Goal: Communication & Community: Share content

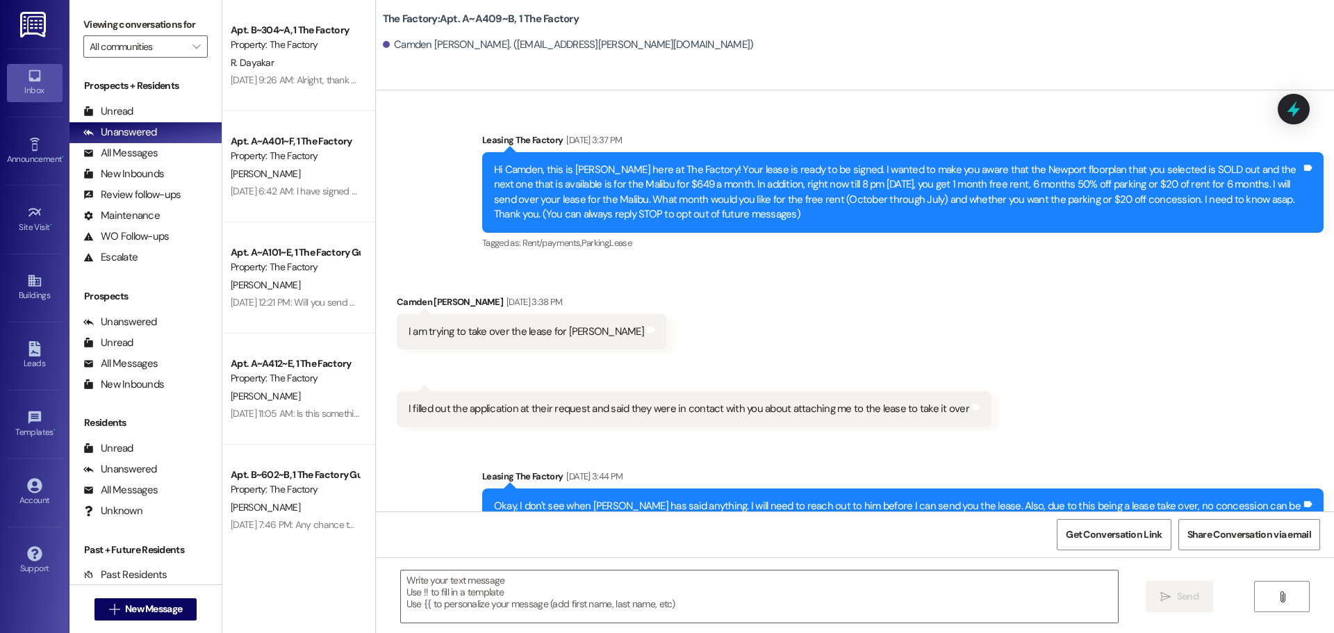
scroll to position [3973, 0]
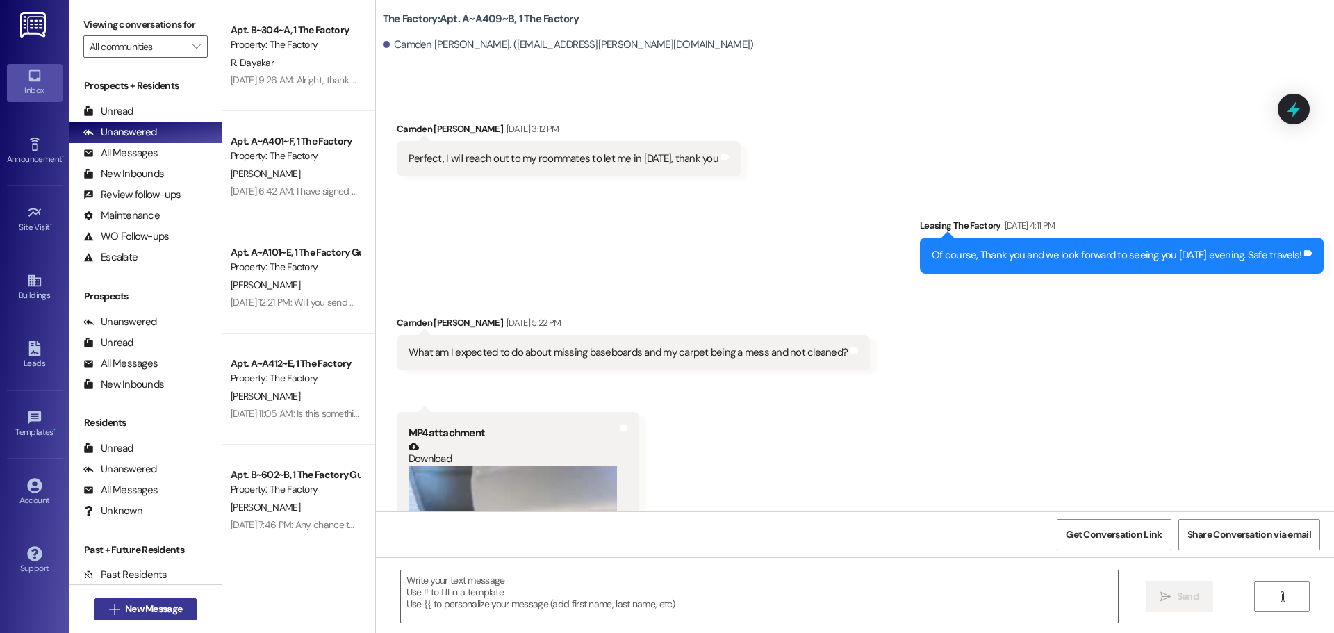
click at [142, 603] on span "New Message" at bounding box center [153, 609] width 57 height 15
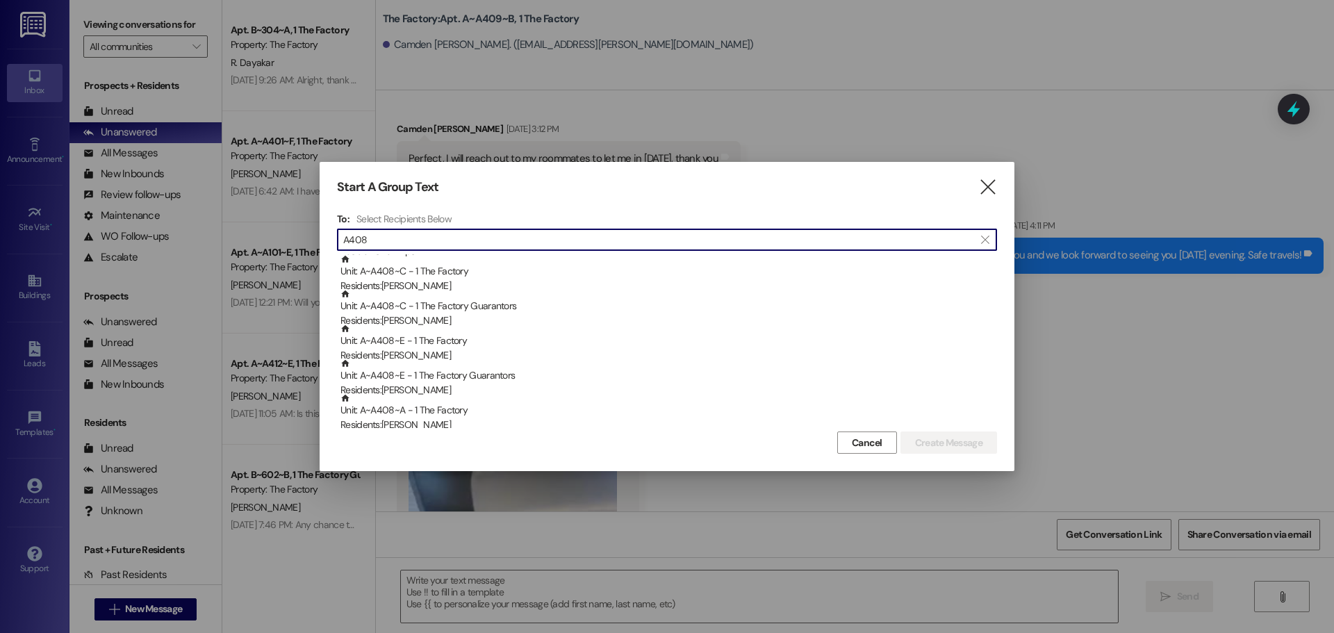
scroll to position [139, 0]
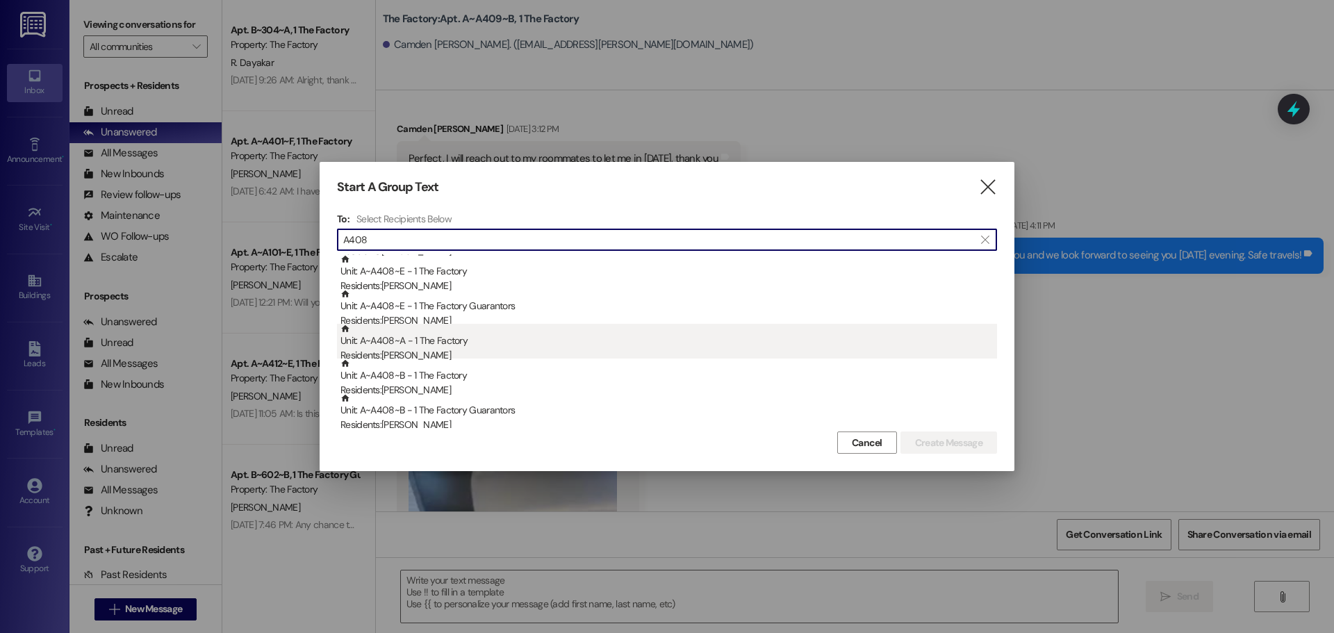
type input "A408"
click at [429, 347] on div "Unit: A~A408~A - 1 The Factory Residents: [PERSON_NAME]" at bounding box center [668, 344] width 657 height 40
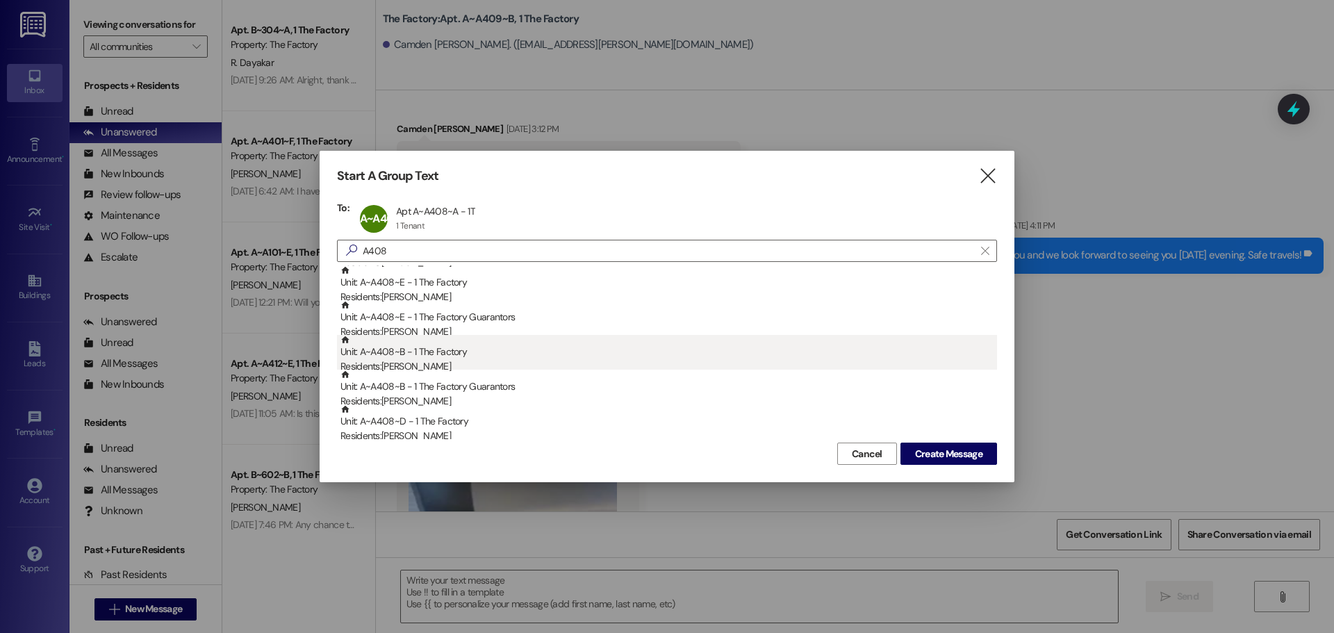
click at [425, 355] on div "Unit: A~A408~B - 1 The Factory Residents: [PERSON_NAME]" at bounding box center [668, 355] width 657 height 40
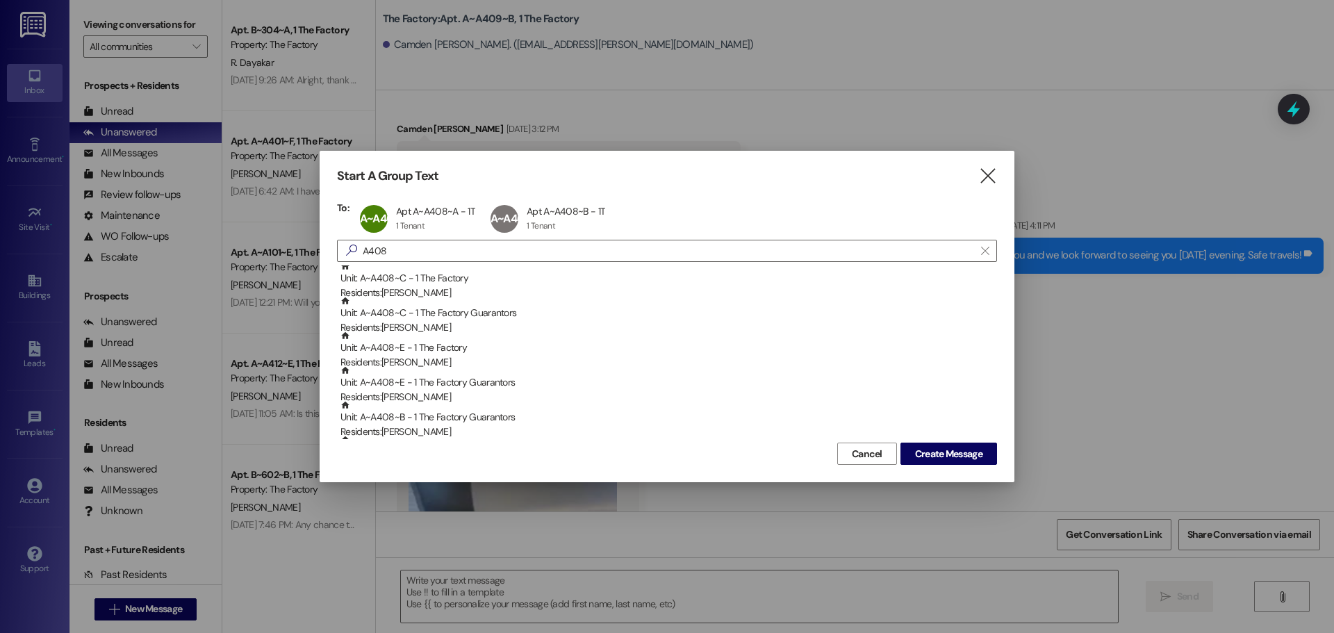
scroll to position [69, 0]
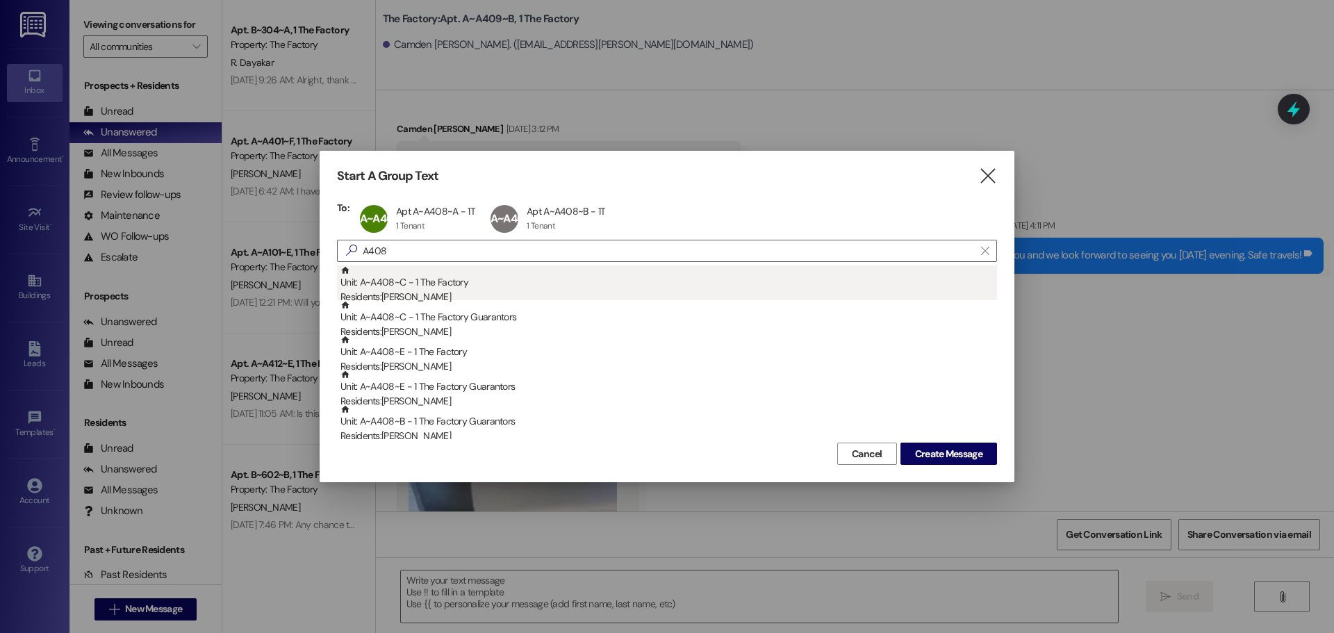
click at [436, 277] on div "Unit: A~A408~C - 1 The Factory Residents: [PERSON_NAME]" at bounding box center [668, 285] width 657 height 40
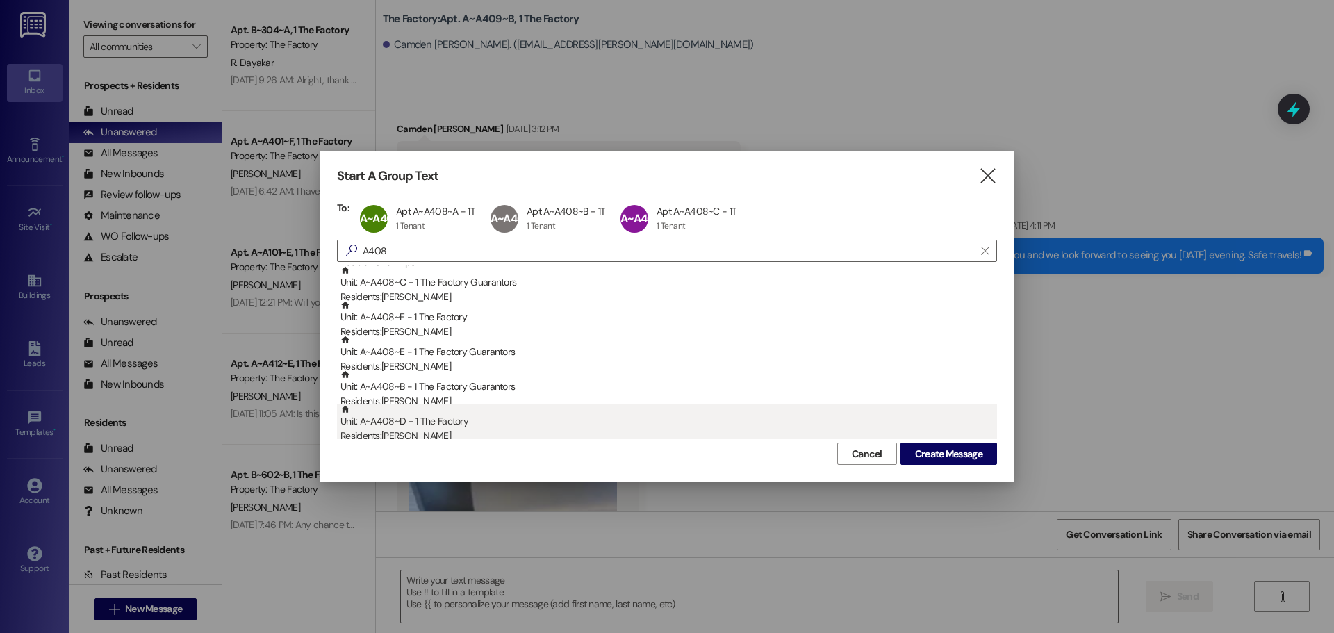
click at [446, 424] on div "Unit: A~A408~D - 1 The Factory Residents: [PERSON_NAME]" at bounding box center [668, 424] width 657 height 40
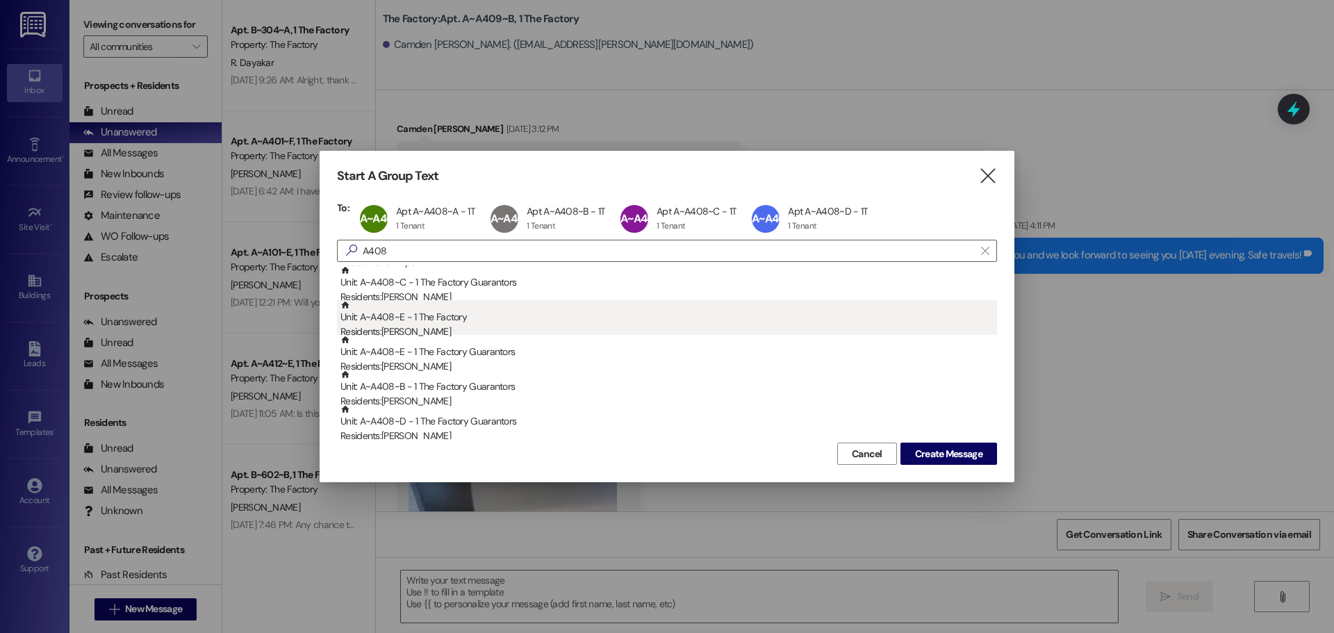
click at [425, 320] on div "Unit: A~A408~E - 1 The Factory Residents: [PERSON_NAME]" at bounding box center [668, 320] width 657 height 40
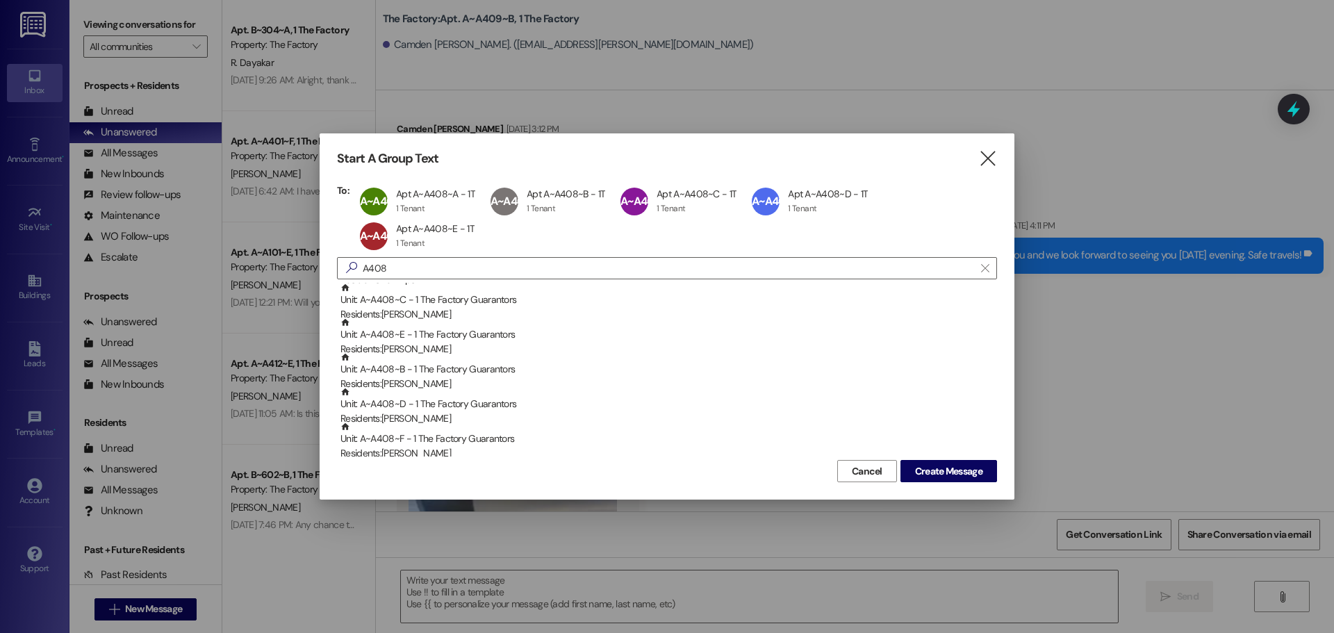
scroll to position [0, 0]
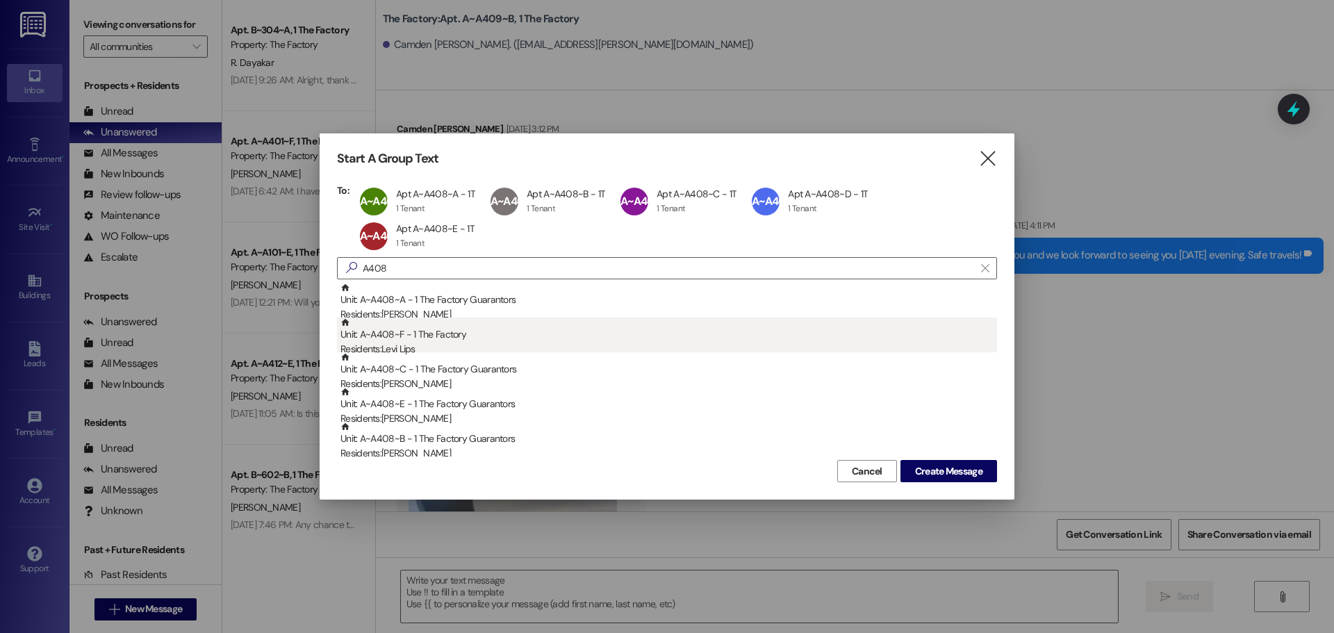
click at [425, 348] on div "Residents: [PERSON_NAME]" at bounding box center [668, 349] width 657 height 15
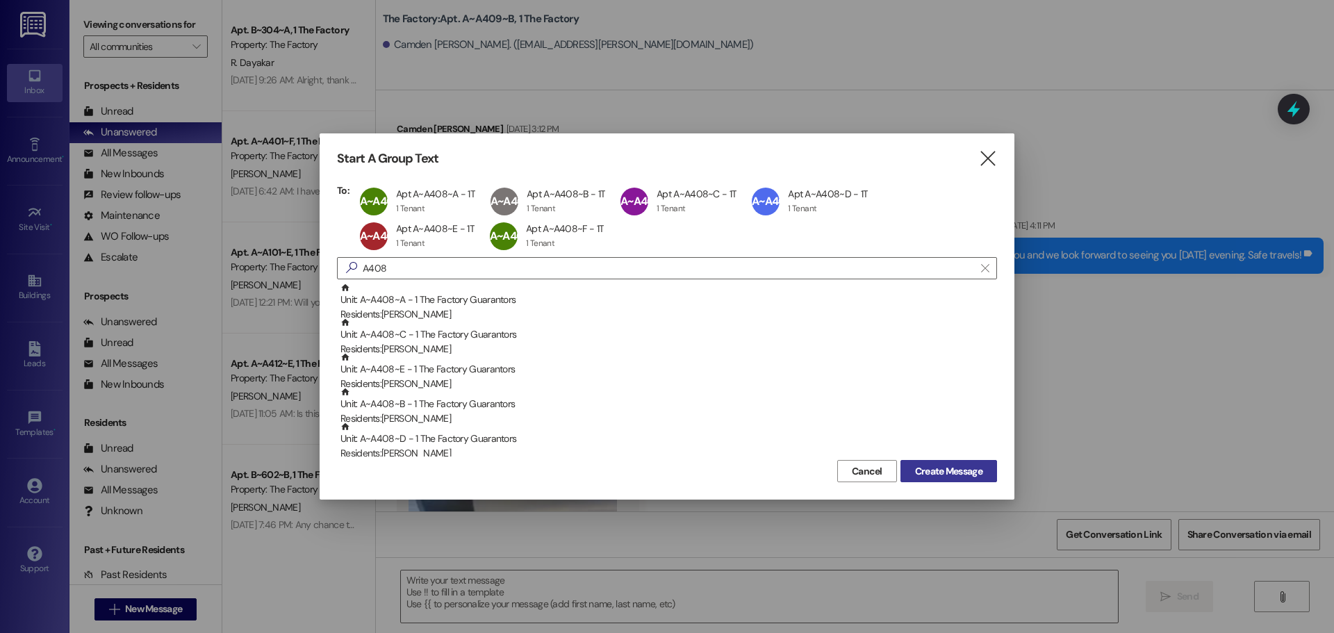
drag, startPoint x: 924, startPoint y: 466, endPoint x: 909, endPoint y: 461, distance: 16.0
click at [924, 466] on span "Create Message" at bounding box center [948, 471] width 67 height 15
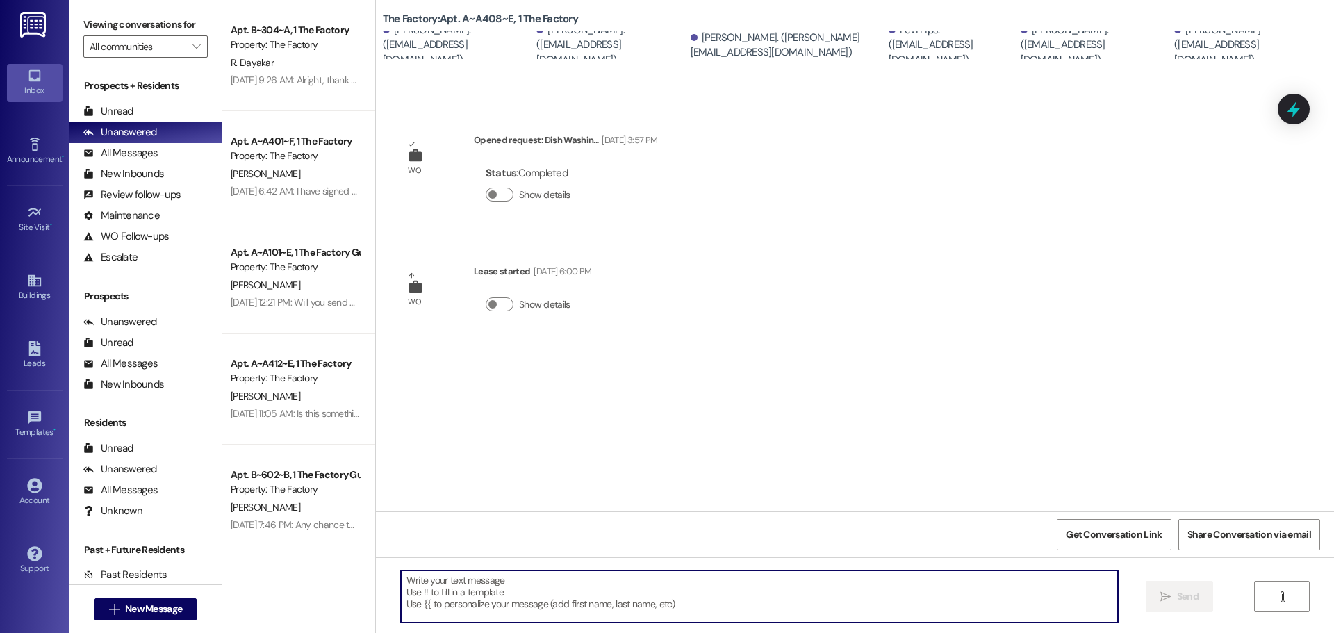
click at [442, 584] on textarea at bounding box center [759, 596] width 717 height 52
paste textarea "Hello Factory Family Members of A408, There’s been a change to the flooring ins…"
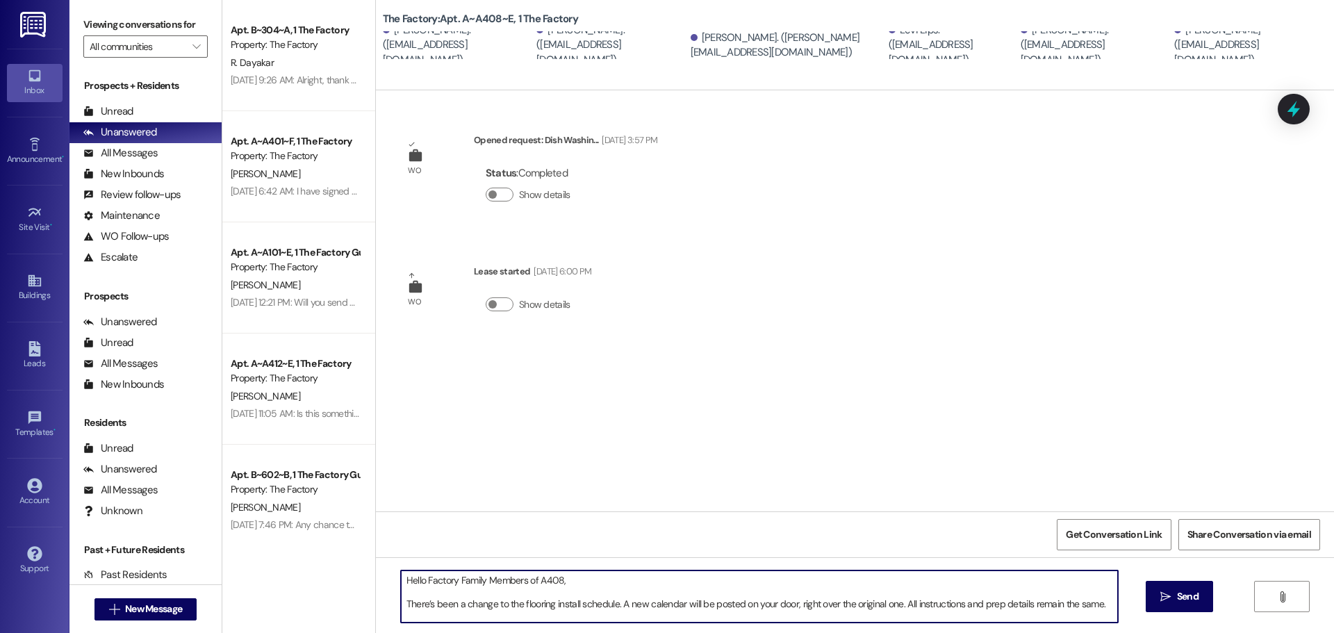
scroll to position [83, 0]
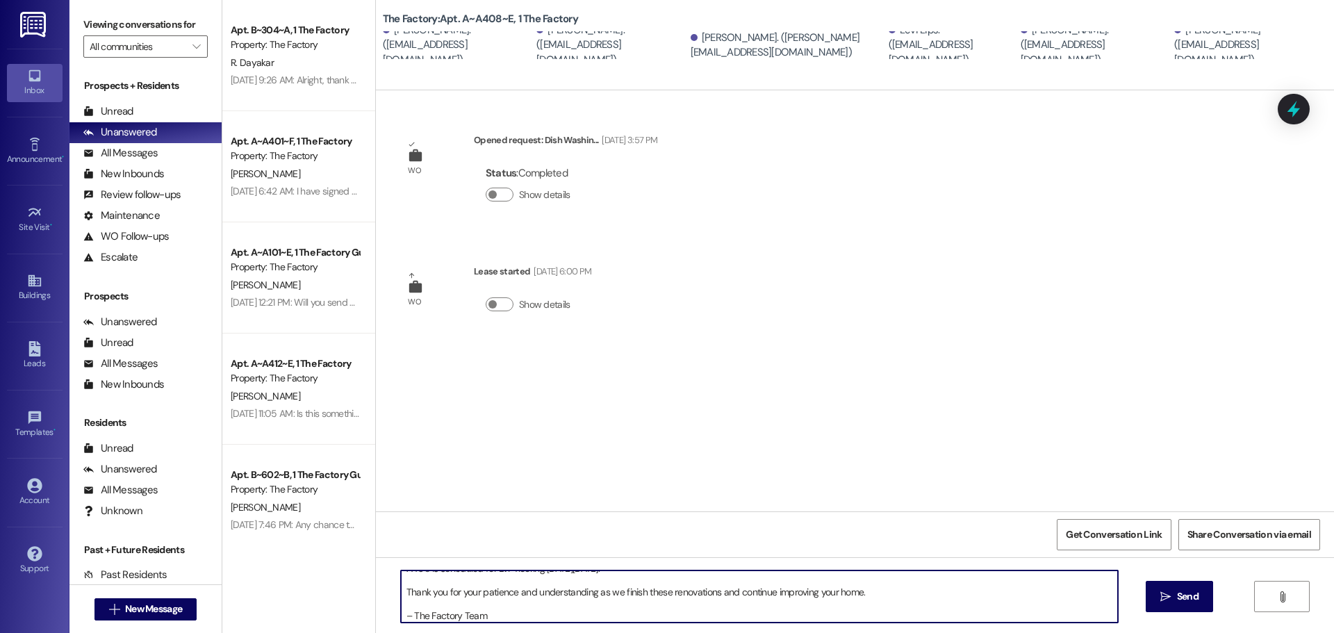
drag, startPoint x: 395, startPoint y: 612, endPoint x: 452, endPoint y: 611, distance: 56.3
click at [401, 612] on textarea "Hello Factory Family Members of A408, There’s been a change to the flooring ins…" at bounding box center [759, 596] width 717 height 52
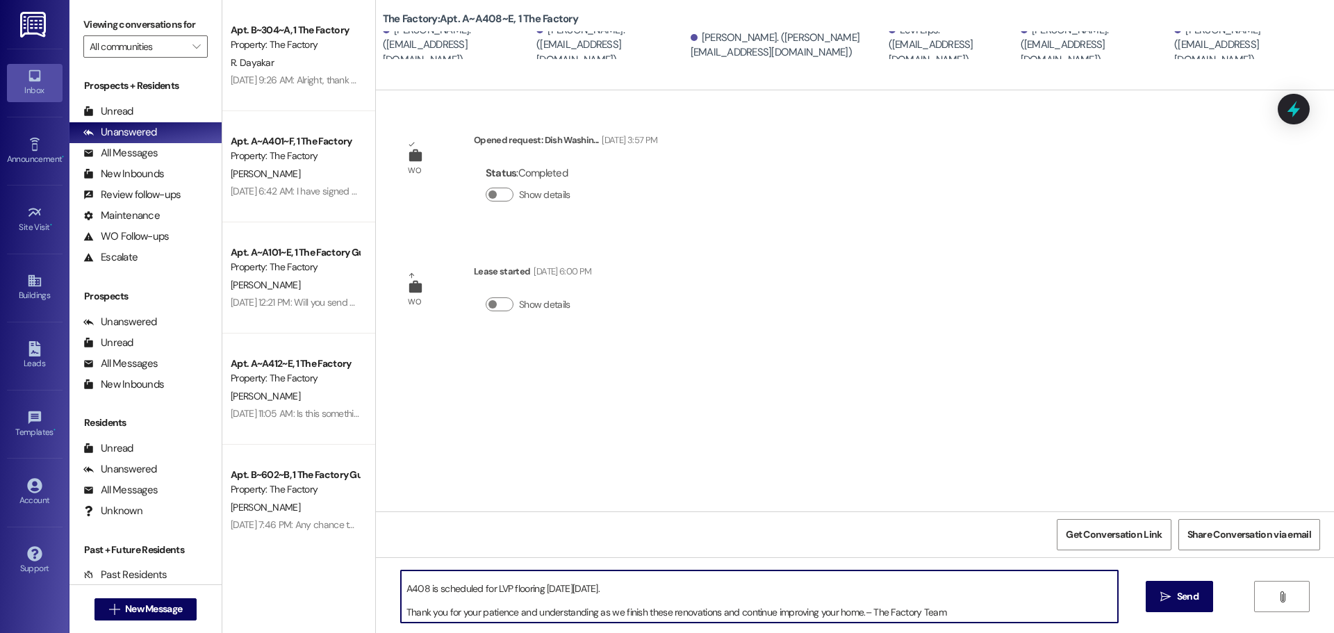
scroll to position [63, 0]
click at [401, 613] on textarea "Hello Factory Family Members of A408, There’s been a change to the flooring ins…" at bounding box center [759, 596] width 717 height 52
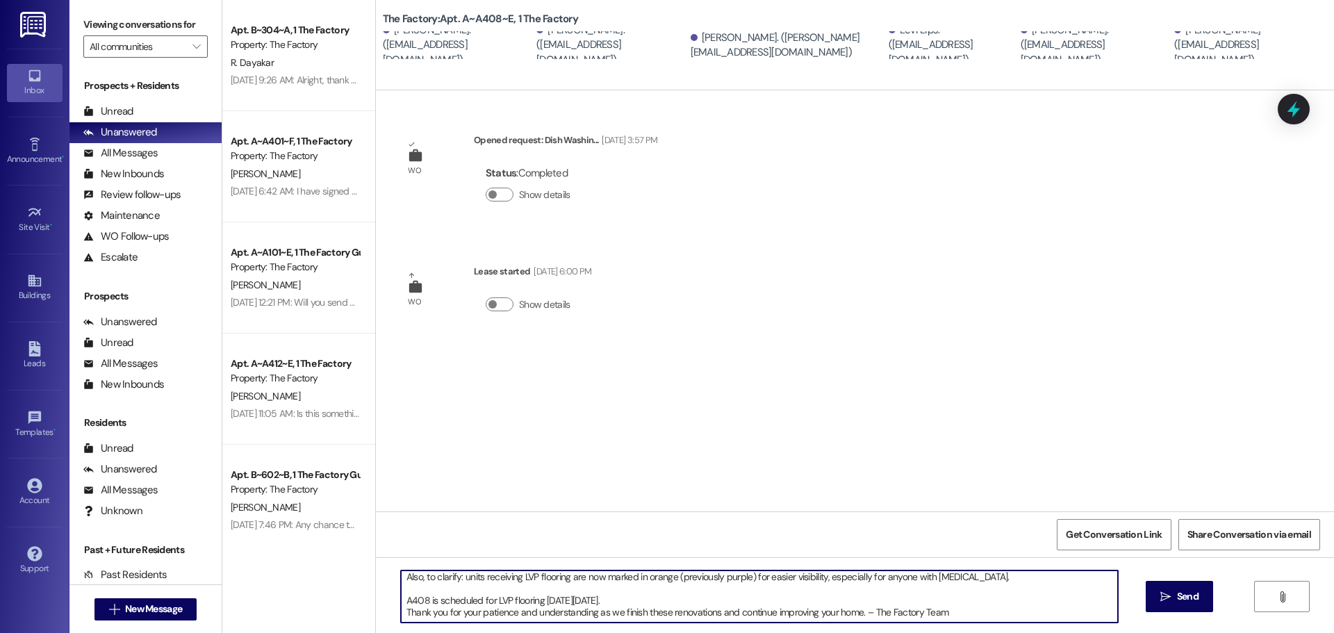
scroll to position [51, 0]
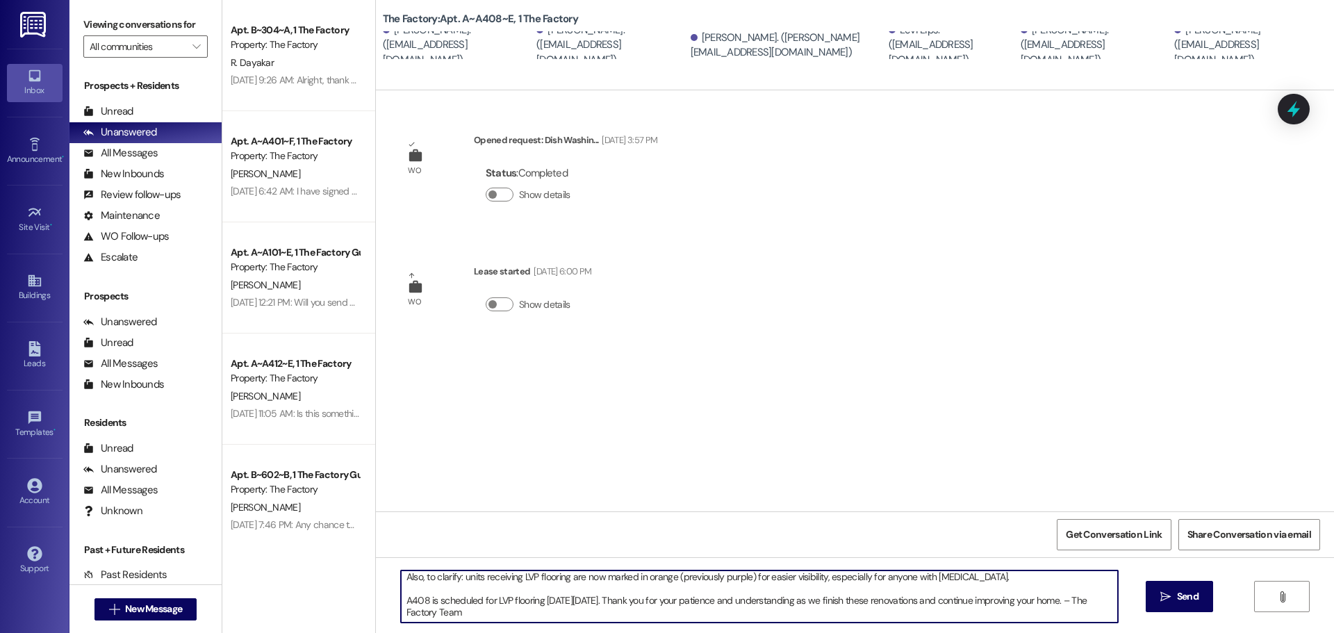
click at [401, 598] on textarea "Hello Factory Family Members of A408, There’s been a change to the flooring ins…" at bounding box center [759, 596] width 717 height 52
click at [1007, 598] on textarea "Hello Factory Family Members of A408, There’s been a change to the flooring ins…" at bounding box center [759, 596] width 717 height 52
click at [401, 598] on textarea "Hello Factory Family Members of A408, There’s been a change to the flooring ins…" at bounding box center [759, 596] width 717 height 52
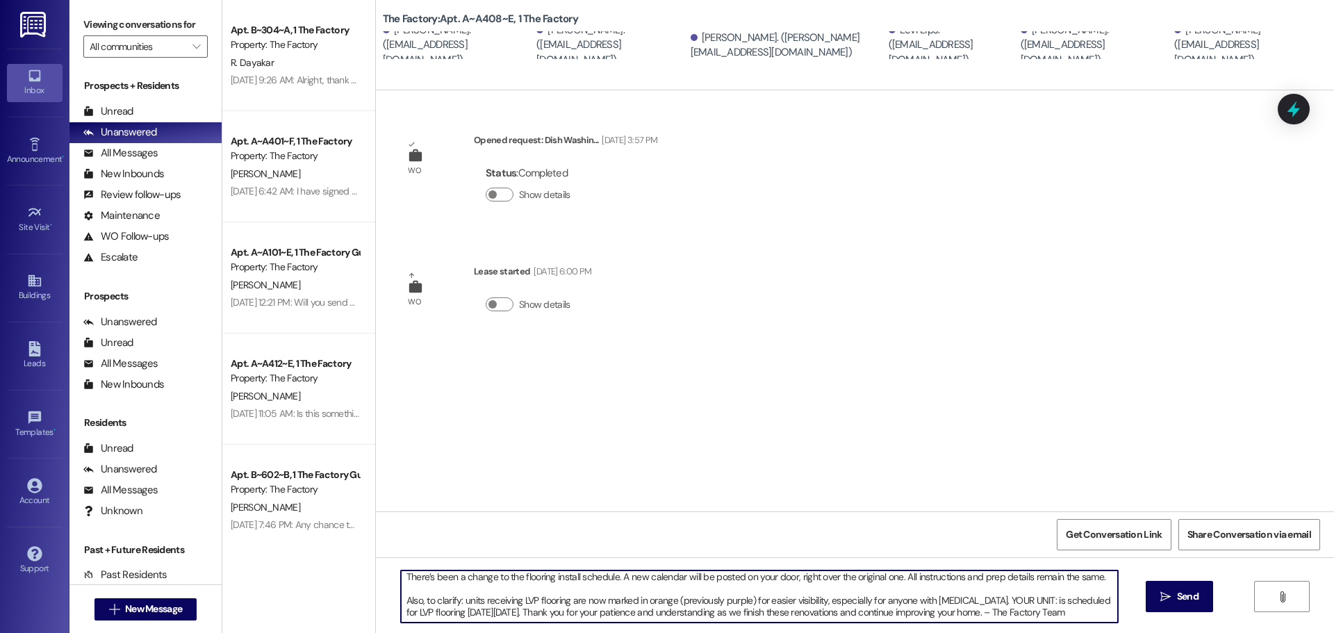
click at [893, 578] on textarea "Hello Factory Family Members of A408, There’s been a change to the flooring ins…" at bounding box center [759, 596] width 717 height 52
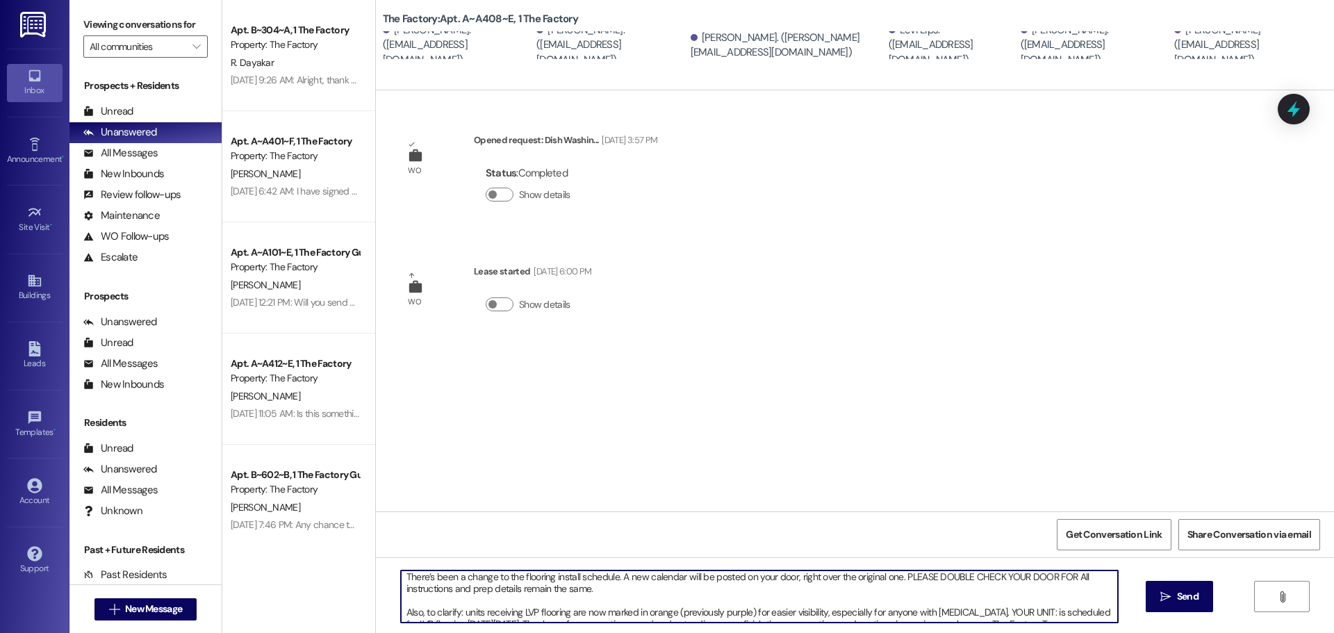
click at [1020, 571] on textarea "Hello Factory Family Members of A408, There’s been a change to the flooring ins…" at bounding box center [759, 596] width 717 height 52
click at [1101, 573] on textarea "Hello Factory Family Members of A408, There’s been a change to the flooring ins…" at bounding box center [759, 596] width 717 height 52
click at [401, 610] on textarea "Hello Factory Family Members of A408, There’s been a change to the flooring ins…" at bounding box center [759, 596] width 717 height 52
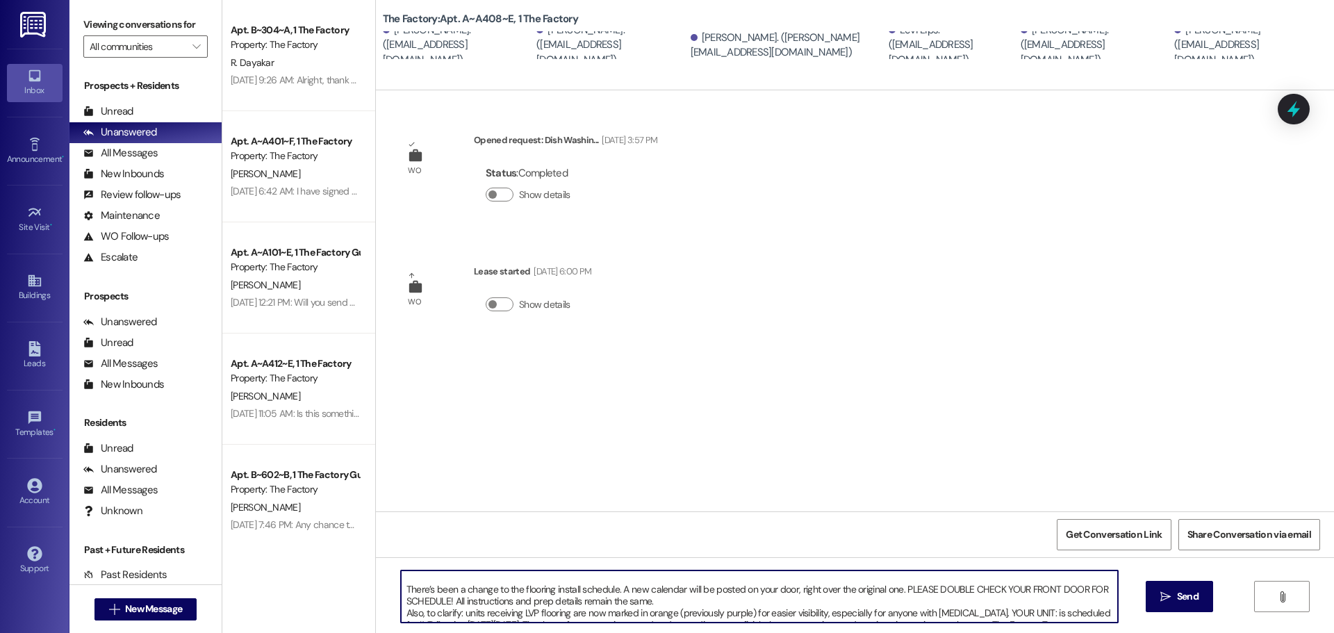
scroll to position [0, 0]
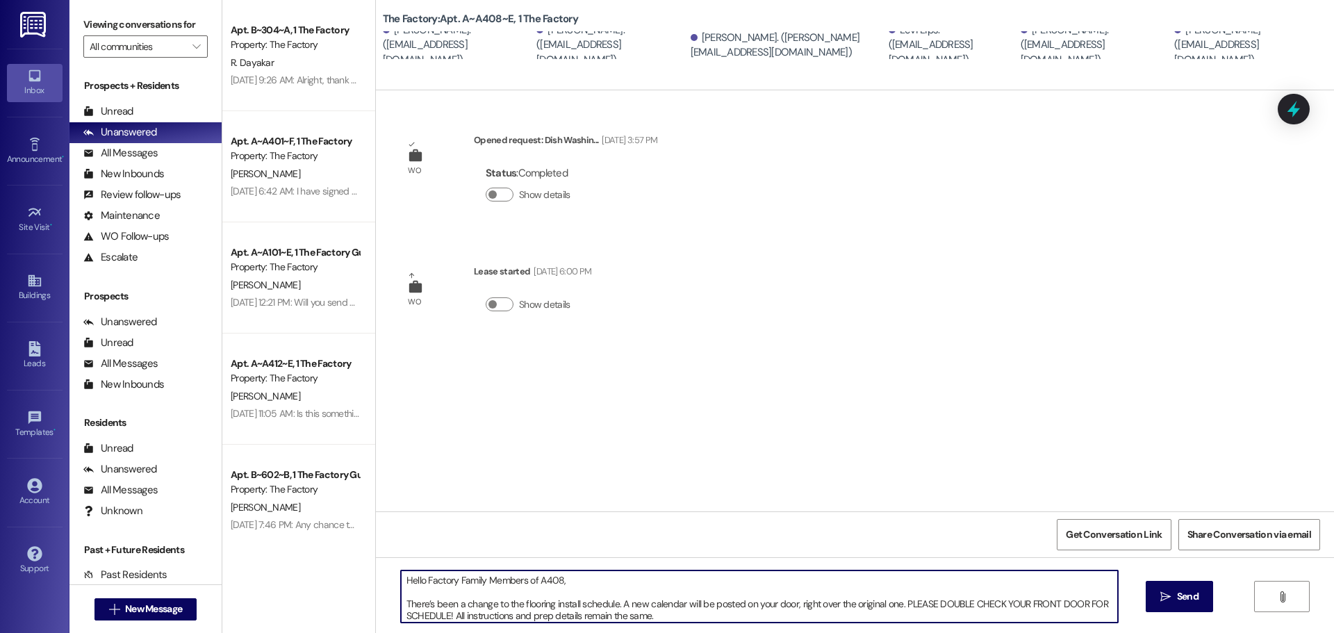
drag, startPoint x: 443, startPoint y: 587, endPoint x: 896, endPoint y: 602, distance: 453.2
click at [896, 602] on textarea "Hello Factory Family Members of A408, There’s been a change to the flooring ins…" at bounding box center [759, 596] width 717 height 52
click at [921, 604] on textarea "Hello Factory Family Members of A408, There’s been a change to the flooring ins…" at bounding box center [759, 596] width 717 height 52
click at [401, 600] on textarea "Hello Factory Family Members of A408, There’s been a change to the flooring ins…" at bounding box center [759, 596] width 717 height 52
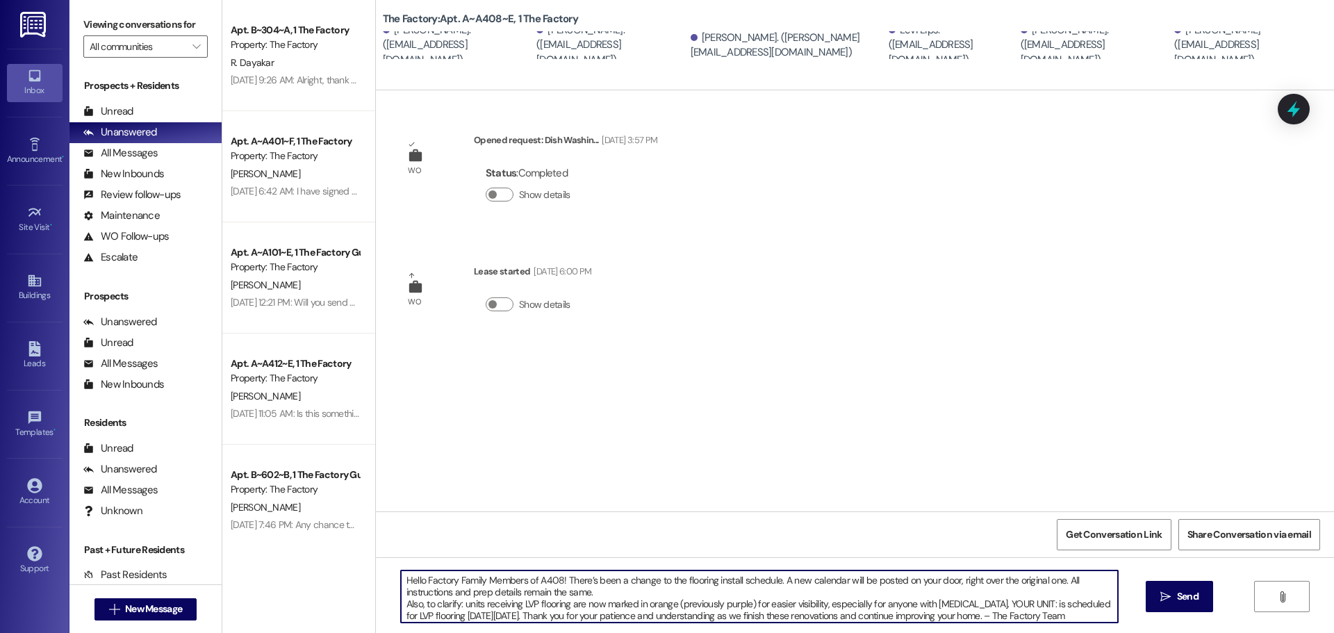
click at [401, 603] on textarea "Hello Factory Family Members of A408! There’s been a change to the flooring ins…" at bounding box center [759, 596] width 717 height 52
drag, startPoint x: 563, startPoint y: 613, endPoint x: 994, endPoint y: 603, distance: 431.6
click at [994, 603] on textarea "Hello Factory Family Members of A408! There’s been a change to the flooring ins…" at bounding box center [759, 596] width 717 height 52
click at [593, 593] on textarea "Hello Factory Family Members of A408! There’s been a change to the flooring ins…" at bounding box center [759, 596] width 717 height 52
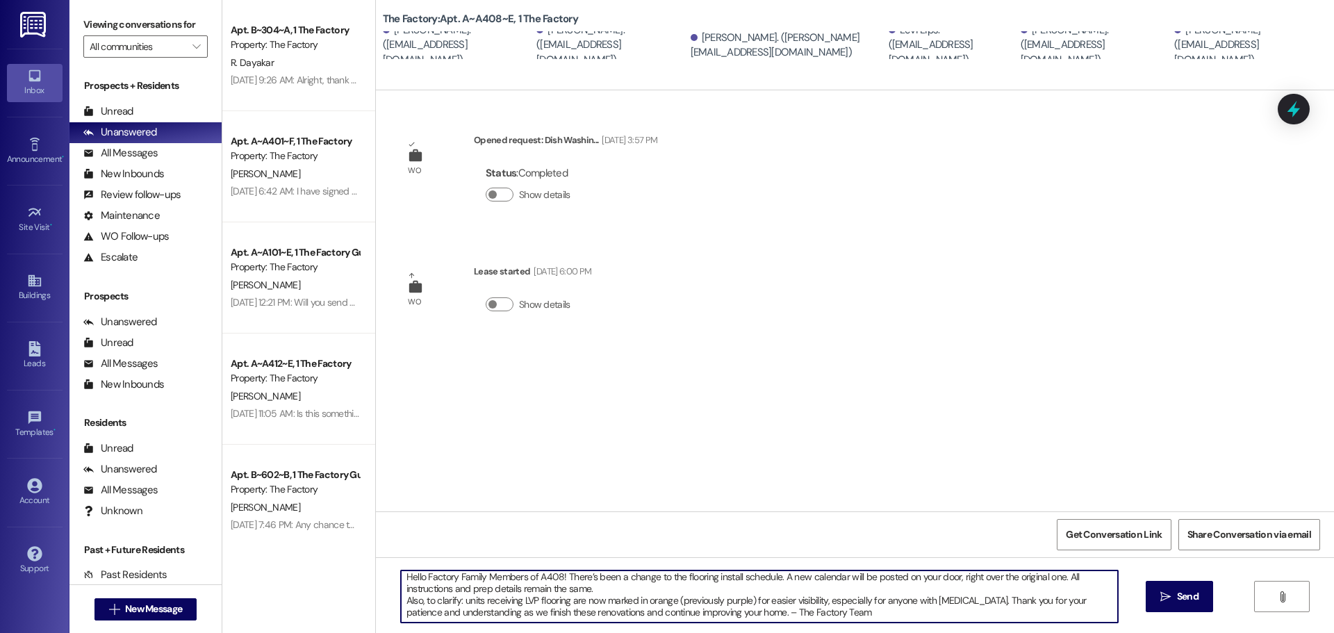
paste textarea "YOUR UNIT: is scheduled for LVP flooring [DATE][DATE]."
click at [401, 598] on textarea "Hello Factory Family Members of A408! There’s been a change to the flooring ins…" at bounding box center [759, 596] width 717 height 52
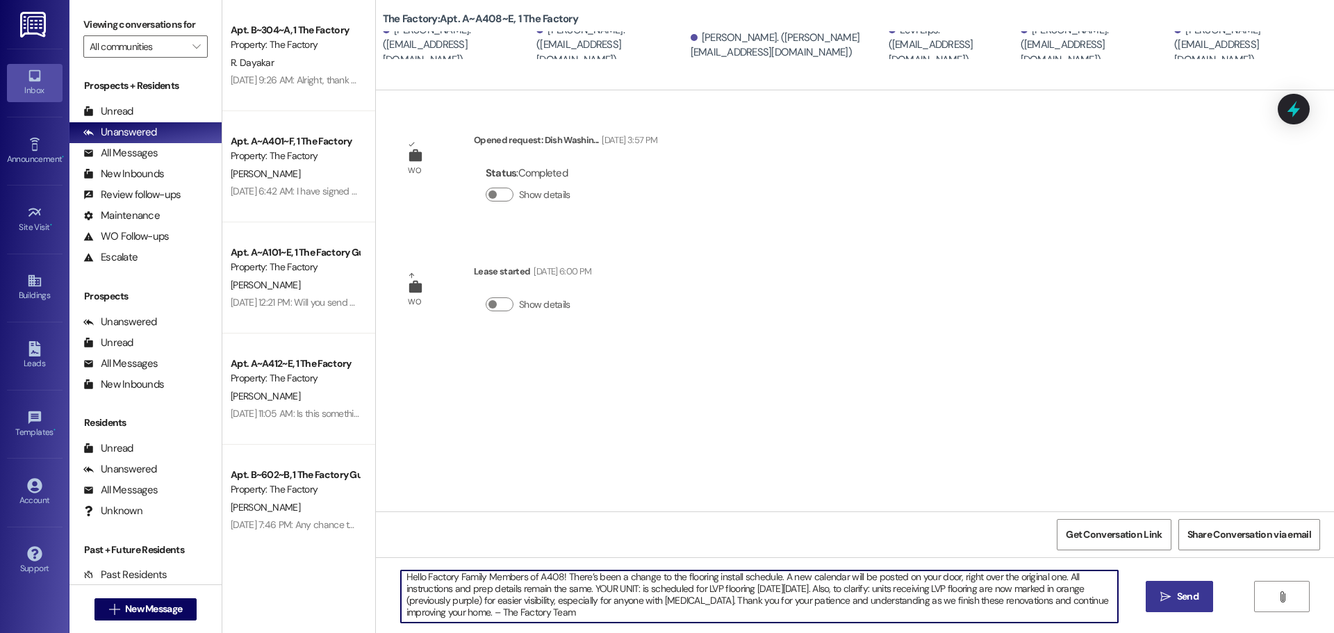
type textarea "Hello Factory Family Members of A408! There’s been a change to the flooring ins…"
click at [1182, 600] on span "Send" at bounding box center [1188, 596] width 22 height 15
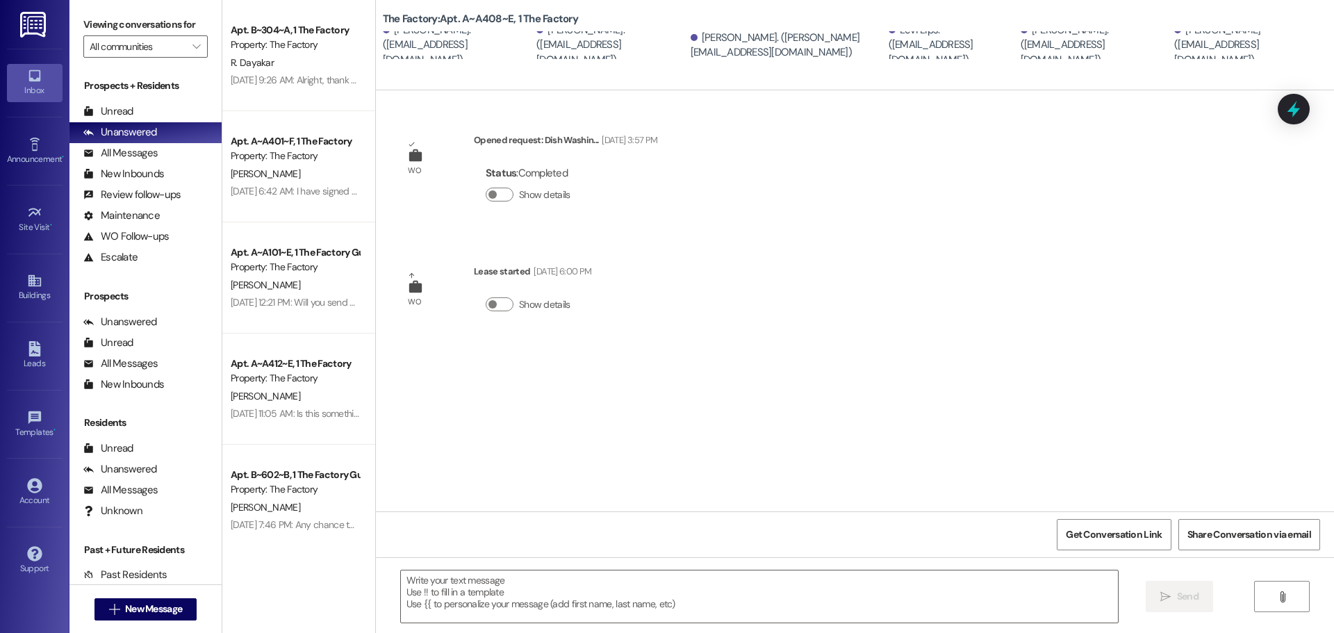
scroll to position [0, 0]
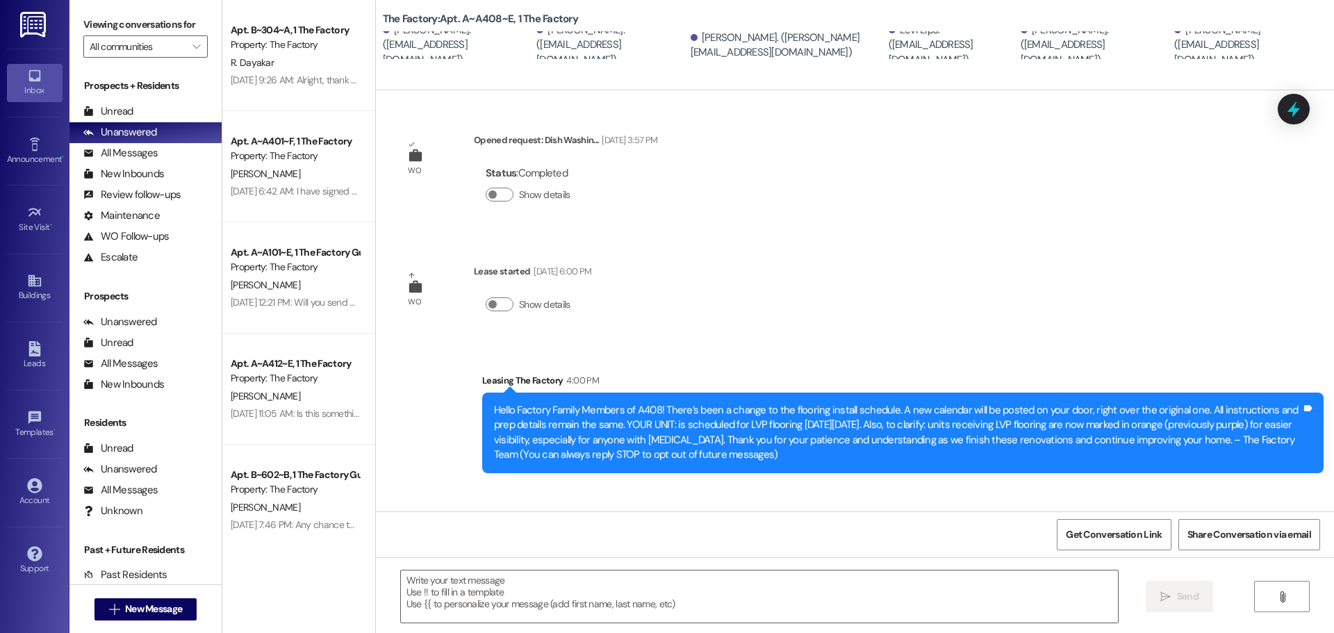
click at [1287, 441] on div "Hello Factory Family Members of A408! There’s been a change to the flooring ins…" at bounding box center [897, 433] width 807 height 60
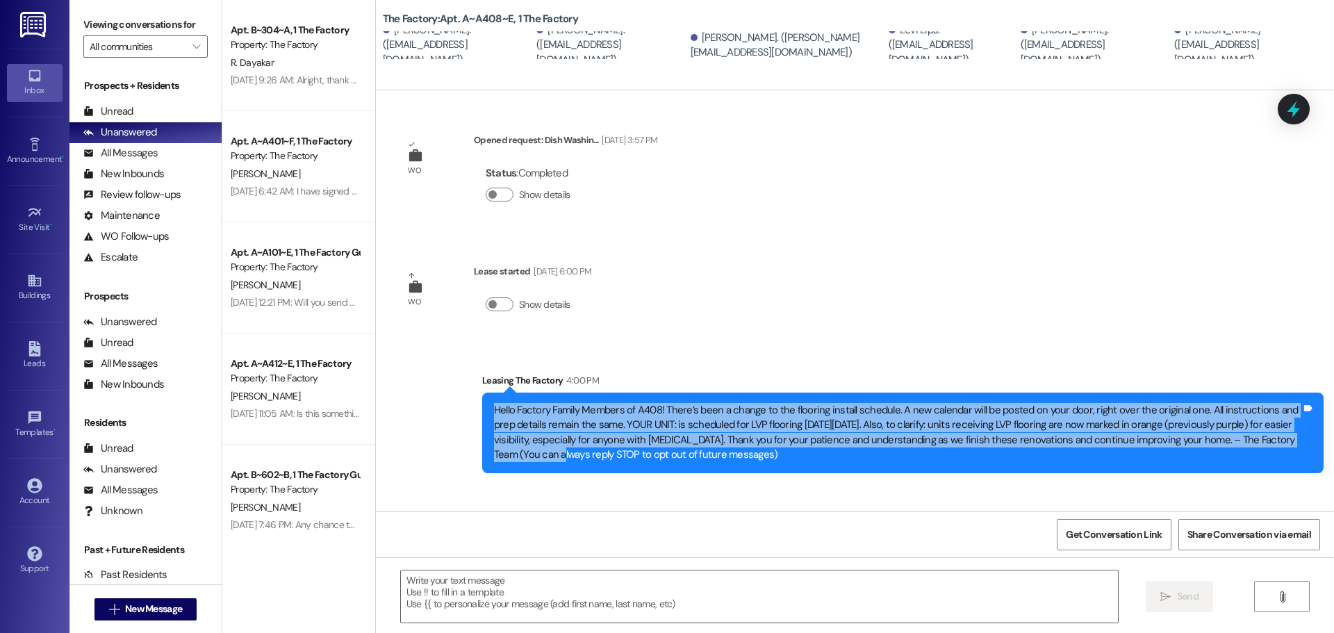
drag, startPoint x: 1285, startPoint y: 440, endPoint x: 472, endPoint y: 407, distance: 813.6
click at [482, 407] on div "Hello Factory Family Members of A408! There’s been a change to the flooring ins…" at bounding box center [902, 433] width 841 height 81
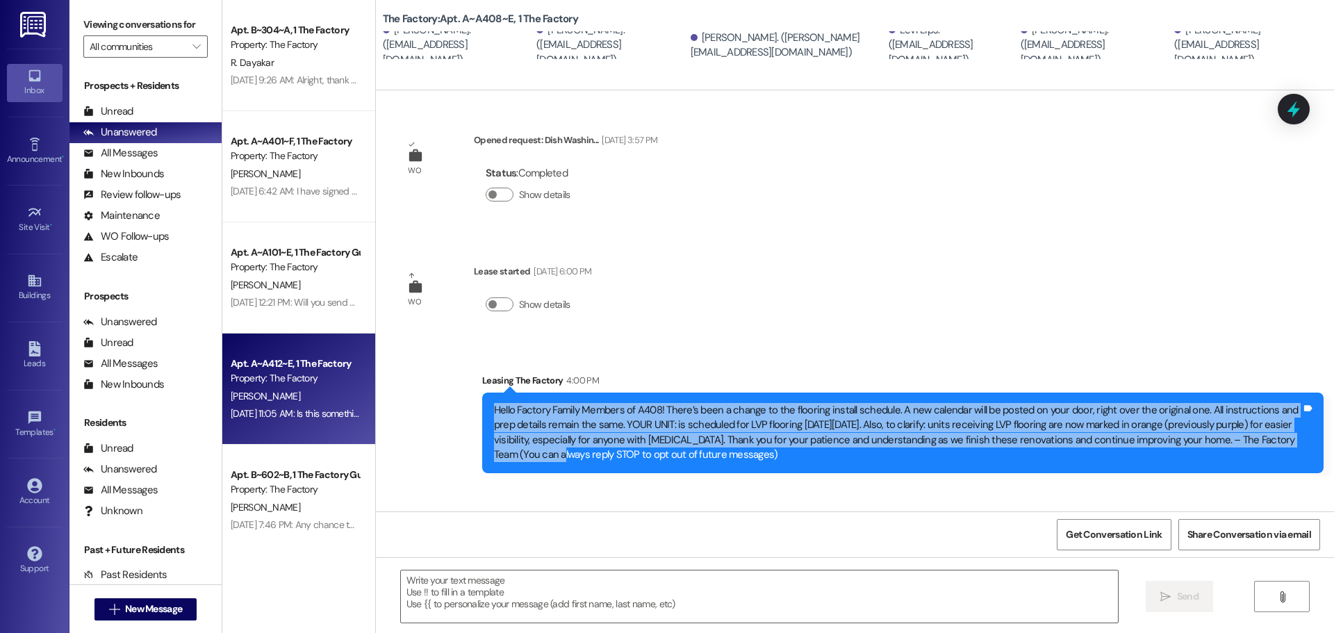
copy div "Hello Factory Family Members of A408! There’s been a change to the flooring ins…"
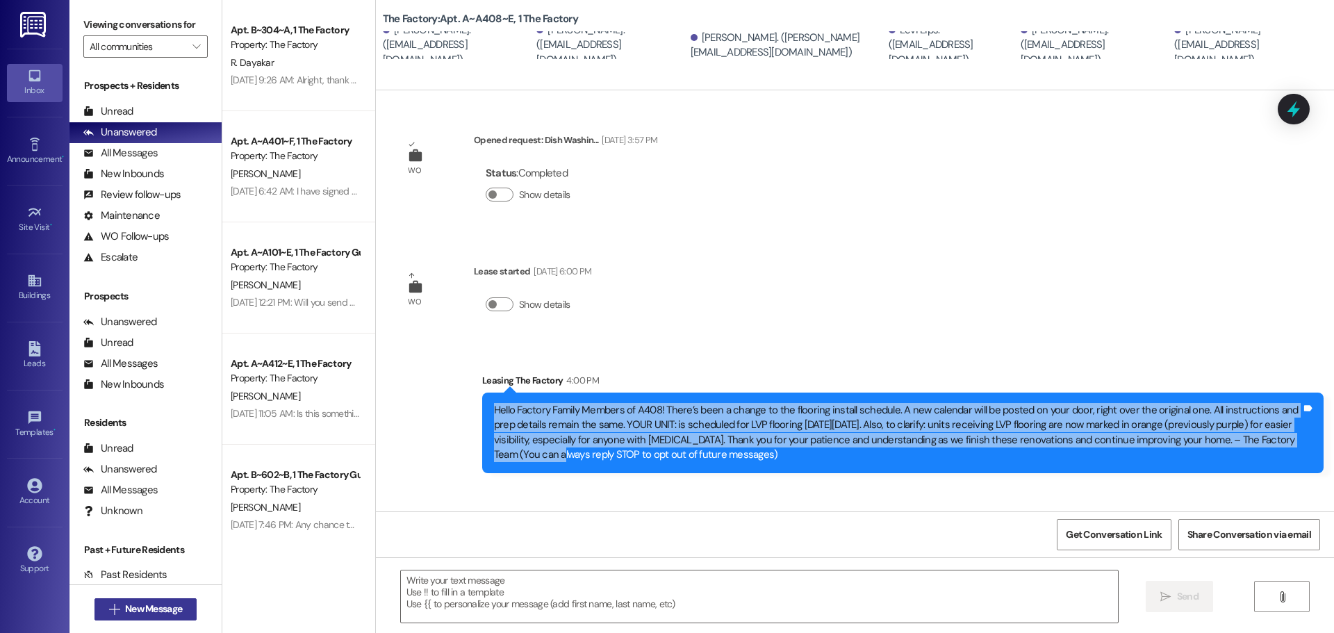
click at [110, 611] on icon "" at bounding box center [114, 609] width 10 height 11
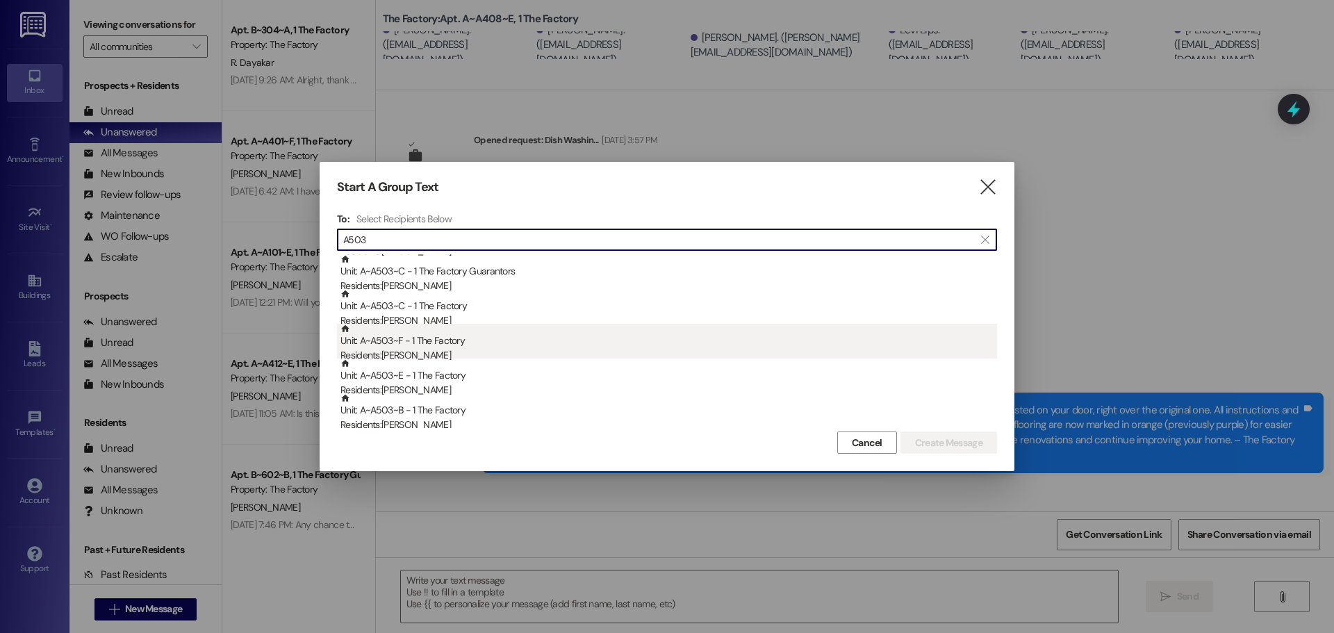
scroll to position [69, 0]
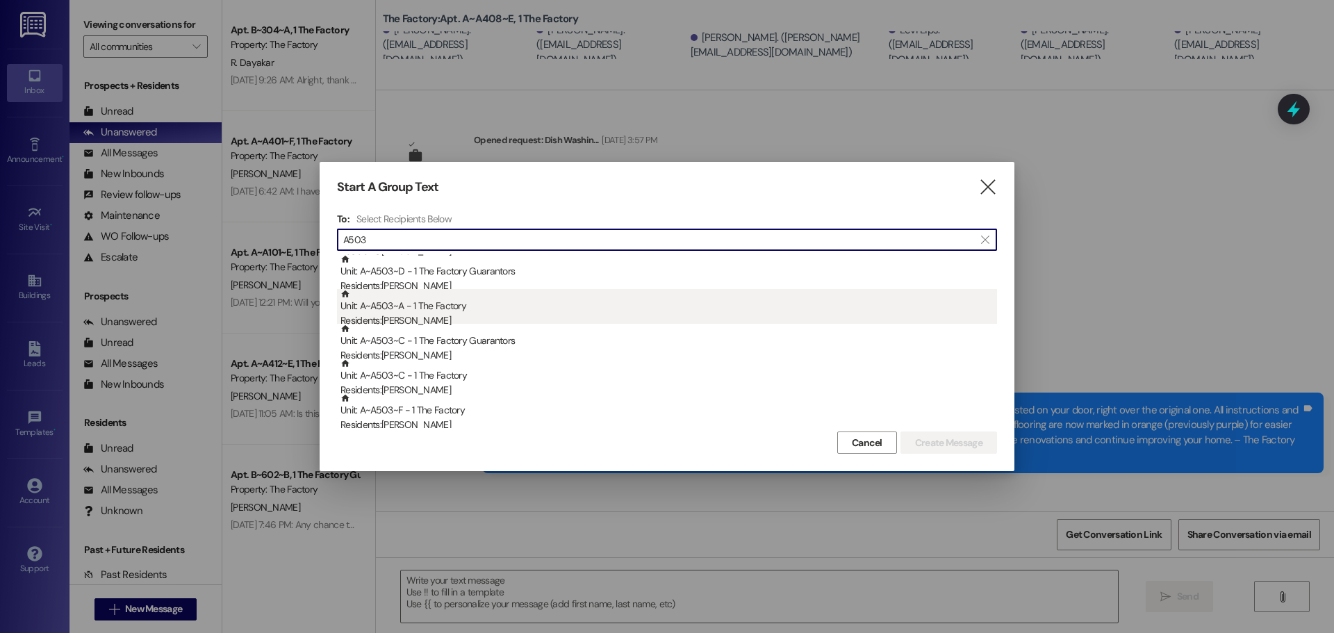
type input "A503"
click at [443, 308] on div "Unit: A~A503~A - 1 The Factory Residents: [PERSON_NAME]" at bounding box center [668, 309] width 657 height 40
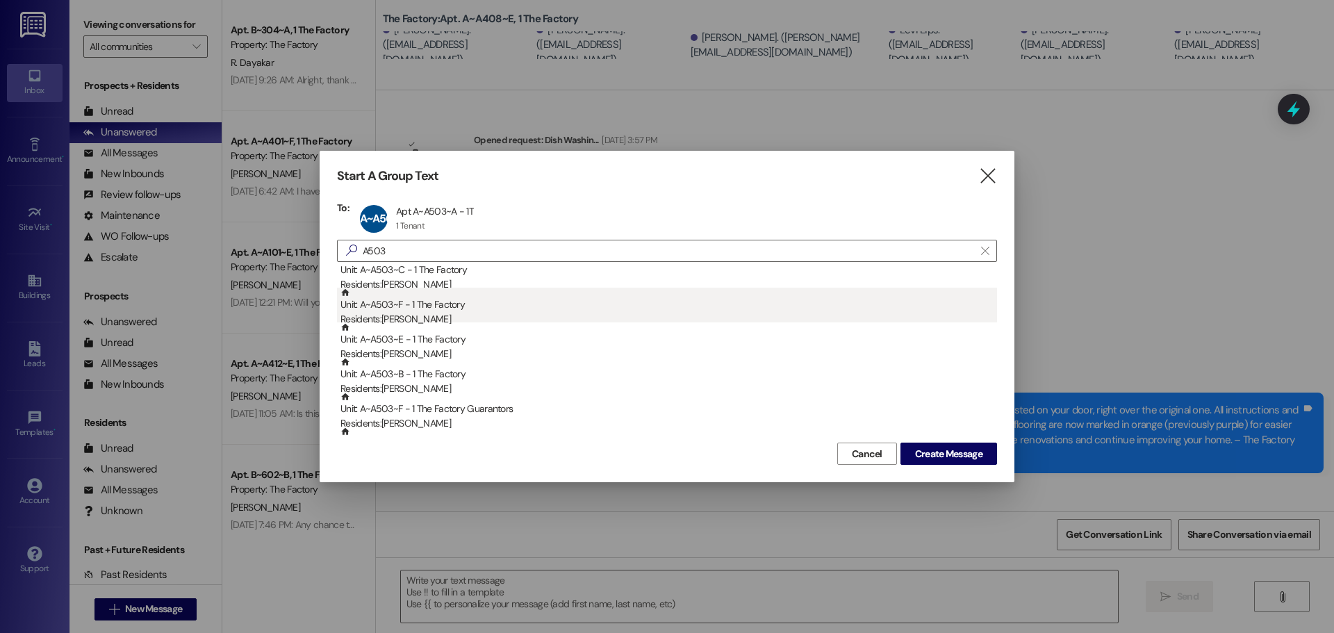
scroll to position [208, 0]
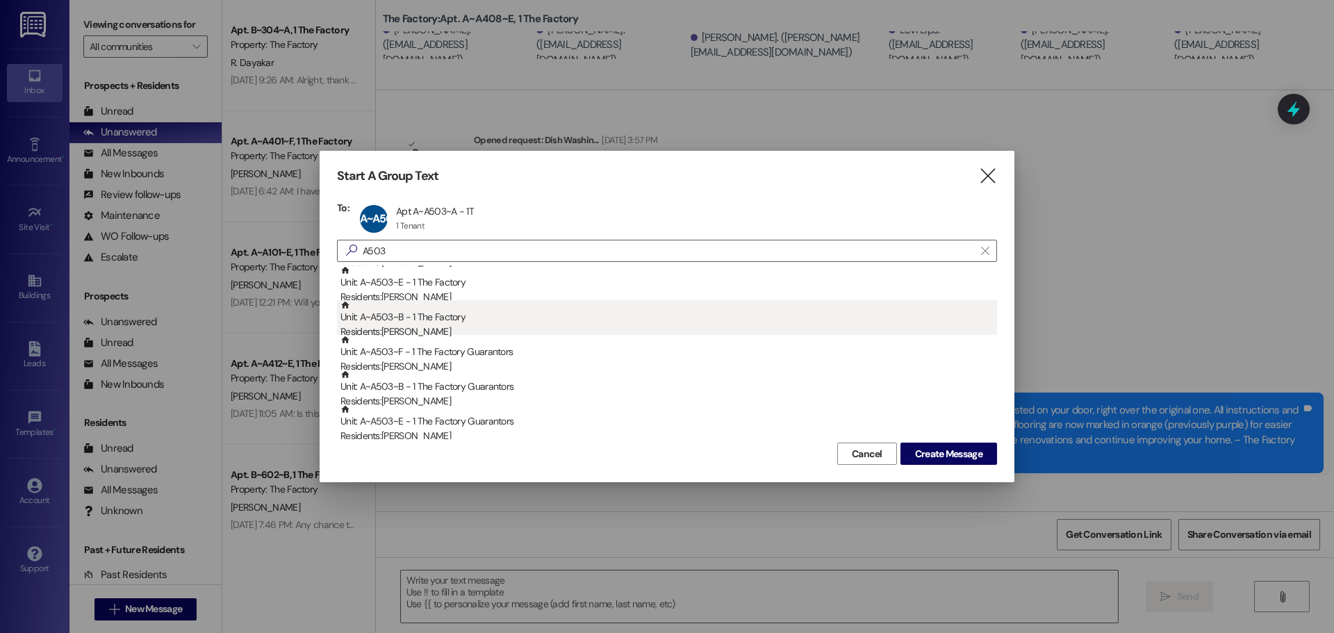
click at [454, 327] on div "Residents: [PERSON_NAME]" at bounding box center [668, 331] width 657 height 15
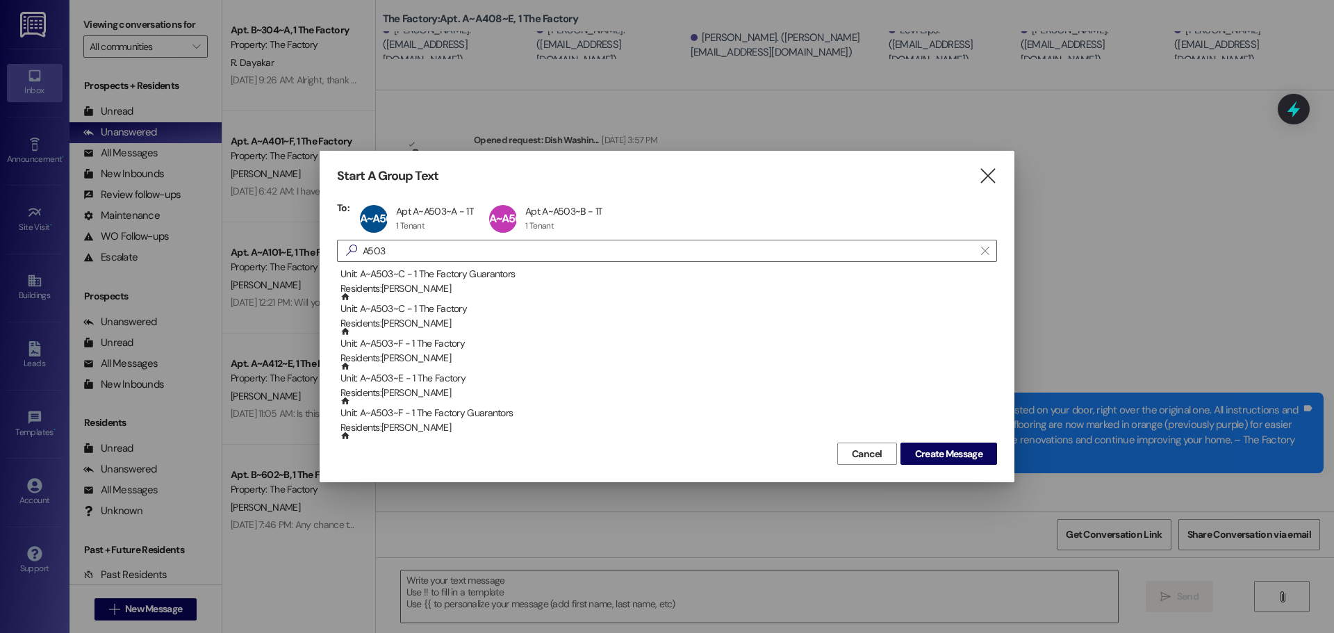
scroll to position [69, 0]
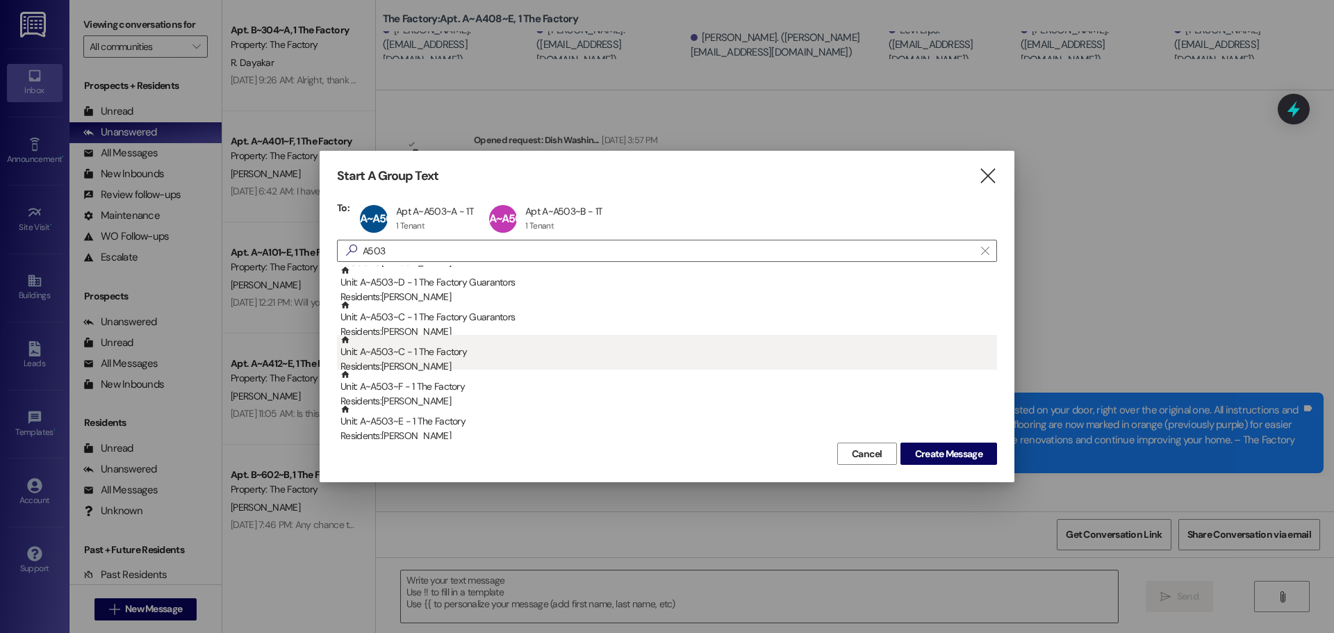
click at [422, 352] on div "Unit: A~A503~C - 1 The Factory Residents: [PERSON_NAME]" at bounding box center [668, 355] width 657 height 40
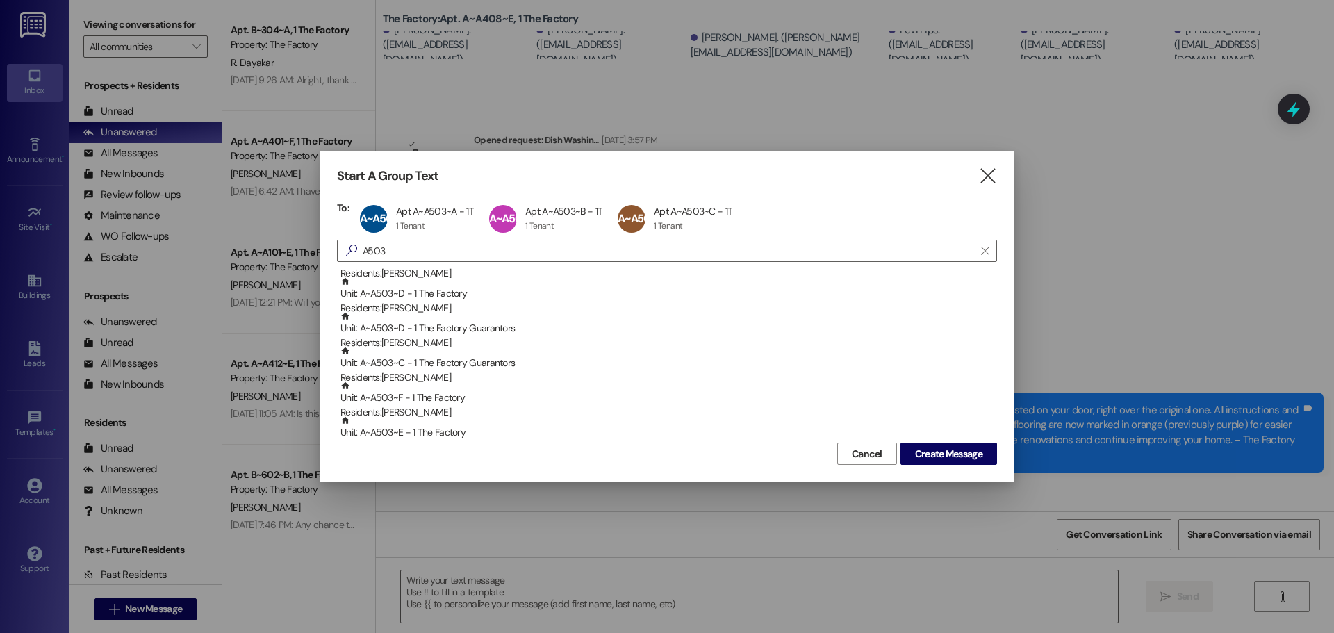
scroll to position [0, 0]
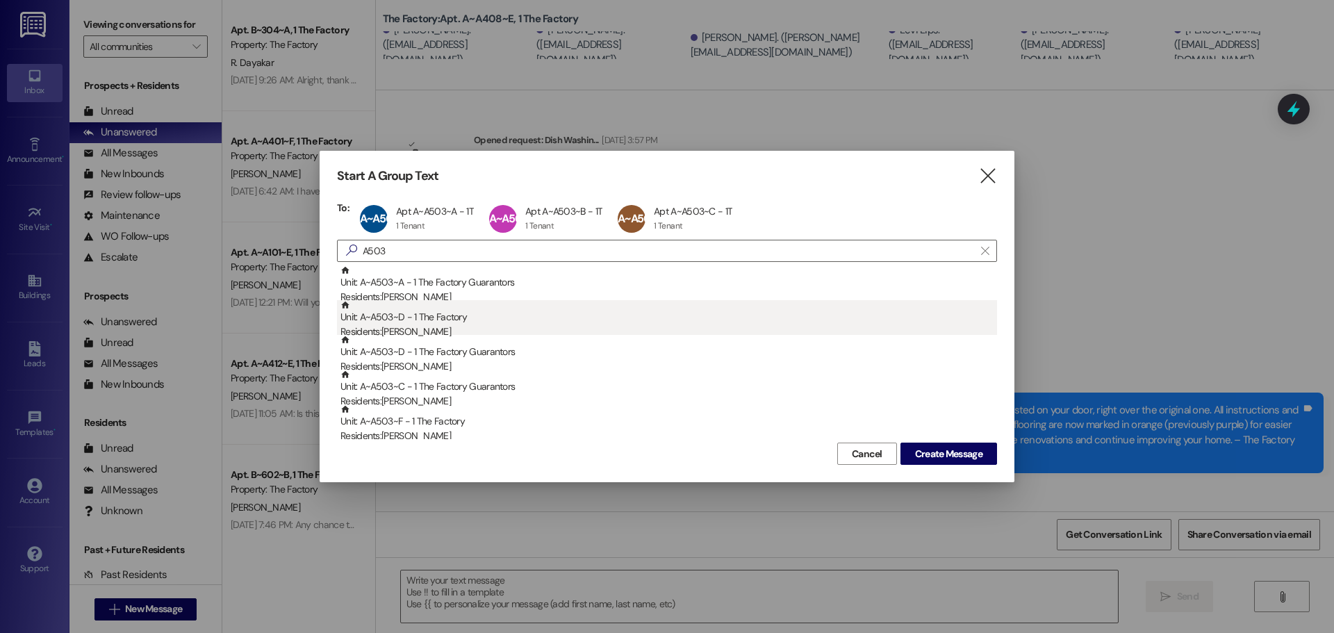
click at [432, 322] on div "Unit: A~A503~D - 1 The Factory Residents: [PERSON_NAME]" at bounding box center [668, 320] width 657 height 40
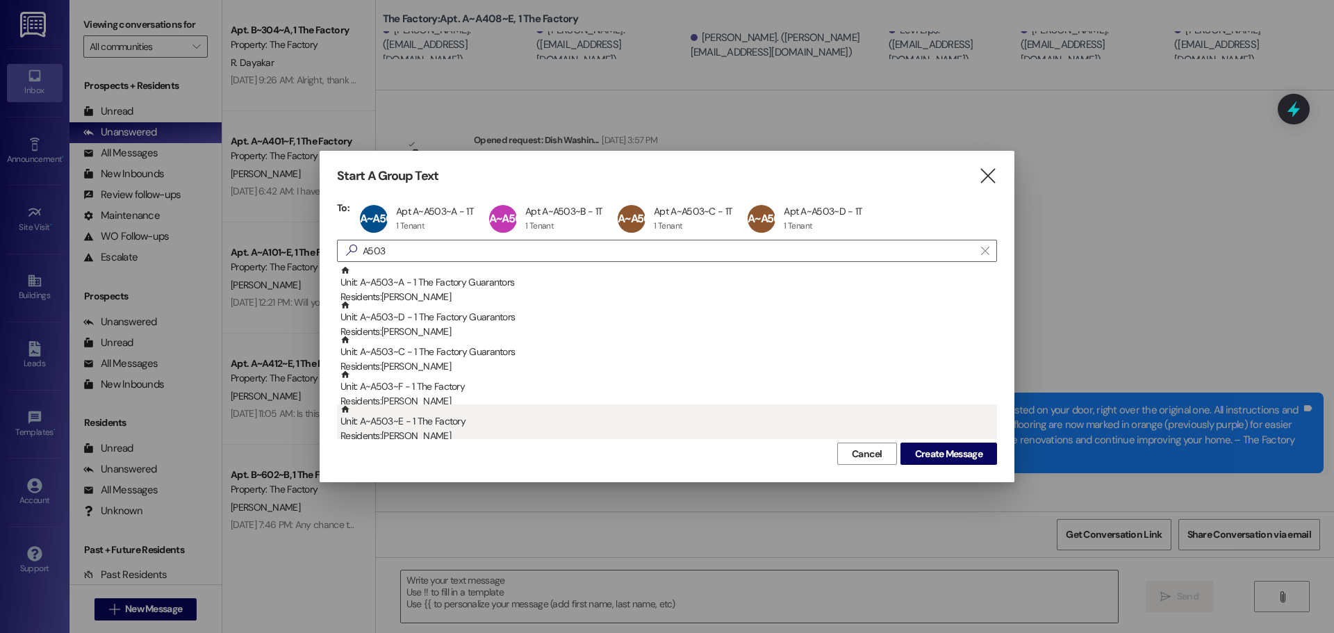
click at [421, 426] on div "Unit: A~A503~E - 1 The Factory Residents: [PERSON_NAME]" at bounding box center [668, 424] width 657 height 40
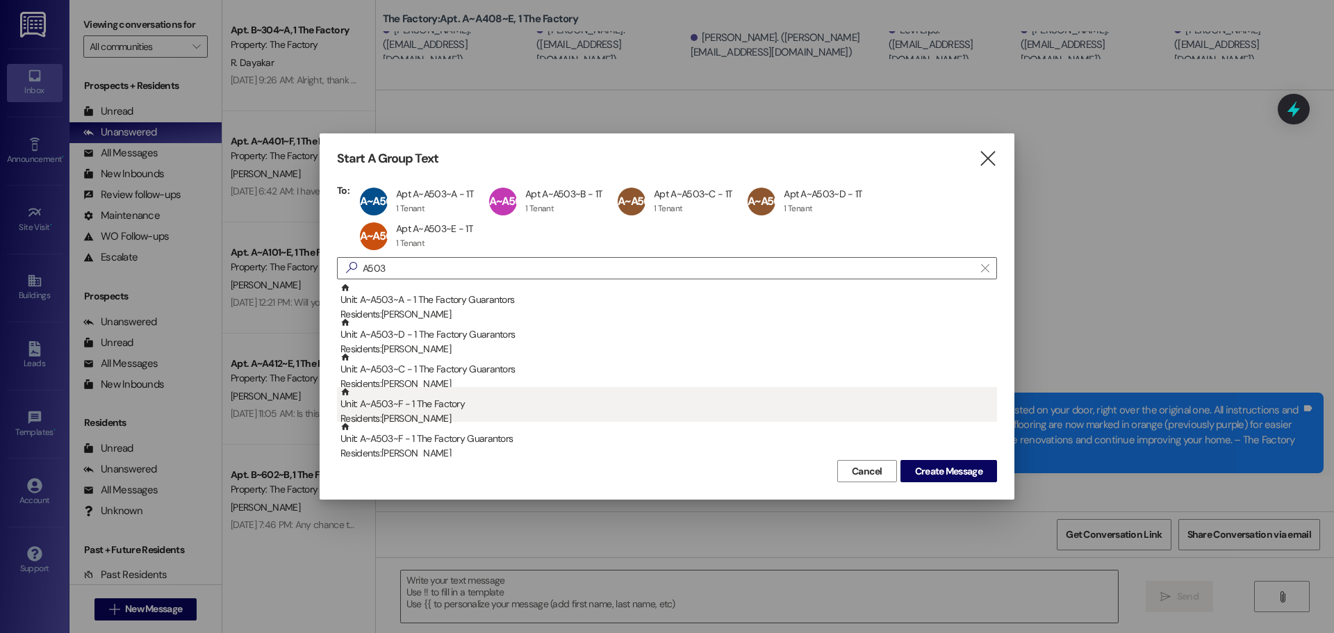
click at [421, 404] on div "Unit: A~A503~F - 1 The Factory Residents: [PERSON_NAME]" at bounding box center [668, 407] width 657 height 40
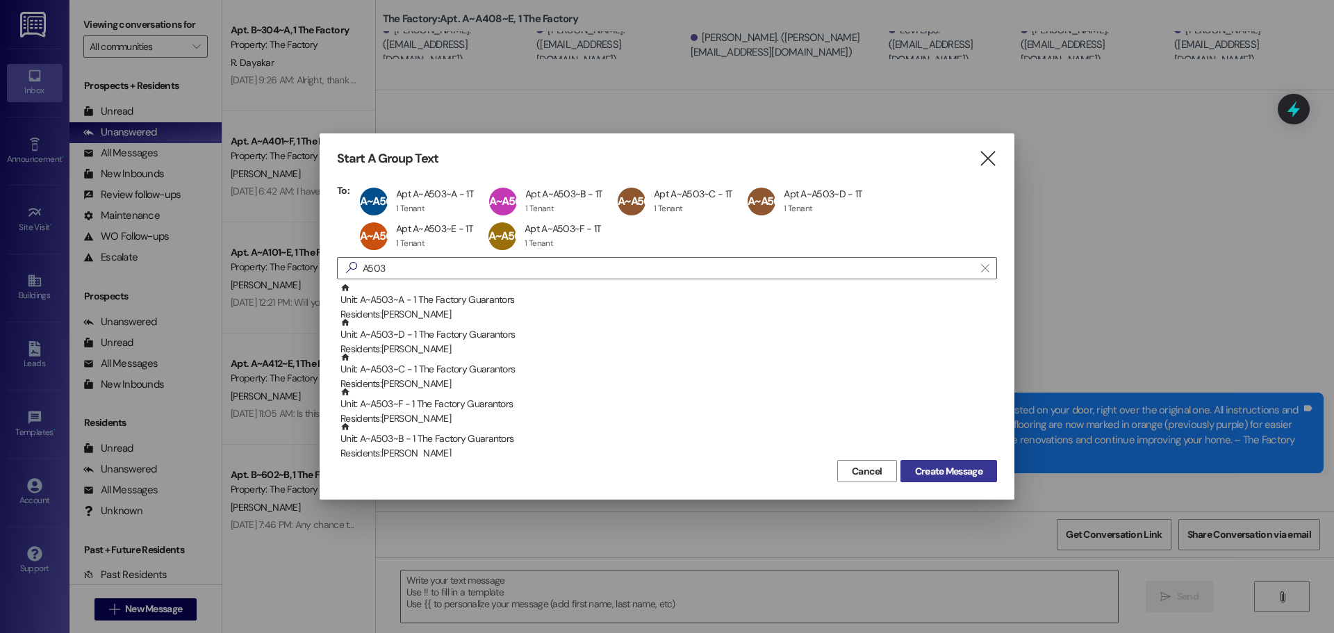
click at [968, 470] on span "Create Message" at bounding box center [948, 471] width 67 height 15
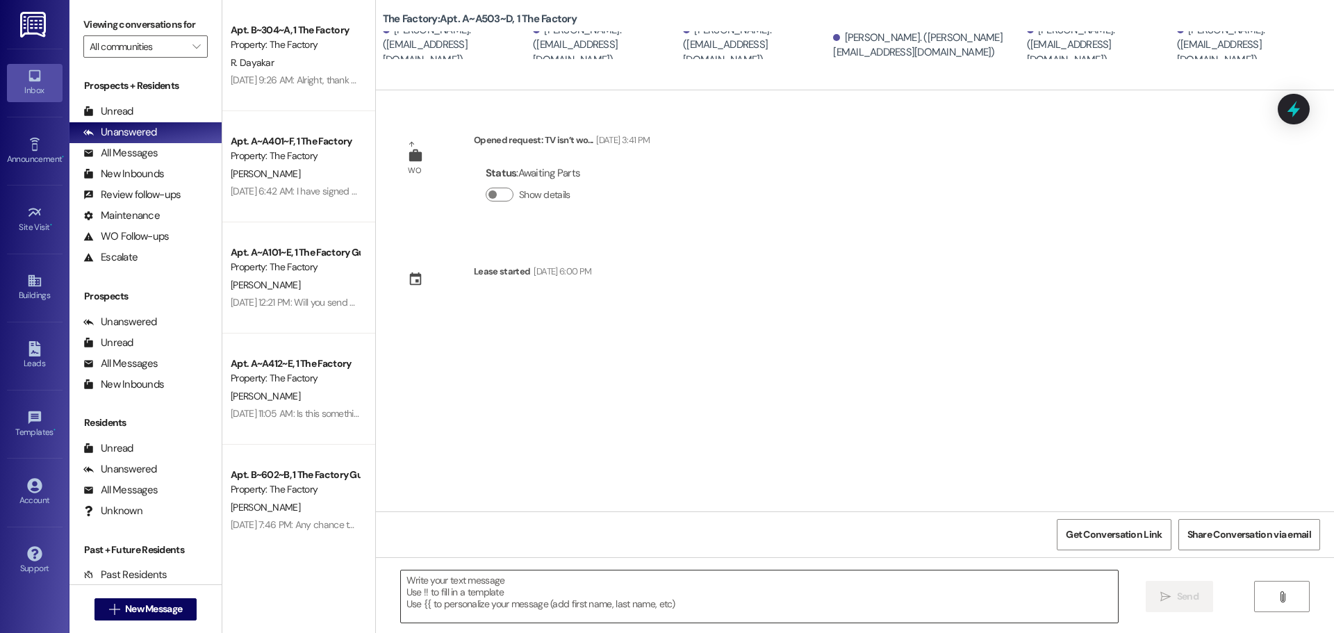
click at [431, 591] on textarea at bounding box center [759, 596] width 717 height 52
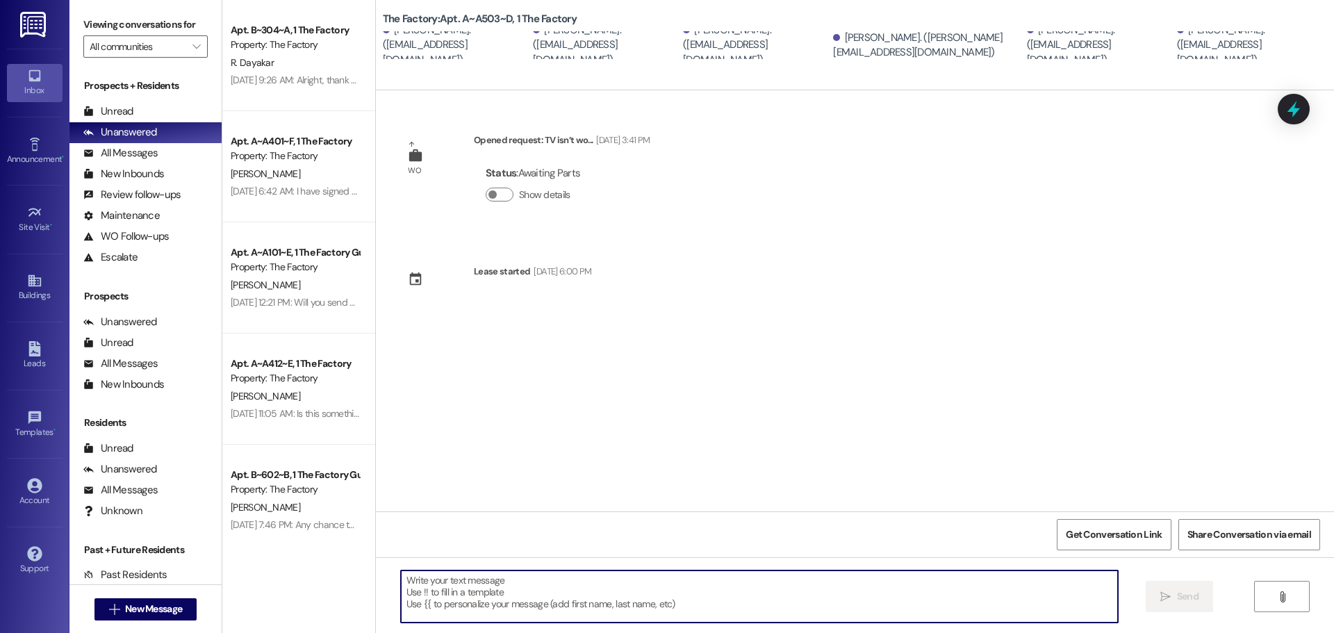
paste textarea "Hello Factory Family Members of A408, There’s been a change to the flooring ins…"
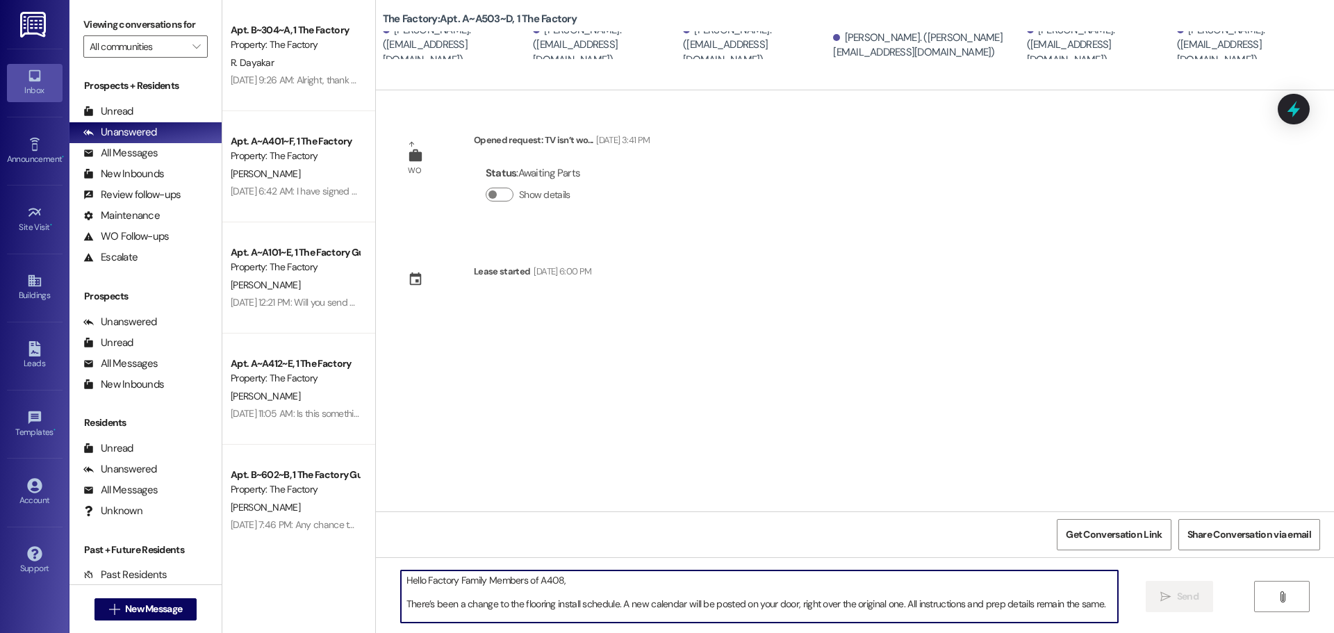
scroll to position [83, 0]
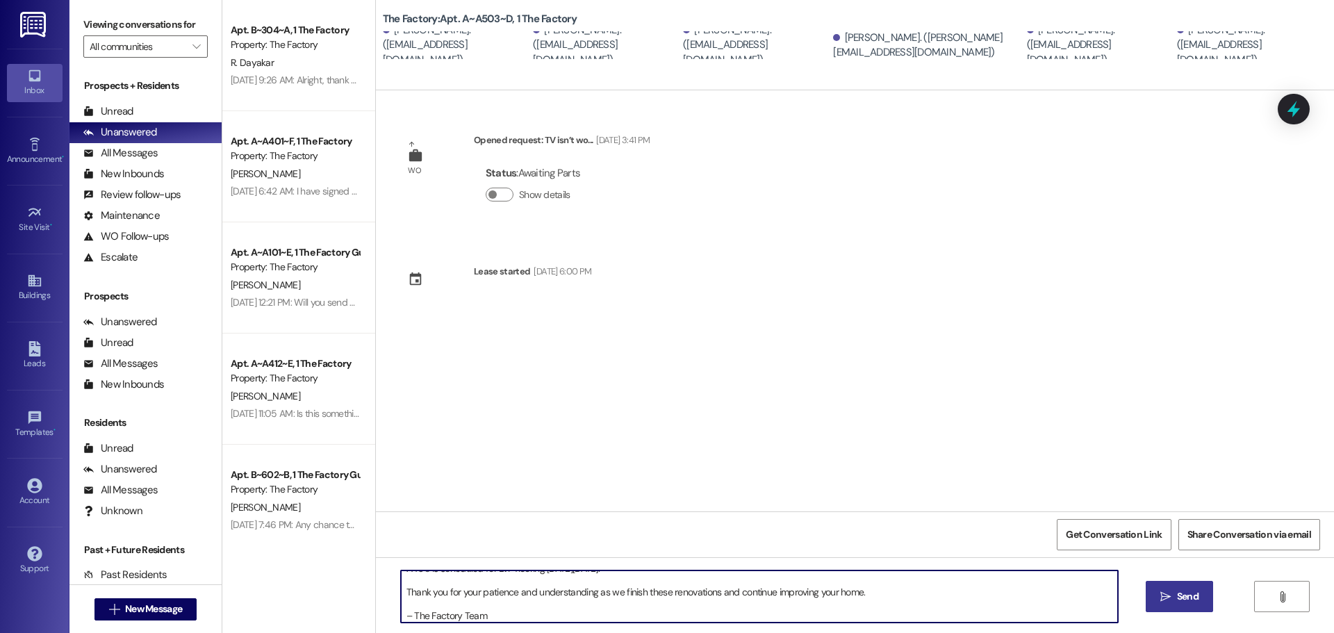
click at [401, 615] on textarea "Hello Factory Family Members of A408, There’s been a change to the flooring ins…" at bounding box center [759, 596] width 717 height 52
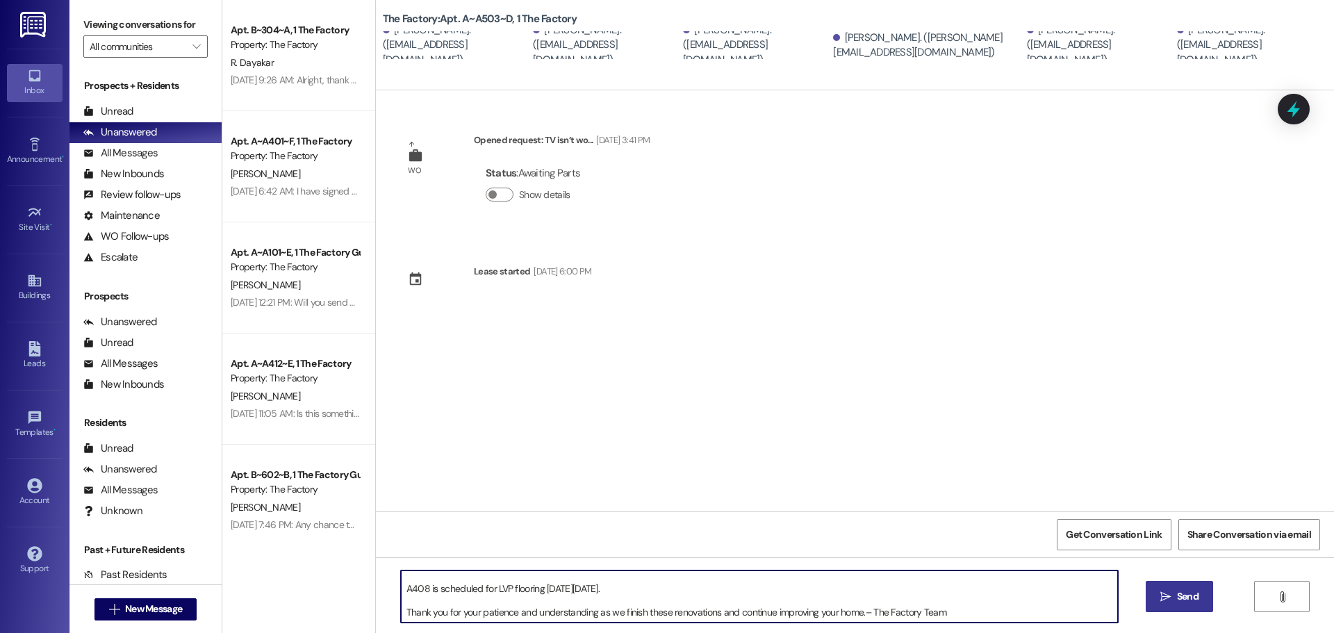
scroll to position [63, 0]
click at [401, 611] on textarea "Hello Factory Family Members of A408, There’s been a change to the flooring ins…" at bounding box center [759, 596] width 717 height 52
drag, startPoint x: 641, startPoint y: 591, endPoint x: 397, endPoint y: 586, distance: 243.9
click at [401, 586] on textarea "Hello Factory Family Members of A408, There’s been a change to the flooring ins…" at bounding box center [759, 596] width 717 height 52
click at [401, 611] on textarea "Hello Factory Family Members of A408, There’s been a change to the flooring ins…" at bounding box center [759, 596] width 717 height 52
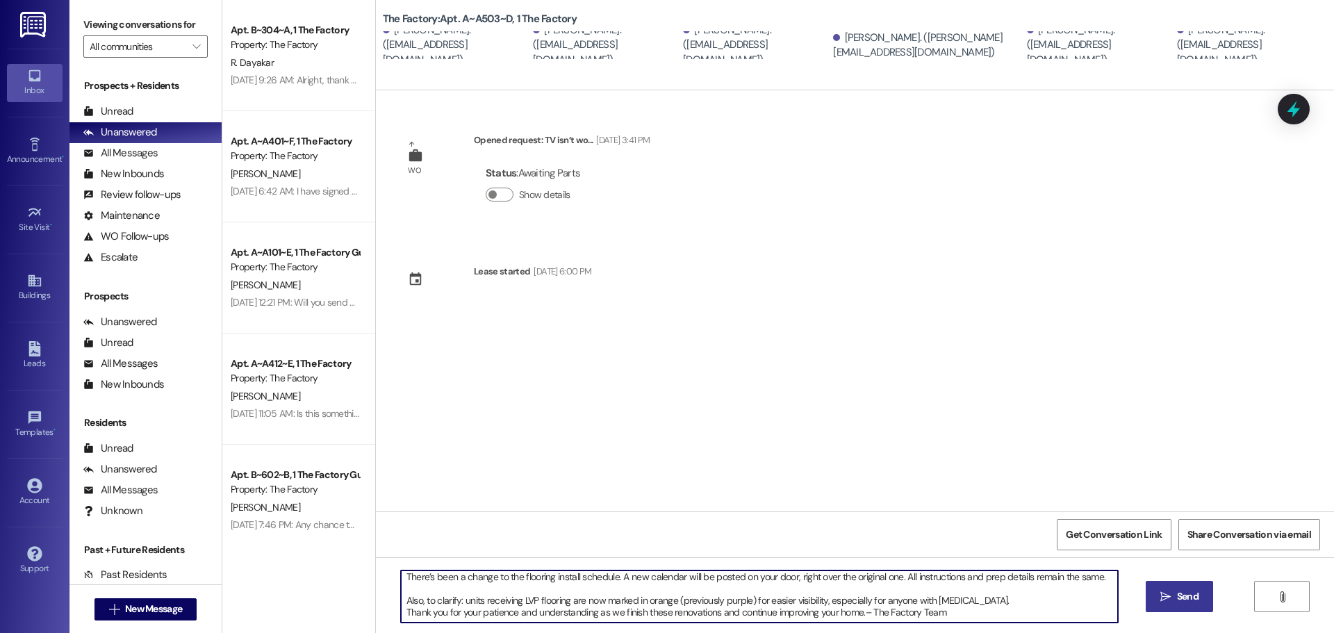
scroll to position [27, 0]
click at [777, 611] on textarea "Hello Factory Family Members of A408, There’s been a change to the flooring ins…" at bounding box center [759, 596] width 717 height 52
click at [401, 598] on textarea "Hello Factory Family Members of A408, There’s been a change to the flooring ins…" at bounding box center [759, 596] width 717 height 52
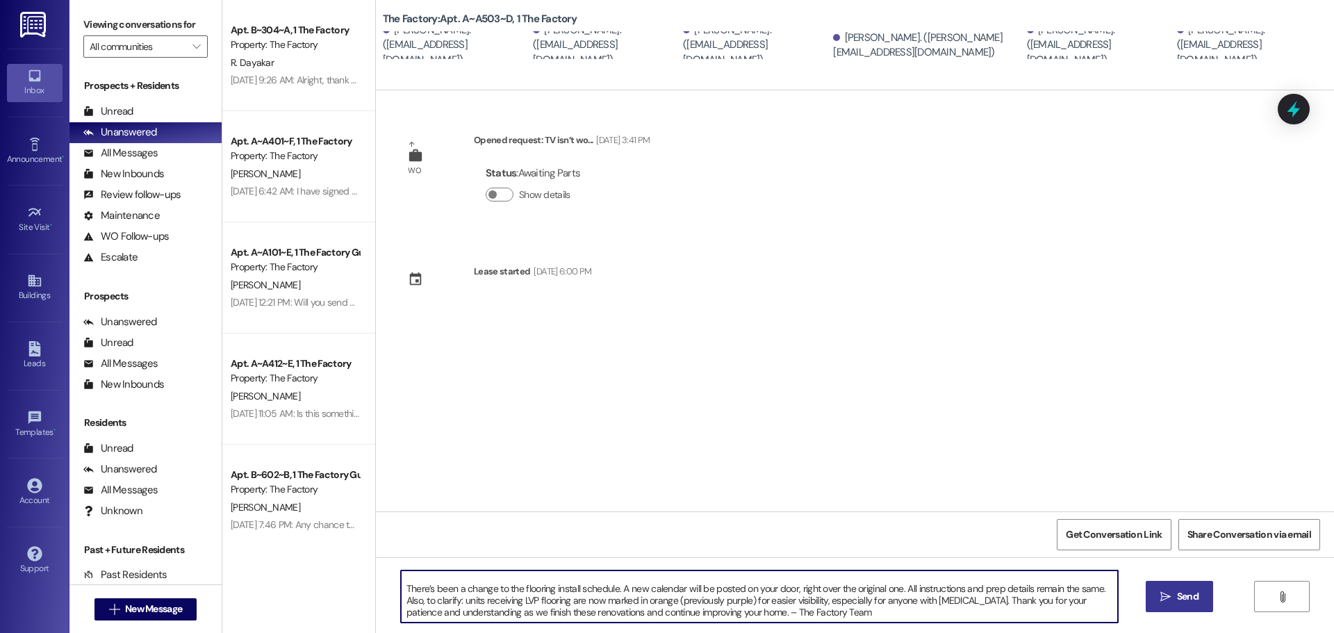
scroll to position [15, 0]
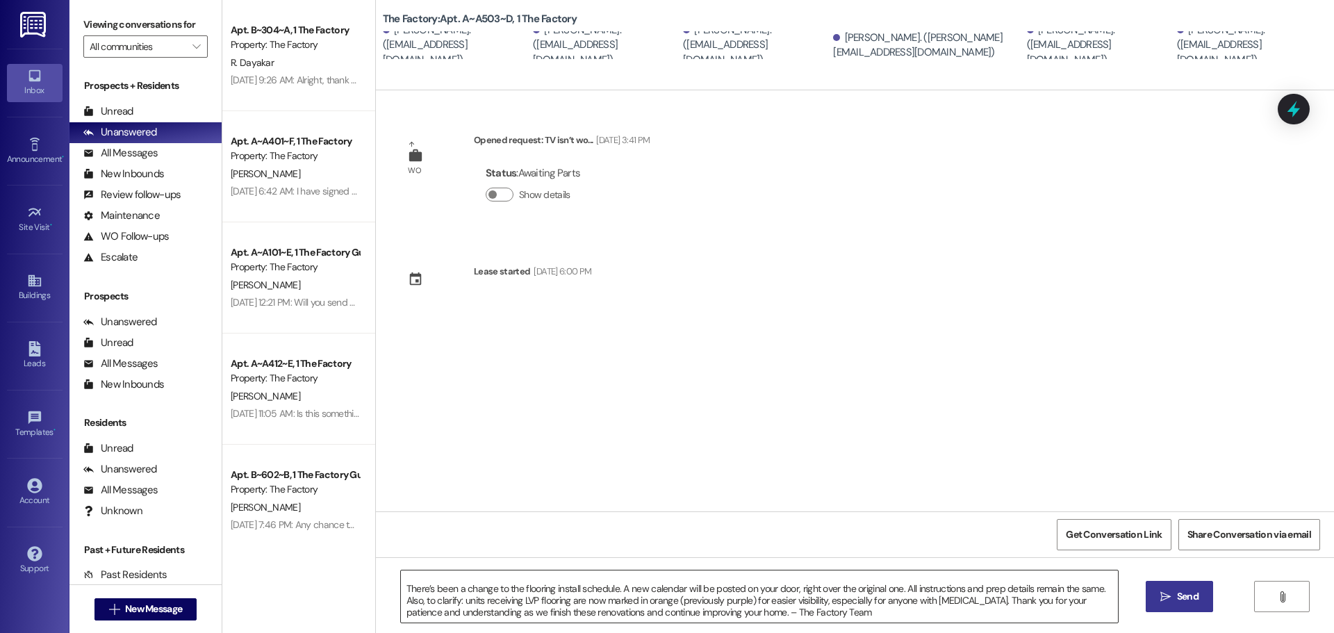
click at [1105, 590] on textarea "Hello Factory Family Members of A408, There’s been a change to the flooring ins…" at bounding box center [759, 596] width 717 height 52
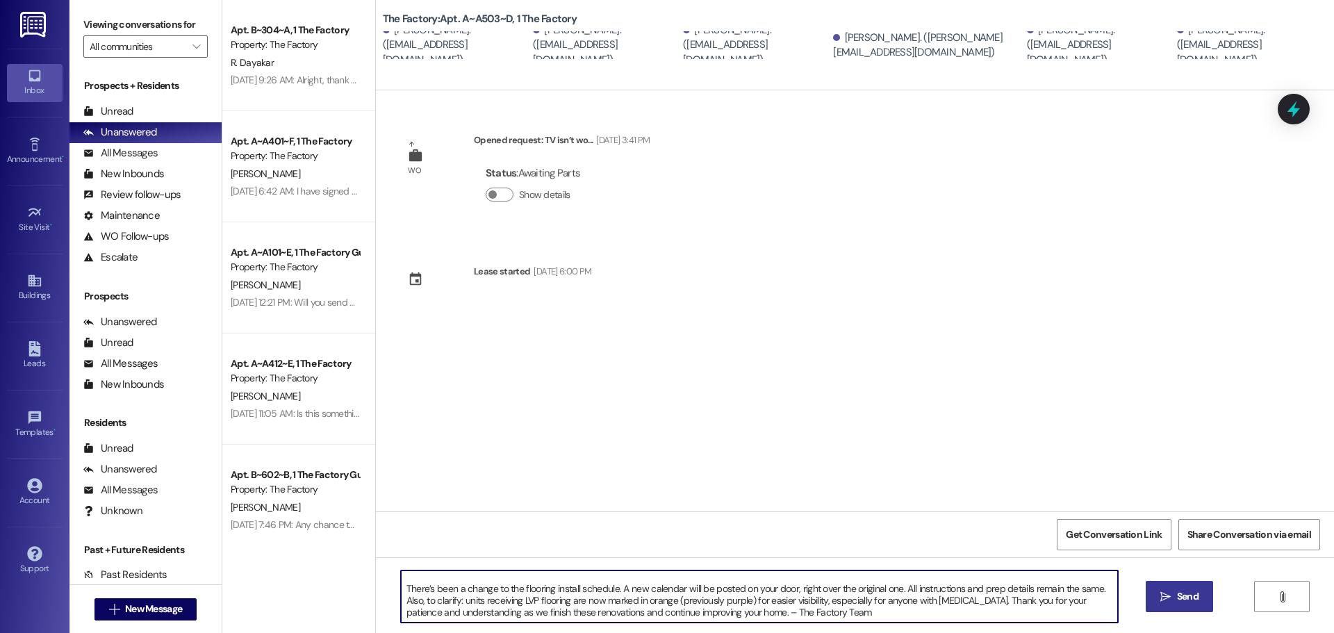
paste textarea "PLEASE DOUBLE CHECK YOUR FRONT DOOR FOR SCHEDULE!"
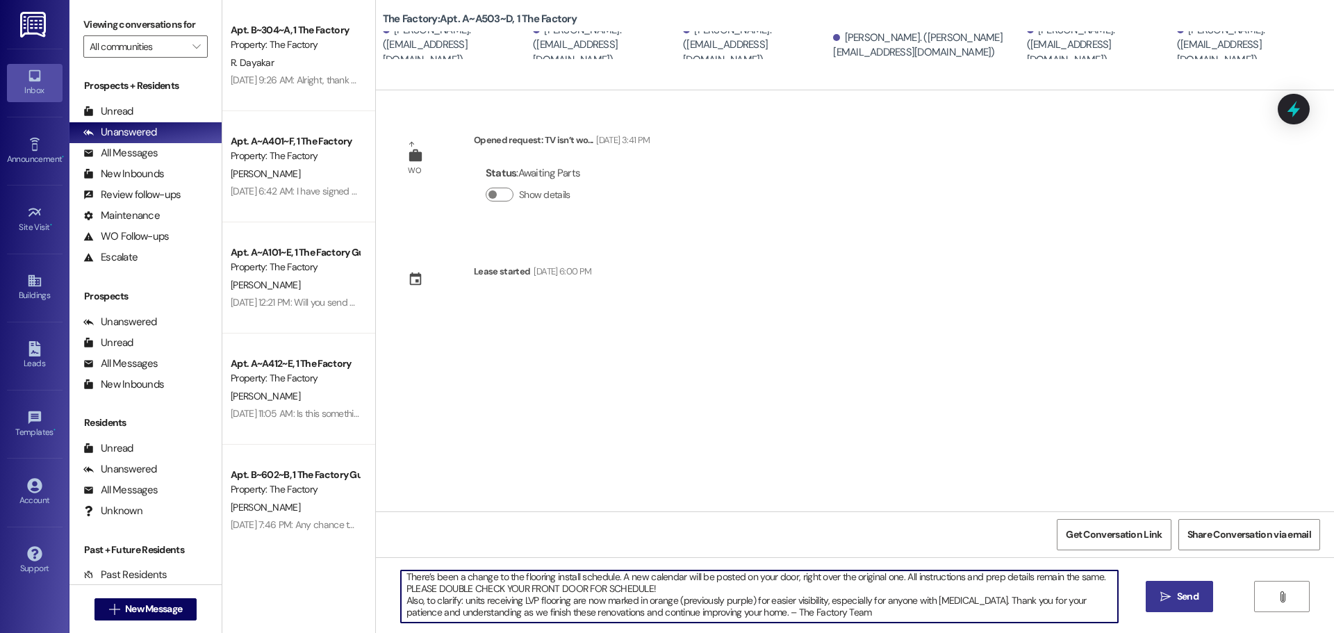
click at [784, 576] on textarea "Hello Factory Family Members of A408, There’s been a change to the flooring ins…" at bounding box center [759, 596] width 717 height 52
click at [956, 577] on textarea "Hello Factory Family Members of A408, There’s been a change to the flooring ins…" at bounding box center [759, 596] width 717 height 52
click at [836, 584] on textarea "Hello Factory Family Members of A408, There’s been a change to the flooring ins…" at bounding box center [759, 596] width 717 height 52
click at [793, 586] on textarea "Hello Factory Family Members of A408, There’s been a change to the flooring ins…" at bounding box center [759, 596] width 717 height 52
click at [786, 587] on textarea "Hello Factory Family Members of A408, There’s been a change to the flooring ins…" at bounding box center [759, 596] width 717 height 52
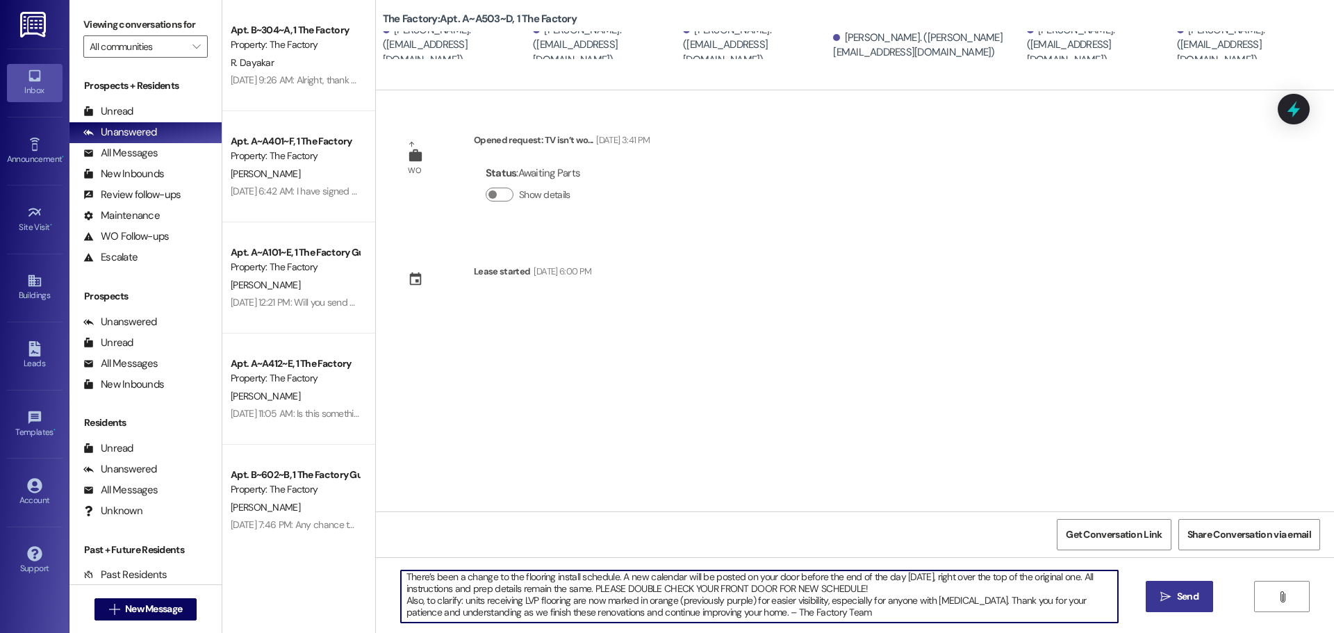
click at [853, 586] on textarea "Hello Factory Family Members of A408, There’s been a change to the flooring ins…" at bounding box center [759, 596] width 717 height 52
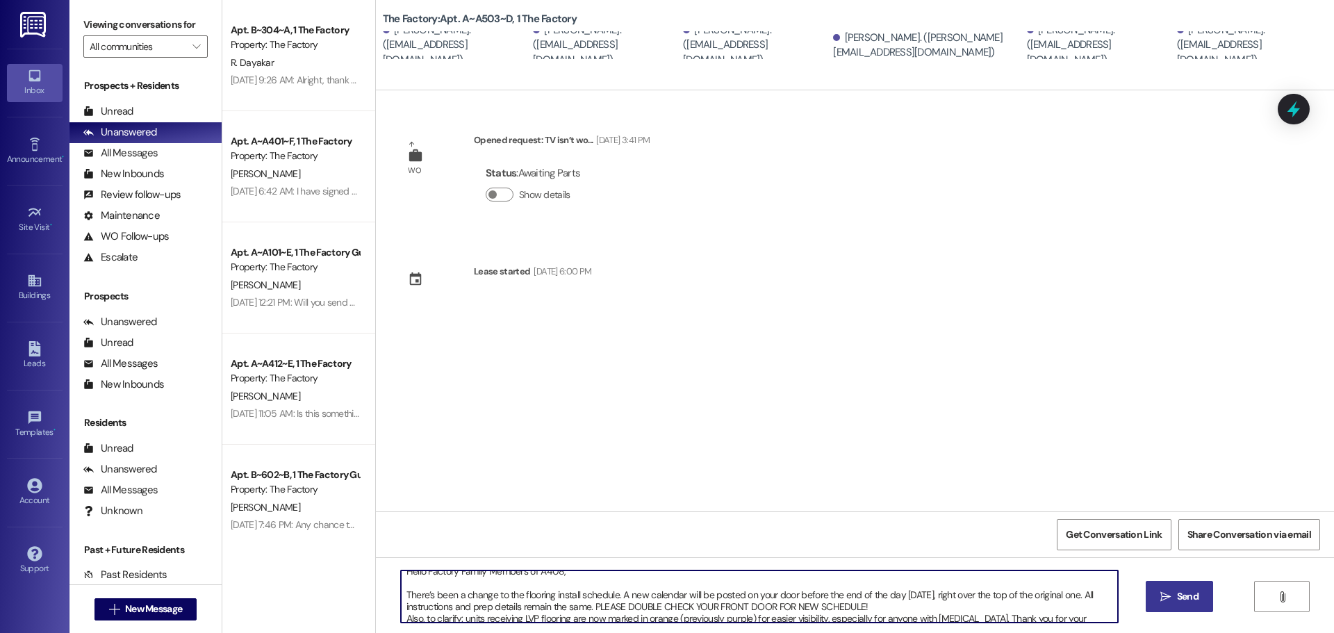
scroll to position [0, 0]
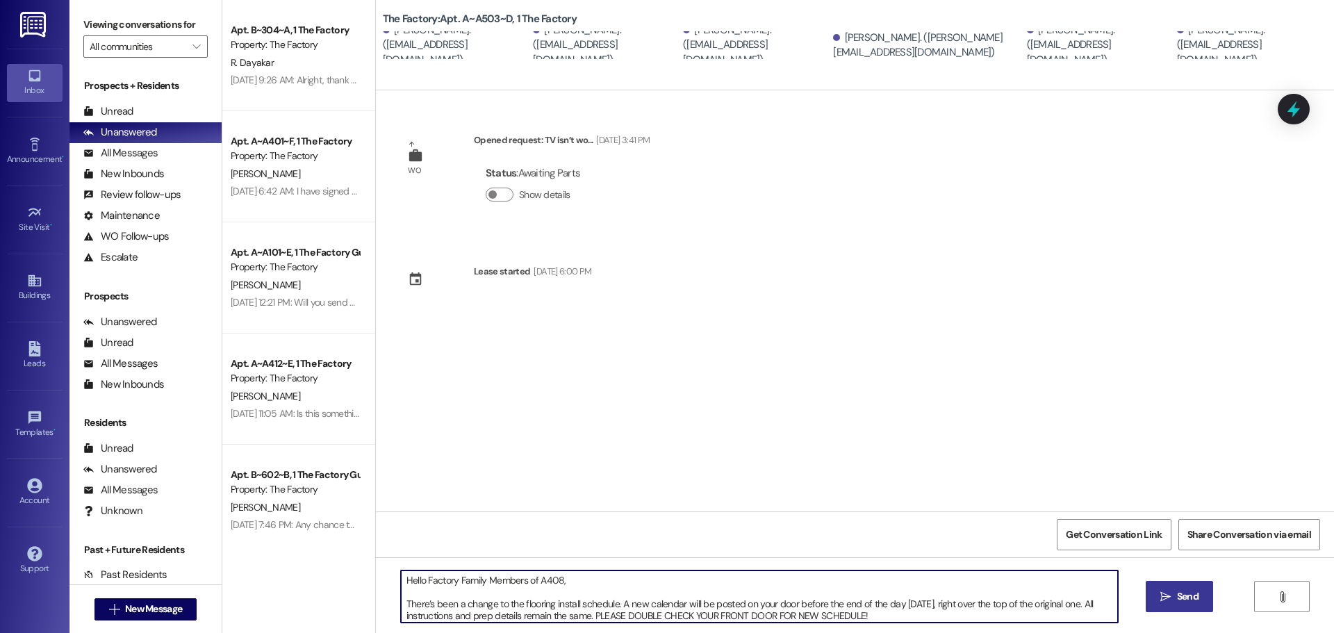
click at [401, 604] on textarea "Hello Factory Family Members of A408, There’s been a change to the flooring ins…" at bounding box center [759, 596] width 717 height 52
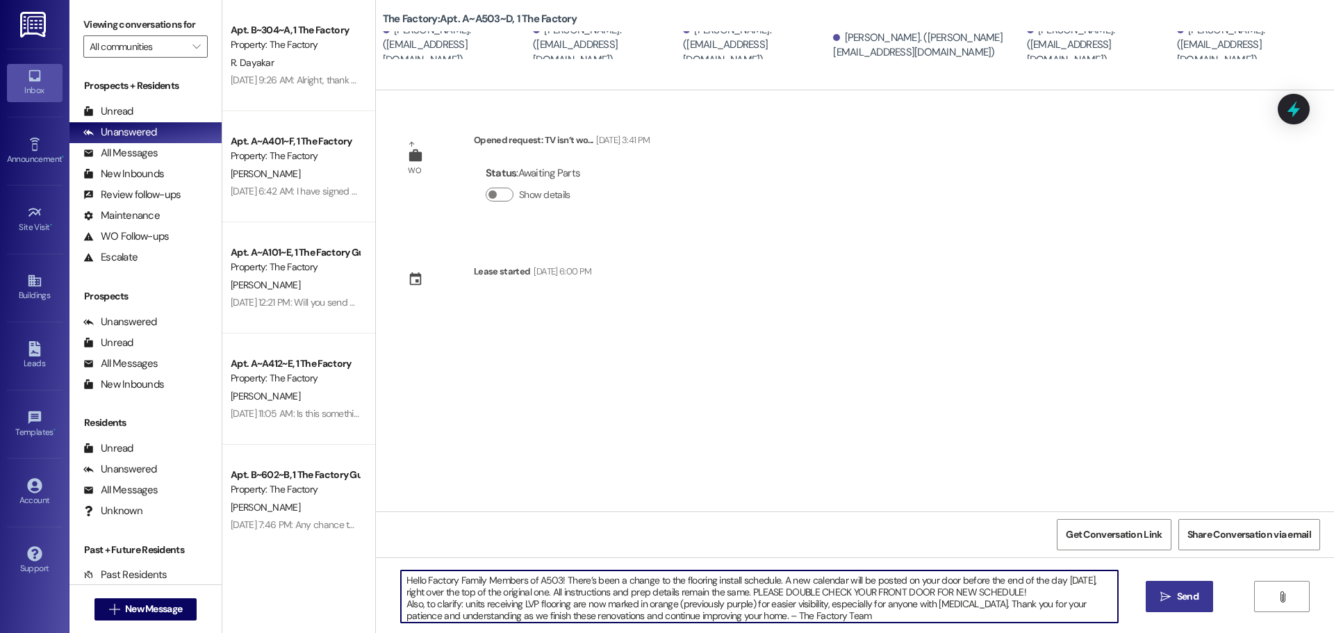
scroll to position [3, 0]
type textarea "Hello Factory Family Members of A503! There’s been a change to the flooring ins…"
drag, startPoint x: 864, startPoint y: 617, endPoint x: 314, endPoint y: 540, distance: 555.6
click at [314, 540] on div "Apt. B~304~A, 1 The Factory Property: The Factory R. Dayakar [DATE] 9:26 AM: Al…" at bounding box center [778, 316] width 1112 height 633
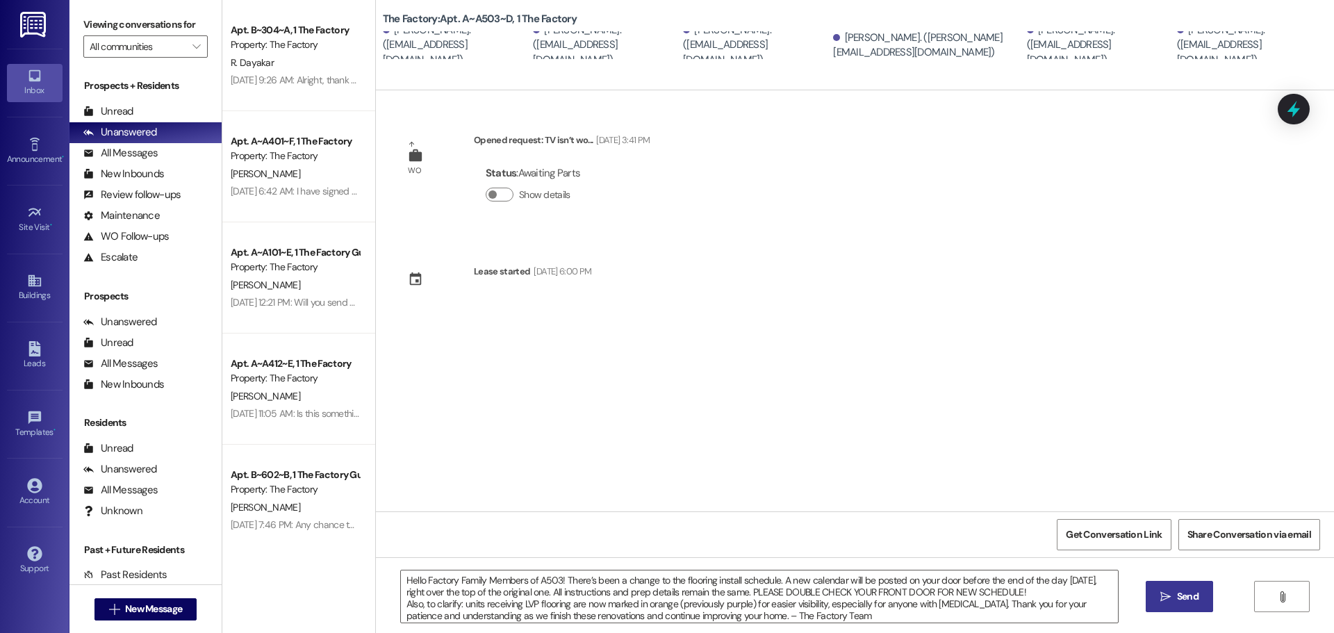
drag, startPoint x: 1178, startPoint y: 590, endPoint x: 1158, endPoint y: 596, distance: 20.4
click at [1178, 589] on span "Send" at bounding box center [1188, 596] width 22 height 15
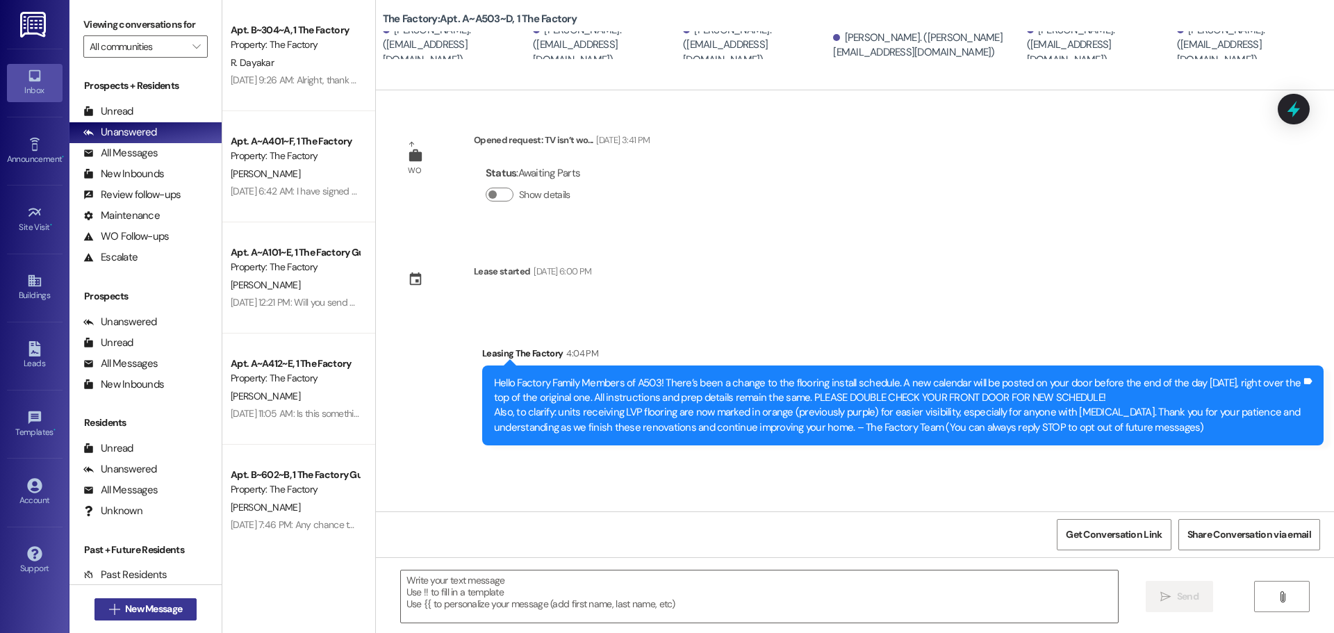
click at [155, 609] on span "New Message" at bounding box center [153, 609] width 57 height 15
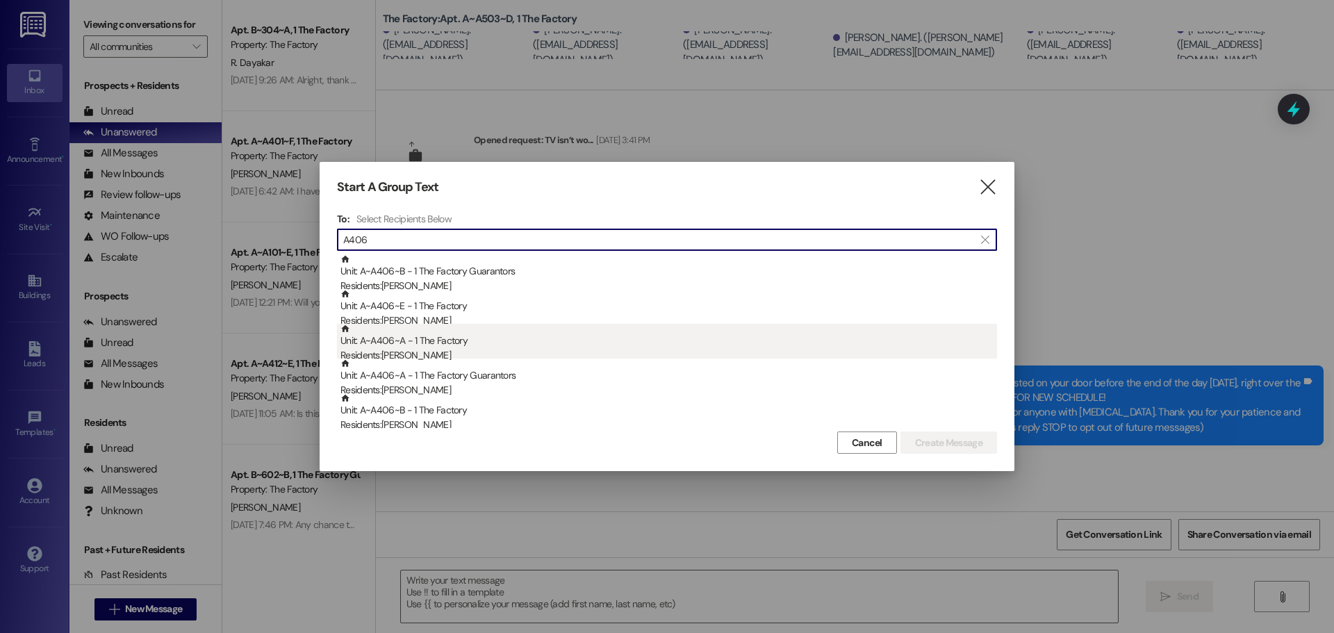
type input "A406"
click at [459, 342] on div "Unit: A~A406~A - 1 The Factory Residents: [PERSON_NAME]" at bounding box center [668, 344] width 657 height 40
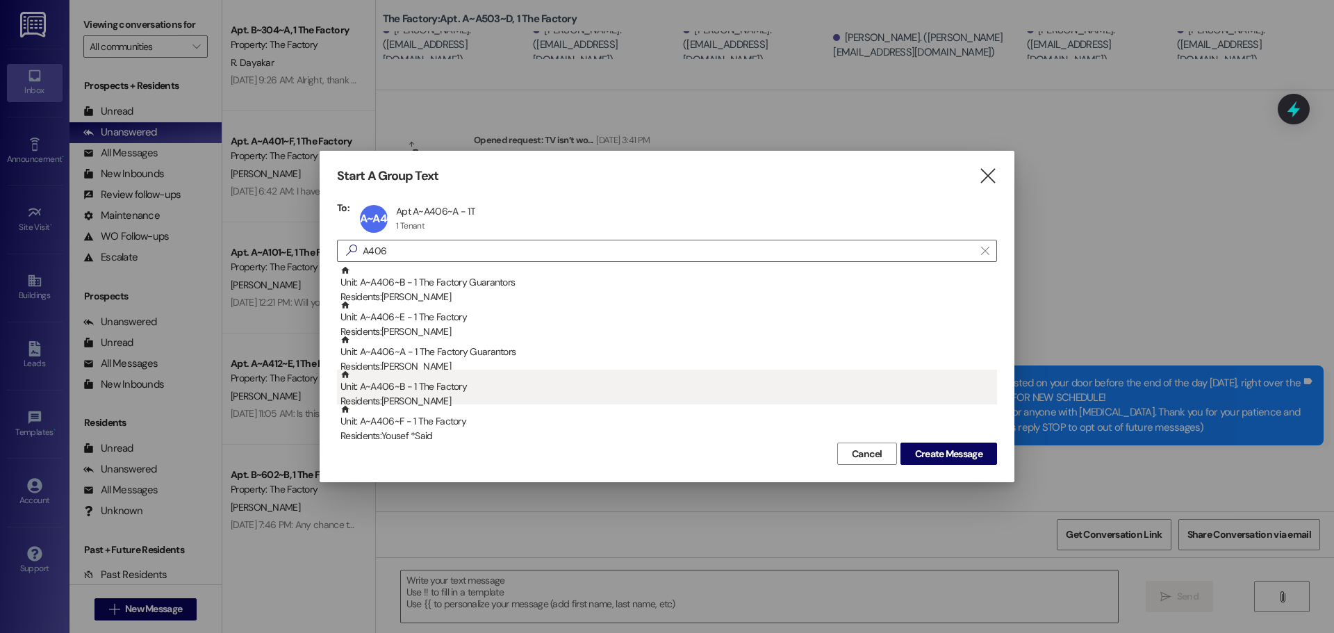
click at [432, 392] on div "Unit: A~A406~B - 1 The Factory Residents: [PERSON_NAME]" at bounding box center [668, 390] width 657 height 40
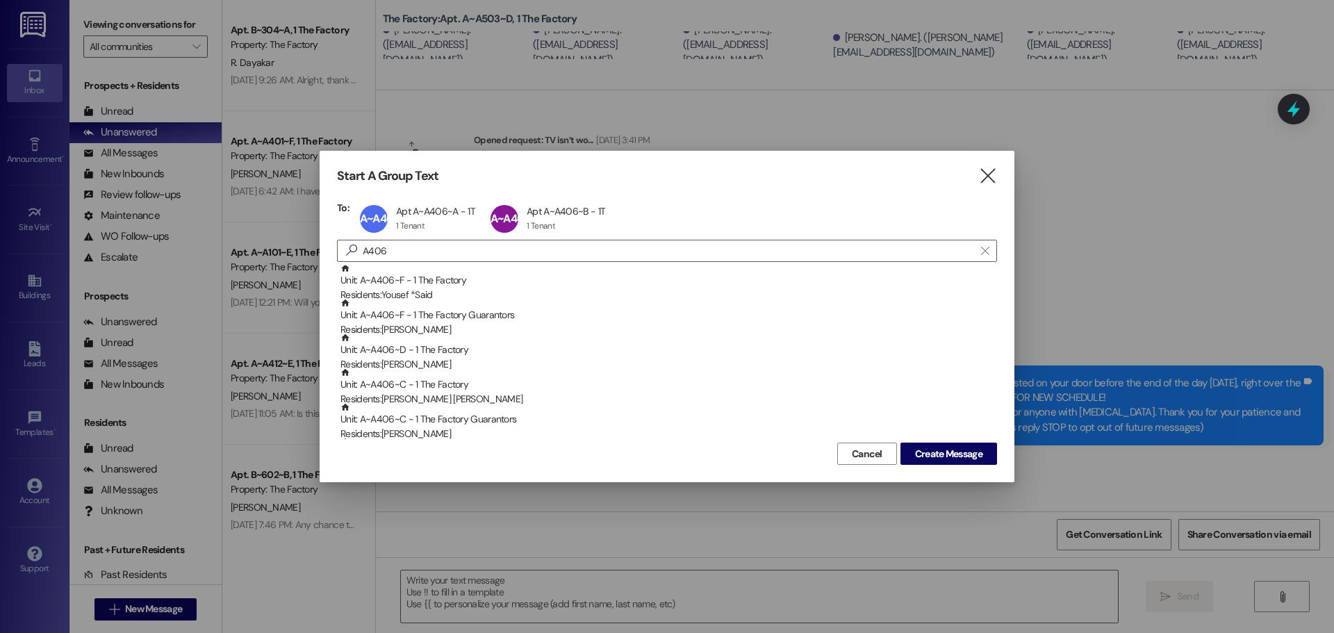
scroll to position [139, 0]
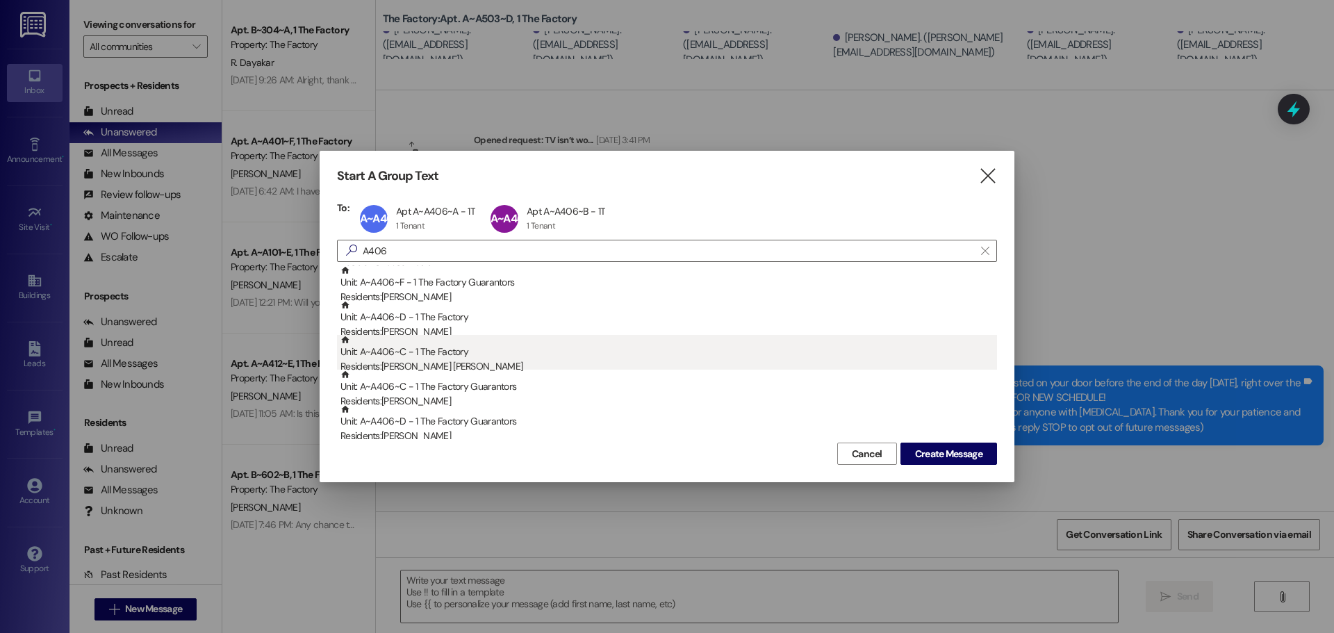
click at [429, 354] on div "Unit: A~A406~C - 1 The Factory Residents: [PERSON_NAME] [PERSON_NAME]" at bounding box center [668, 355] width 657 height 40
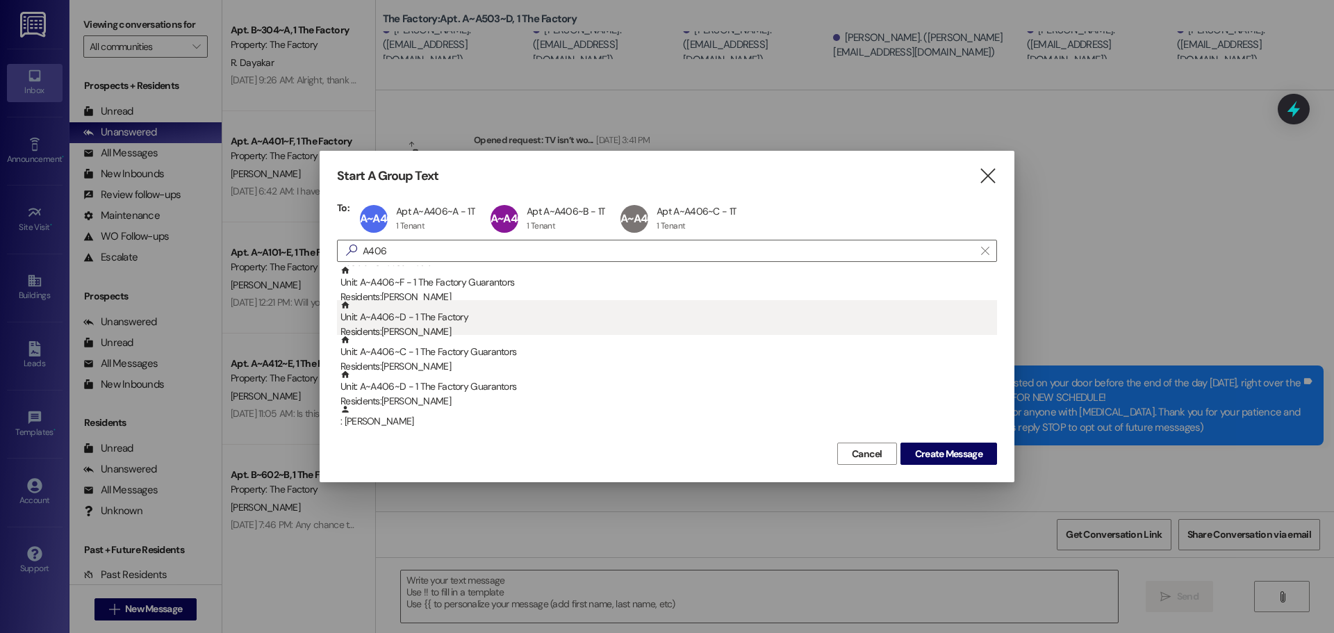
click at [431, 318] on div "Unit: A~A406~D - 1 The Factory Residents: [PERSON_NAME]" at bounding box center [668, 320] width 657 height 40
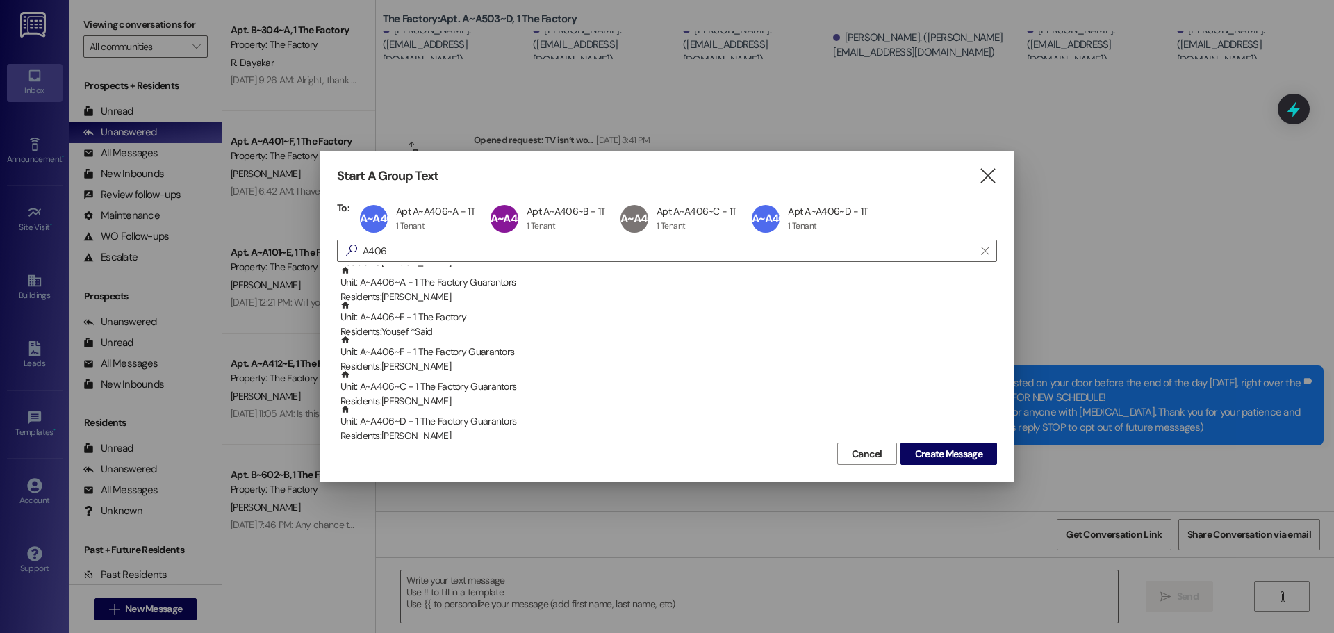
scroll to position [0, 0]
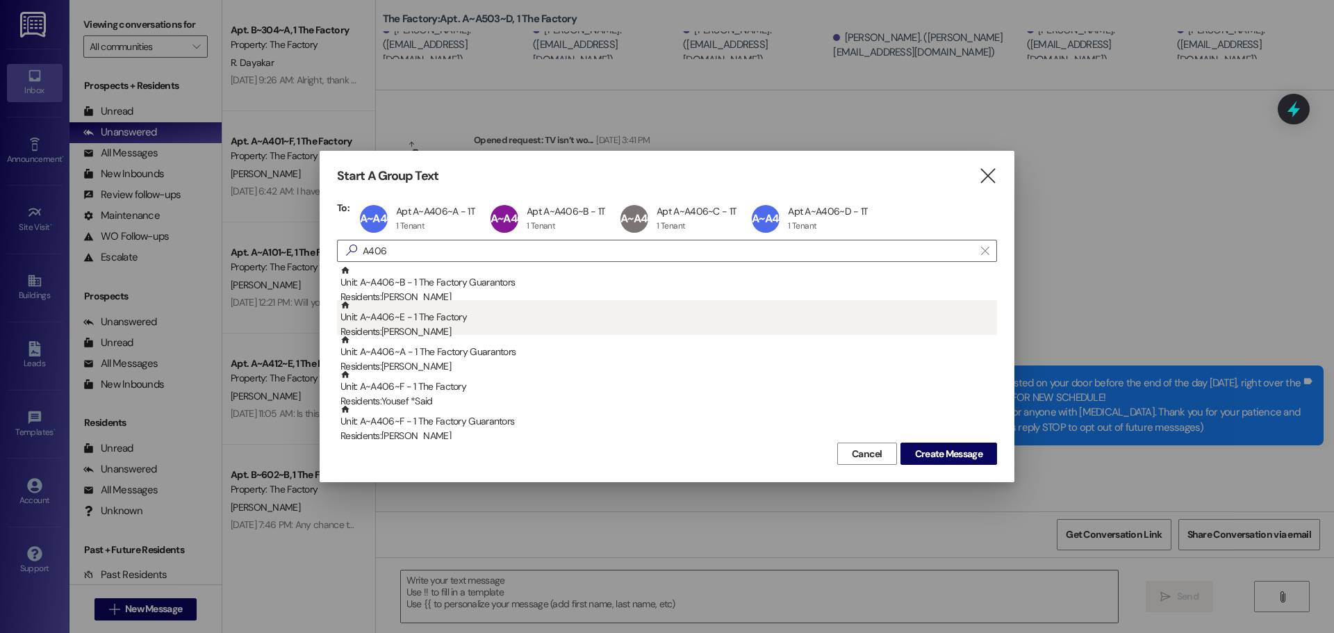
click at [435, 319] on div "Unit: A~A406~E - 1 The Factory Residents: [PERSON_NAME]" at bounding box center [668, 320] width 657 height 40
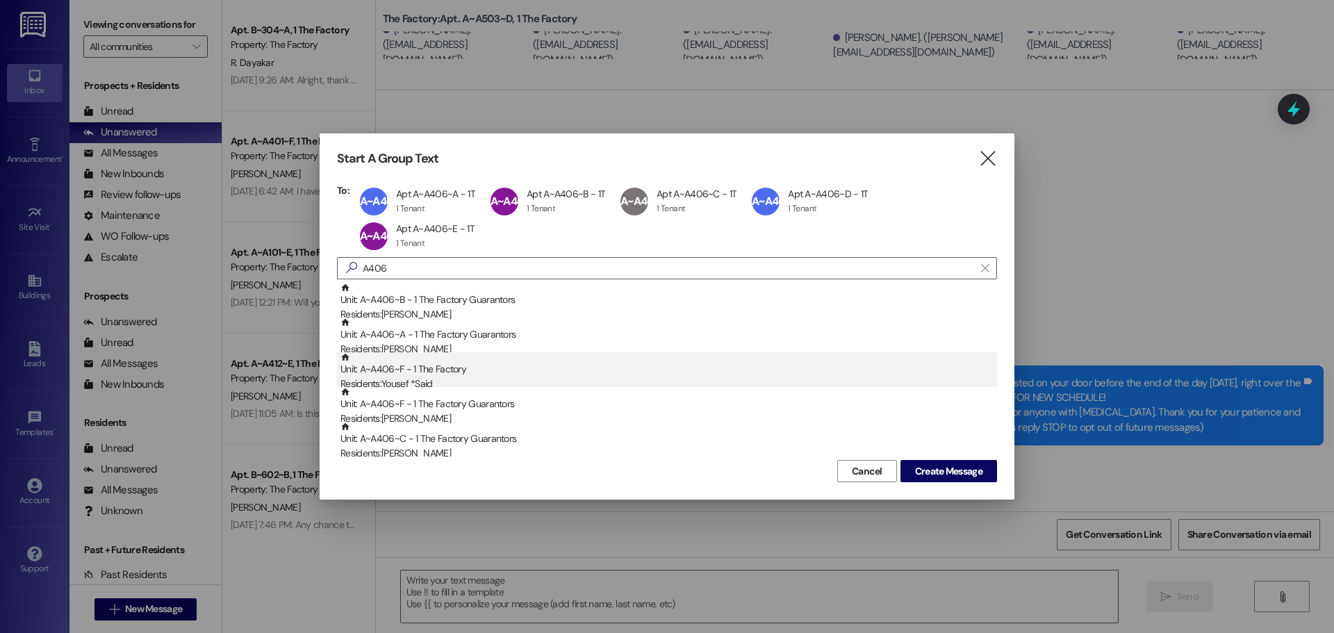
click at [422, 367] on div "Unit: A~A406~F - 1 The Factory Residents: Yousef *Said" at bounding box center [668, 372] width 657 height 40
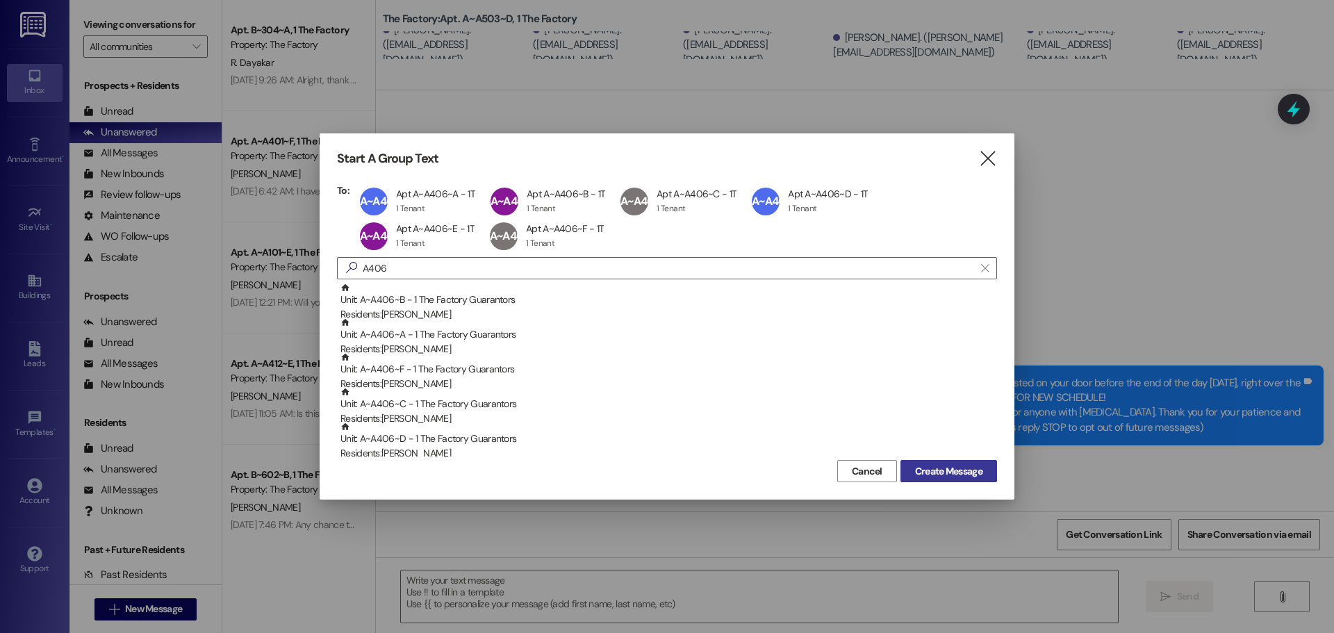
click at [936, 466] on span "Create Message" at bounding box center [948, 471] width 67 height 15
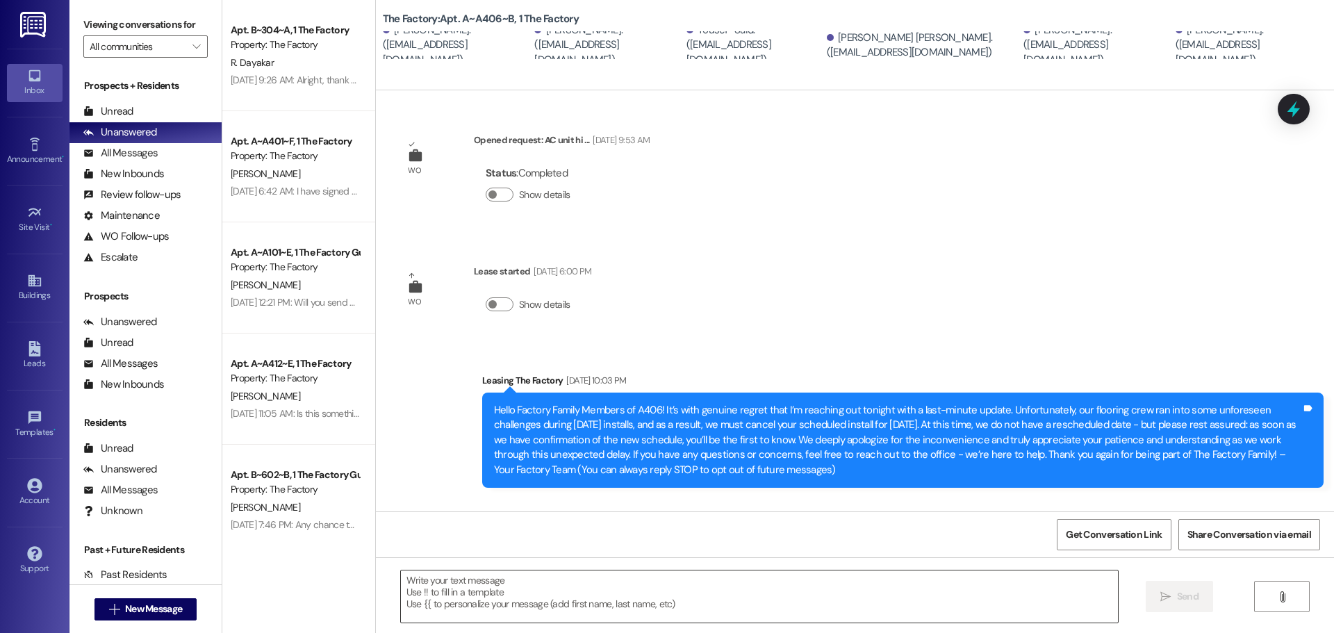
click at [430, 588] on textarea at bounding box center [759, 596] width 717 height 52
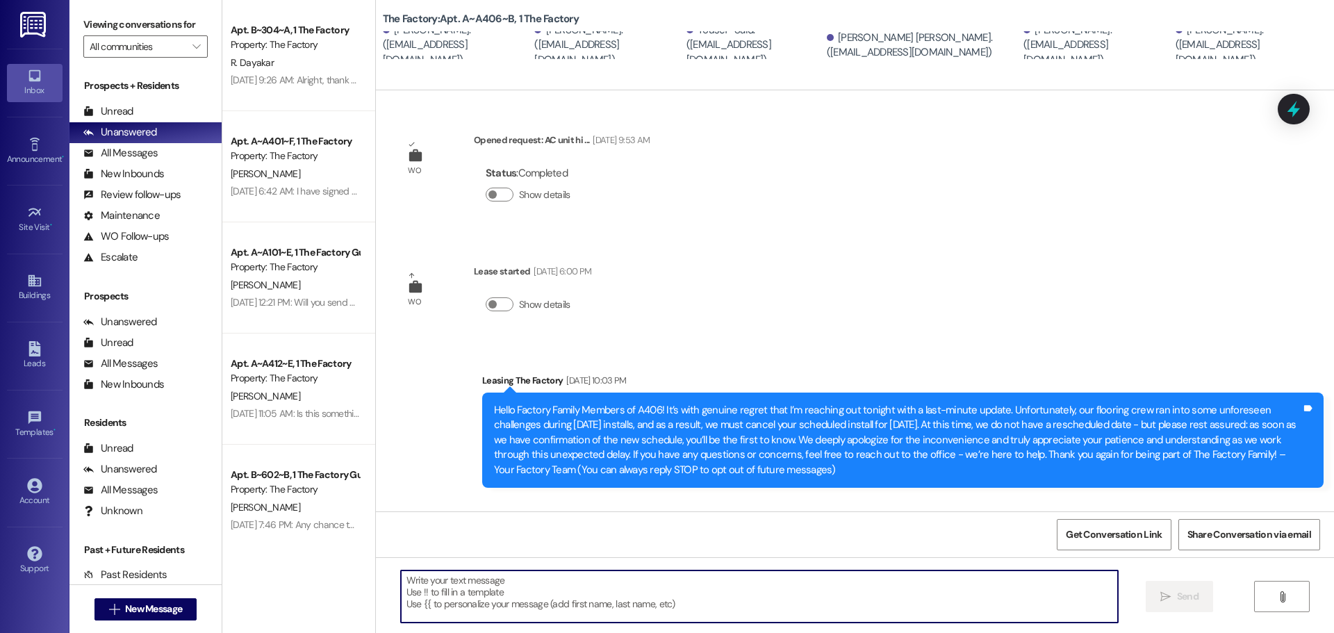
paste textarea "Hello Factory Family Members of A503! There’s been a change to the flooring ins…"
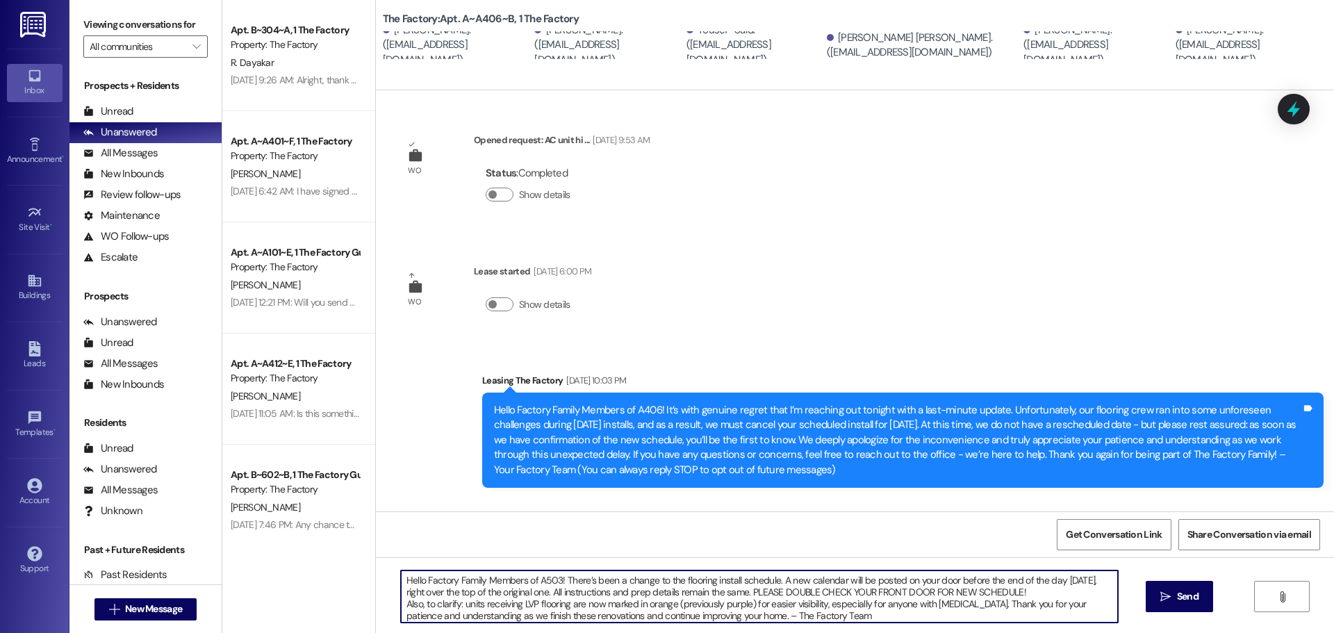
click at [552, 577] on textarea "Hello Factory Family Members of A503! There’s been a change to the flooring ins…" at bounding box center [759, 596] width 717 height 52
type textarea "Hello Factory Family Members of A406! There’s been a change to the flooring ins…"
click at [1168, 590] on span " Send" at bounding box center [1180, 596] width 44 height 15
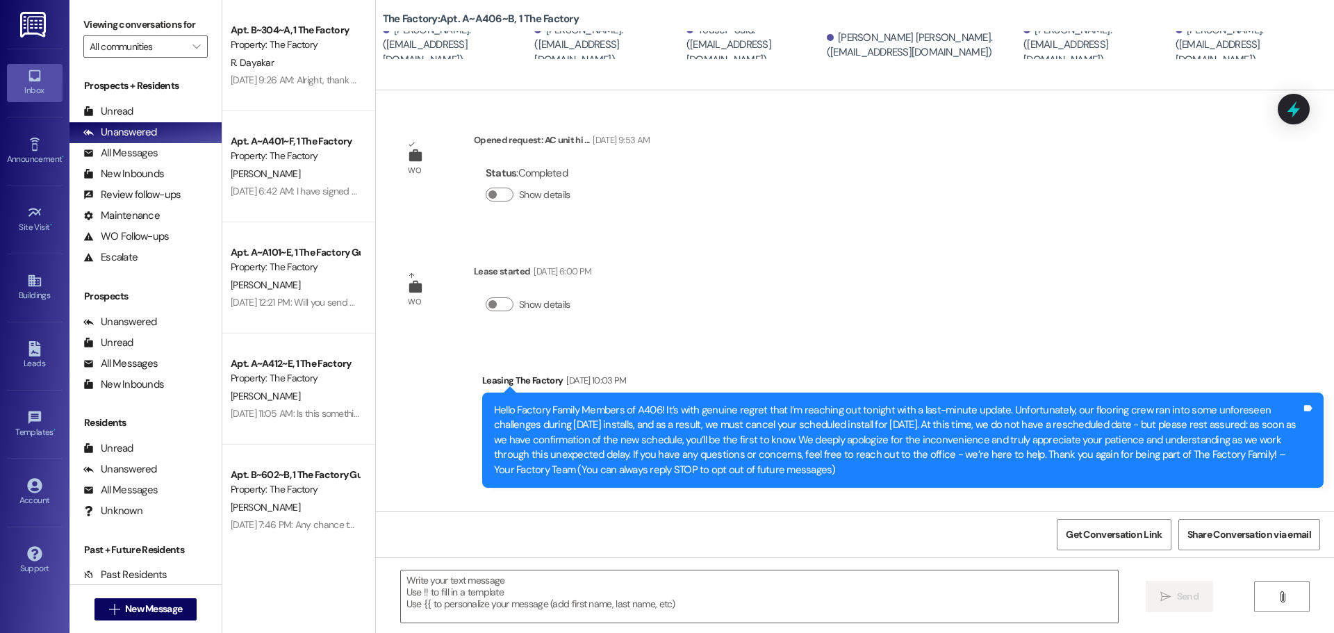
click at [1285, 454] on div "Hello Factory Family Members of A406! It’s with genuine regret that I’m reachin…" at bounding box center [897, 440] width 807 height 74
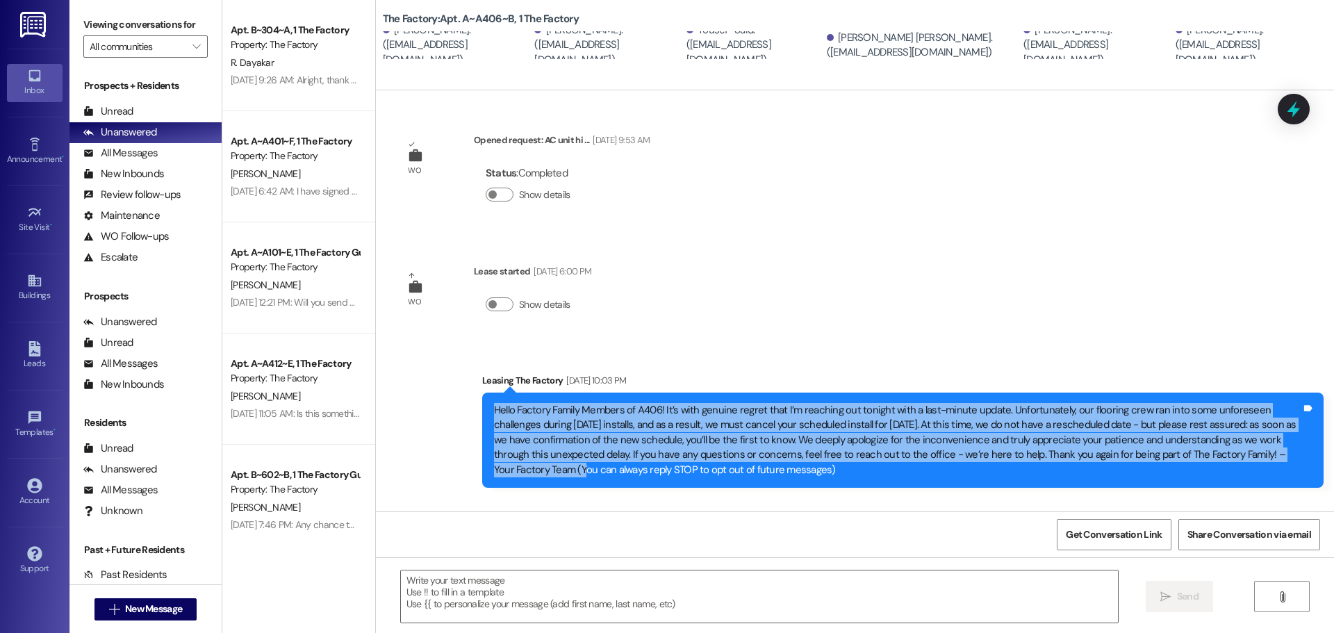
drag, startPoint x: 1282, startPoint y: 454, endPoint x: 474, endPoint y: 408, distance: 809.3
click at [482, 408] on div "Hello Factory Family Members of A406! It’s with genuine regret that I’m reachin…" at bounding box center [902, 440] width 841 height 95
copy div "Hello Factory Family Members of A406! It’s with genuine regret that I’m reachin…"
click at [138, 602] on span "New Message" at bounding box center [153, 609] width 57 height 15
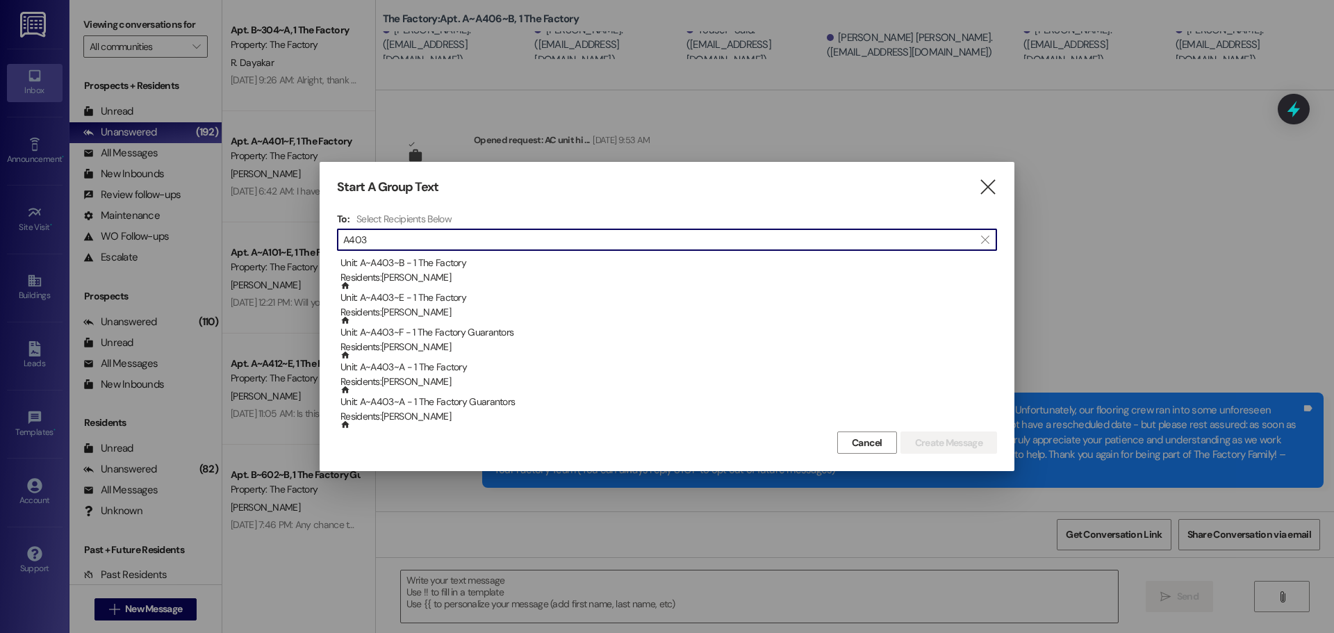
scroll to position [139, 0]
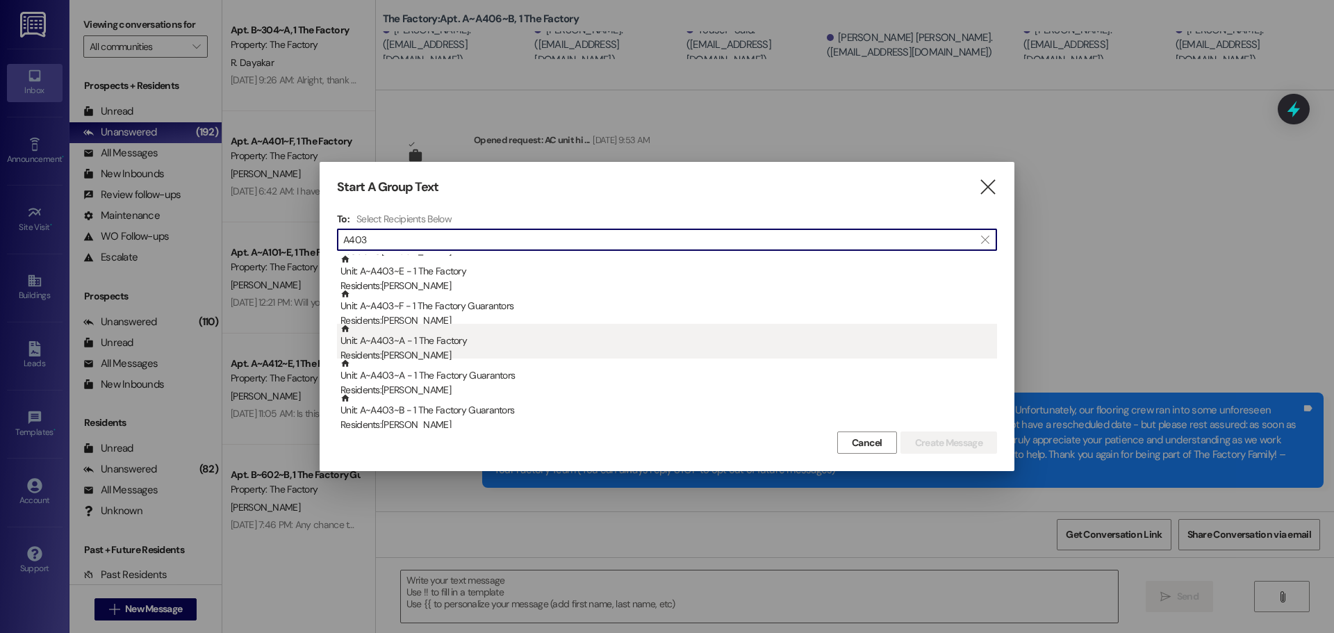
type input "A403"
click at [419, 348] on div "Residents: [PERSON_NAME]" at bounding box center [668, 355] width 657 height 15
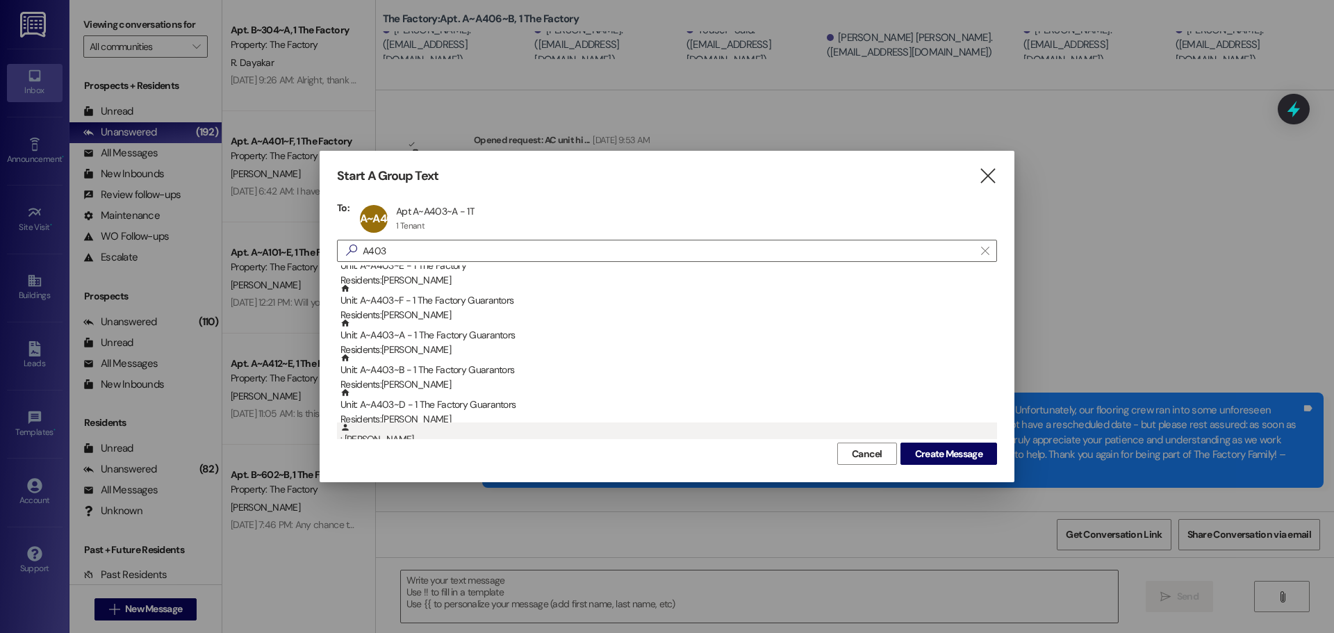
scroll to position [0, 0]
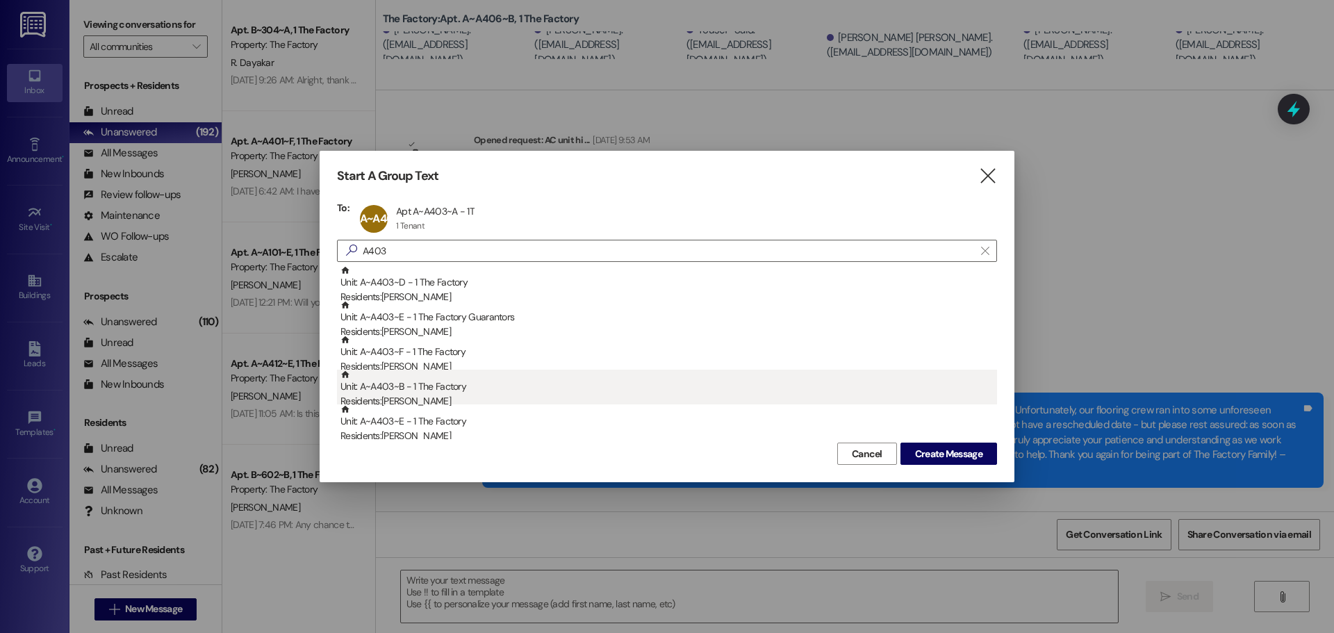
click at [422, 389] on div "Unit: A~A403~B - 1 The Factory Residents: [PERSON_NAME]" at bounding box center [668, 390] width 657 height 40
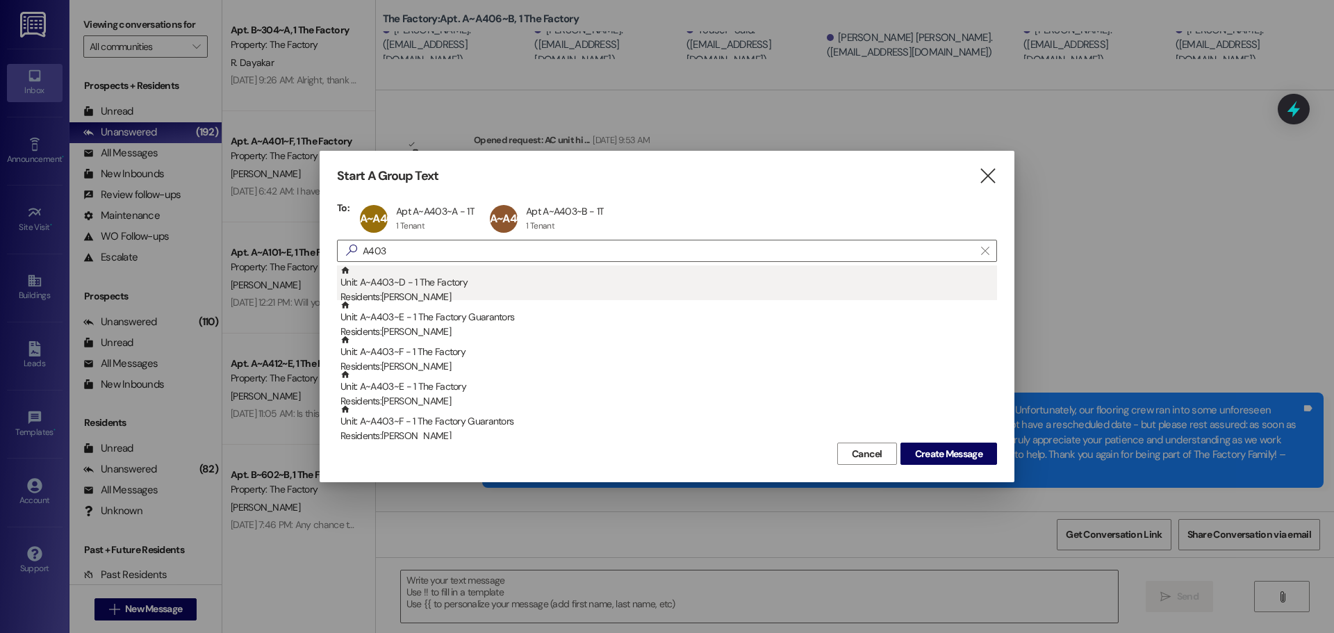
click at [427, 280] on div "Unit: A~A403~D - 1 The Factory Residents: [PERSON_NAME]" at bounding box center [668, 285] width 657 height 40
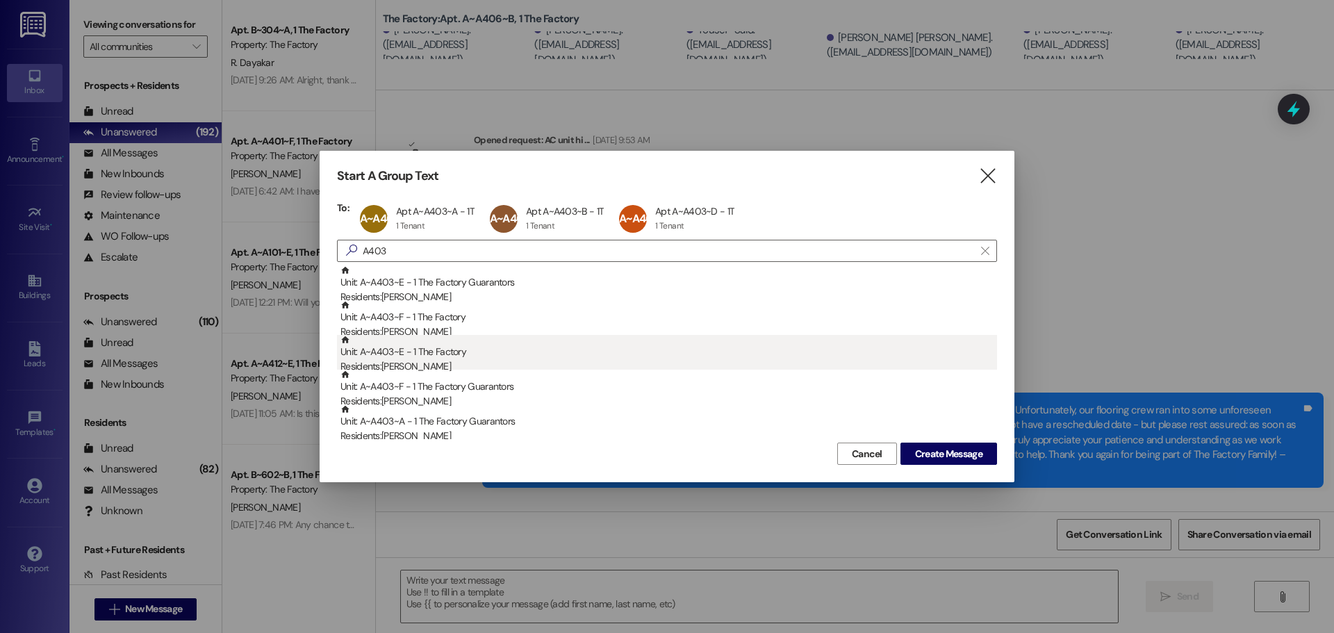
click at [425, 362] on div "Residents: [PERSON_NAME]" at bounding box center [668, 366] width 657 height 15
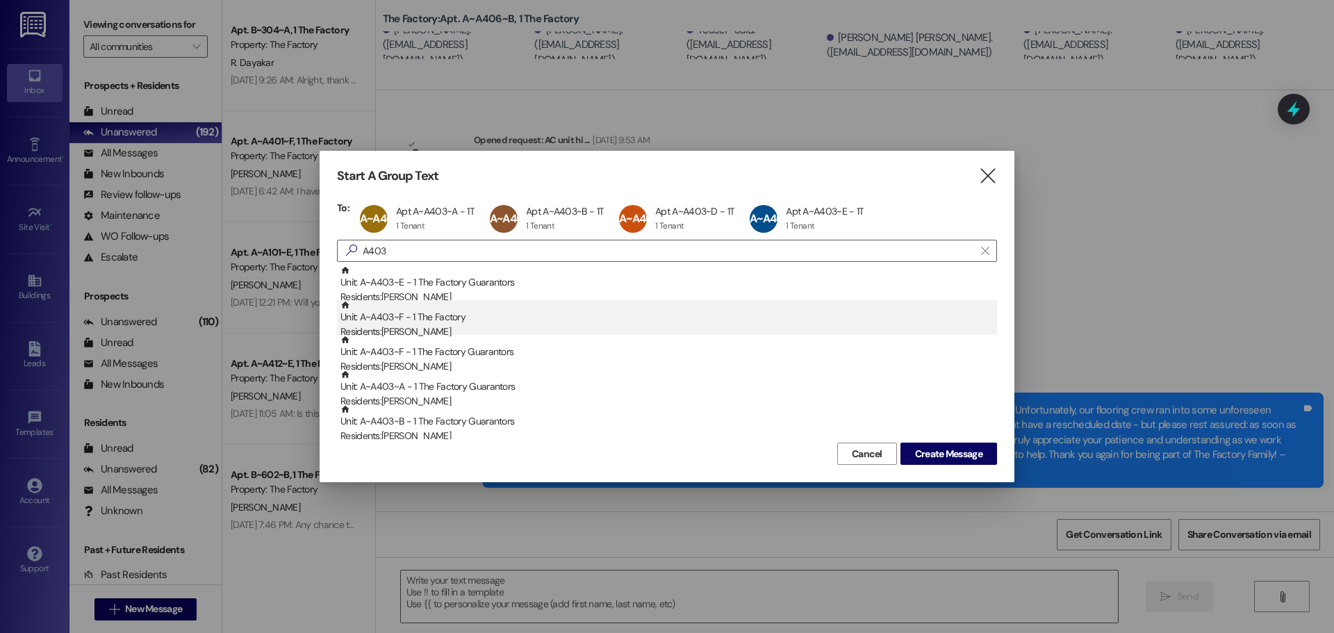
click at [418, 319] on div "Unit: A~A403~F - 1 The Factory Residents: [PERSON_NAME]" at bounding box center [668, 320] width 657 height 40
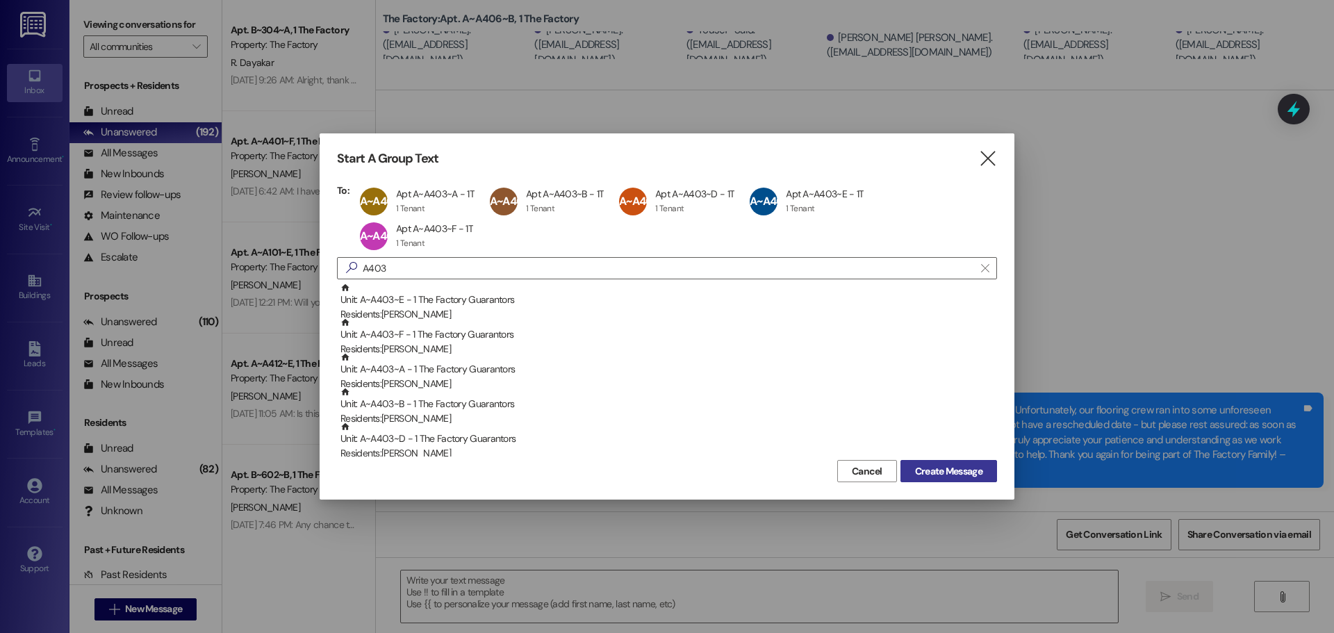
click at [923, 469] on span "Create Message" at bounding box center [948, 471] width 67 height 15
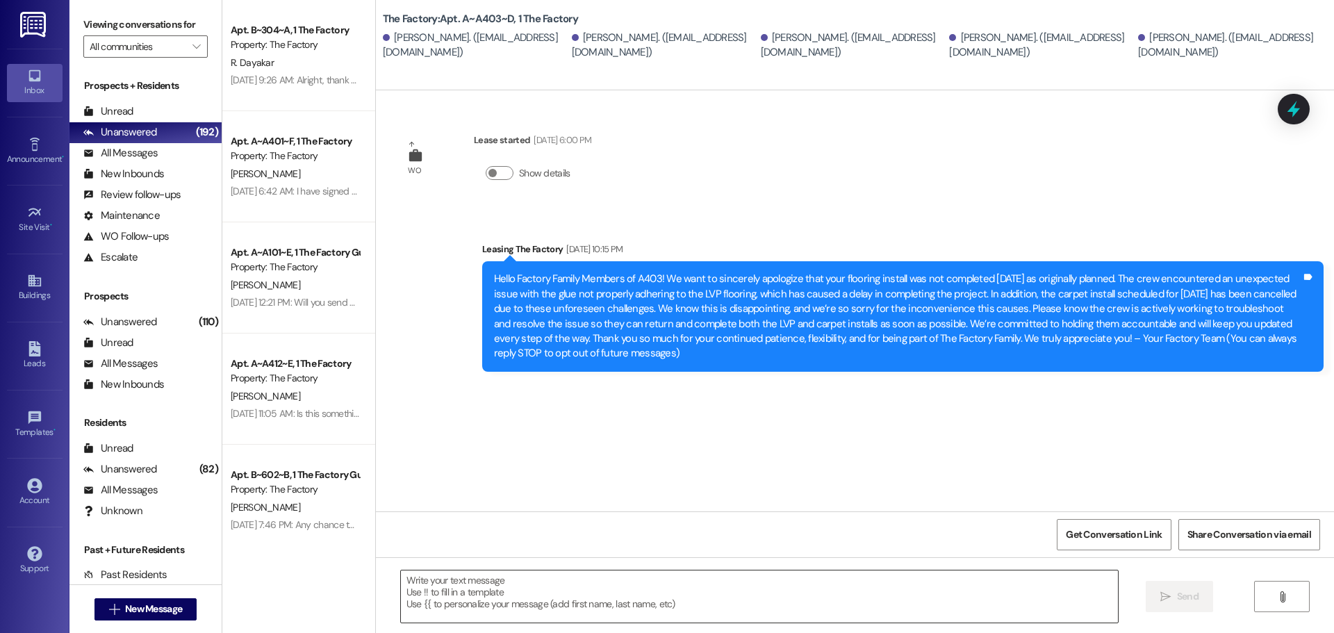
click at [424, 585] on textarea at bounding box center [759, 596] width 717 height 52
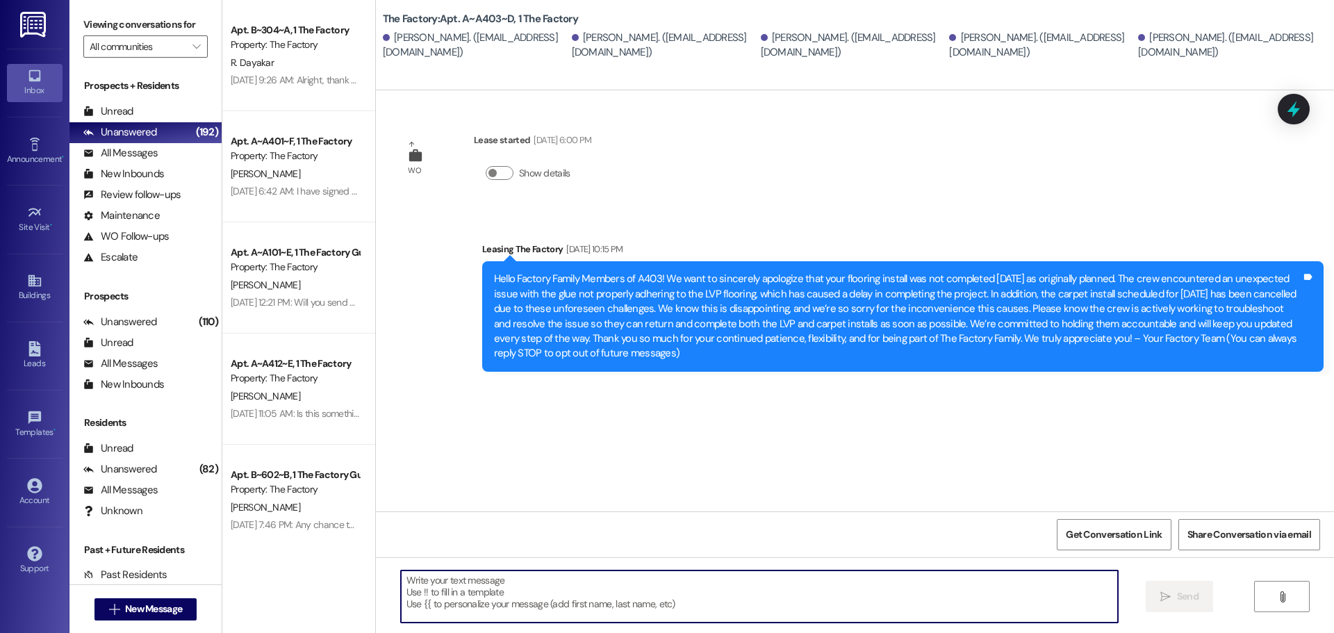
paste textarea "Hello Factory Family Members of A406! It’s with genuine regret that I’m reachin…"
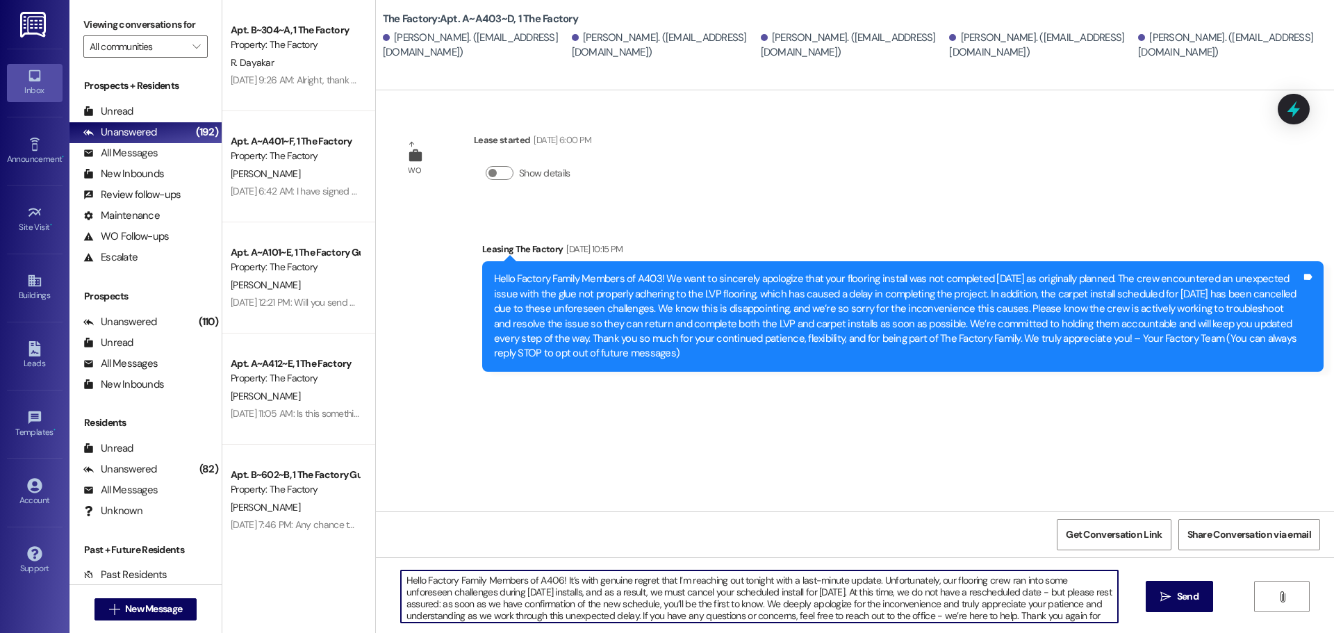
click at [552, 579] on textarea "Hello Factory Family Members of A406! It’s with genuine regret that I’m reachin…" at bounding box center [759, 596] width 717 height 52
type textarea "Hello Factory Family Members of A403! It’s with genuine regret that I’m reachin…"
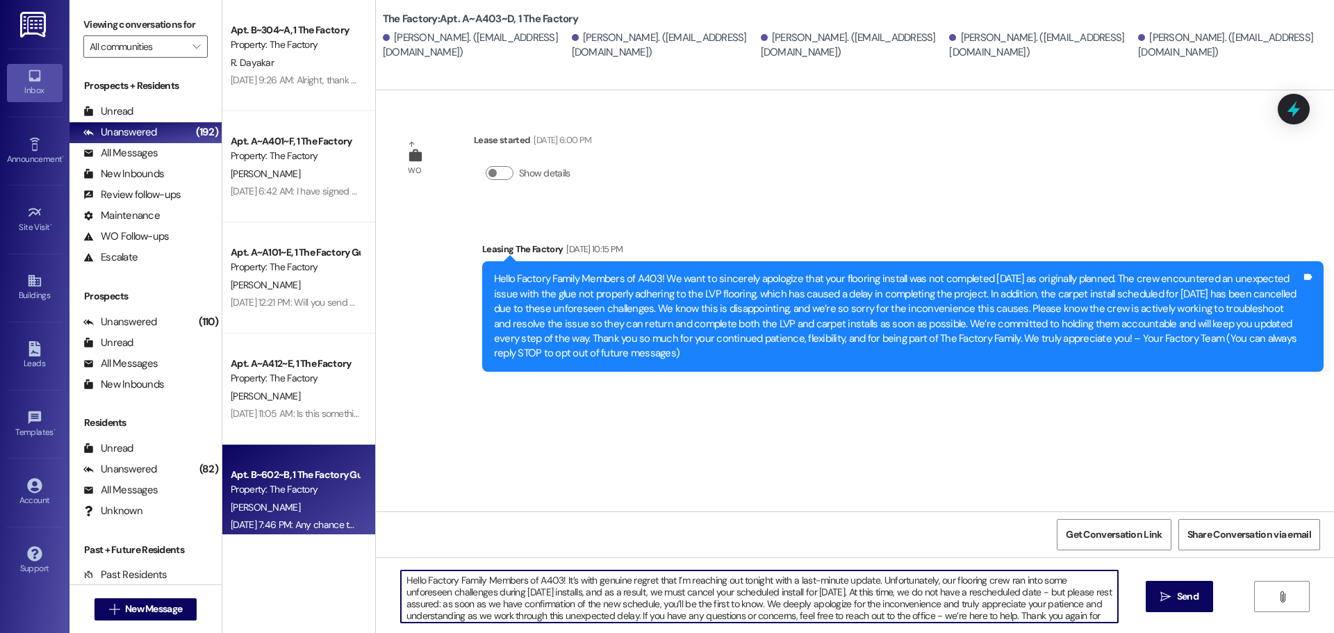
drag, startPoint x: 615, startPoint y: 616, endPoint x: 358, endPoint y: 529, distance: 271.6
click at [358, 529] on div "Apt. B~304~A, 1 The Factory Property: The Factory R. Dayakar [DATE] 9:26 AM: Al…" at bounding box center [778, 316] width 1112 height 633
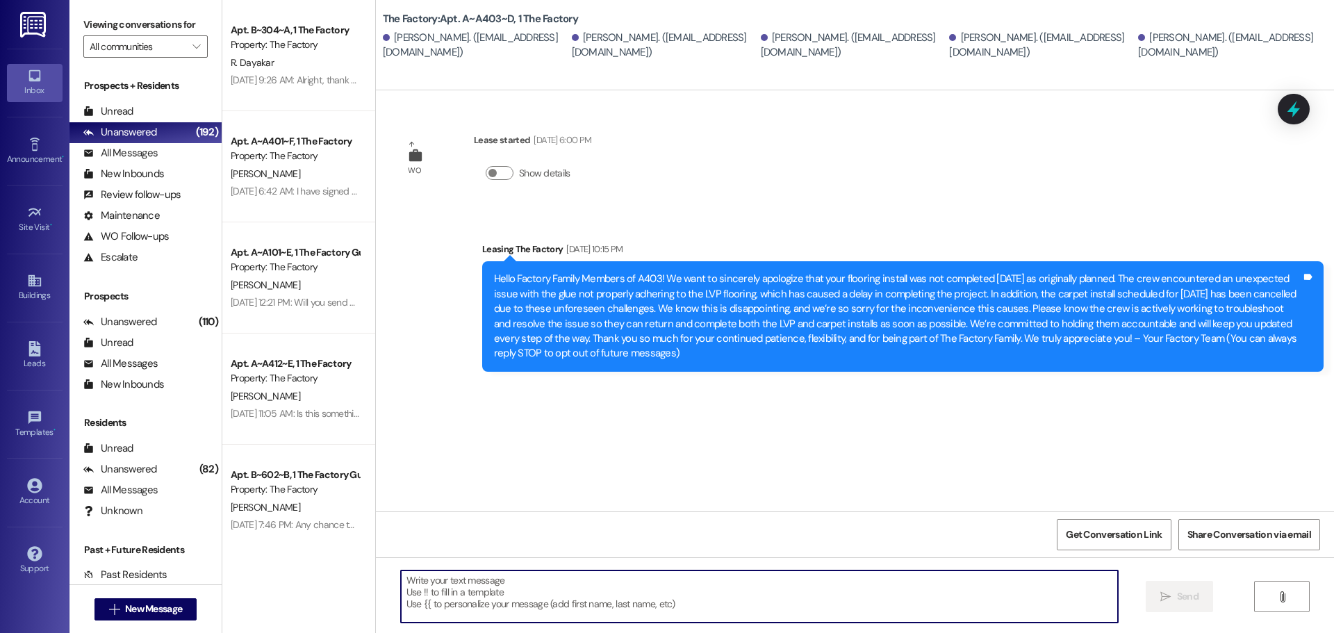
paste textarea "Hello Factory Family Members of A406! It’s with genuine regret that I’m reachin…"
type textarea "Hello Factory Family Members of A406! It’s with genuine regret that I’m reachin…"
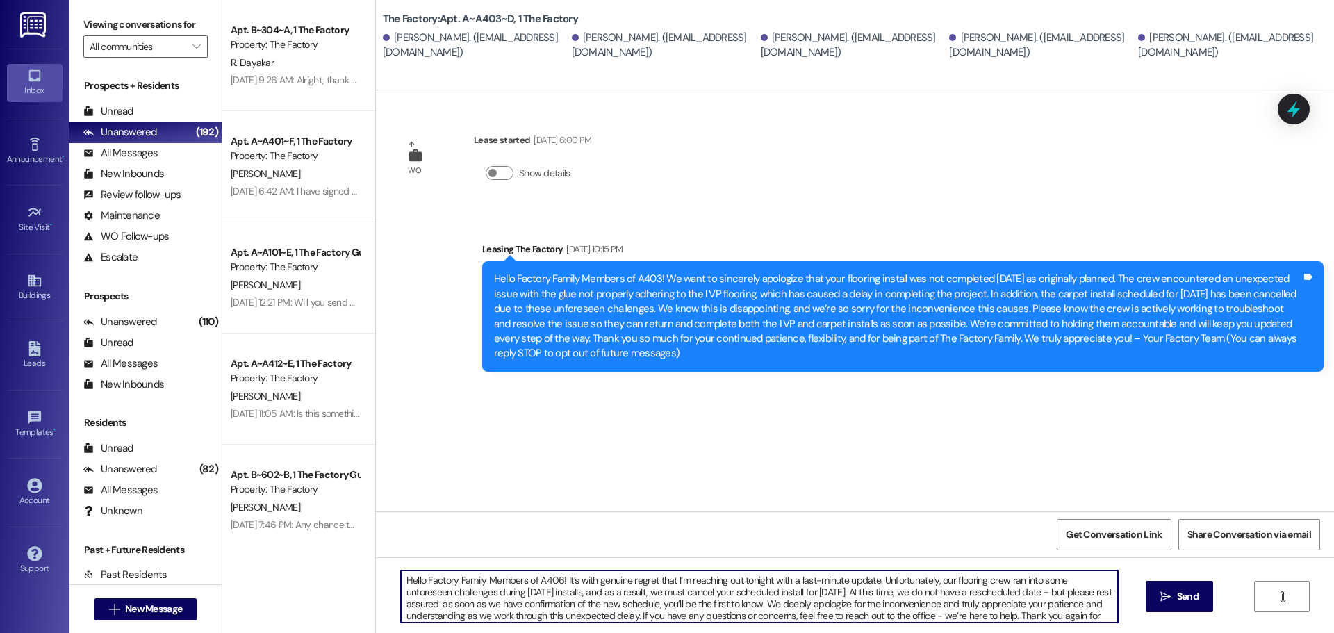
drag, startPoint x: 618, startPoint y: 613, endPoint x: 353, endPoint y: 562, distance: 269.7
click at [353, 562] on div "Apt. B~304~A, 1 The Factory Property: The Factory R. Dayakar [DATE] 9:26 AM: Al…" at bounding box center [778, 316] width 1112 height 633
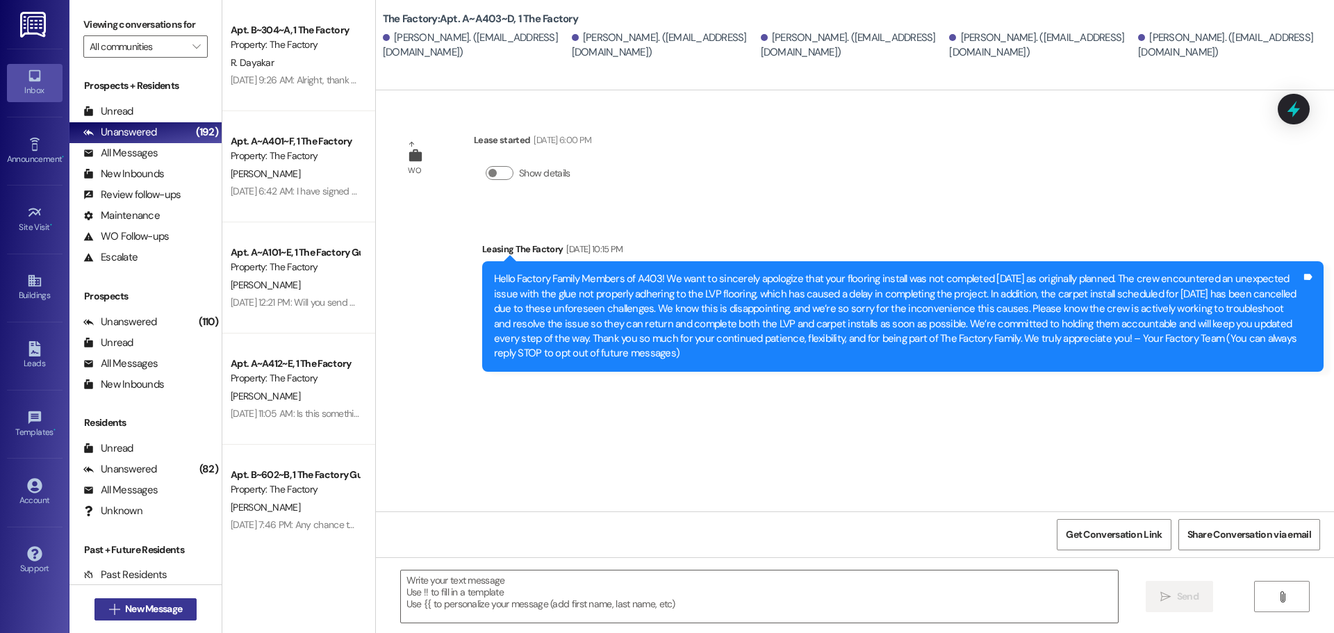
click at [141, 607] on span "New Message" at bounding box center [153, 609] width 57 height 15
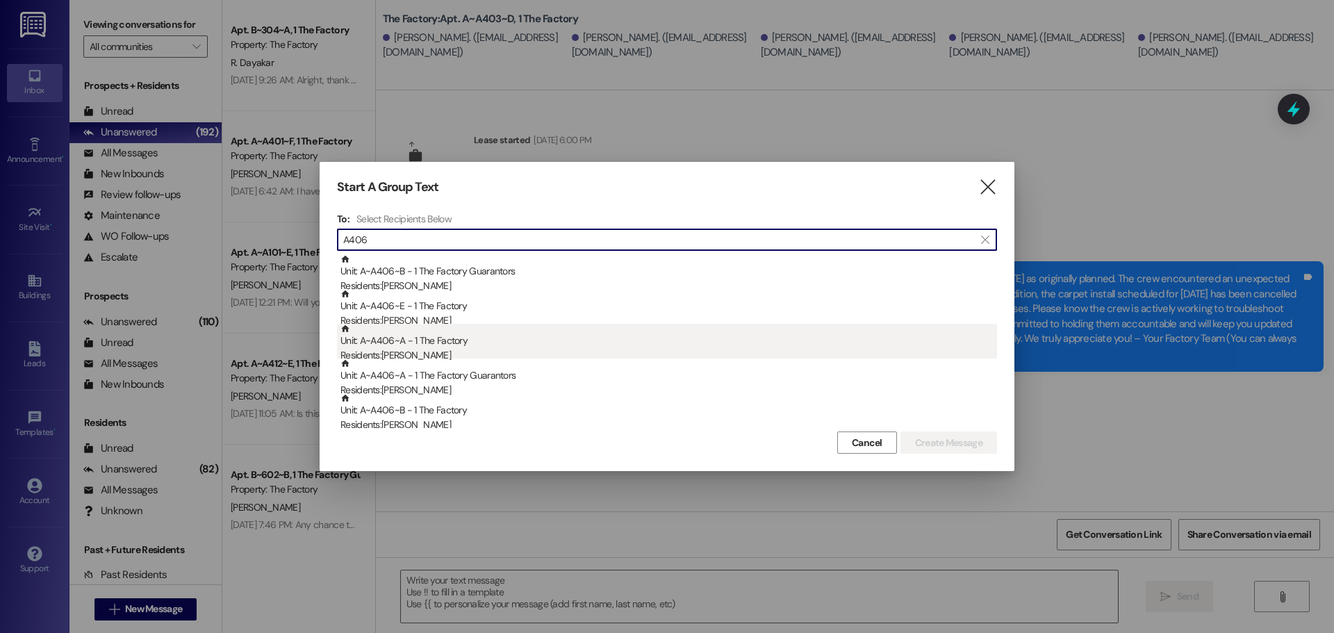
type input "A406"
click at [420, 345] on div "Unit: A~A406~A - 1 The Factory Residents: [PERSON_NAME]" at bounding box center [668, 344] width 657 height 40
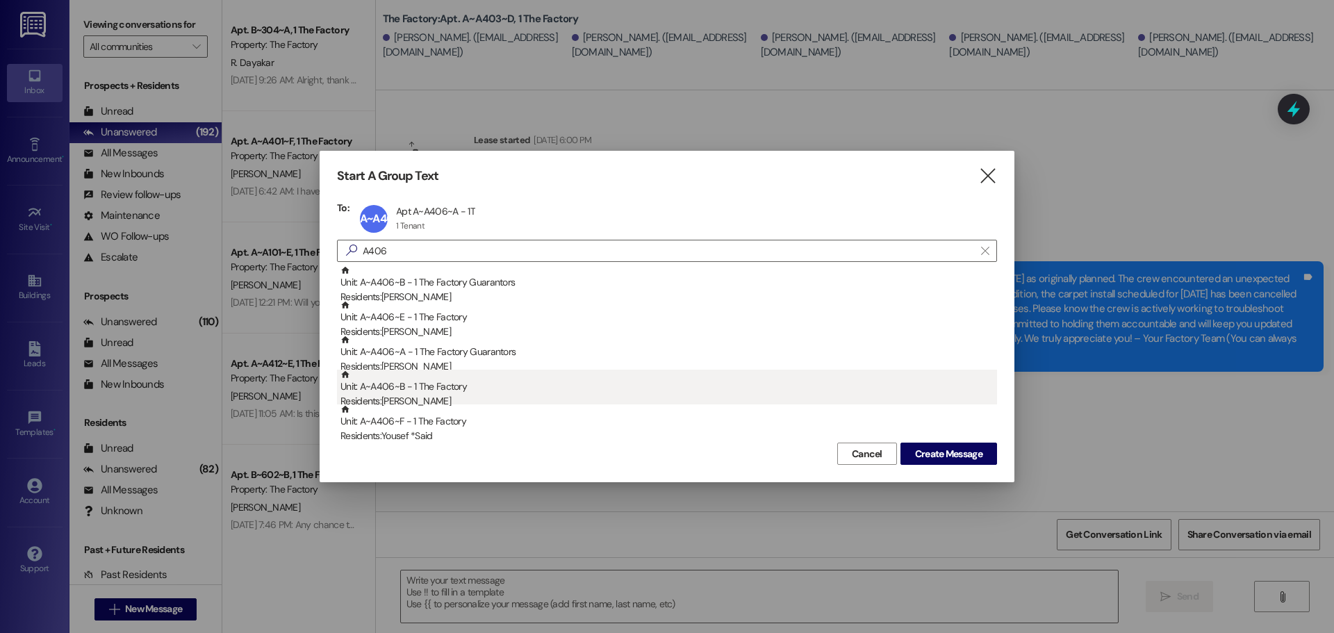
click at [434, 393] on div "Unit: A~A406~B - 1 The Factory Residents: [PERSON_NAME]" at bounding box center [668, 390] width 657 height 40
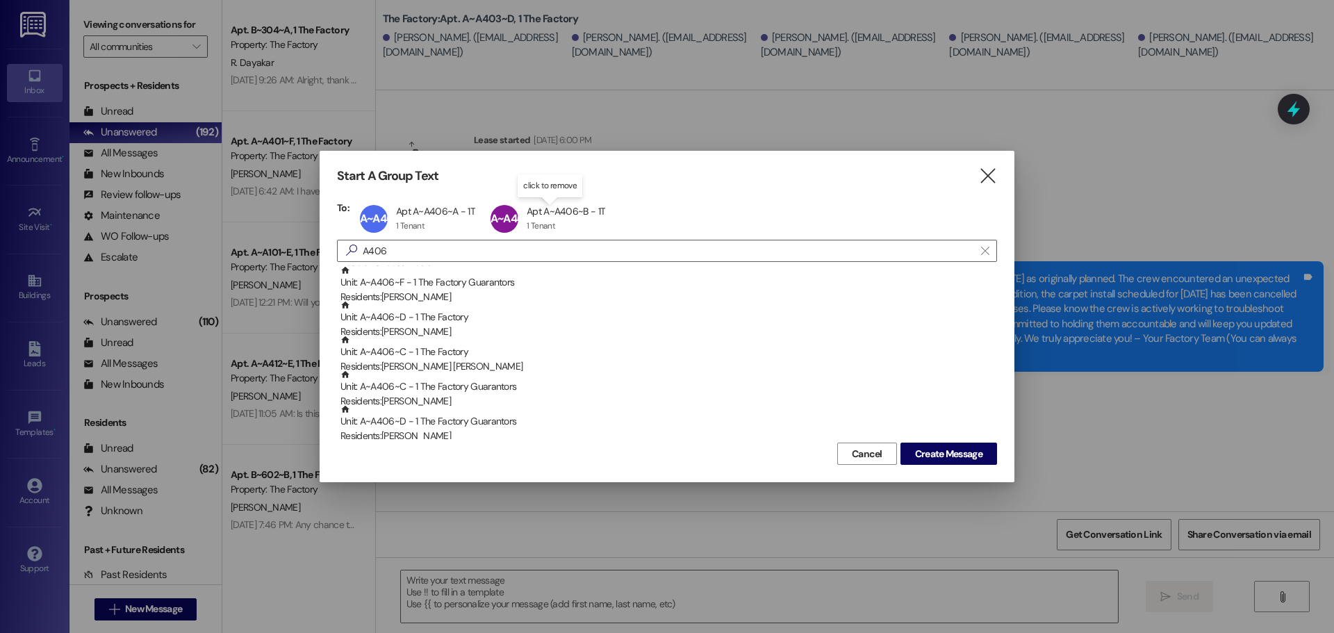
click at [550, 222] on div "A~A406~B Apt A~A406~B - 1T Apt A~A406~B - 1T 1 Tenant 1 Tenant click to remove" at bounding box center [552, 218] width 130 height 35
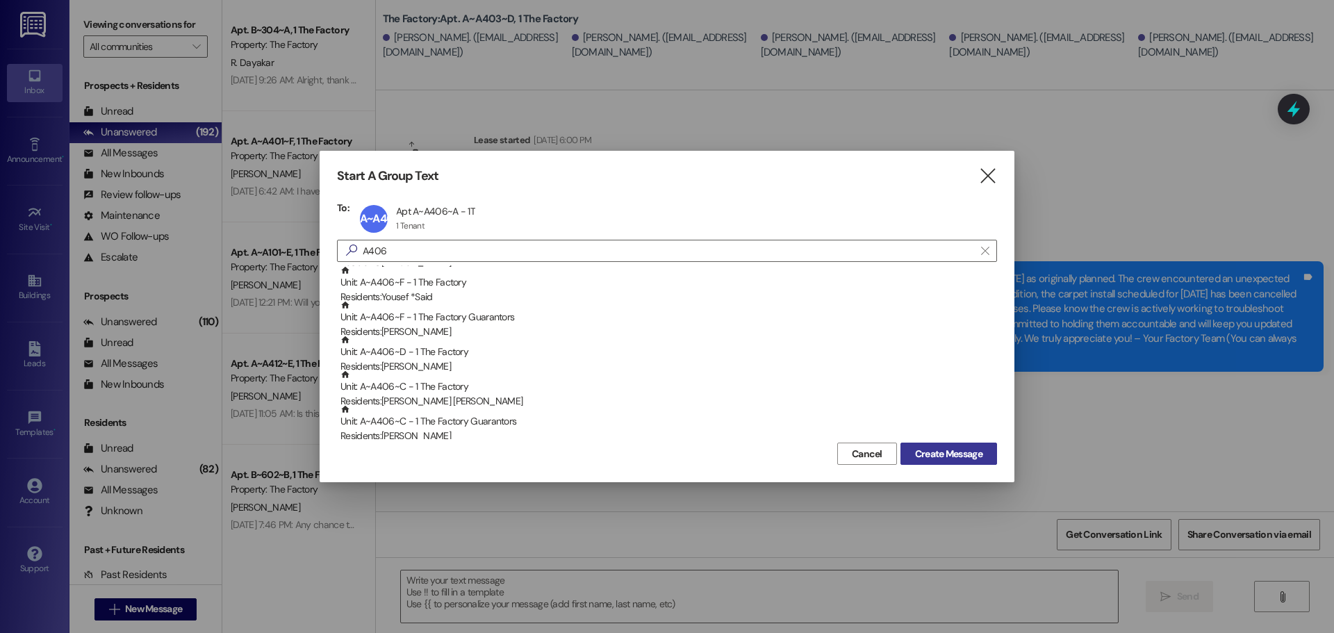
click at [919, 458] on span "Create Message" at bounding box center [948, 454] width 67 height 15
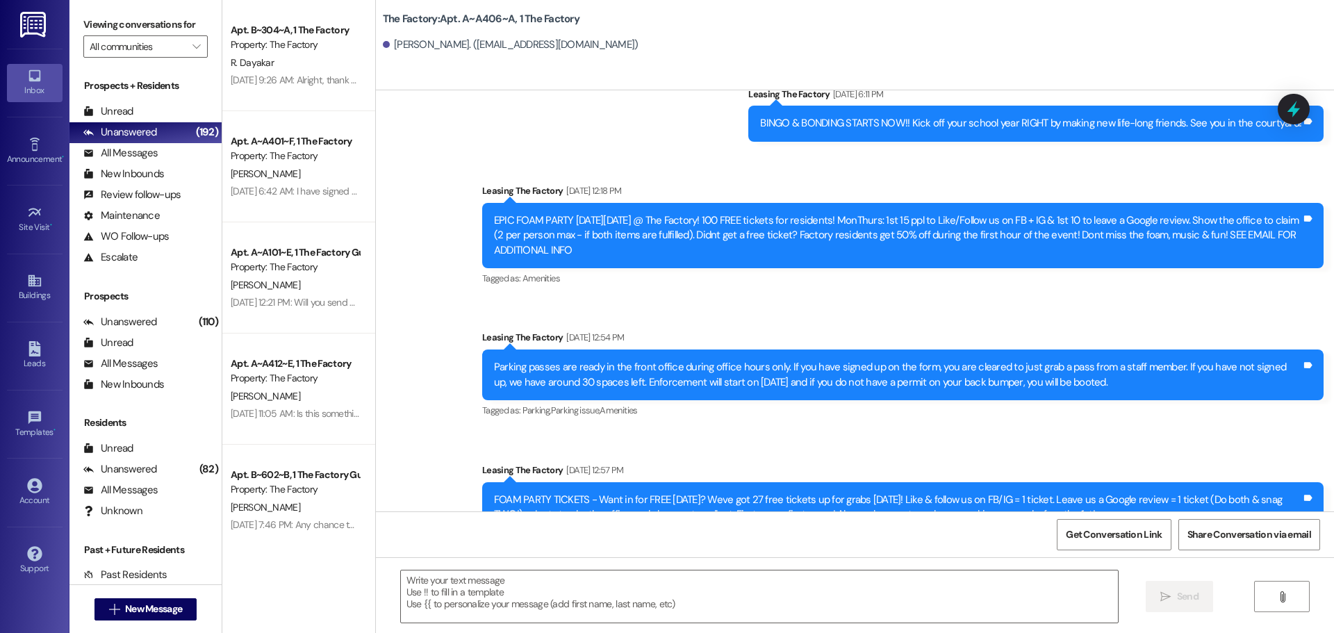
scroll to position [15505, 0]
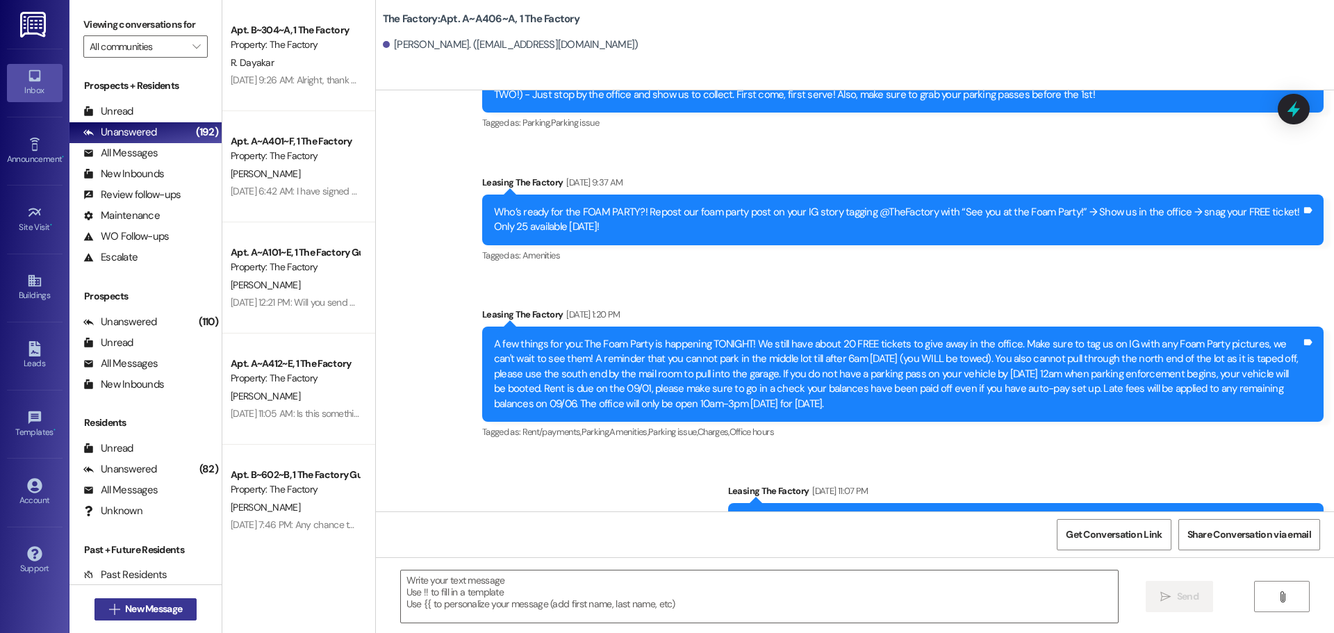
click at [142, 604] on span "New Message" at bounding box center [153, 609] width 57 height 15
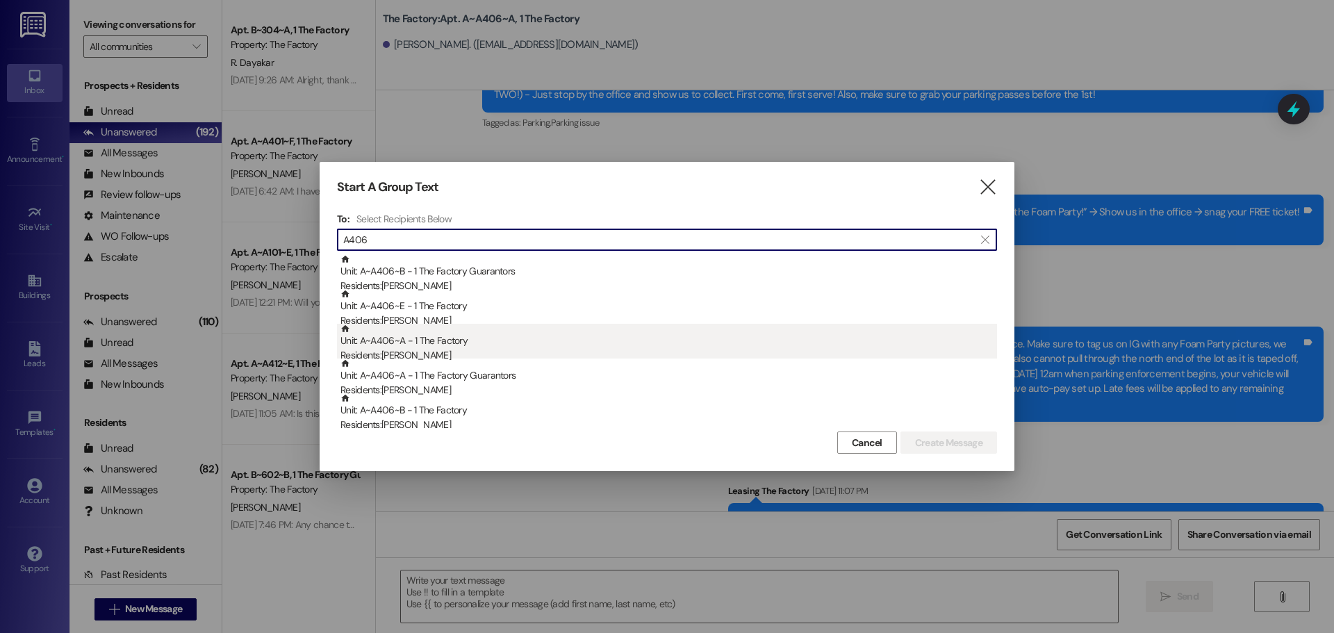
type input "A406"
click at [427, 346] on div "Unit: A~A406~A - 1 The Factory Residents: [PERSON_NAME]" at bounding box center [668, 344] width 657 height 40
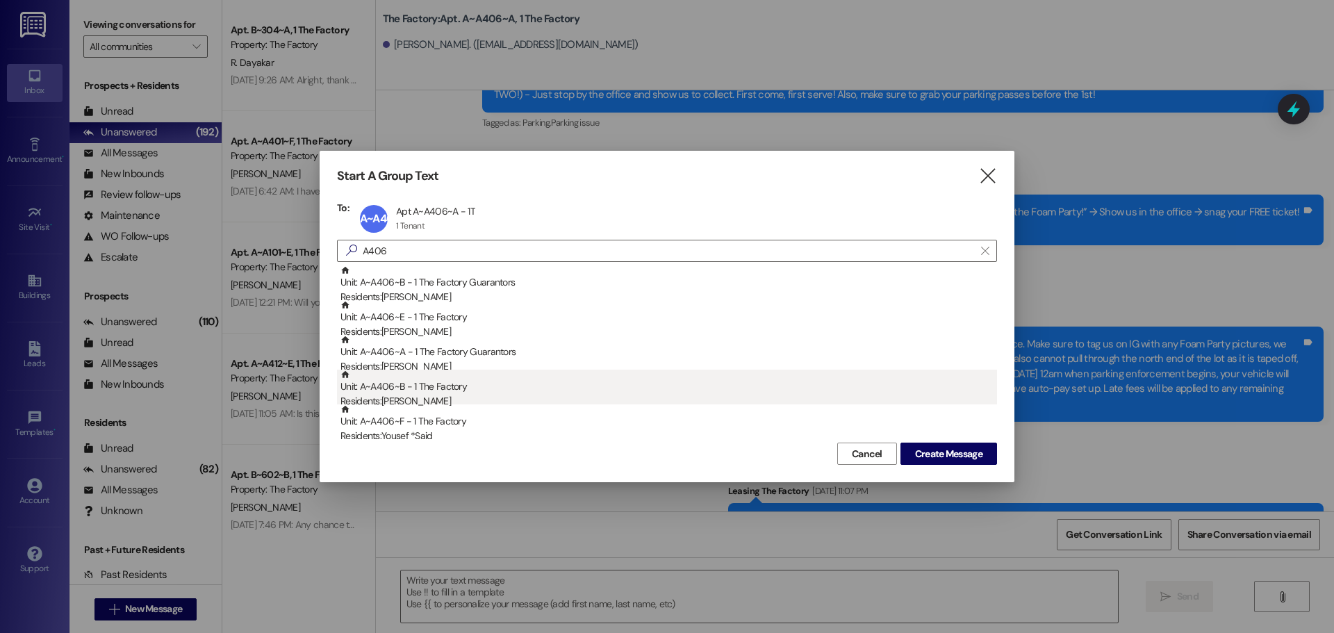
click at [420, 397] on div "Residents: [PERSON_NAME]" at bounding box center [668, 401] width 657 height 15
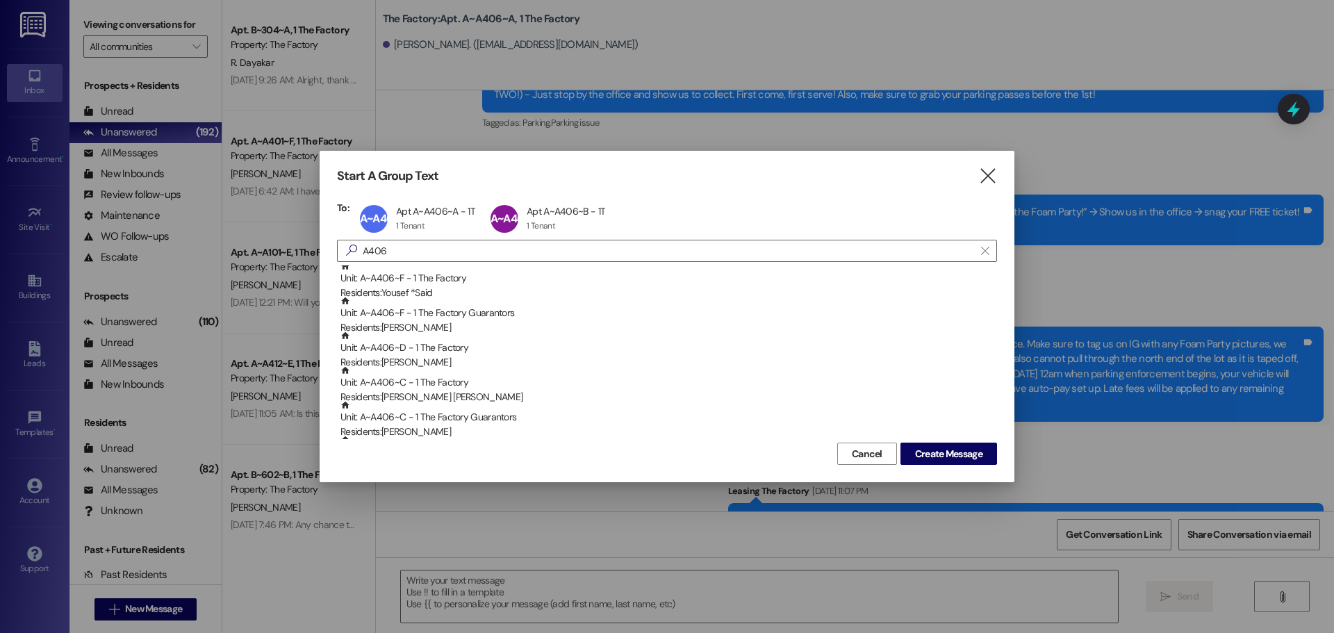
scroll to position [139, 0]
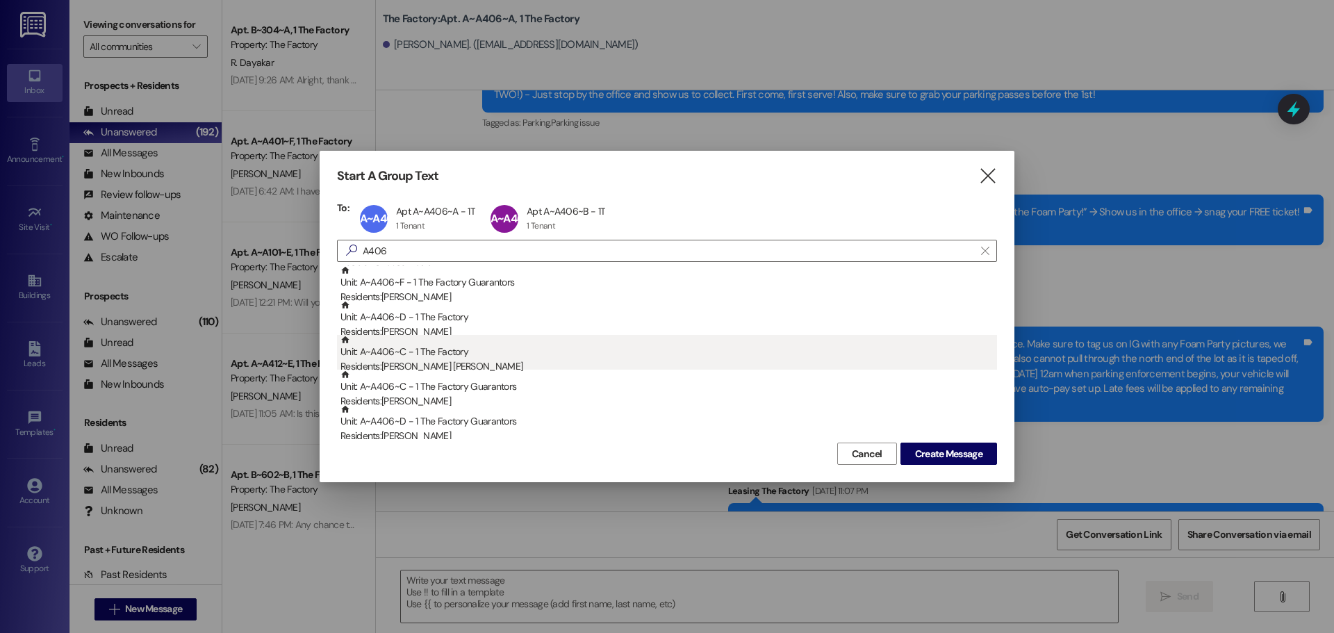
click at [418, 350] on div "Unit: A~A406~C - 1 The Factory Residents: [PERSON_NAME] [PERSON_NAME]" at bounding box center [668, 355] width 657 height 40
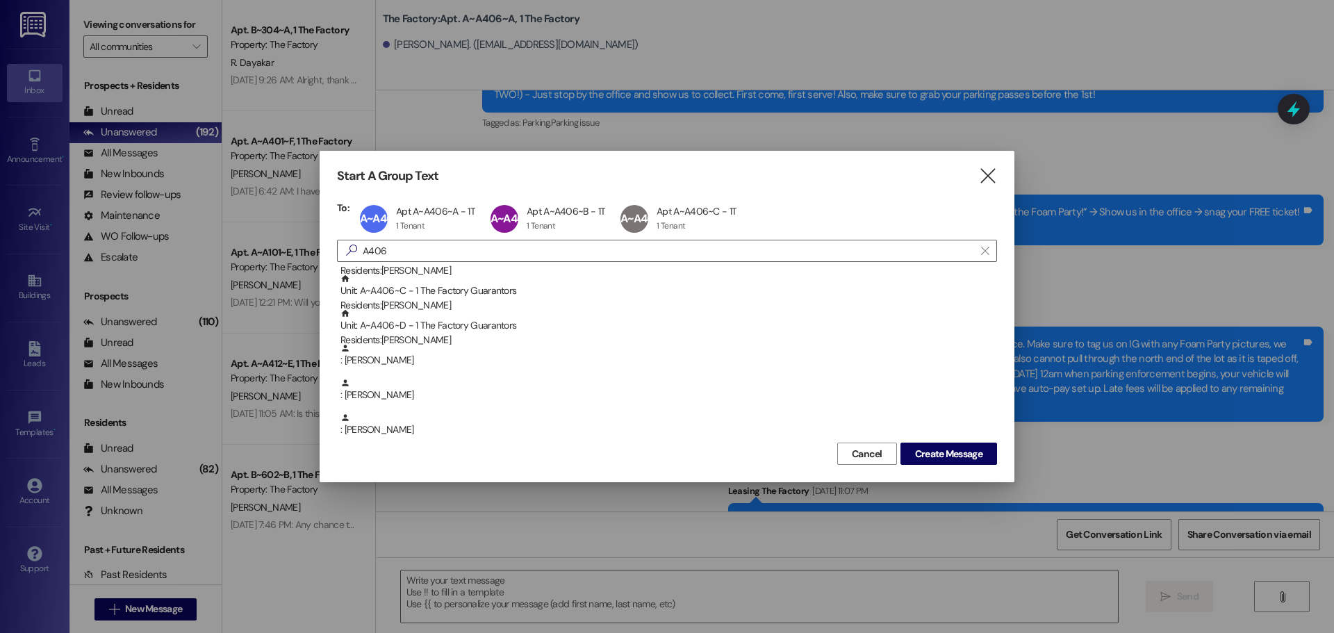
scroll to position [208, 0]
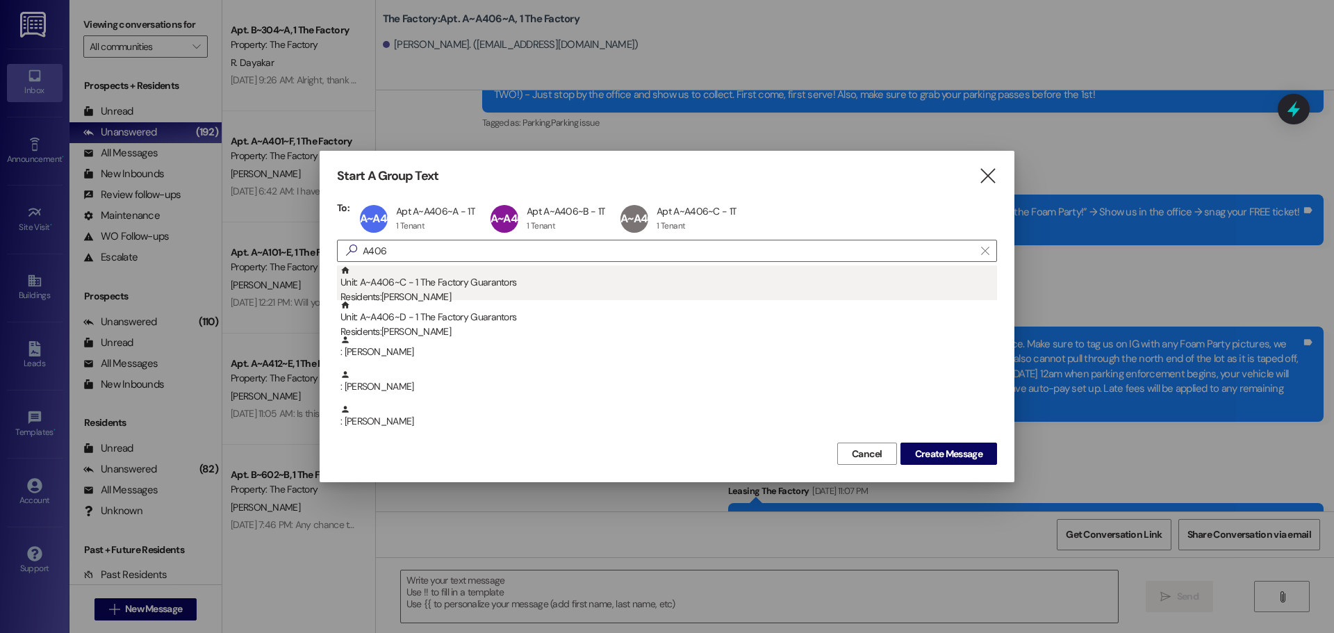
click at [438, 289] on div "Unit: A~A406~C - 1 The Factory Guarantors Residents: [PERSON_NAME]" at bounding box center [668, 285] width 657 height 40
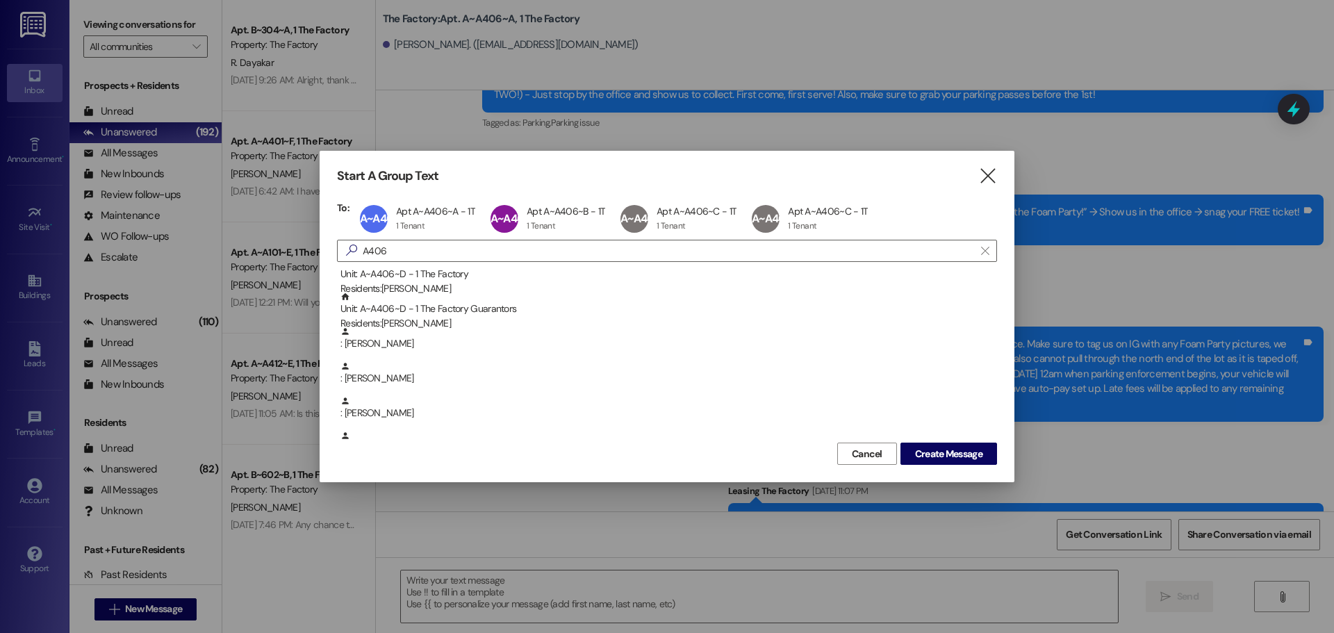
scroll to position [139, 0]
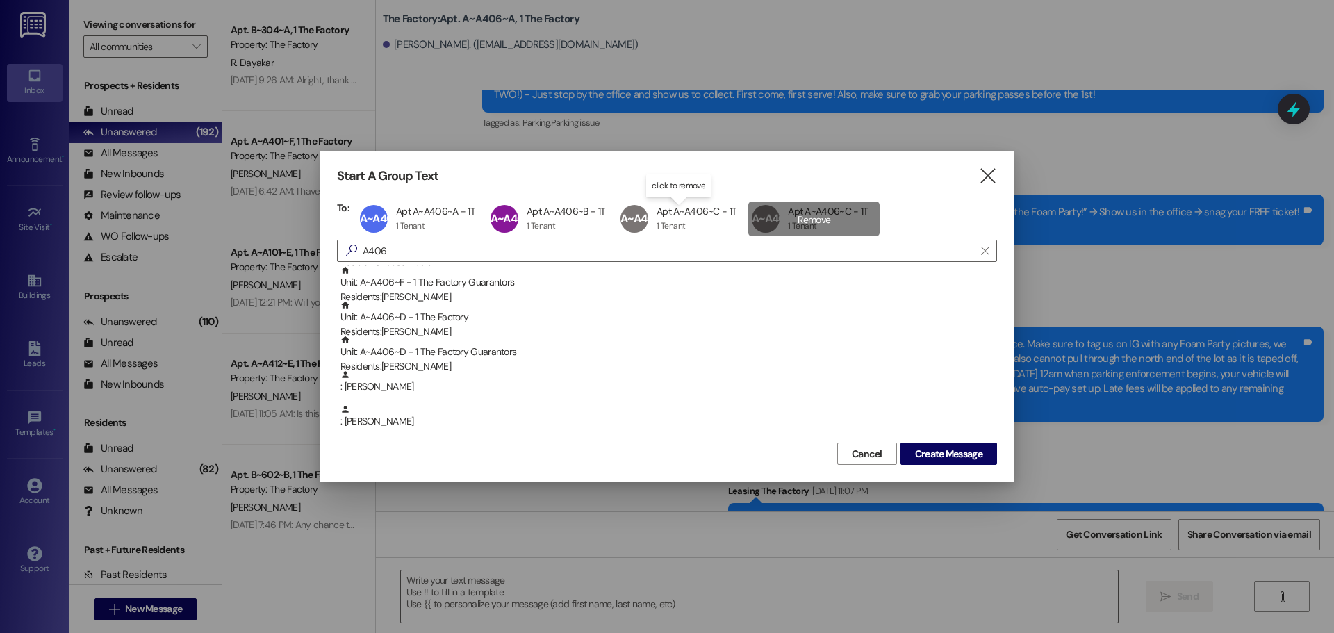
click at [818, 214] on div "A~A406~C Apt A~A406~C - 1T Apt A~A406~C - 1T 1 Tenant 1 Tenant click to remove" at bounding box center [813, 218] width 131 height 35
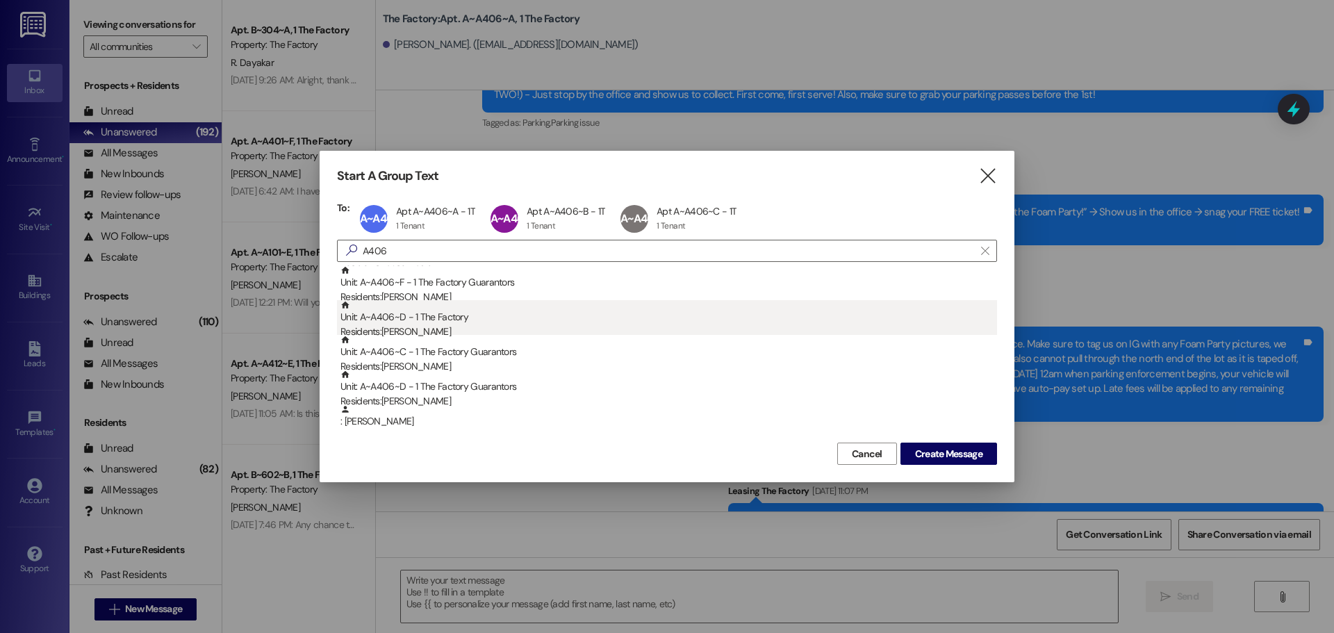
click at [401, 315] on div "Unit: A~A406~D - 1 The Factory Residents: [PERSON_NAME]" at bounding box center [668, 320] width 657 height 40
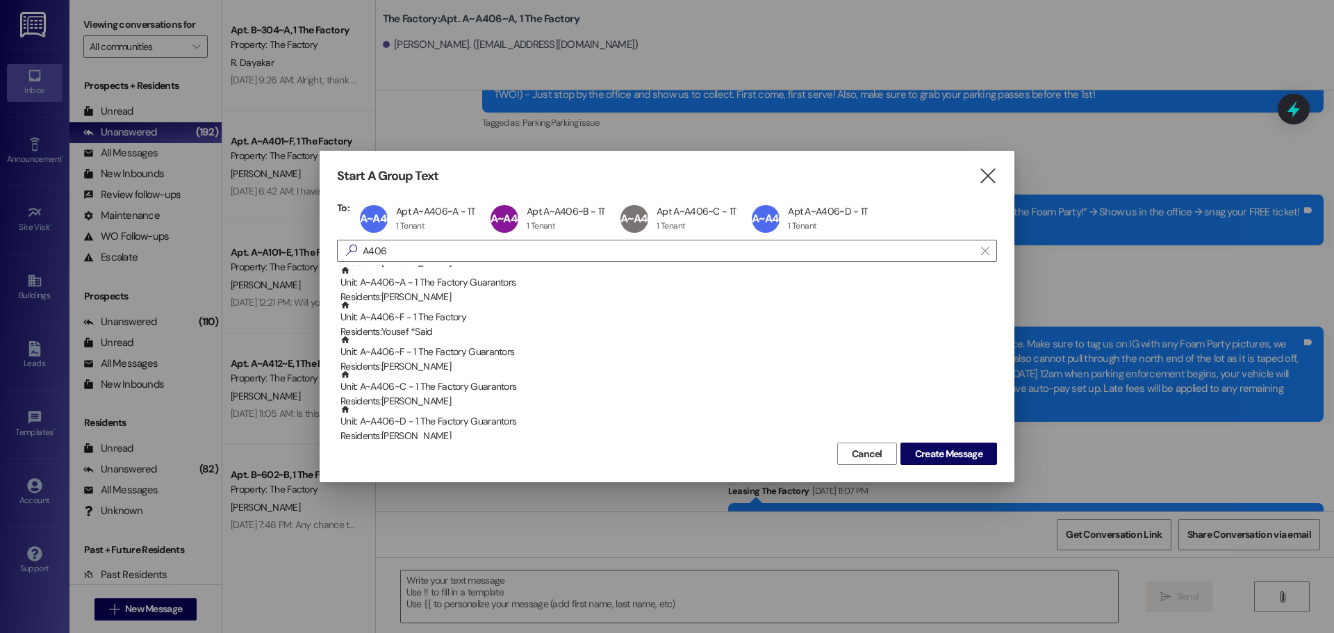
scroll to position [0, 0]
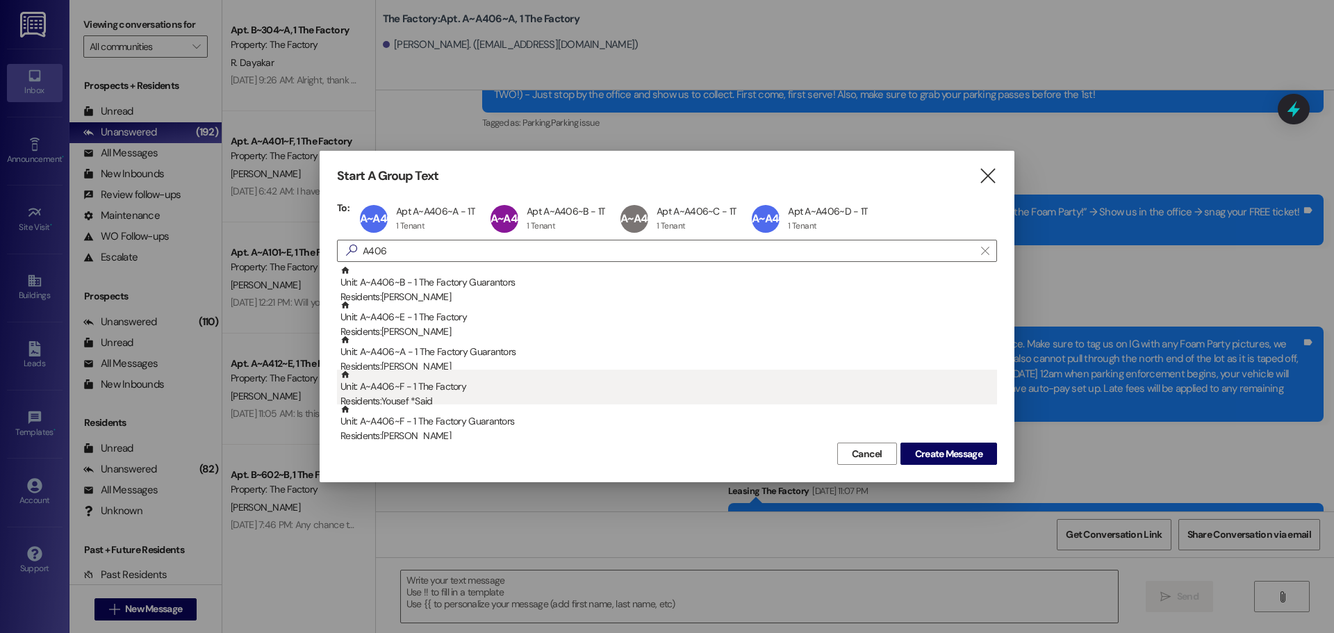
click at [403, 393] on div "Unit: A~A406~F - 1 The Factory Residents: Yousef *Said" at bounding box center [668, 390] width 657 height 40
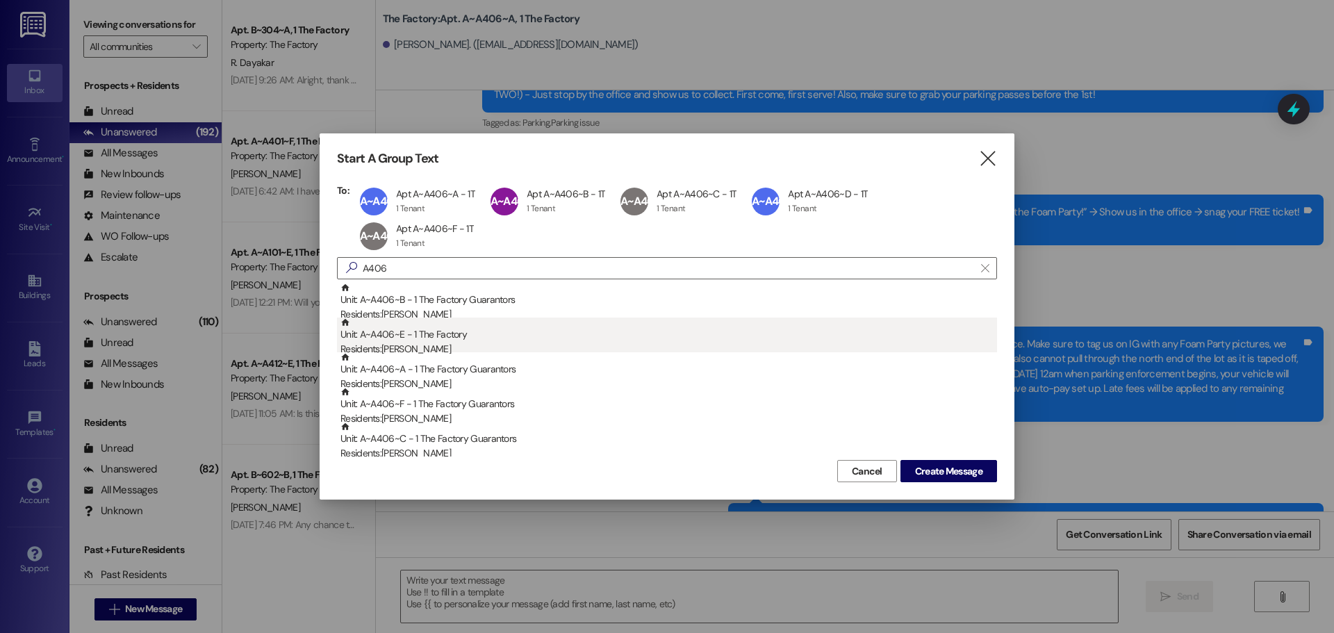
click at [440, 340] on div "Unit: A~A406~E - 1 The Factory Residents: [PERSON_NAME]" at bounding box center [668, 338] width 657 height 40
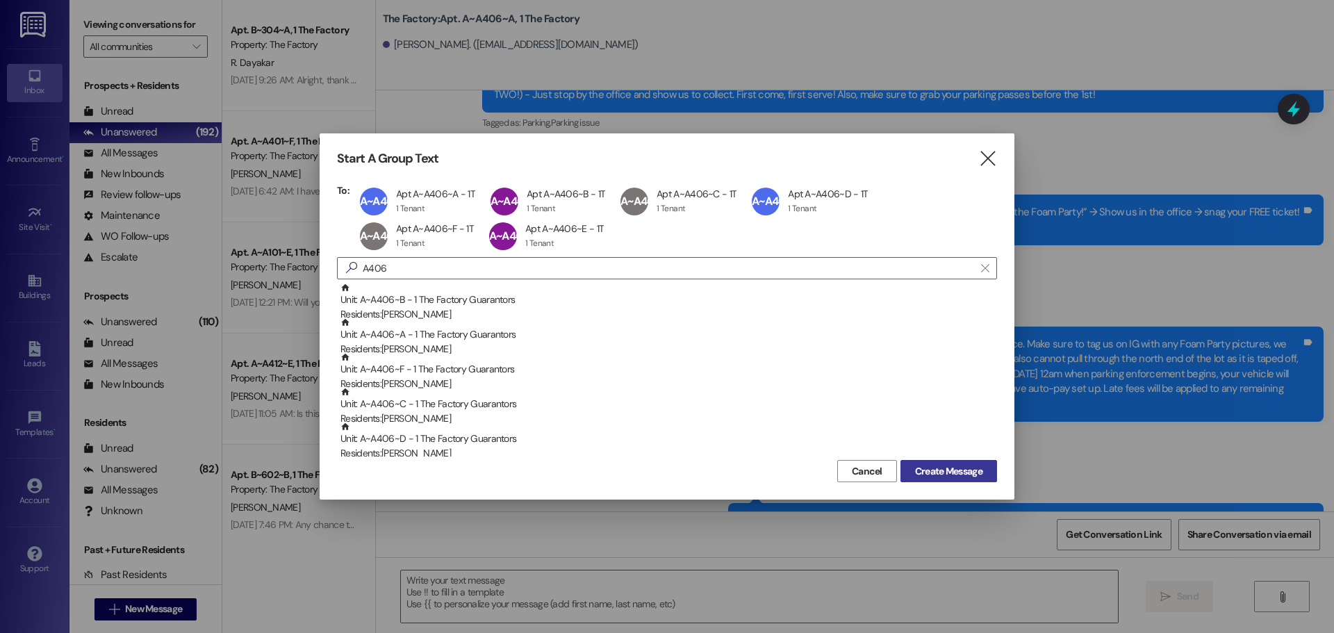
click at [942, 470] on span "Create Message" at bounding box center [948, 471] width 67 height 15
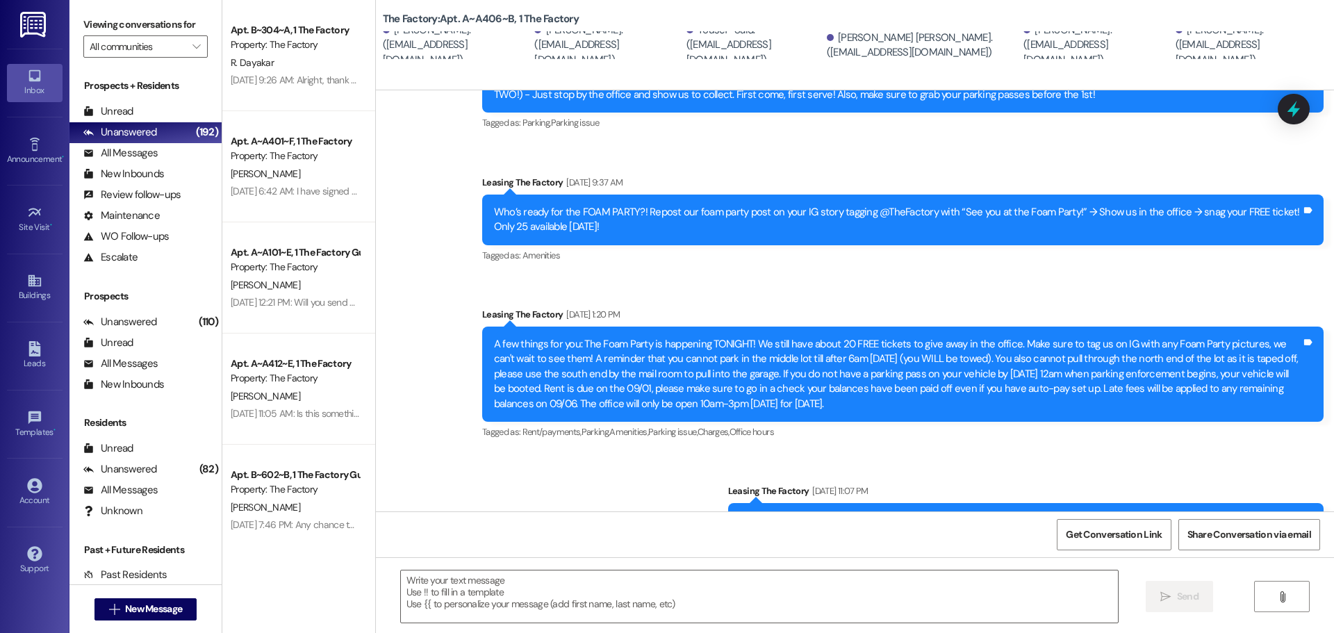
scroll to position [129, 0]
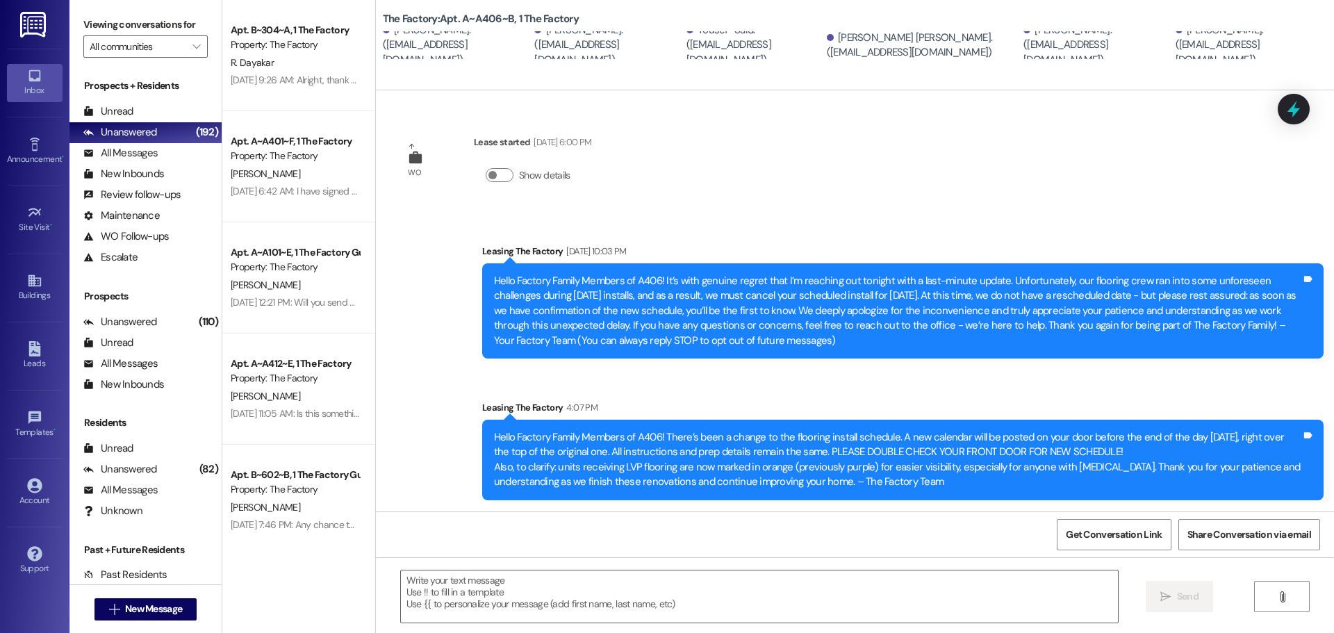
drag, startPoint x: 926, startPoint y: 482, endPoint x: 469, endPoint y: 434, distance: 459.7
click at [472, 434] on div "Sent via SMS Leasing The Factory 4:07 PM Hello Factory Family Members of A406! …" at bounding box center [903, 450] width 862 height 121
copy div "Hello Factory Family Members of A406! There’s been a change to the flooring ins…"
click at [160, 609] on span "New Message" at bounding box center [153, 609] width 57 height 15
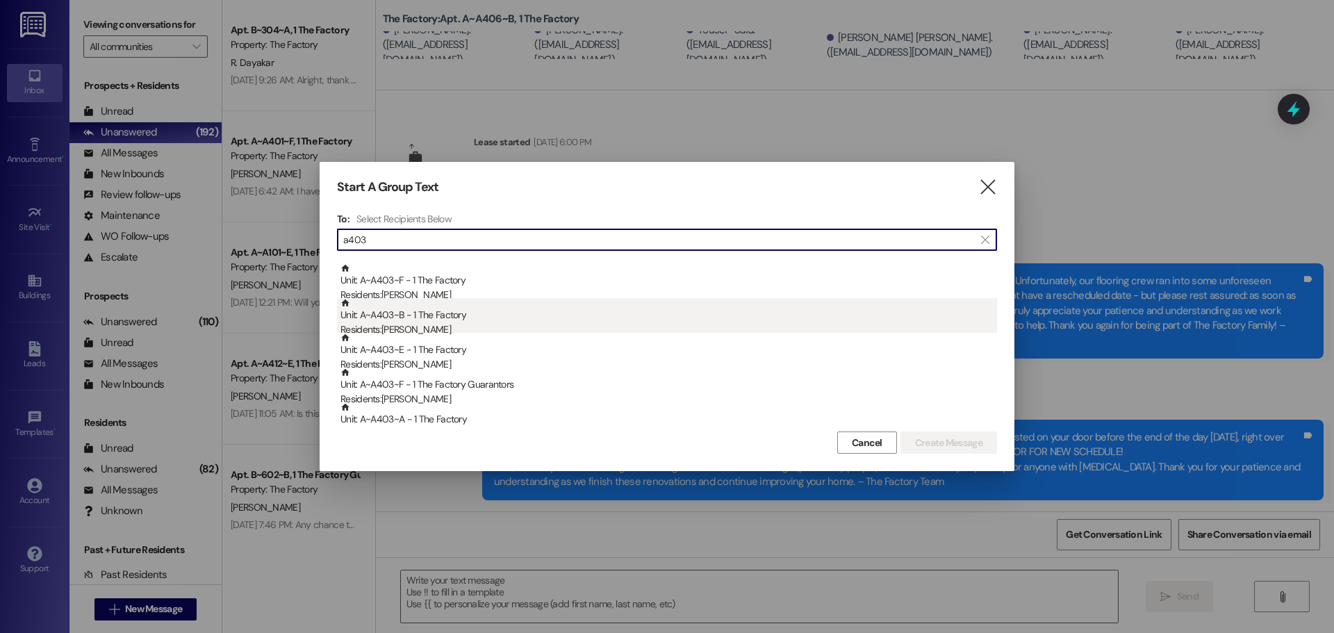
scroll to position [139, 0]
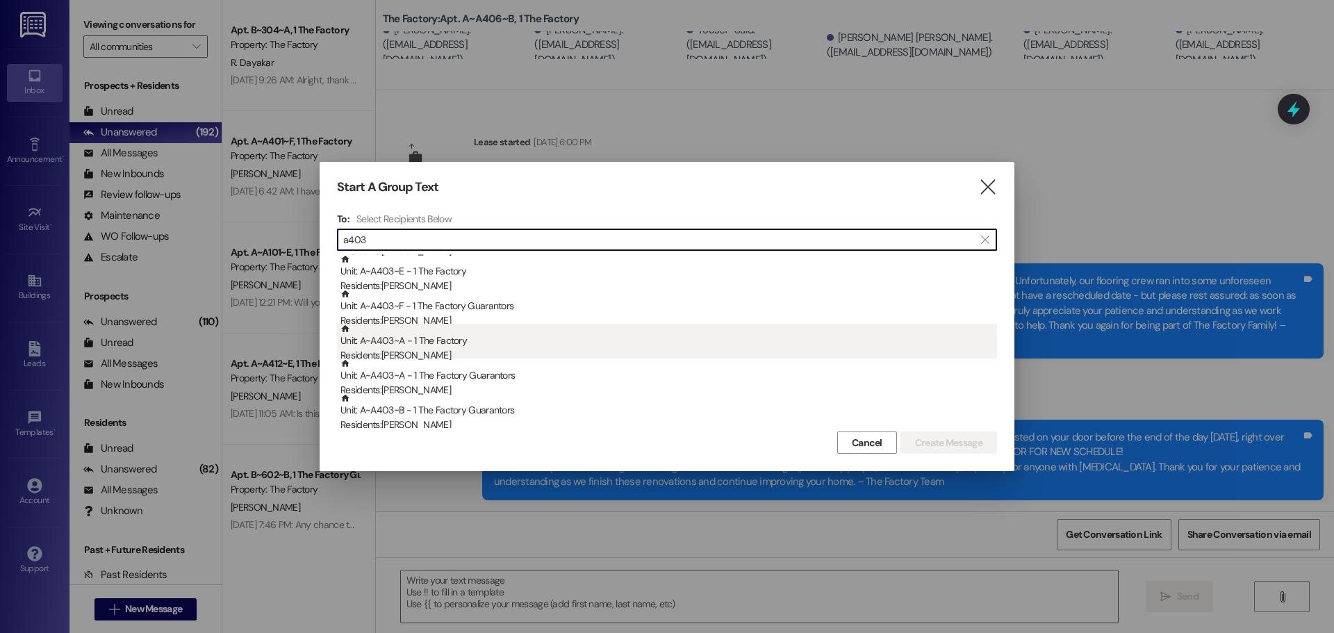
type input "a403"
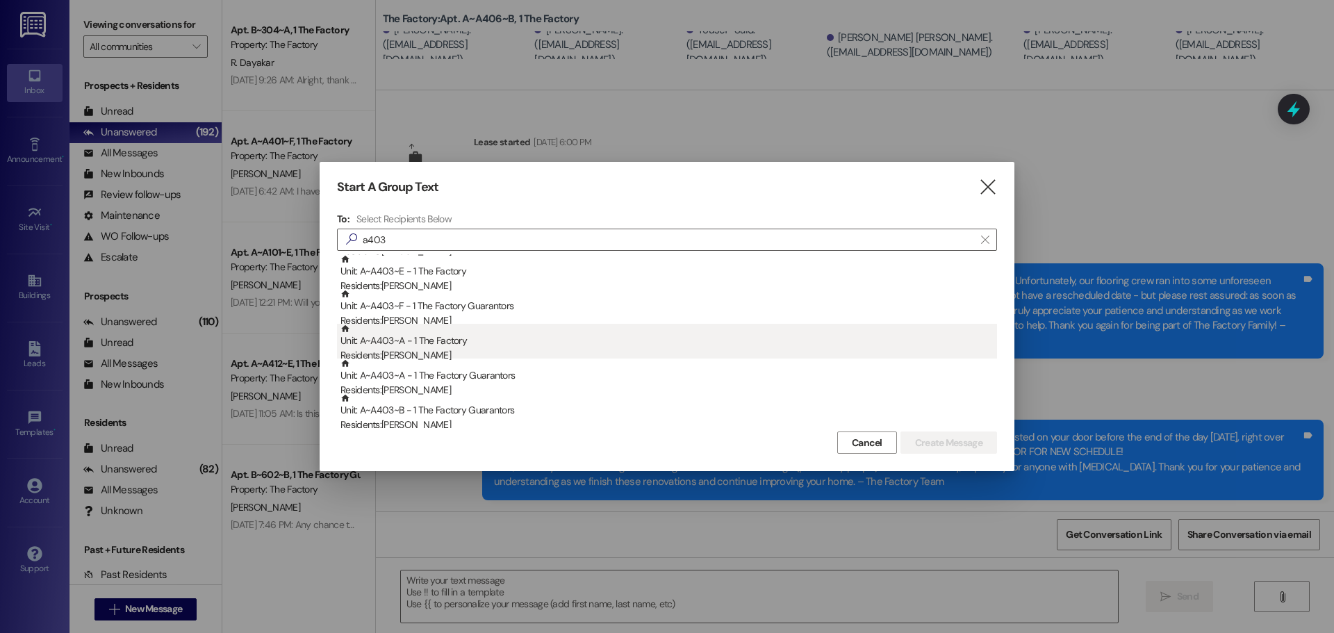
click at [438, 345] on div "Unit: A~A403~A - 1 The Factory Residents: [PERSON_NAME]" at bounding box center [668, 344] width 657 height 40
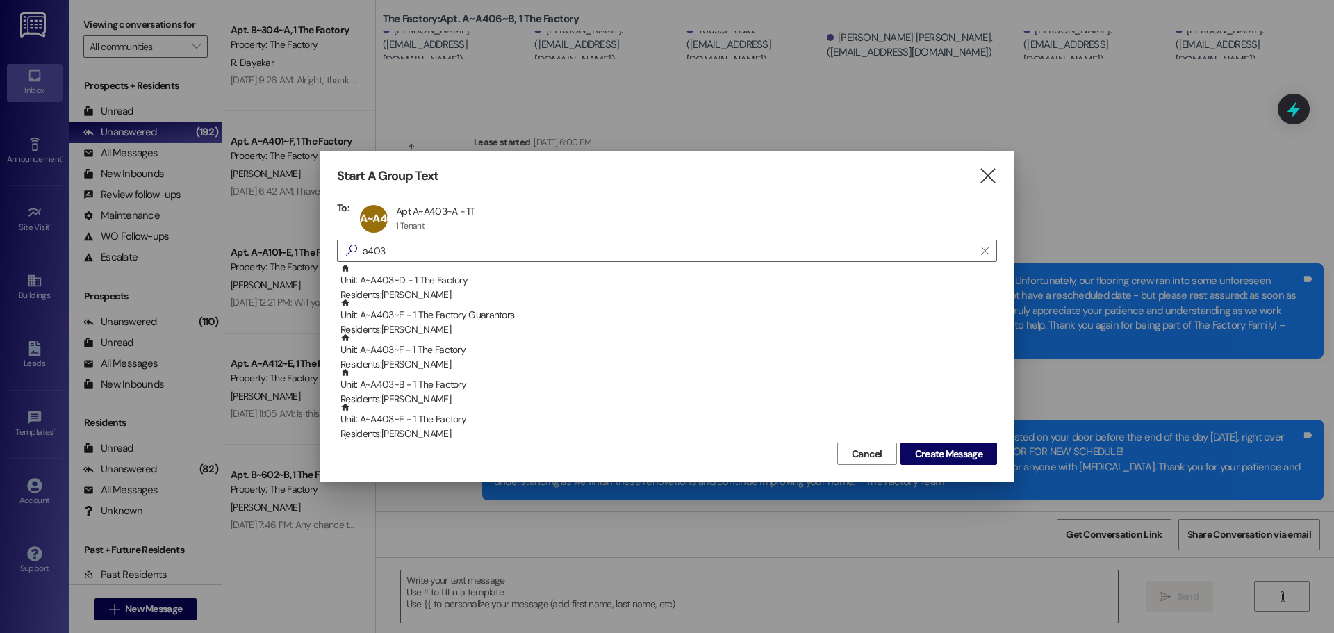
scroll to position [0, 0]
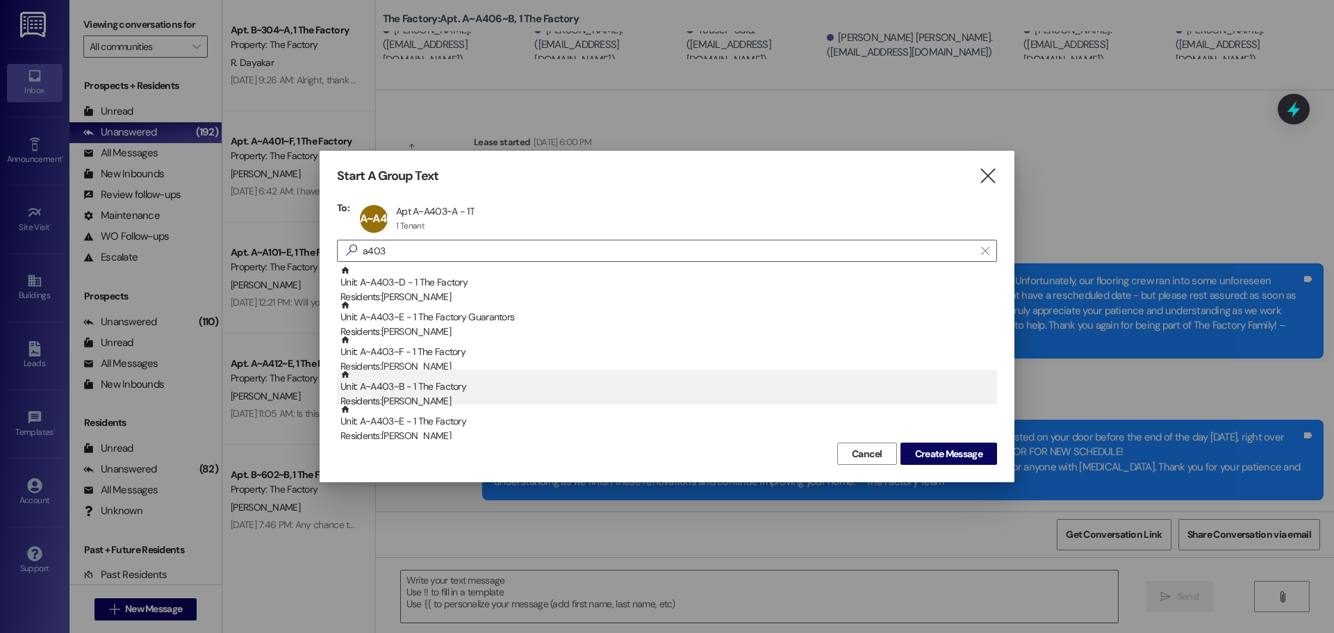
click at [446, 390] on div "Unit: A~A403~B - 1 The Factory Residents: [PERSON_NAME]" at bounding box center [668, 390] width 657 height 40
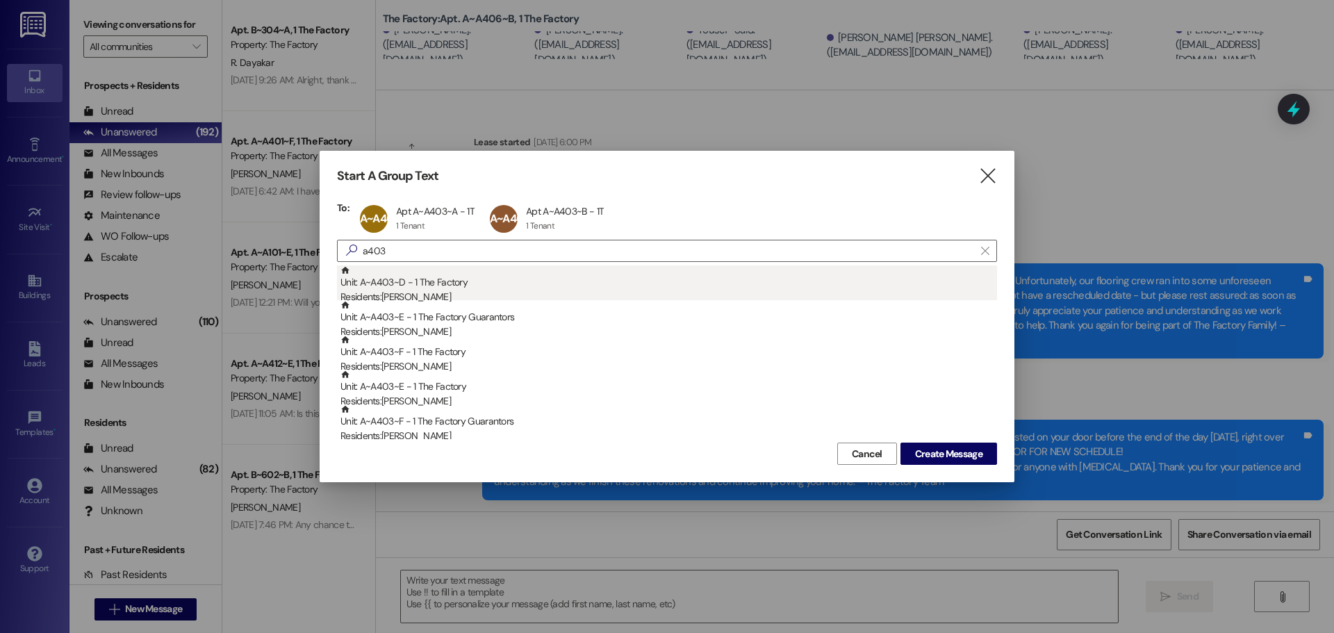
click at [442, 282] on div "Unit: A~A403~D - 1 The Factory Residents: [PERSON_NAME]" at bounding box center [668, 285] width 657 height 40
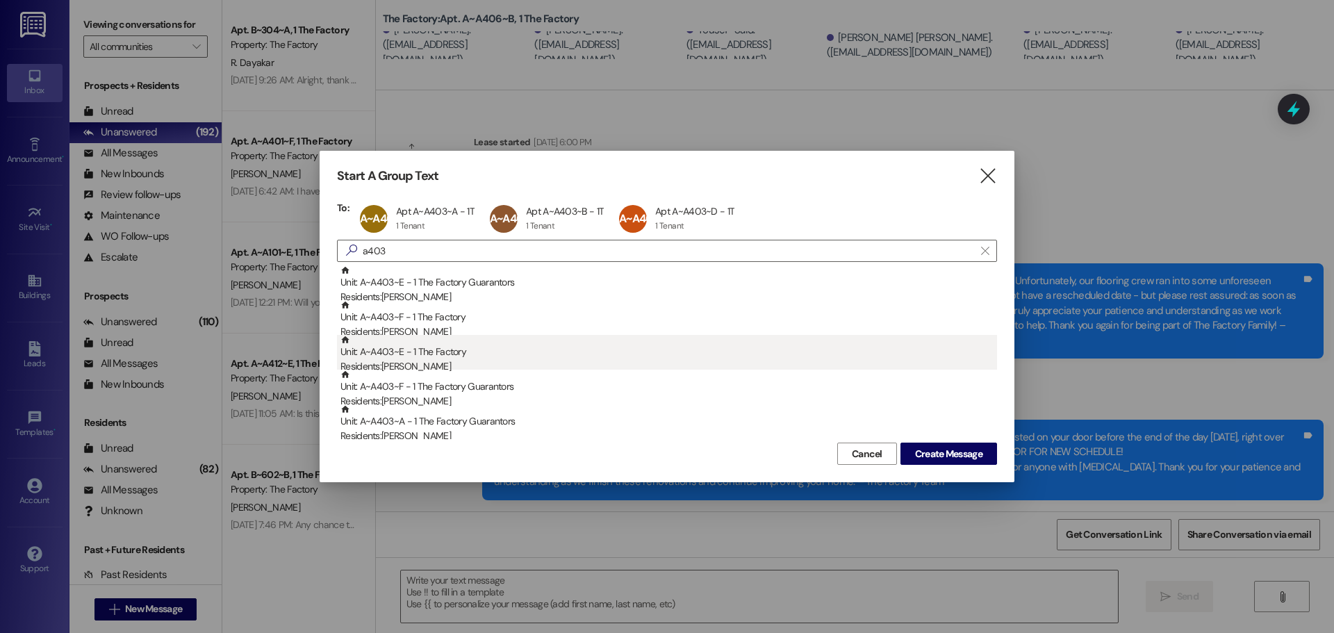
click at [420, 357] on div "Unit: A~A403~E - 1 The Factory Residents: [PERSON_NAME]" at bounding box center [668, 355] width 657 height 40
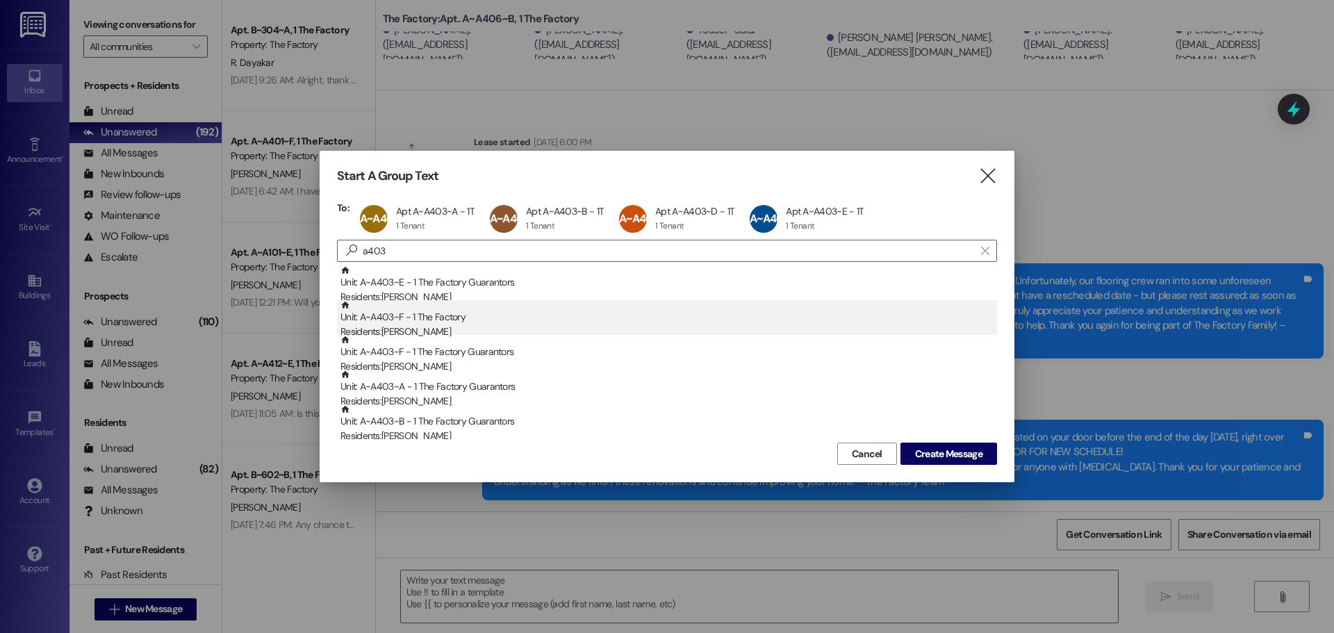
click at [425, 320] on div "Unit: A~A403~F - 1 The Factory Residents: [PERSON_NAME]" at bounding box center [668, 320] width 657 height 40
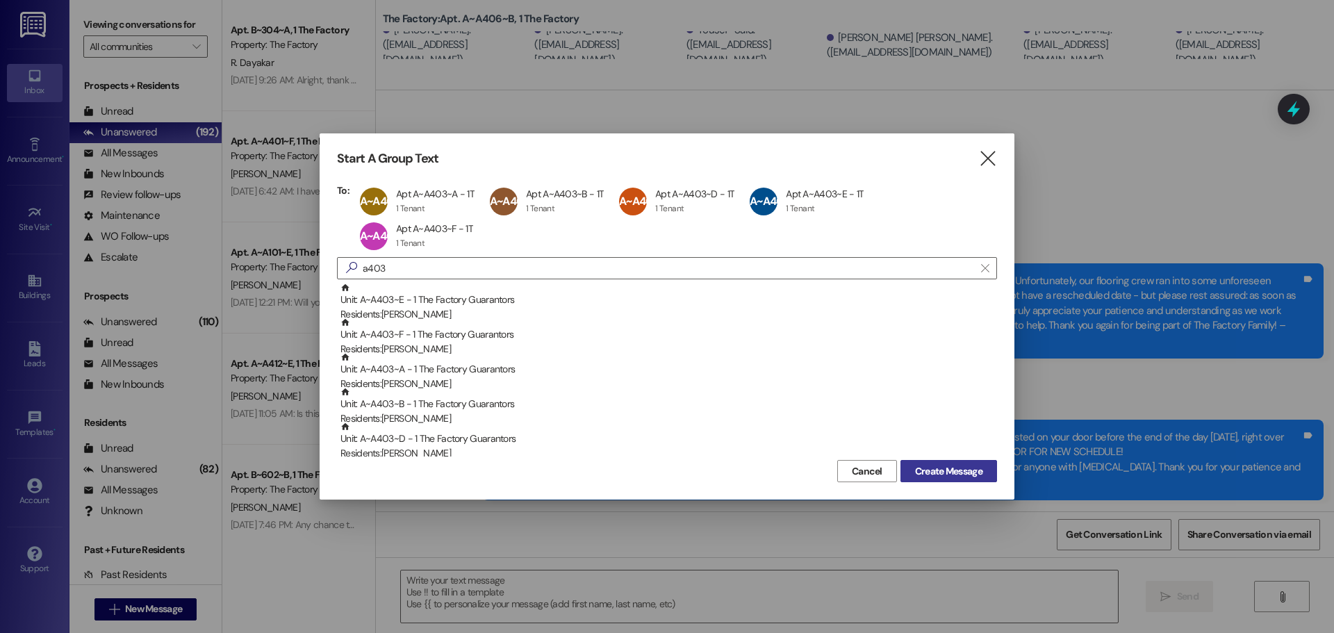
drag, startPoint x: 920, startPoint y: 472, endPoint x: 928, endPoint y: 477, distance: 9.1
click at [921, 472] on span "Create Message" at bounding box center [948, 471] width 67 height 15
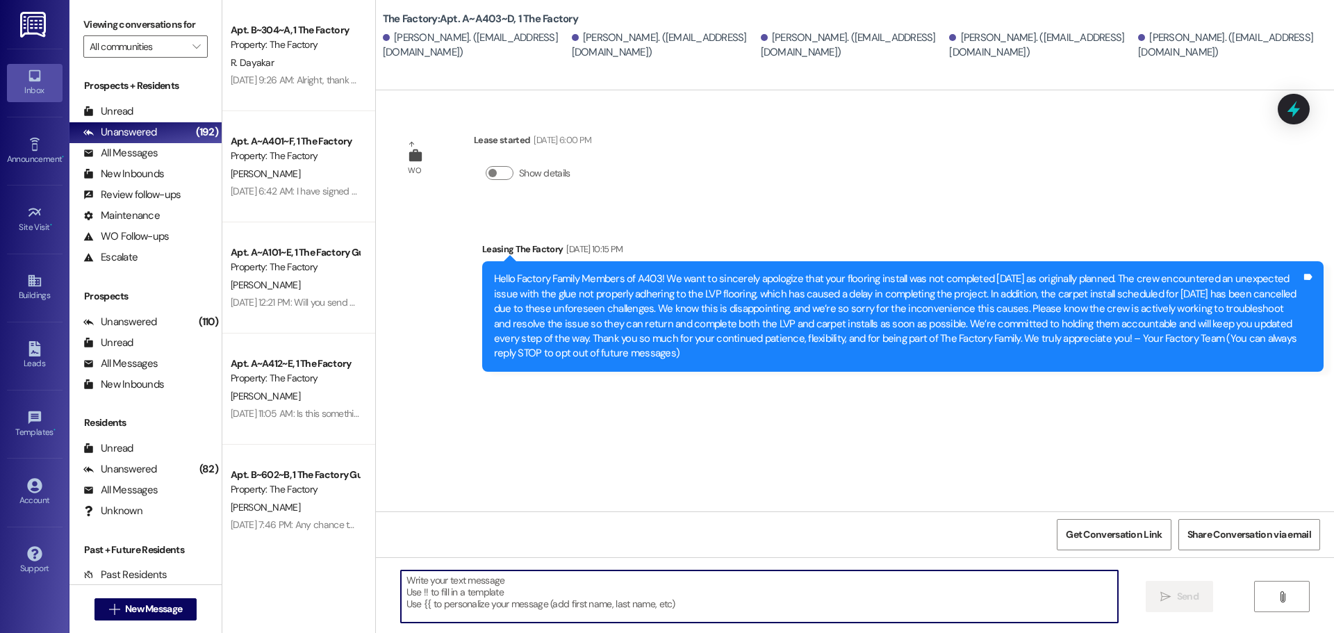
click at [419, 580] on textarea at bounding box center [759, 596] width 717 height 52
paste textarea "Hello Factory Family Members of A406! There’s been a change to the flooring ins…"
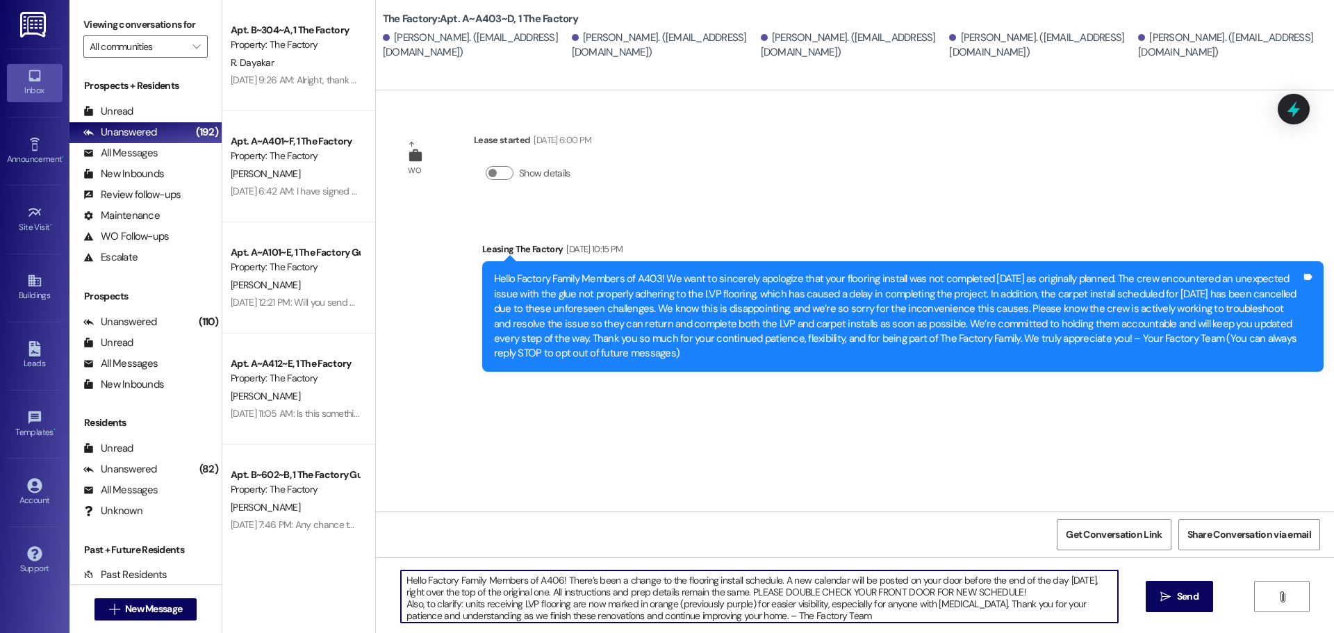
click at [550, 575] on textarea "Hello Factory Family Members of A406! There’s been a change to the flooring ins…" at bounding box center [759, 596] width 717 height 52
drag, startPoint x: 889, startPoint y: 613, endPoint x: 350, endPoint y: 574, distance: 539.9
click at [353, 574] on div "Apt. B~304~A, 1 The Factory Property: The Factory R. Dayakar [DATE] 9:26 AM: Al…" at bounding box center [778, 316] width 1112 height 633
type textarea "Hello Factory Family Members of A403! There’s been a change to the flooring ins…"
click at [1191, 599] on span "Send" at bounding box center [1188, 596] width 22 height 15
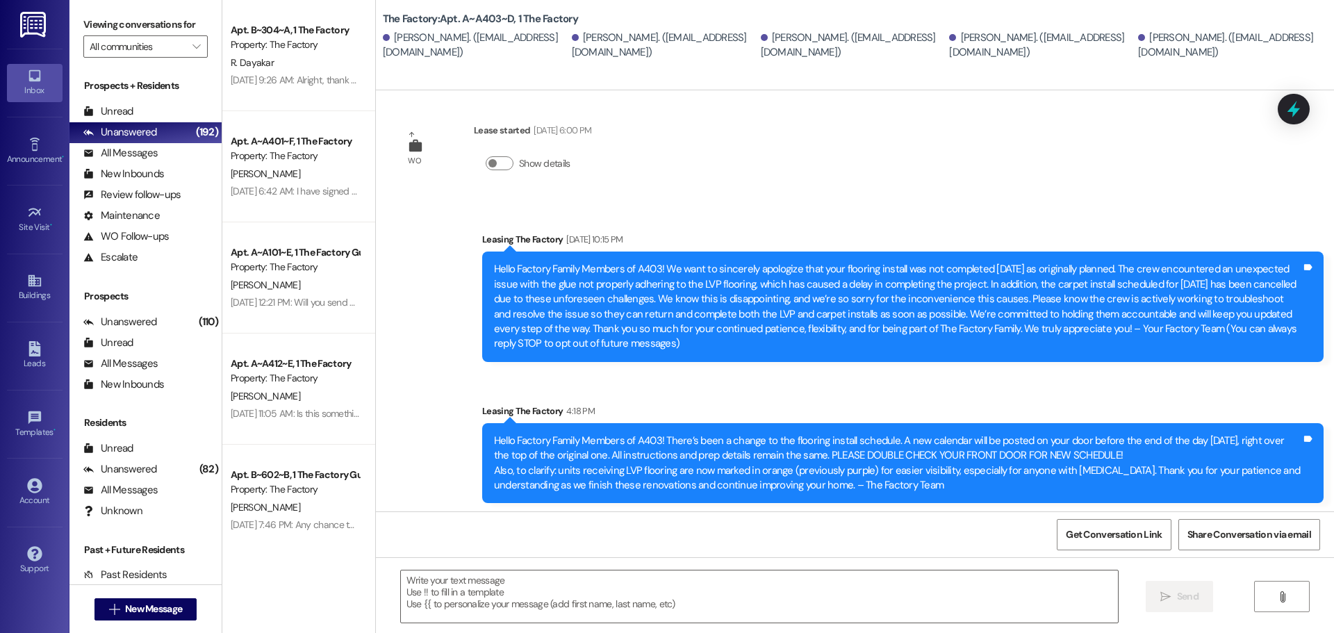
scroll to position [13, 0]
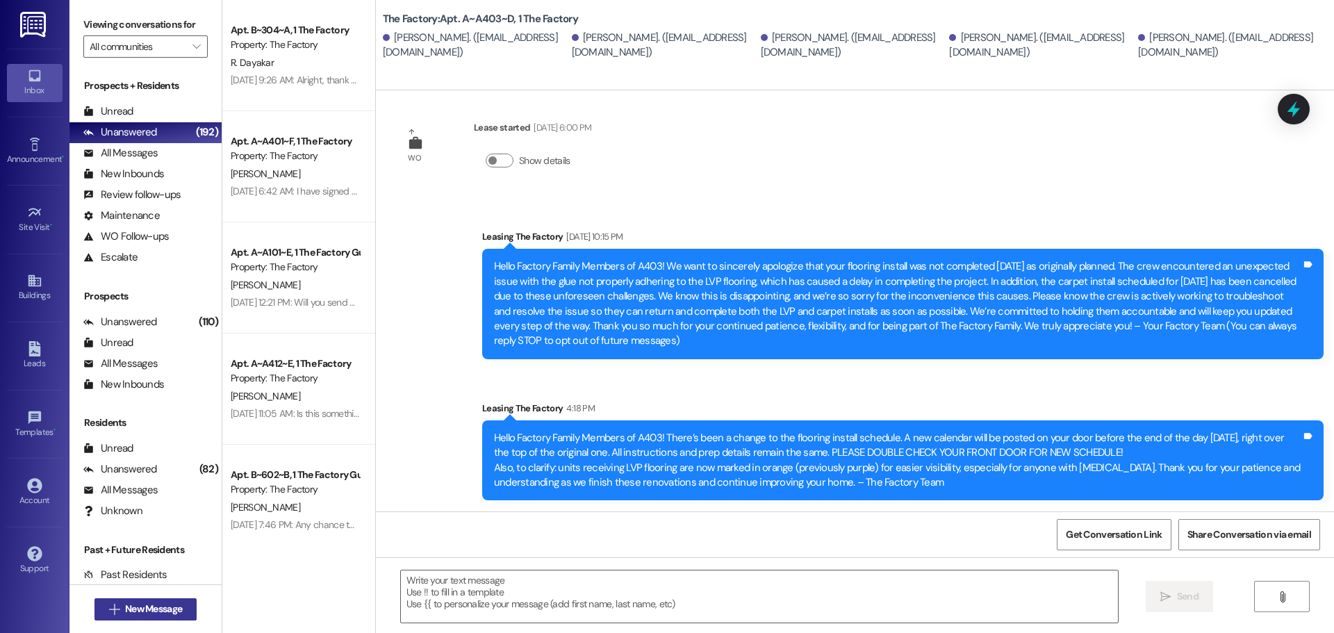
click at [136, 605] on span "New Message" at bounding box center [153, 609] width 57 height 15
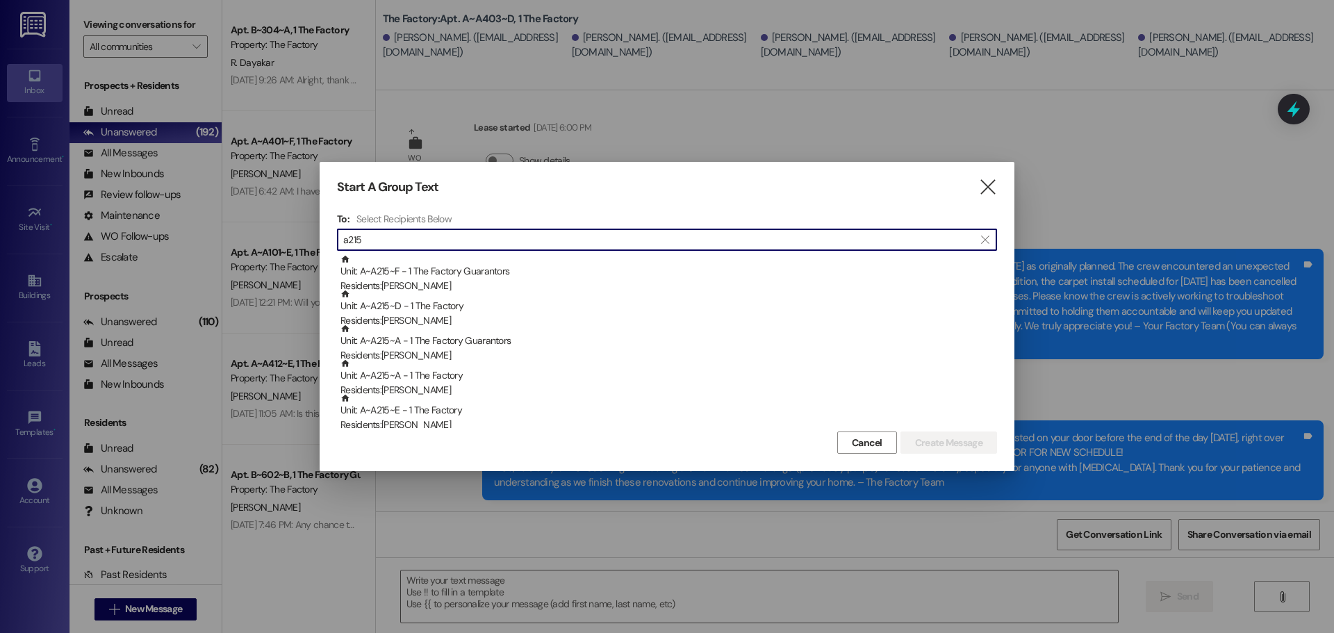
type input "a215"
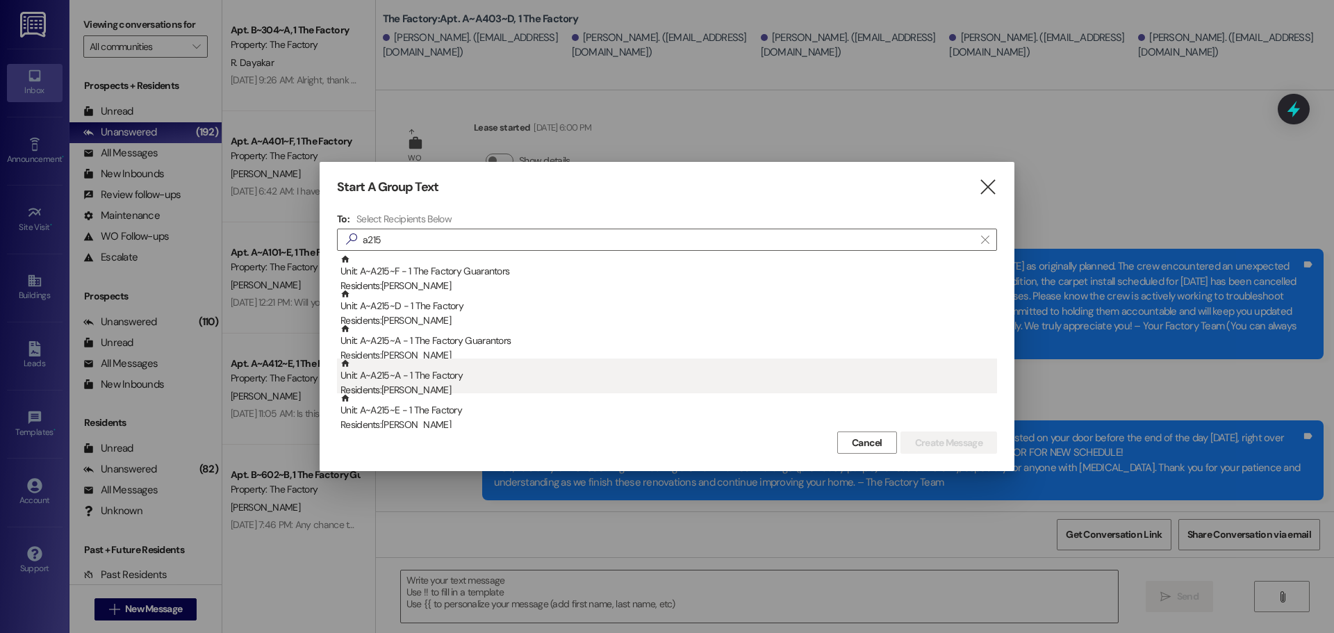
click at [413, 376] on div "Unit: A~A215~A - 1 The Factory Residents: [PERSON_NAME]" at bounding box center [668, 379] width 657 height 40
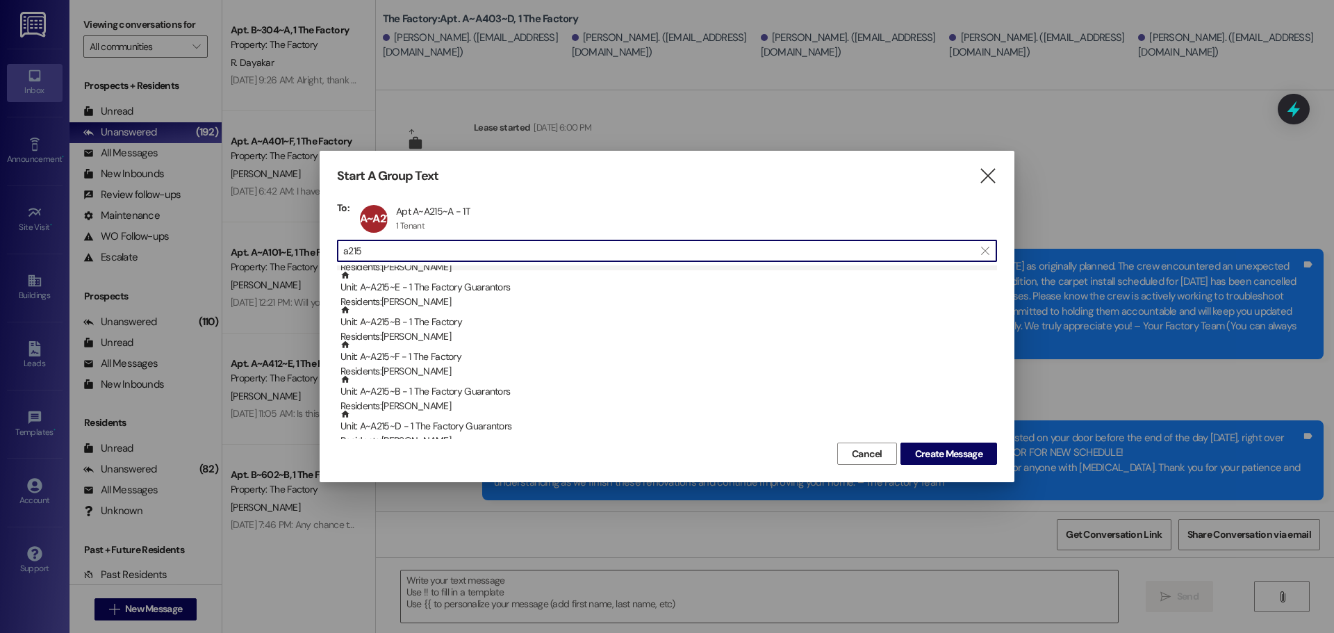
scroll to position [139, 0]
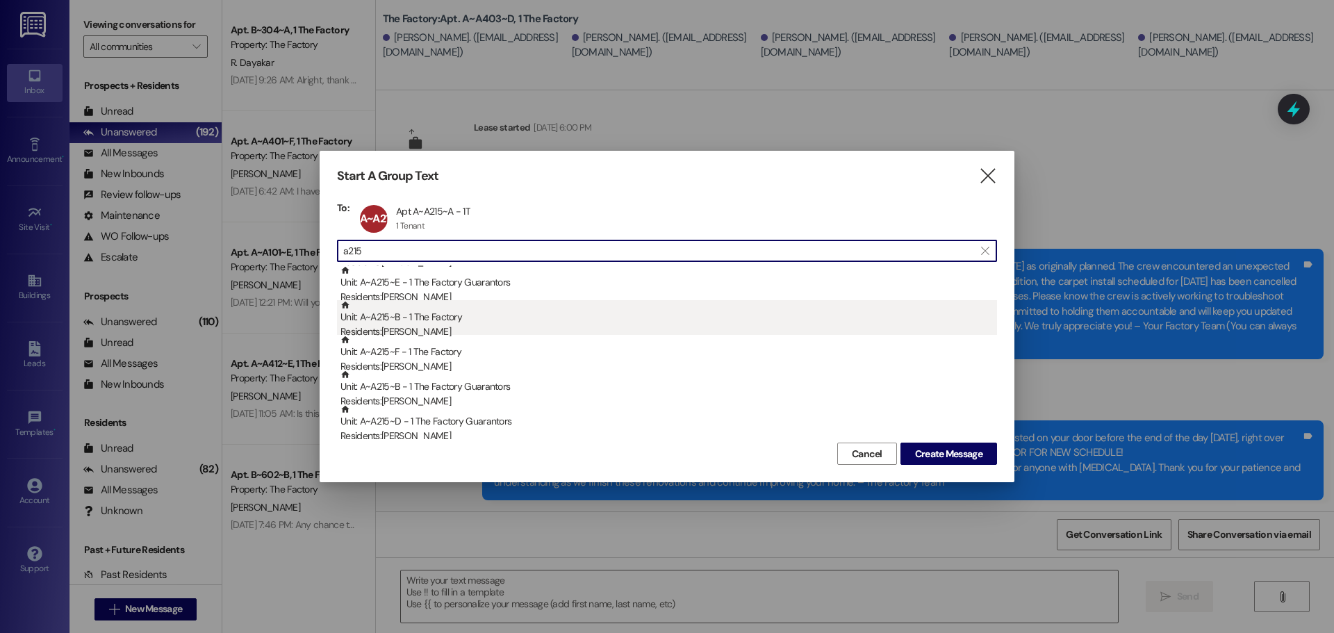
click at [427, 322] on div "Unit: A~A215~B - 1 The Factory Residents: [PERSON_NAME]" at bounding box center [668, 320] width 657 height 40
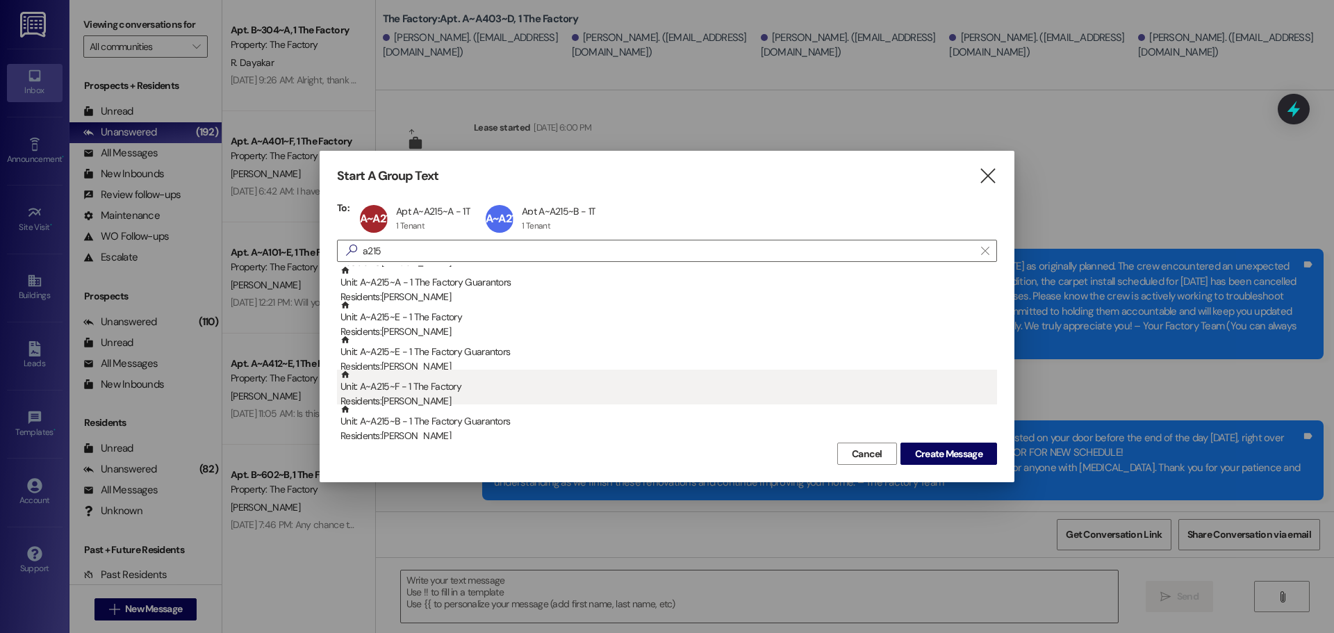
scroll to position [0, 0]
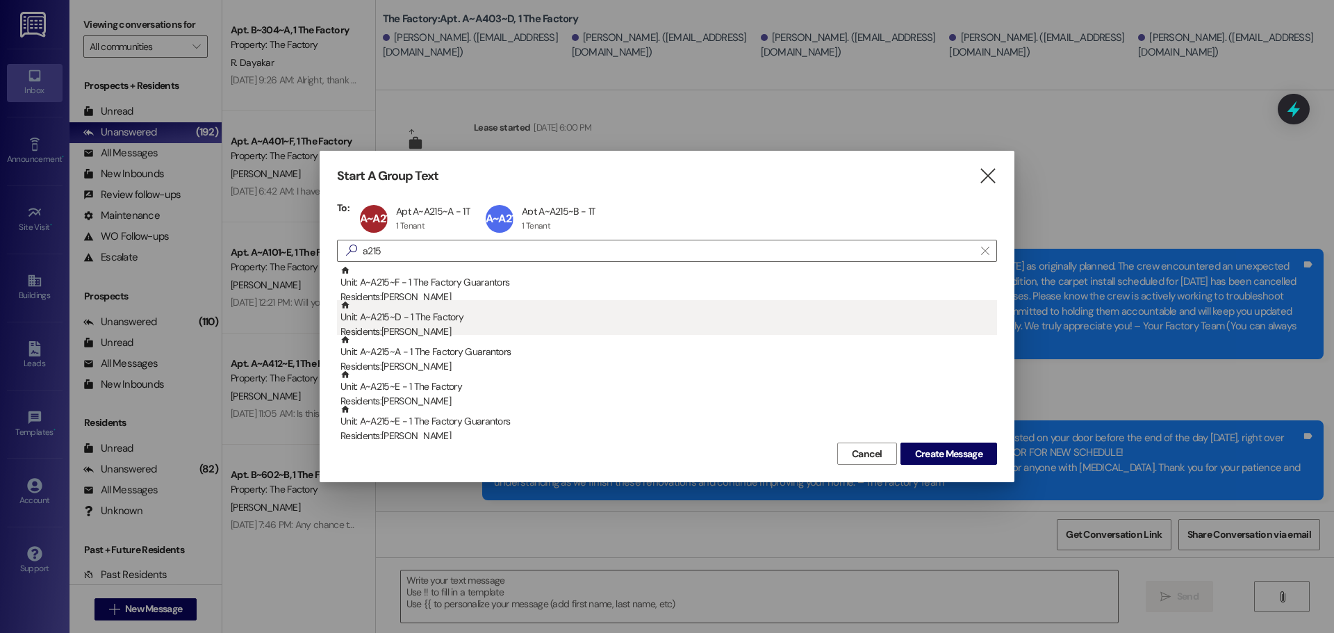
click at [433, 318] on div "Unit: A~A215~D - 1 The Factory Residents: [PERSON_NAME]" at bounding box center [668, 320] width 657 height 40
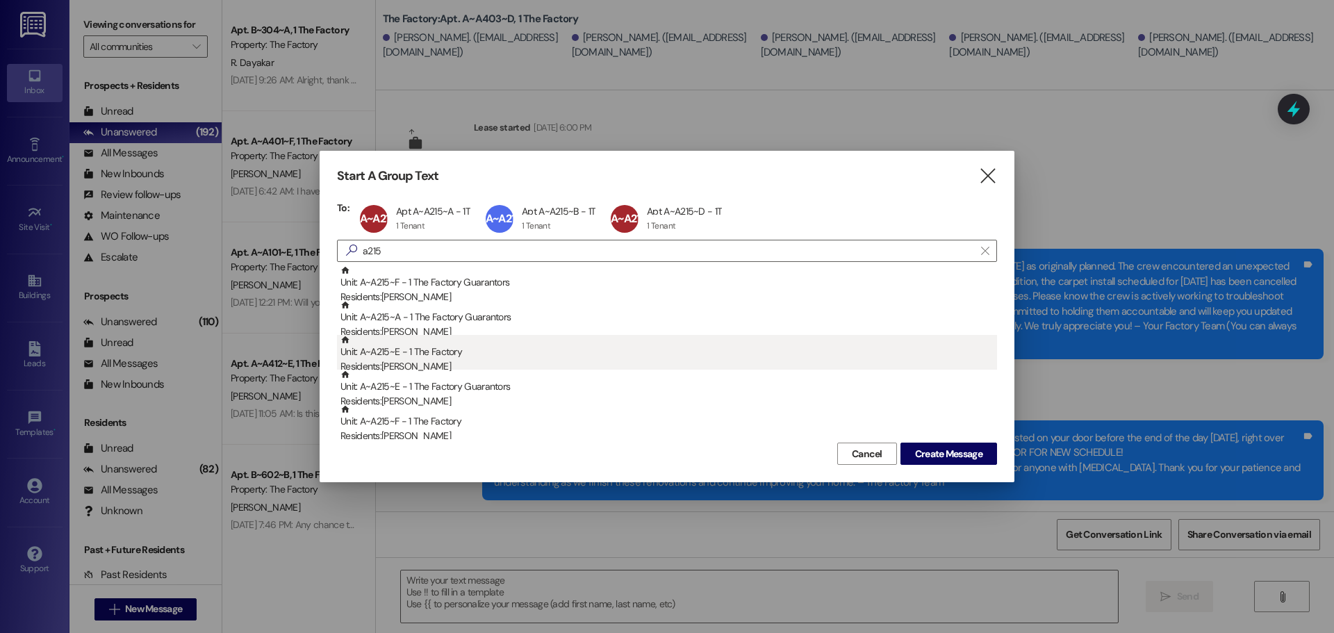
click at [425, 356] on div "Unit: A~A215~E - 1 The Factory Residents: [PERSON_NAME]" at bounding box center [668, 355] width 657 height 40
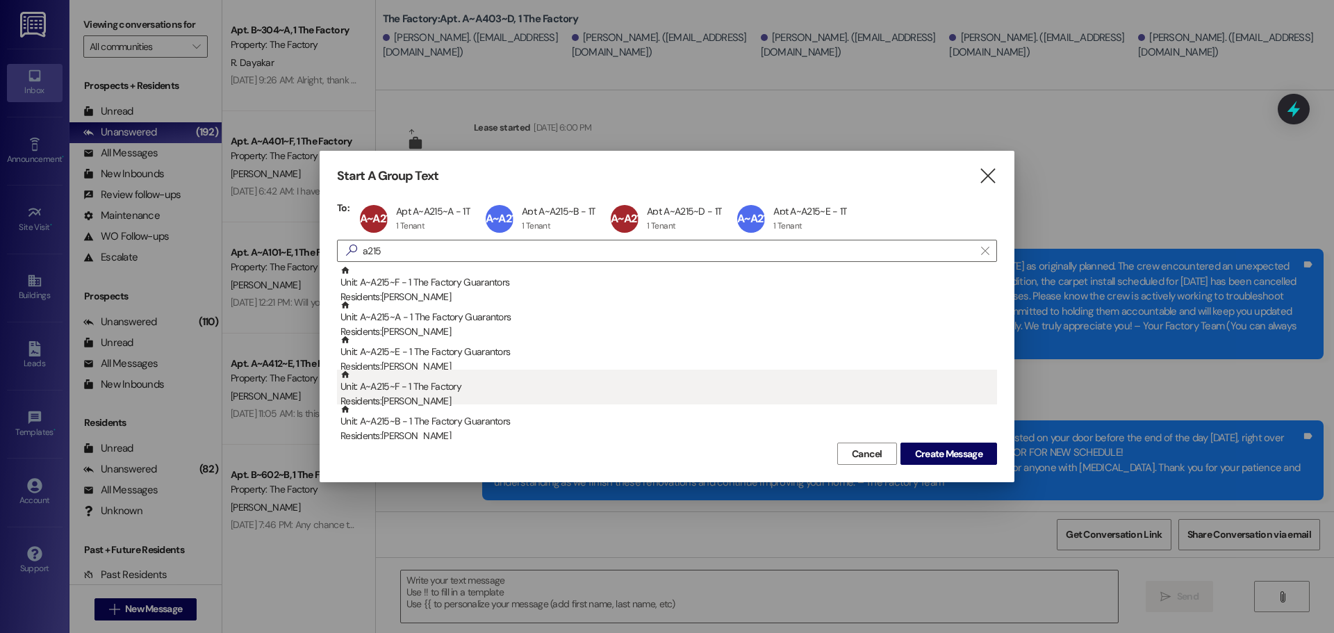
click at [432, 388] on div "Unit: A~A215~F - 1 The Factory Residents: [PERSON_NAME]" at bounding box center [668, 390] width 657 height 40
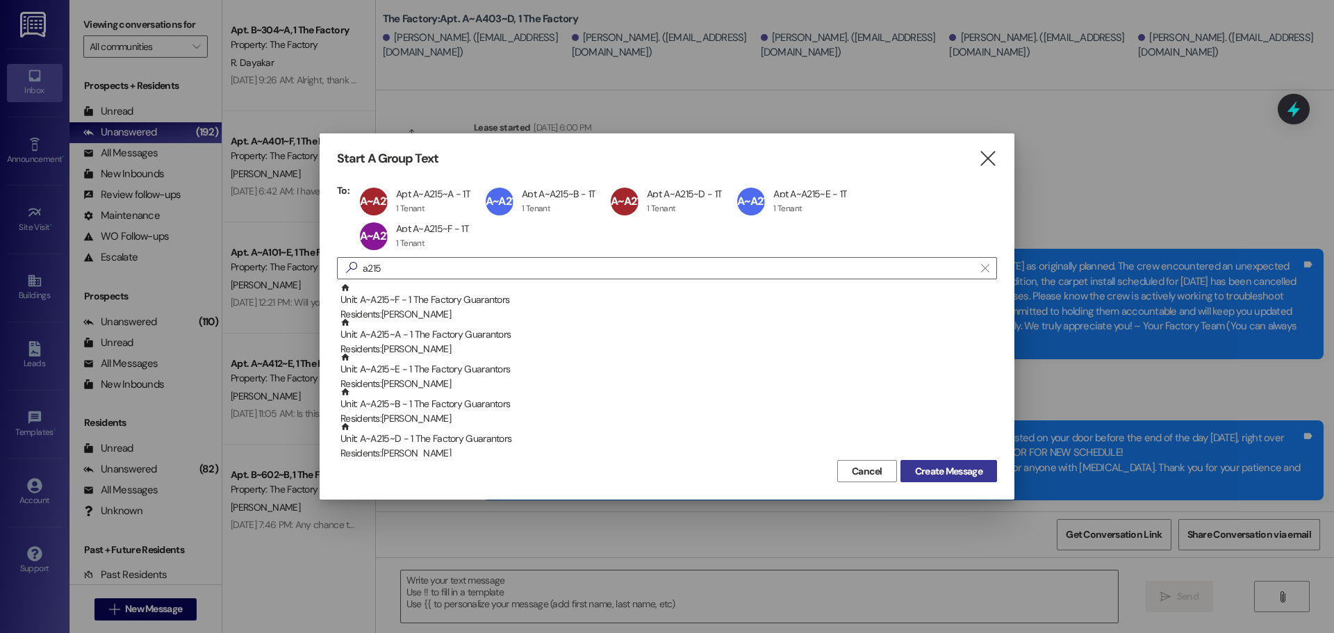
click at [937, 464] on span "Create Message" at bounding box center [948, 471] width 67 height 15
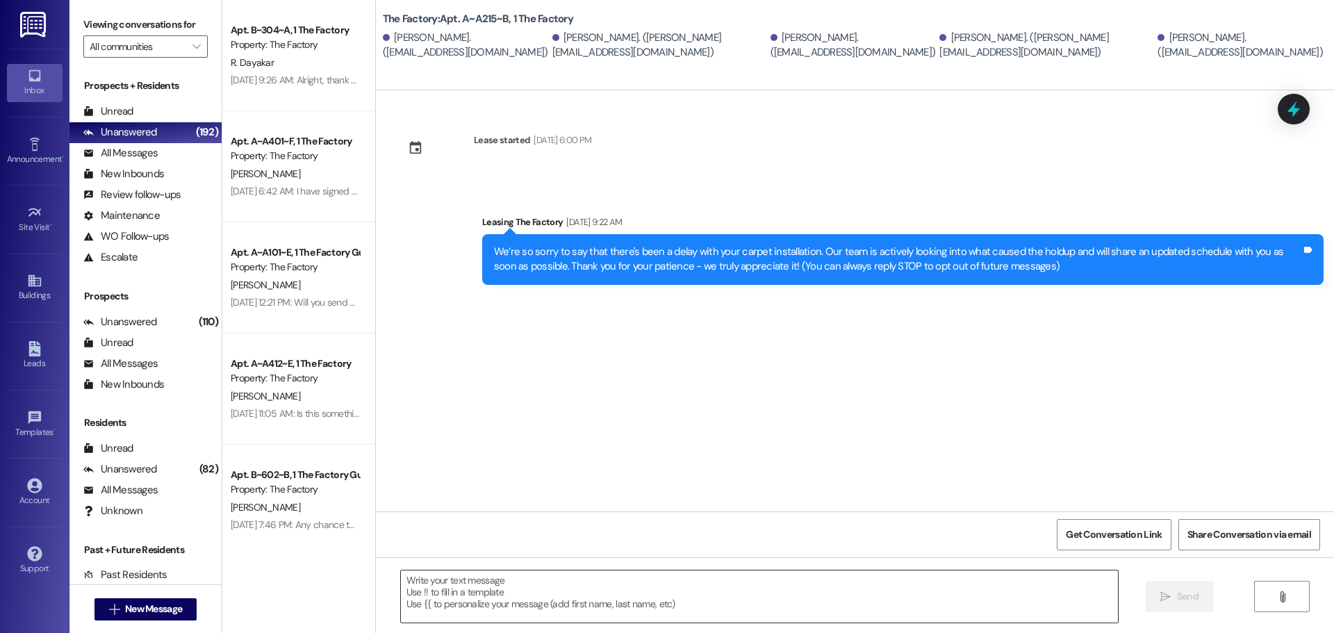
click at [475, 593] on textarea at bounding box center [759, 596] width 717 height 52
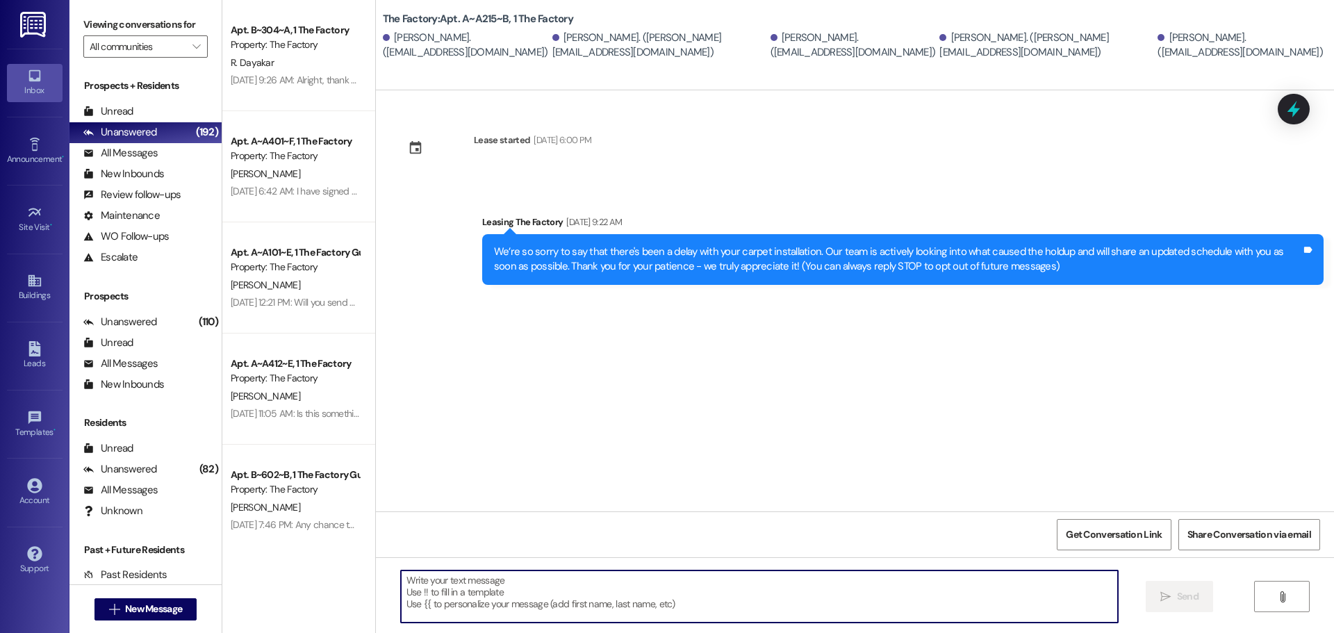
paste textarea "Hello Factory Family Members of A403! There’s been a change to the flooring ins…"
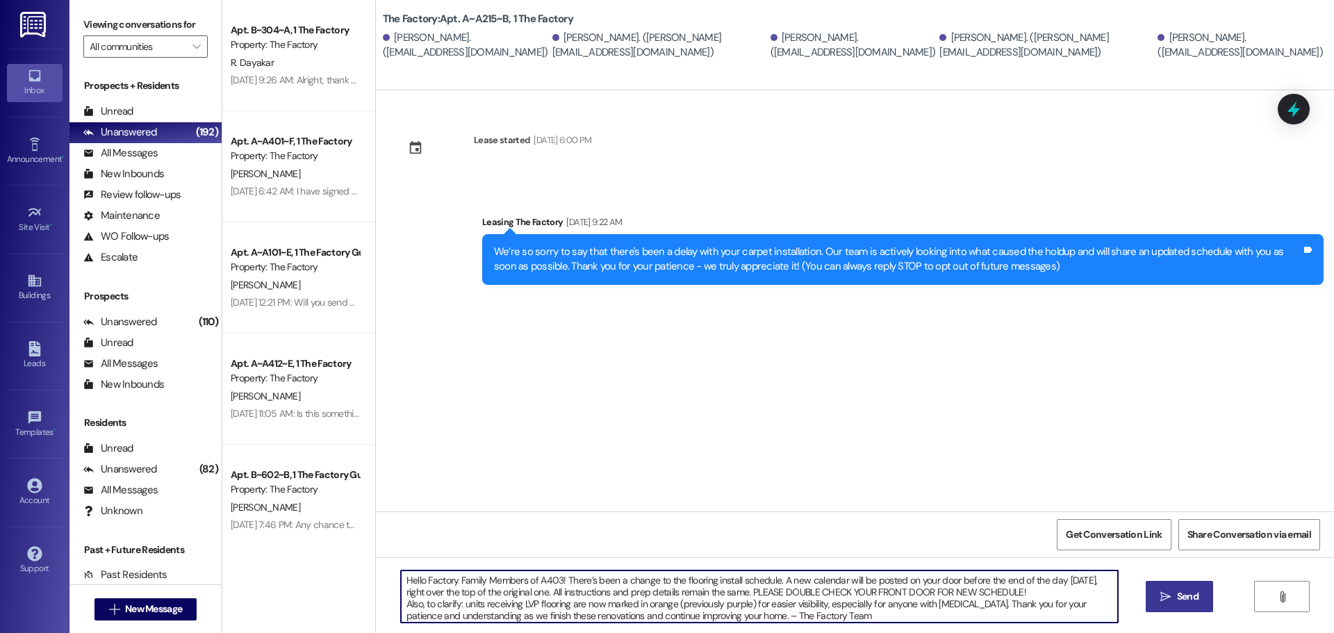
click at [552, 580] on textarea "Hello Factory Family Members of A403! There’s been a change to the flooring ins…" at bounding box center [759, 596] width 717 height 52
drag, startPoint x: 865, startPoint y: 614, endPoint x: 288, endPoint y: 564, distance: 579.5
click at [288, 564] on div "Apt. B~304~A, 1 The Factory Property: The Factory R. Dayakar [DATE] 9:26 AM: Al…" at bounding box center [778, 316] width 1112 height 633
type textarea "Hello Factory Family Members of A215! There’s been a change to the flooring ins…"
click at [1179, 593] on span "Send" at bounding box center [1188, 596] width 22 height 15
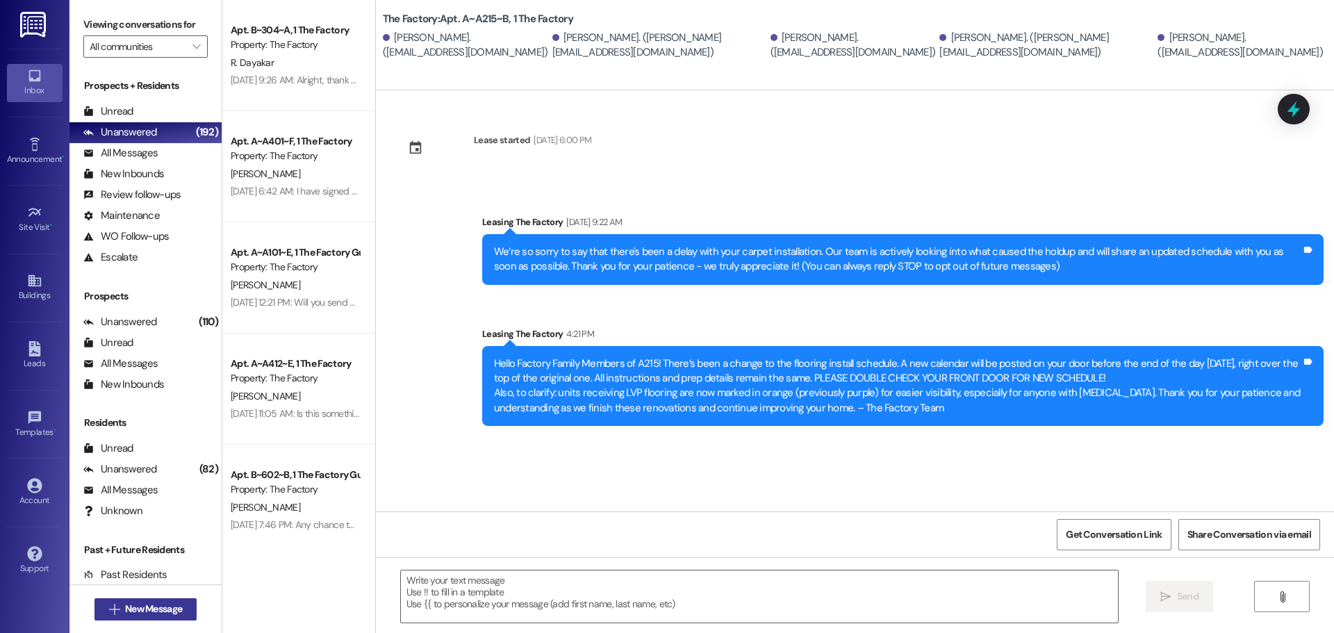
click at [142, 610] on span "New Message" at bounding box center [153, 609] width 57 height 15
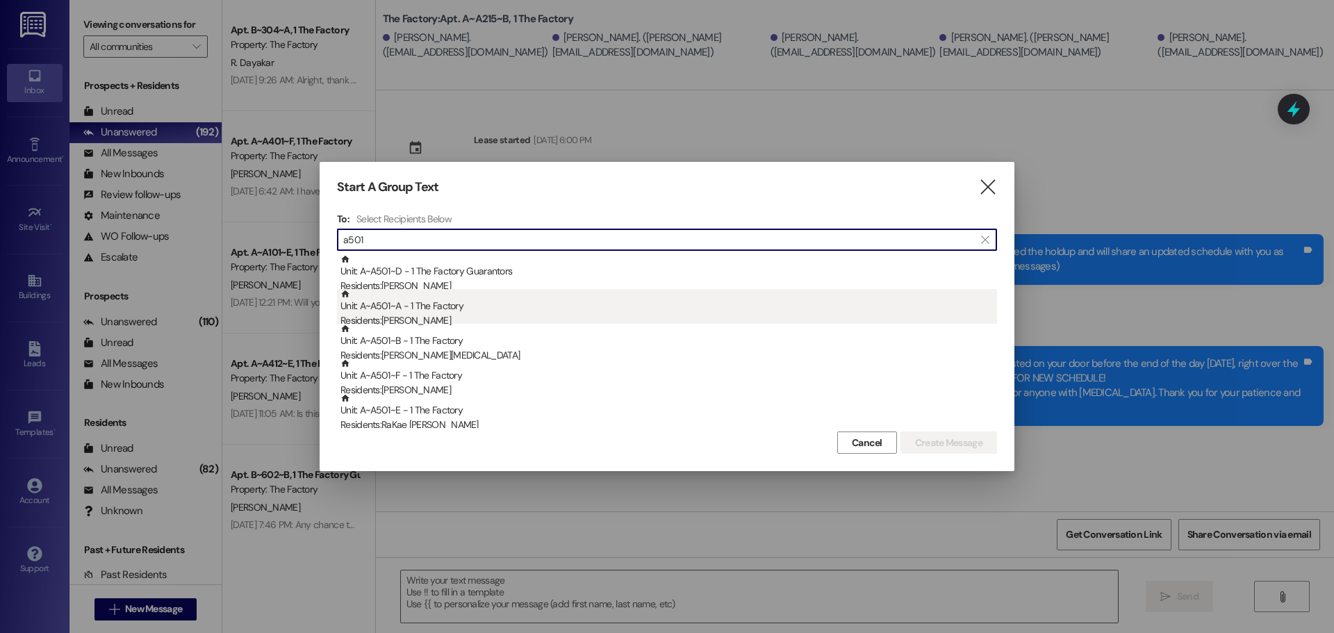
type input "a501"
click at [442, 313] on div "Unit: A~A501~A - 1 The Factory Residents: [PERSON_NAME]" at bounding box center [668, 309] width 657 height 40
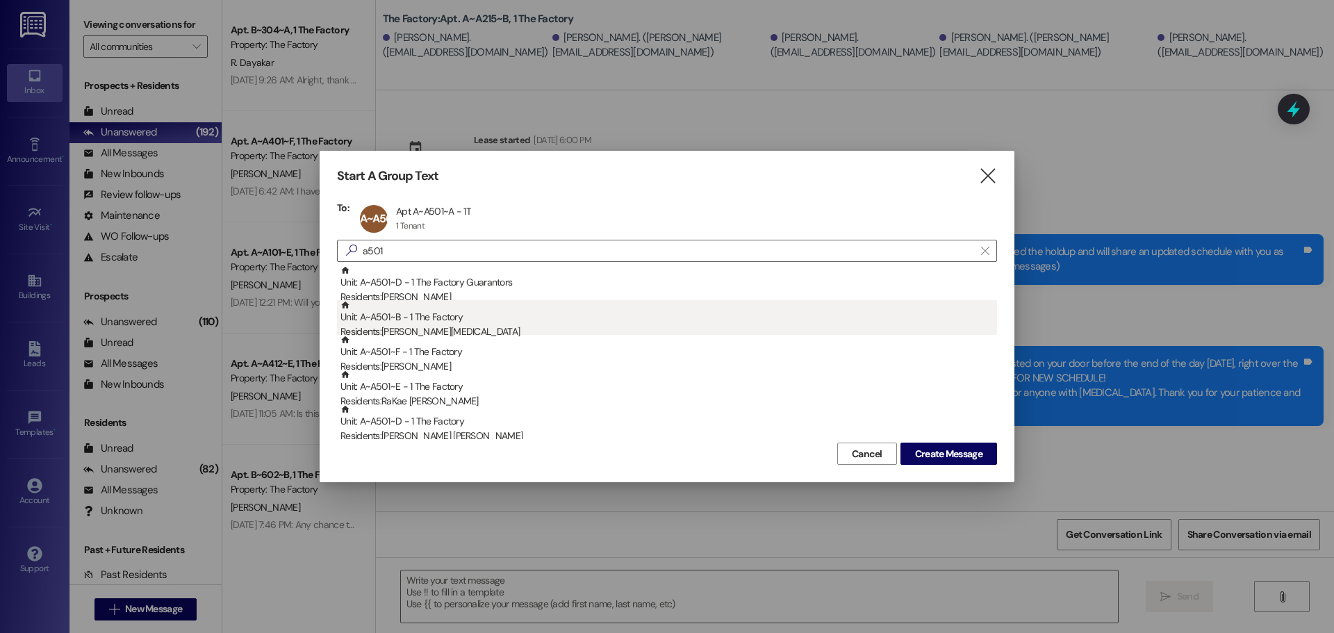
click at [447, 324] on div "Unit: A~A501~B - 1 The Factory Residents: [PERSON_NAME][MEDICAL_DATA]" at bounding box center [668, 320] width 657 height 40
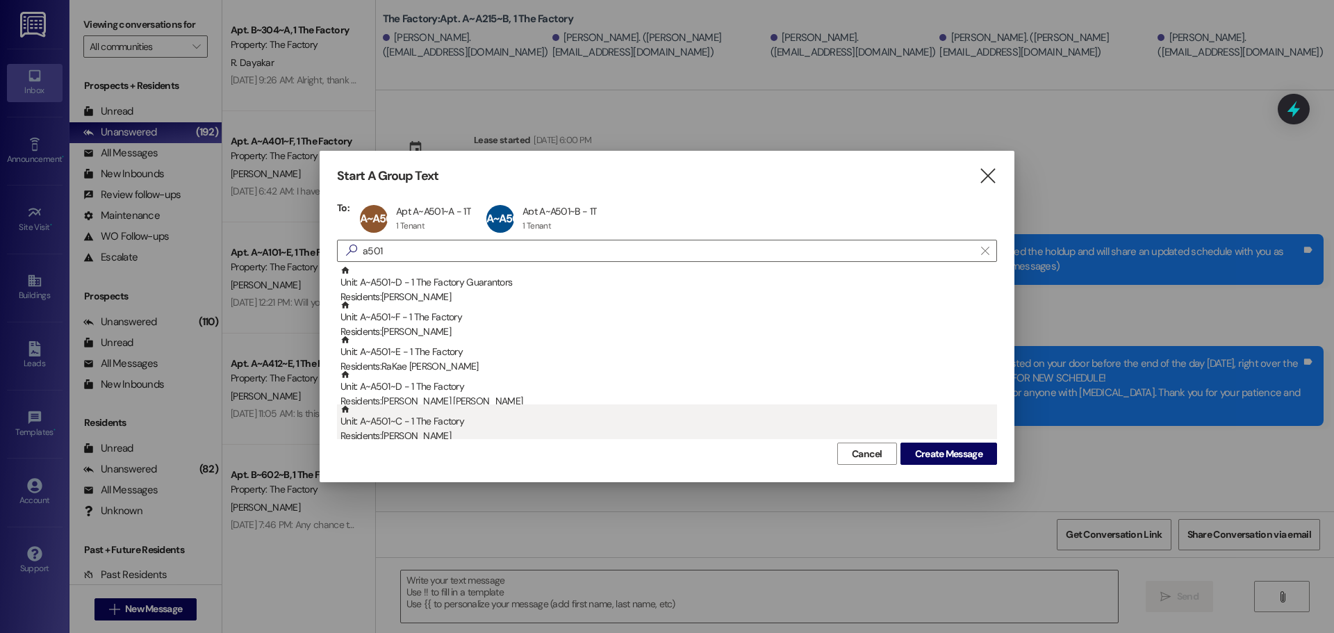
click at [434, 422] on div "Unit: A~A501~C - 1 The Factory Residents: [PERSON_NAME]" at bounding box center [668, 424] width 657 height 40
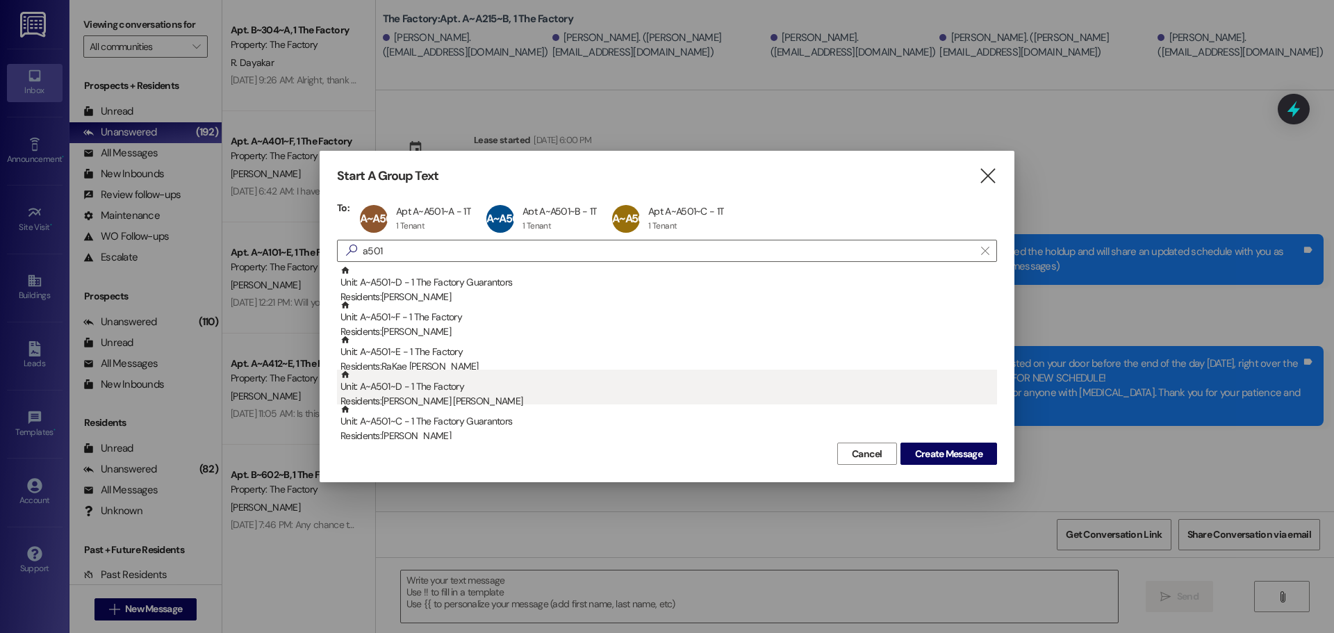
click at [437, 388] on div "Unit: A~A501~D - 1 The Factory Residents: [PERSON_NAME] [PERSON_NAME]" at bounding box center [668, 390] width 657 height 40
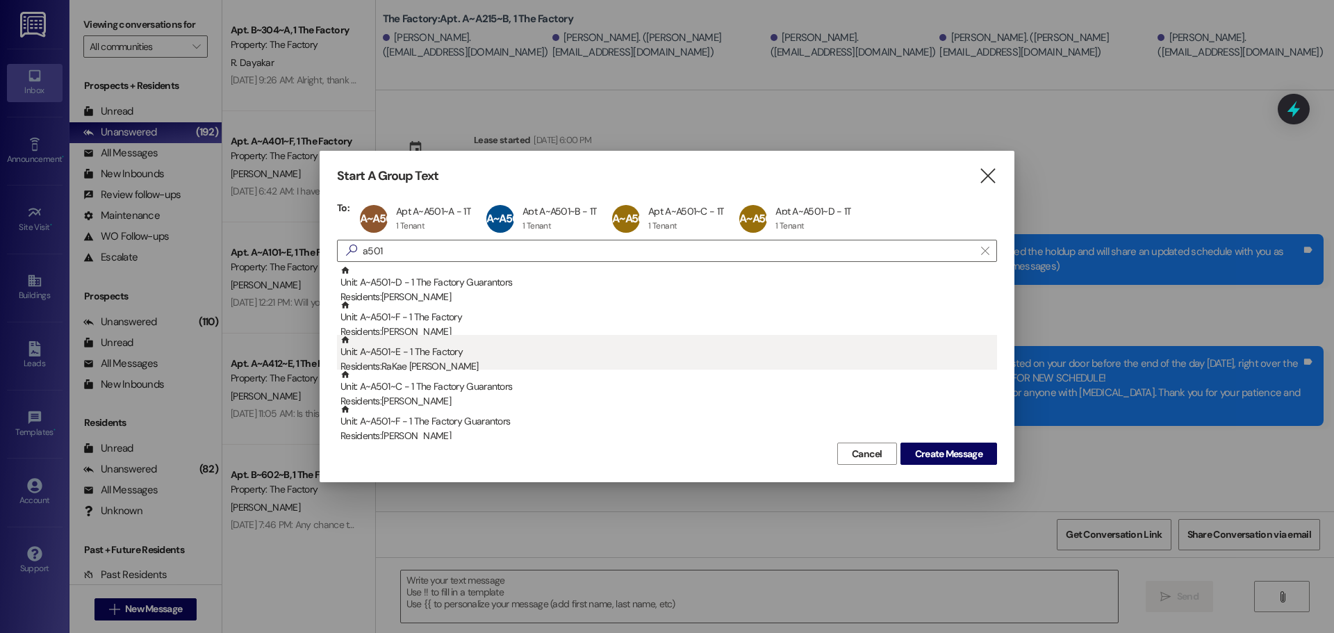
click at [429, 354] on div "Unit: A~A501~E - 1 The Factory Residents: RaKae [PERSON_NAME]" at bounding box center [668, 355] width 657 height 40
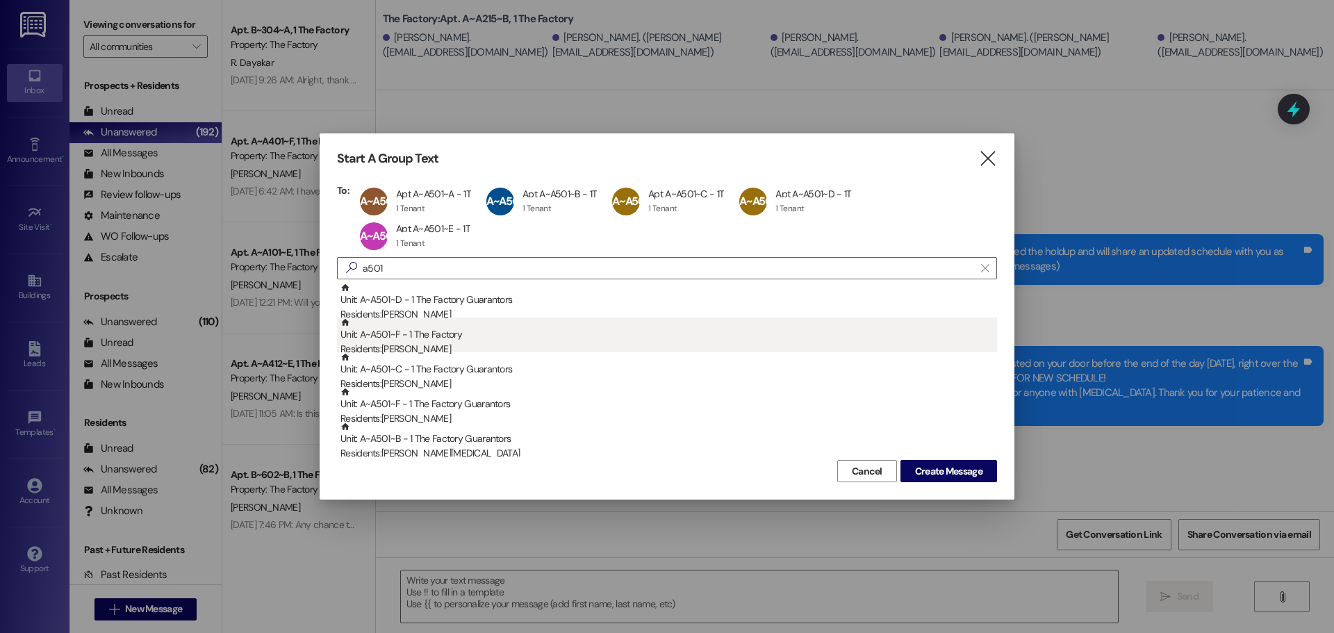
click at [419, 337] on div "Unit: A~A501~F - 1 The Factory Residents: [PERSON_NAME]" at bounding box center [668, 338] width 657 height 40
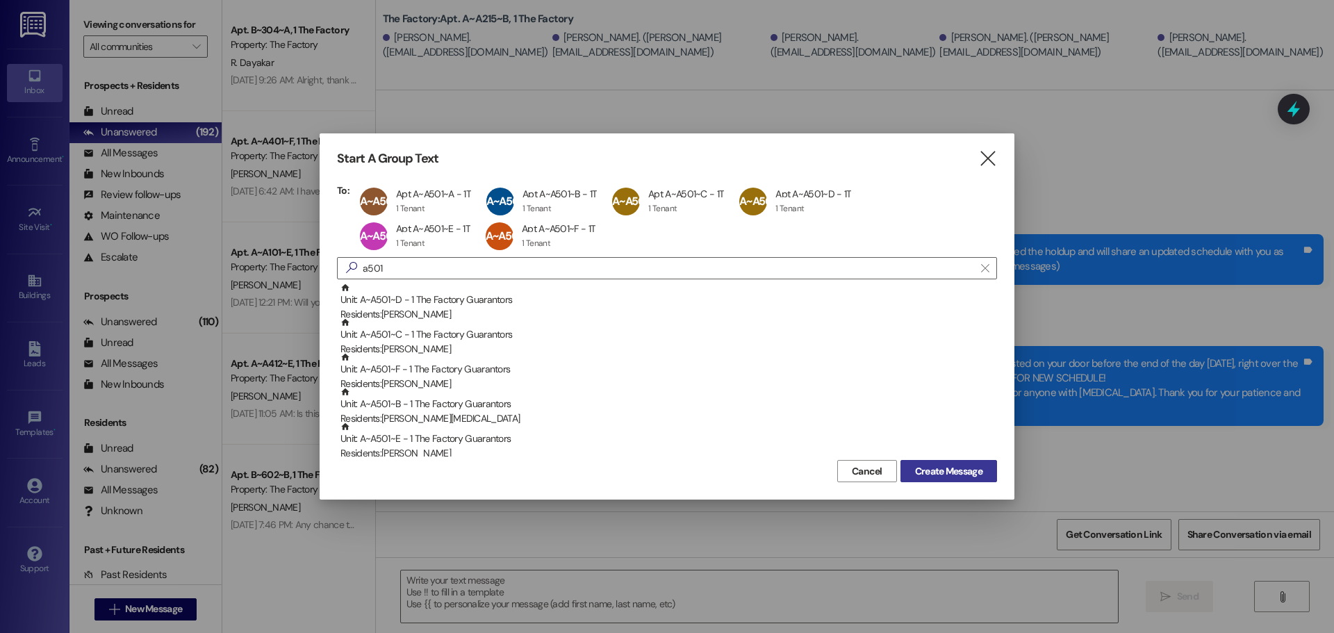
click at [937, 469] on span "Create Message" at bounding box center [948, 471] width 67 height 15
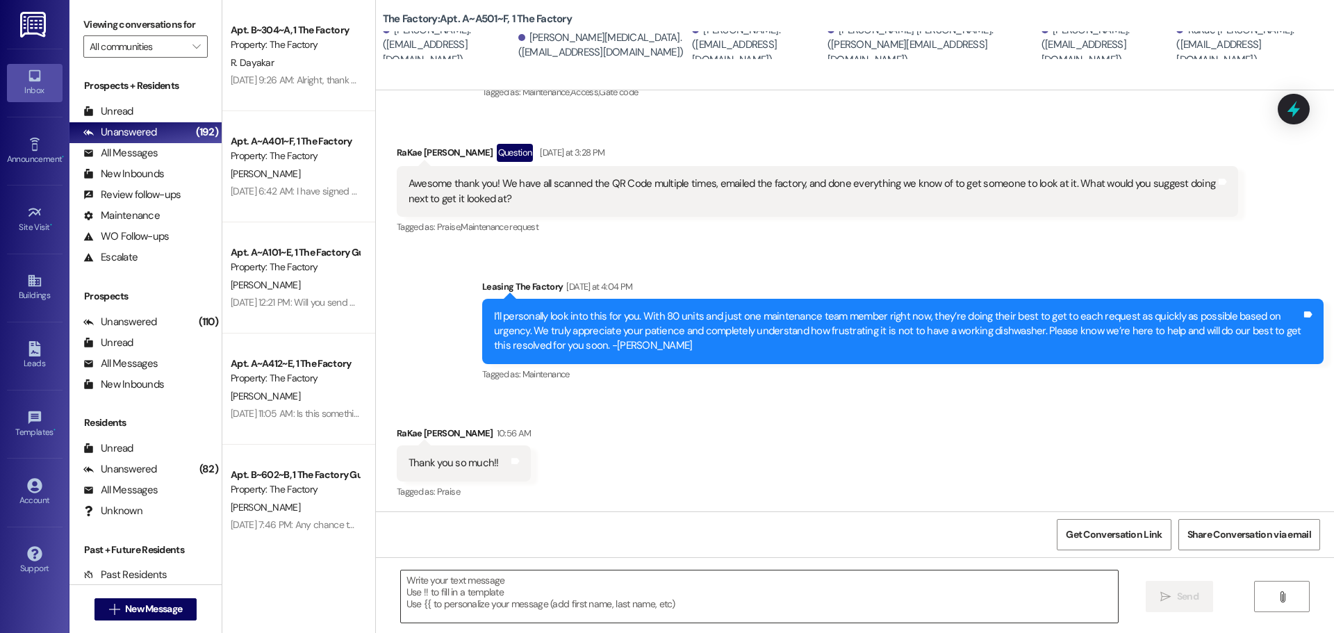
scroll to position [566, 0]
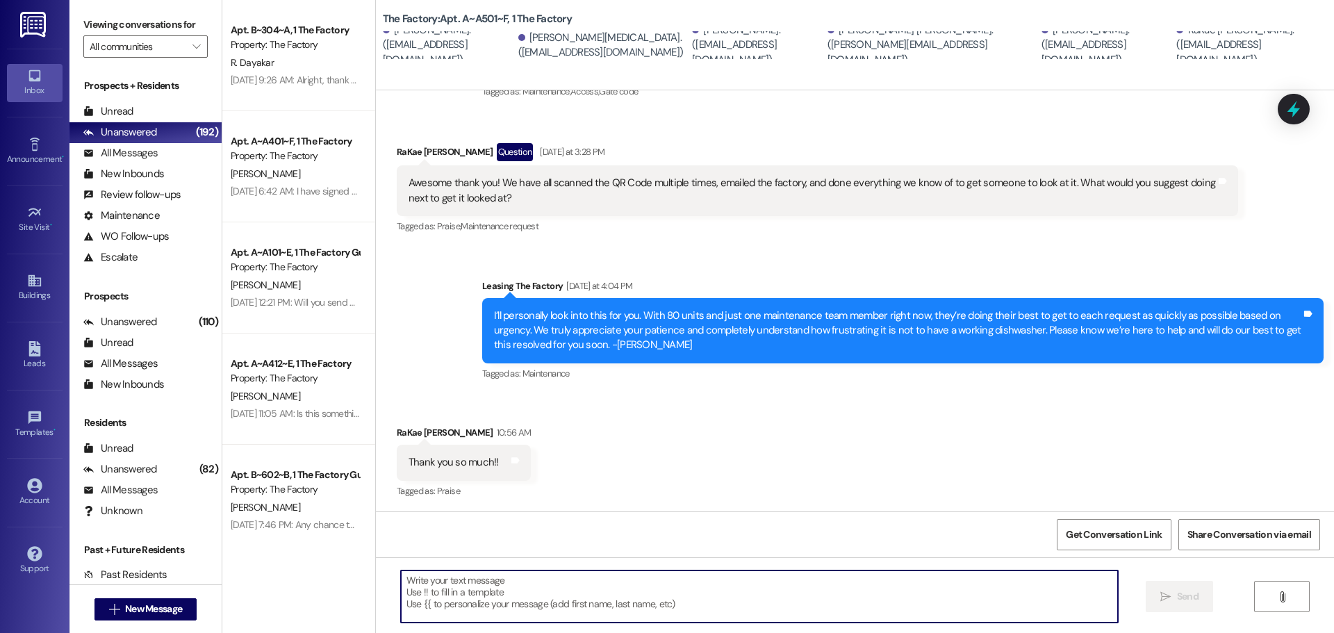
click at [473, 589] on textarea at bounding box center [759, 596] width 717 height 52
click at [471, 580] on textarea at bounding box center [759, 596] width 717 height 52
paste textarea "Hello Factory Family Members of A215! There’s been a change to the flooring ins…"
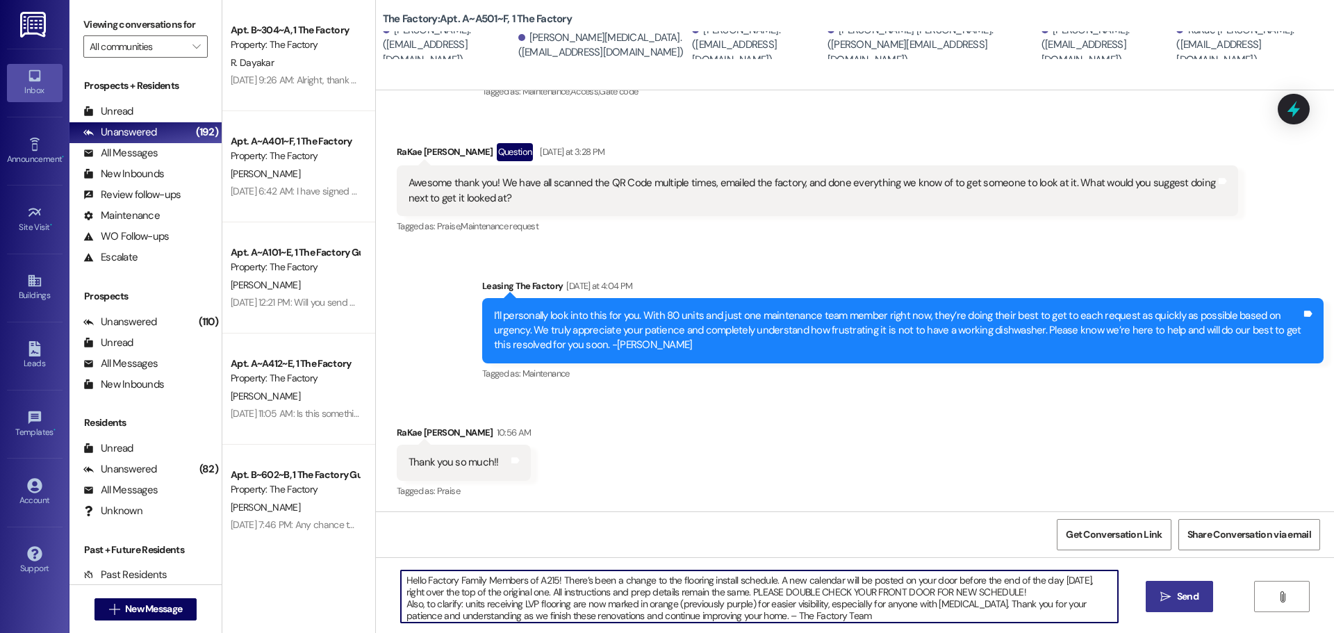
click at [550, 577] on textarea "Hello Factory Family Members of A215! There’s been a change to the flooring ins…" at bounding box center [759, 596] width 717 height 52
drag, startPoint x: 864, startPoint y: 617, endPoint x: 384, endPoint y: 574, distance: 482.0
click at [393, 574] on div "Hello Factory Family Members of A501! There’s been a change to the flooring ins…" at bounding box center [752, 596] width 718 height 53
type textarea "Hello Factory Family Members of A501! There’s been a change to the flooring ins…"
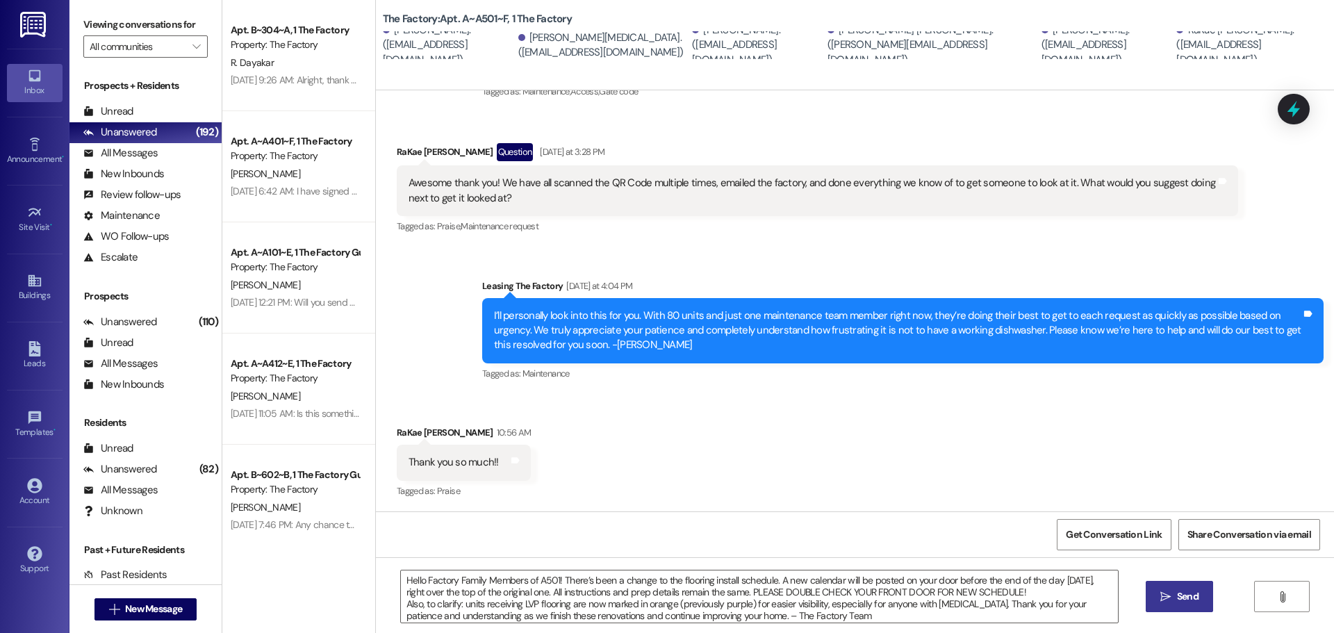
click at [1170, 597] on span " Send" at bounding box center [1180, 596] width 44 height 15
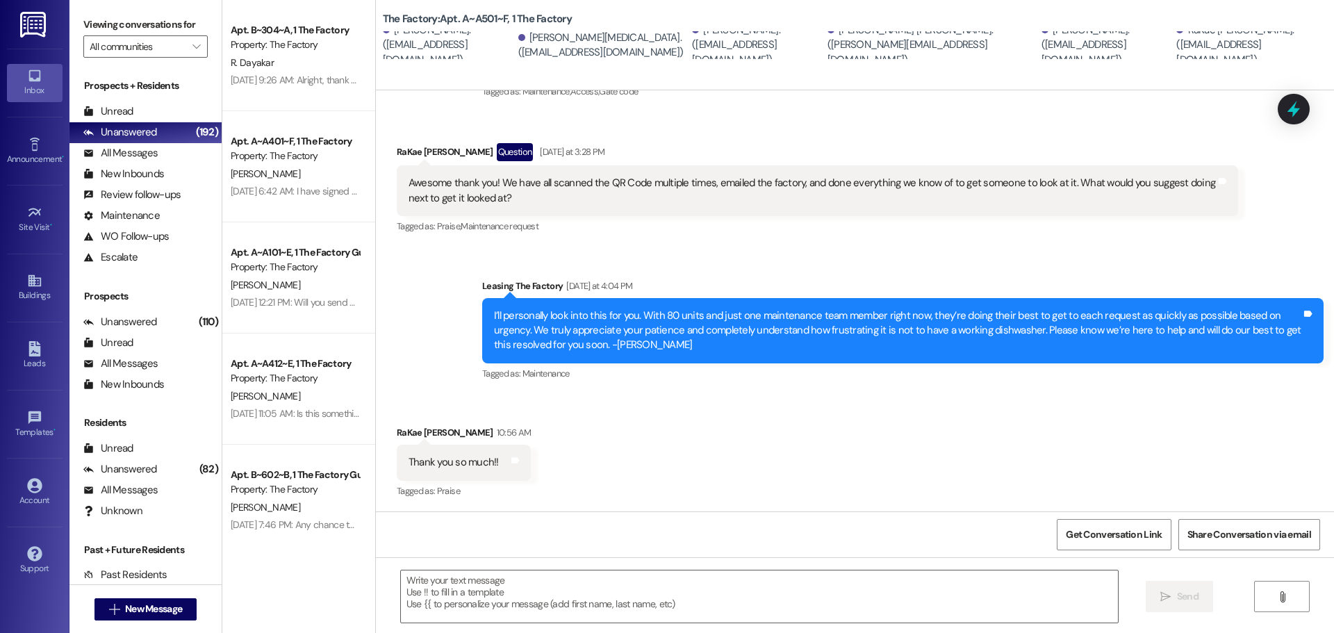
scroll to position [709, 0]
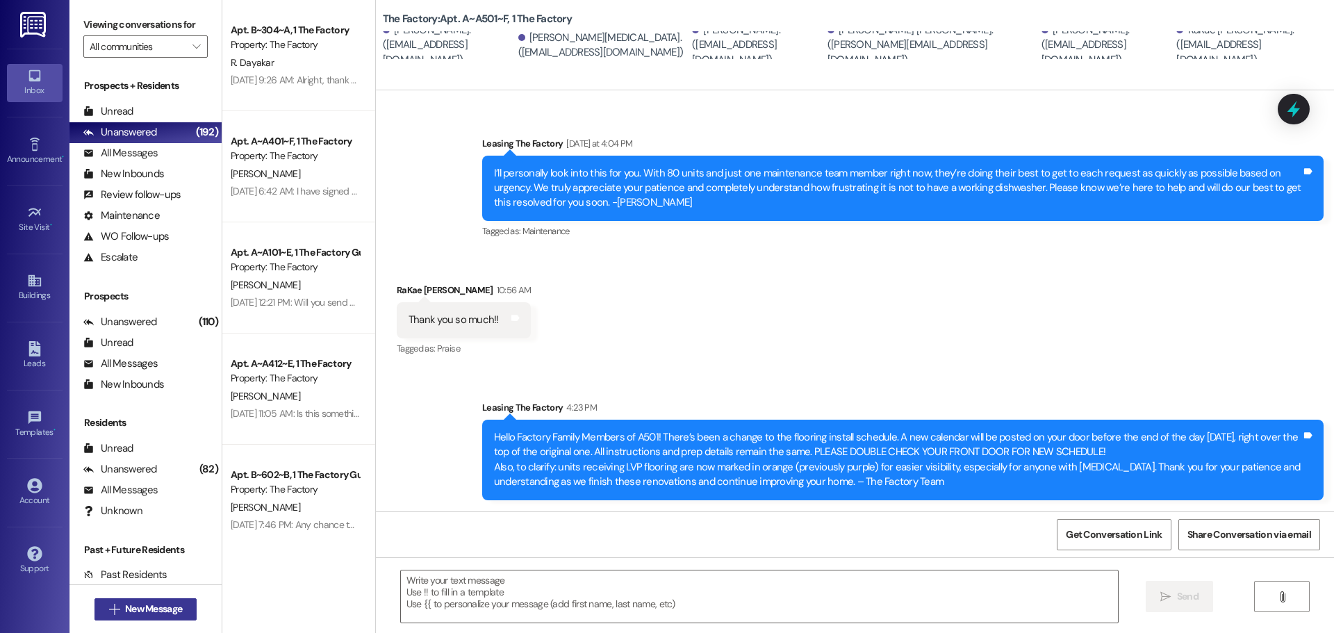
click at [160, 618] on button " New Message" at bounding box center [145, 609] width 103 height 22
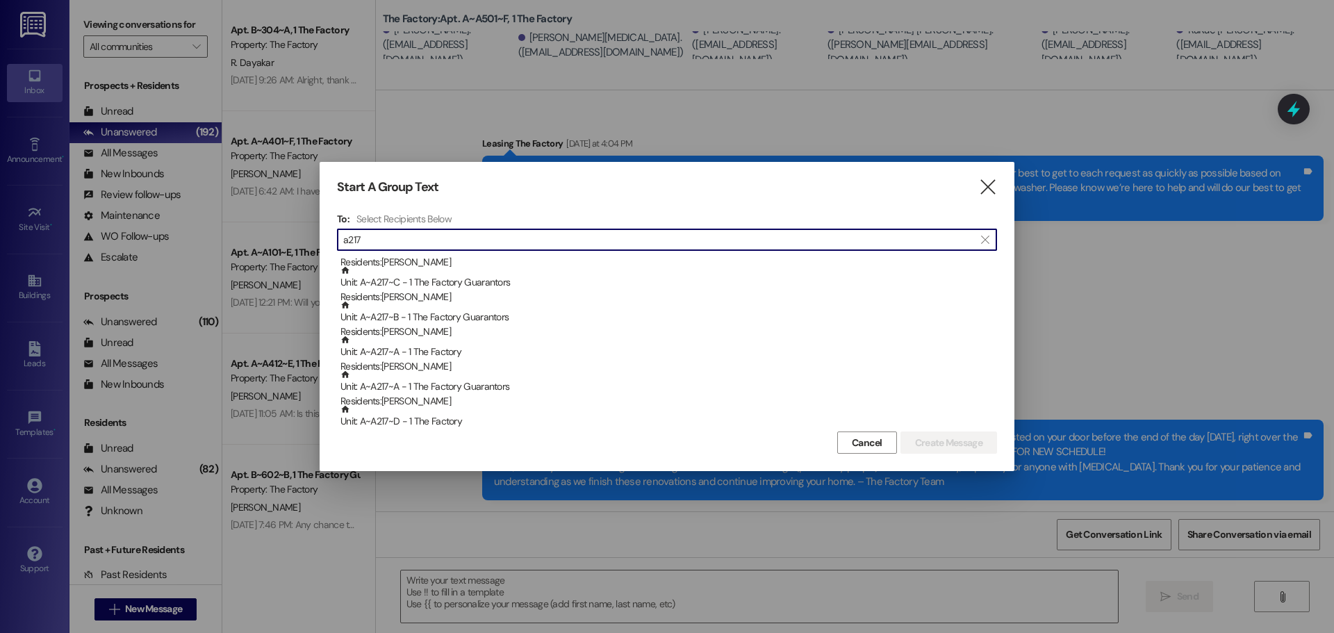
scroll to position [139, 0]
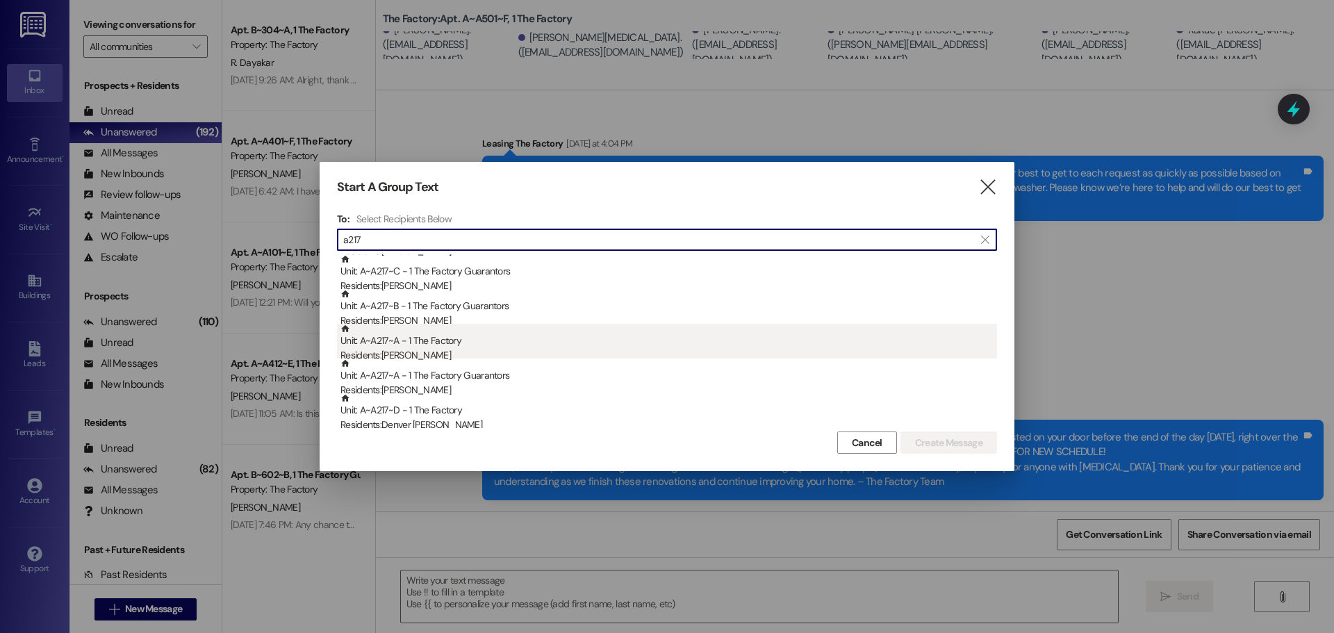
type input "a217"
click at [418, 338] on div "Unit: A~A217~A - 1 The Factory Residents: [PERSON_NAME]" at bounding box center [668, 344] width 657 height 40
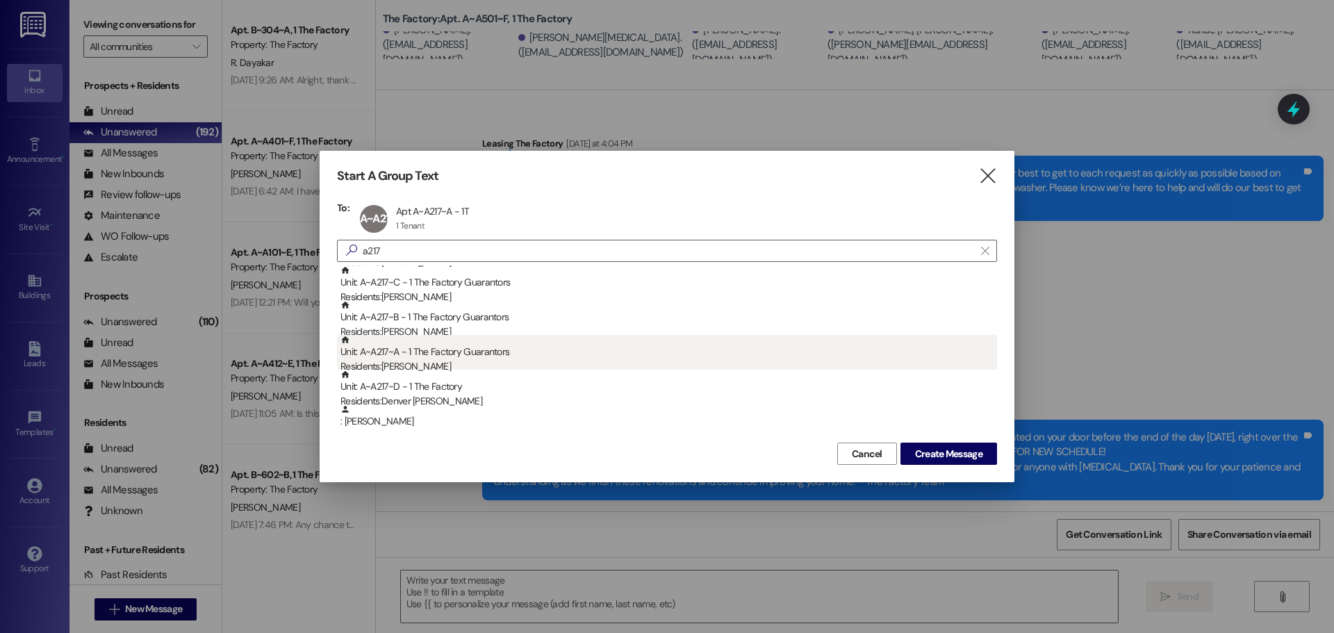
scroll to position [69, 0]
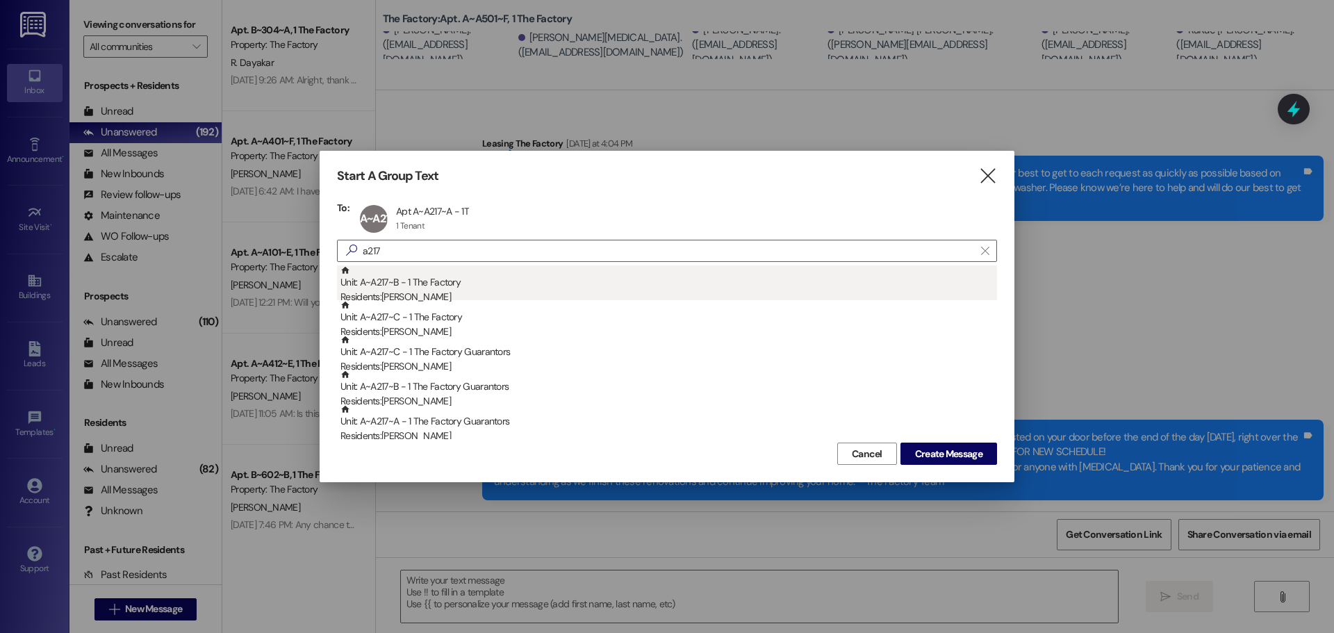
click at [445, 286] on div "Unit: A~A217~B - 1 The Factory Residents: [PERSON_NAME]" at bounding box center [668, 285] width 657 height 40
click at [453, 284] on div "Unit: A~A217~C - 1 The Factory Residents: [PERSON_NAME]" at bounding box center [668, 285] width 657 height 40
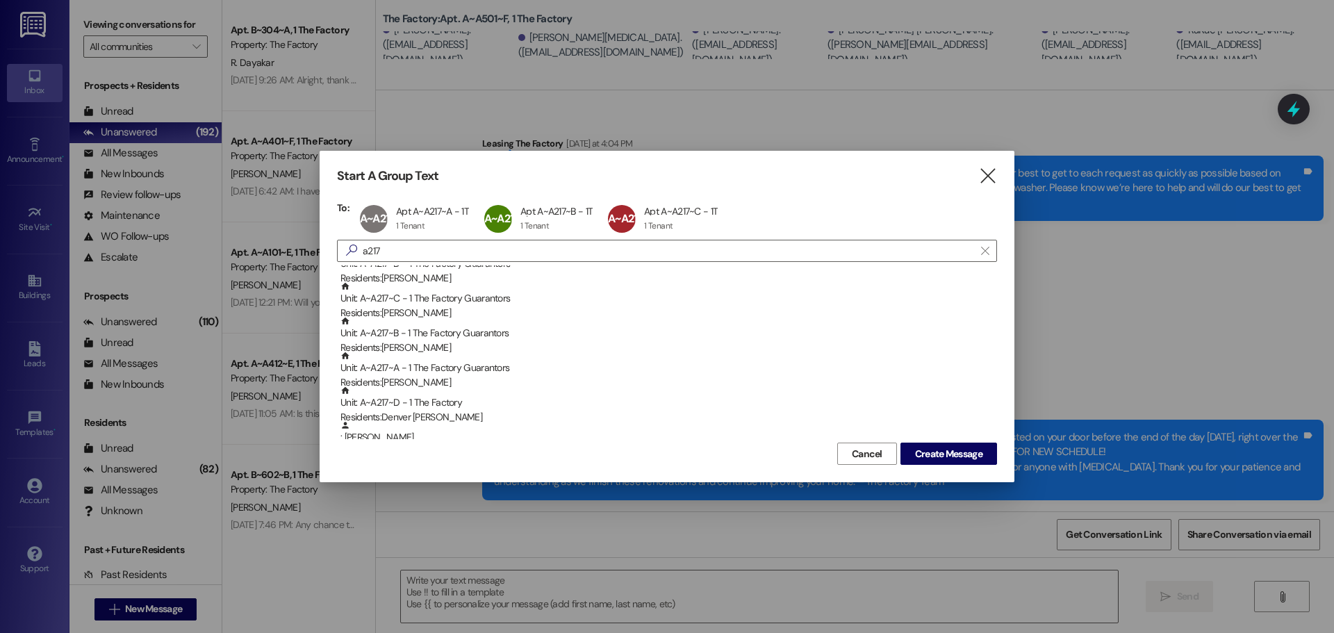
scroll to position [139, 0]
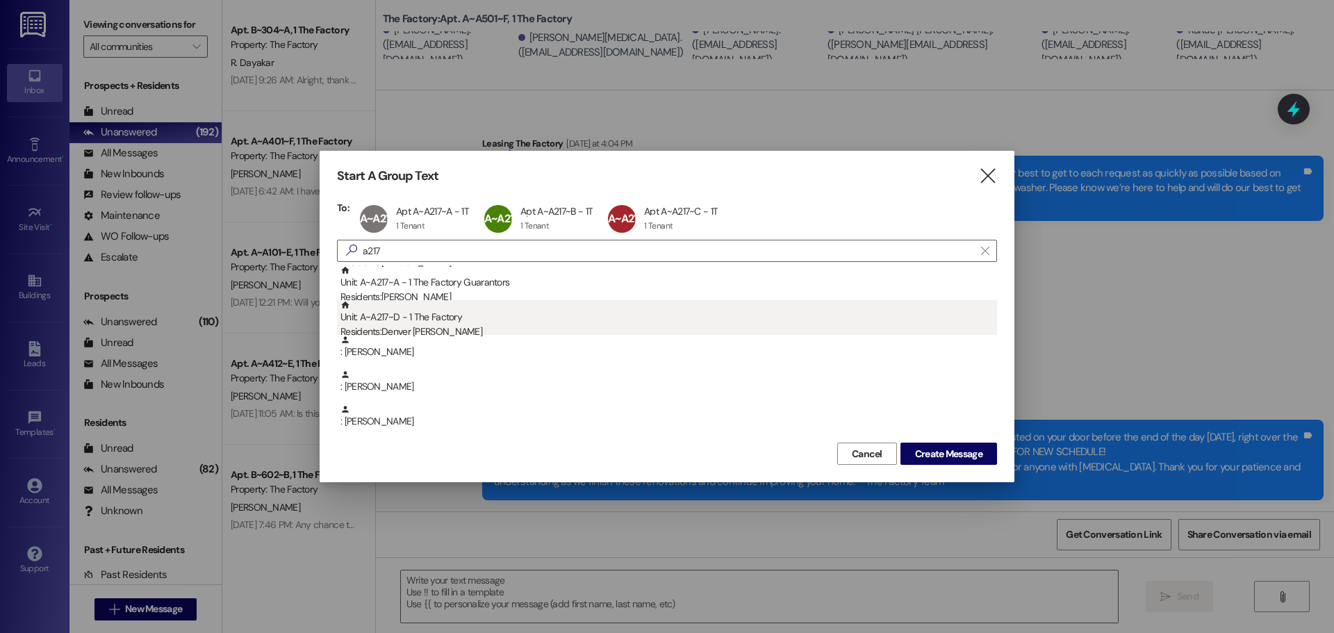
click at [427, 320] on div "Unit: A~A217~D - 1 The Factory Residents: Denver [PERSON_NAME]" at bounding box center [668, 320] width 657 height 40
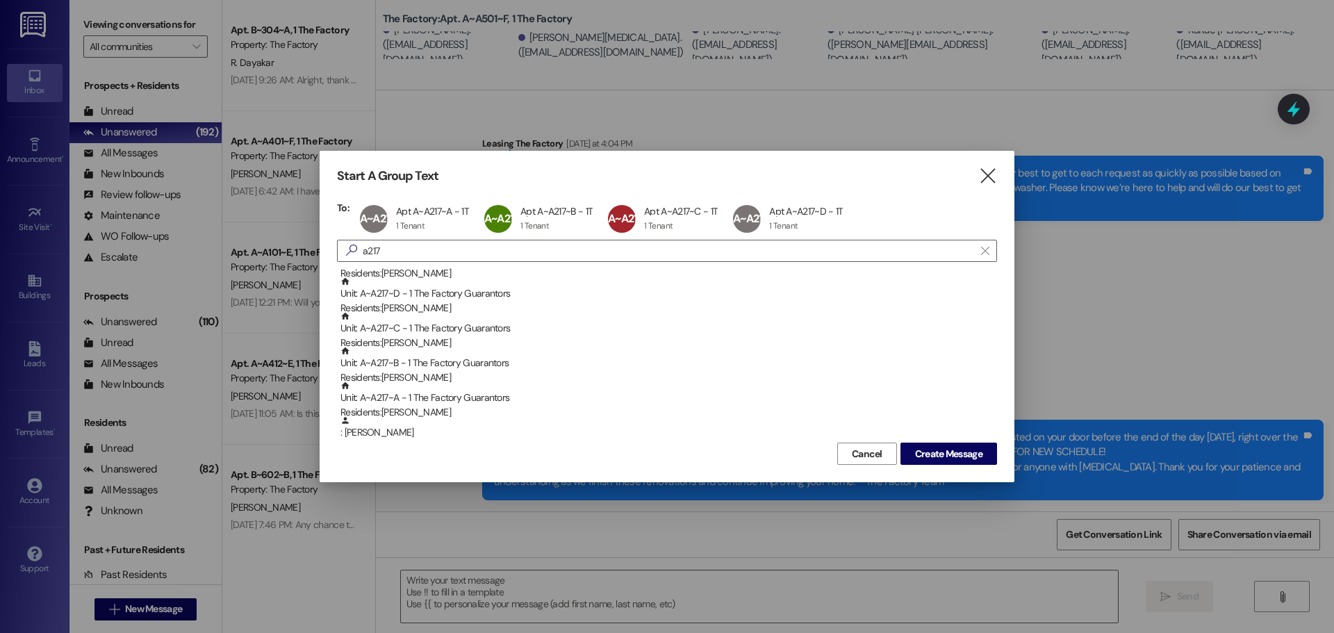
scroll to position [0, 0]
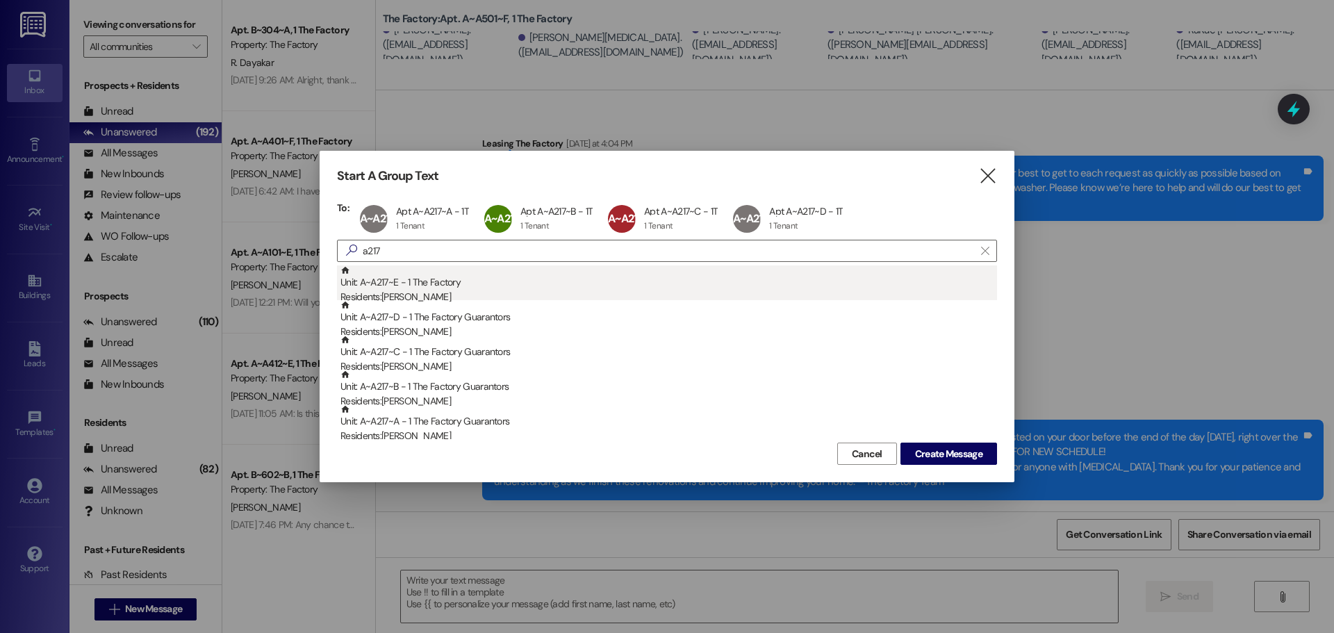
click at [389, 280] on div "Unit: A~A217~E - 1 The Factory Residents: [PERSON_NAME]" at bounding box center [668, 285] width 657 height 40
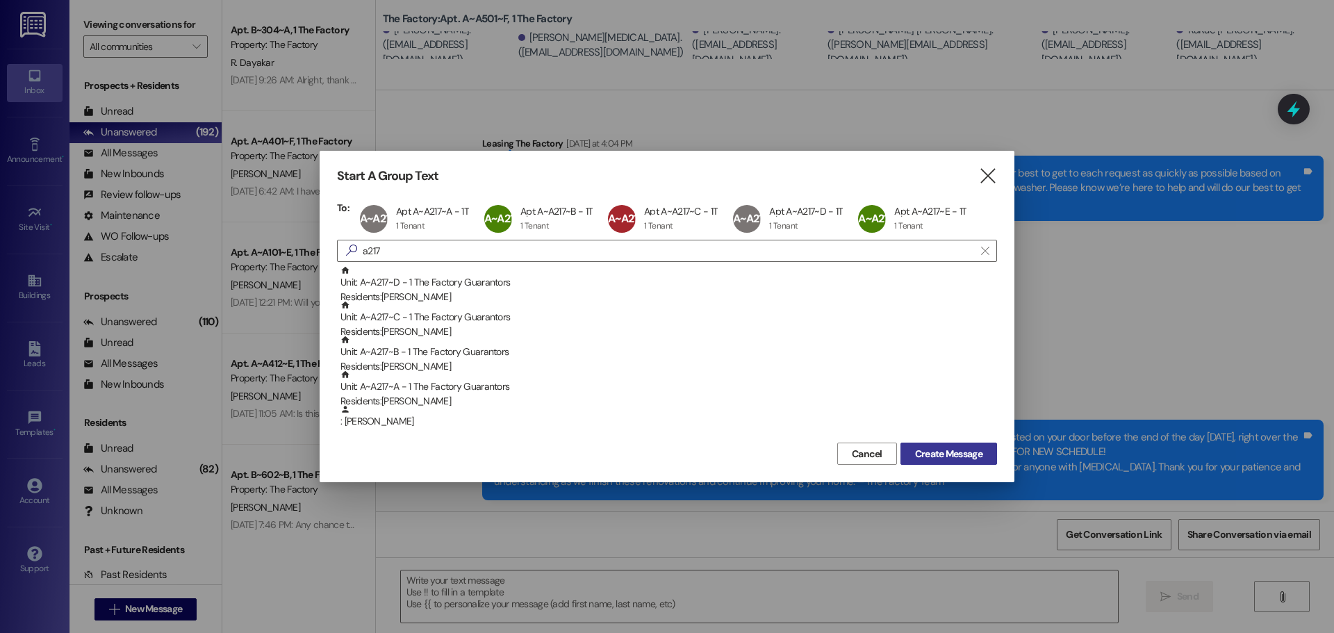
click at [945, 452] on span "Create Message" at bounding box center [948, 454] width 67 height 15
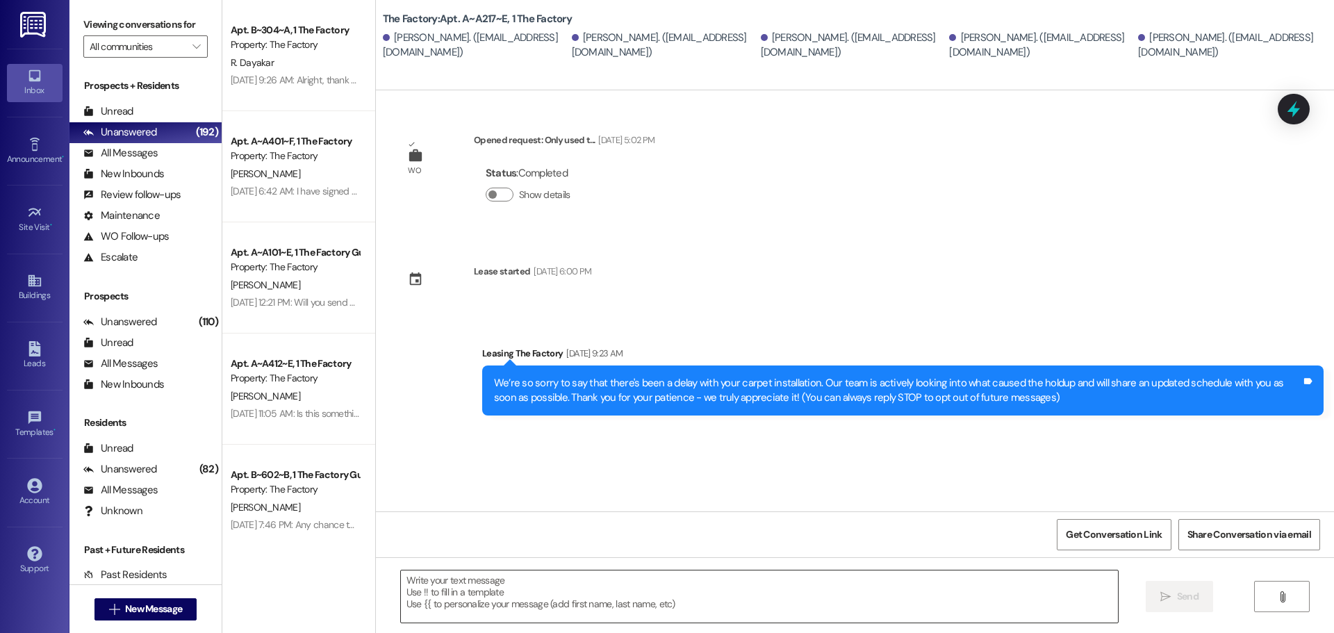
click at [463, 580] on textarea at bounding box center [759, 596] width 717 height 52
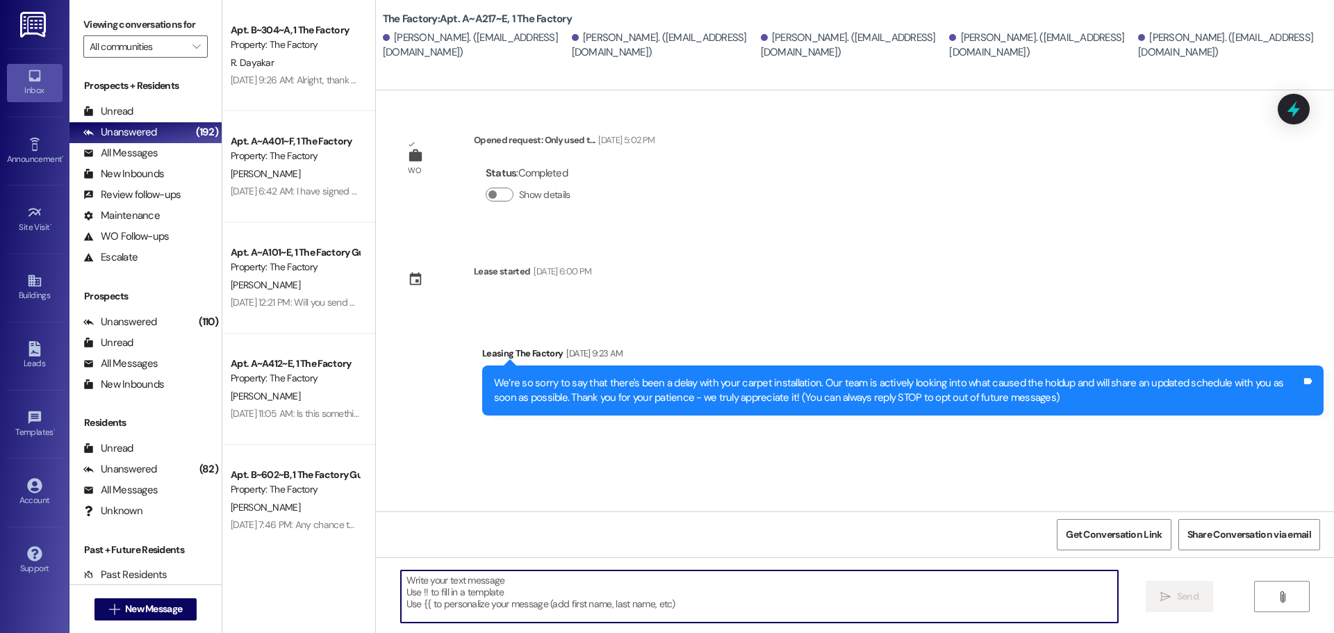
paste textarea "Hello Factory Family Members of A501! There’s been a change to the flooring ins…"
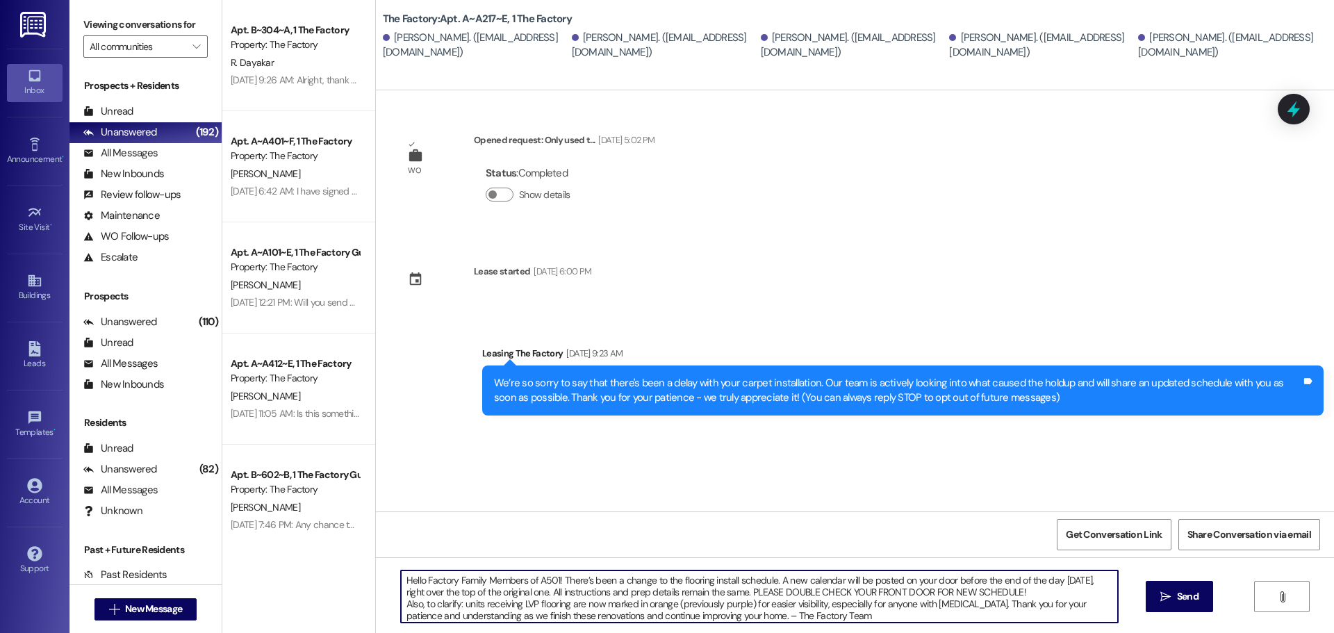
click at [548, 579] on textarea "Hello Factory Family Members of A501! There’s been a change to the flooring ins…" at bounding box center [759, 596] width 717 height 52
drag, startPoint x: 784, startPoint y: 607, endPoint x: 355, endPoint y: 576, distance: 429.8
click at [359, 575] on div "Apt. B~304~A, 1 The Factory Property: The Factory R. Dayakar [DATE] 9:26 AM: Al…" at bounding box center [778, 316] width 1112 height 633
type textarea "Hello Factory Family Members of A215! There’s been a change to the flooring ins…"
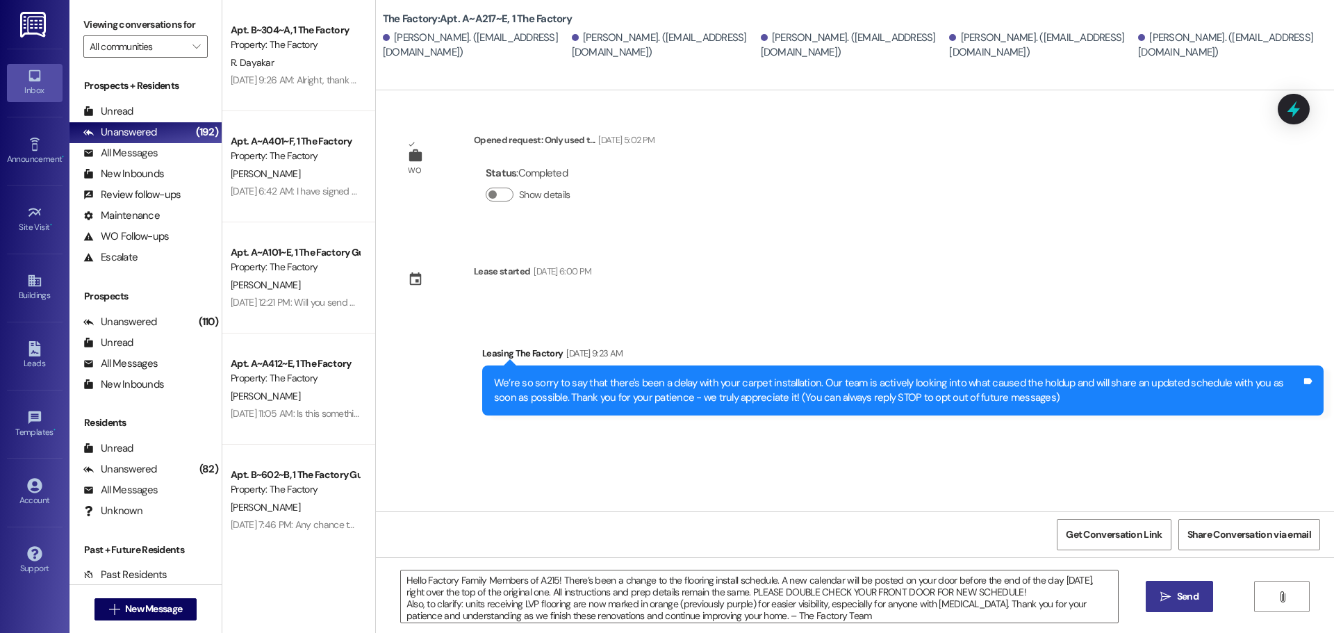
click at [1167, 594] on icon "" at bounding box center [1165, 596] width 10 height 11
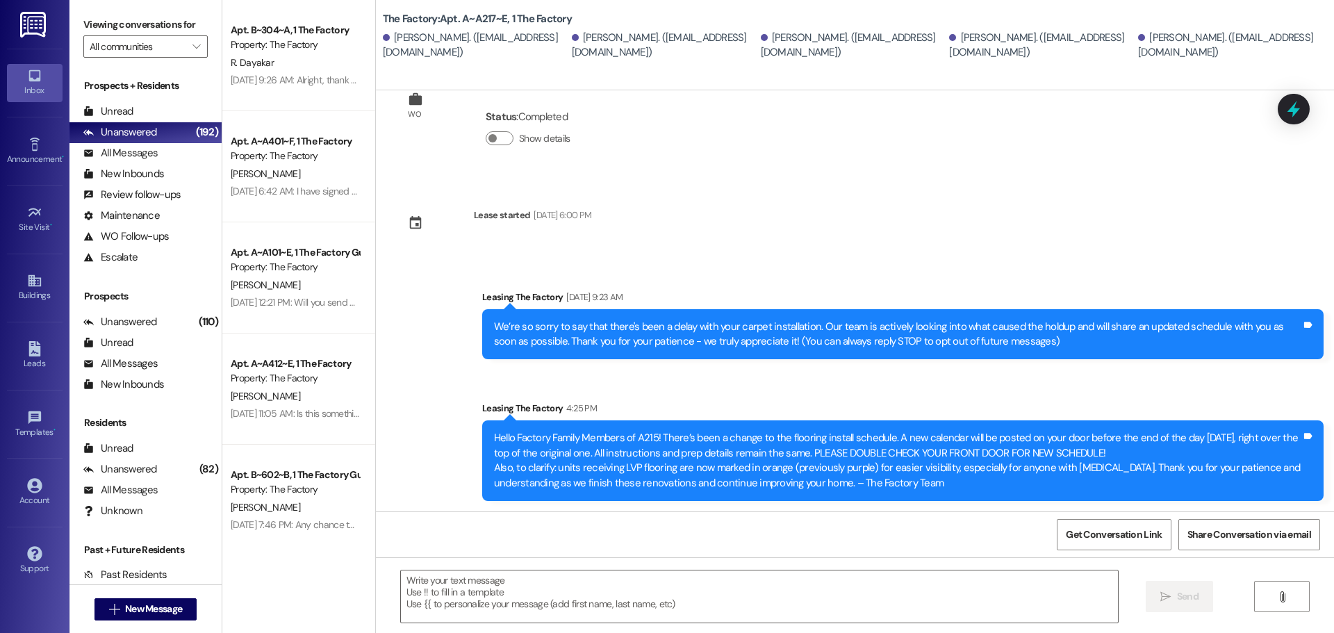
scroll to position [57, 0]
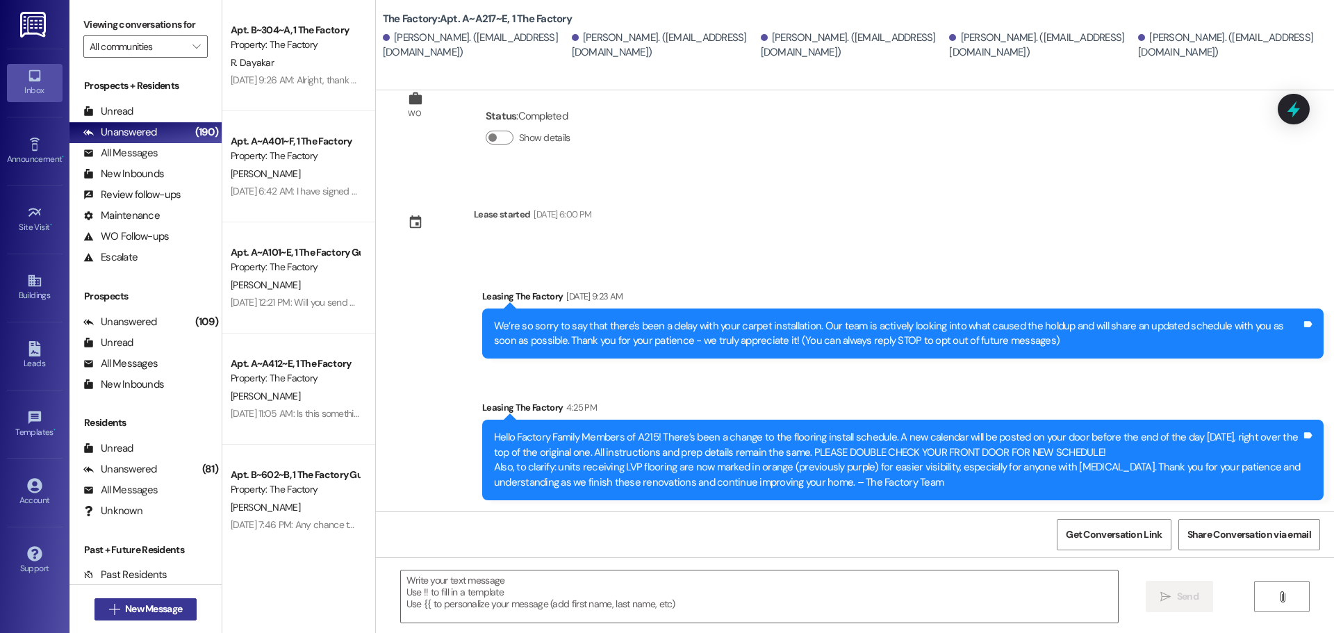
click at [144, 604] on span "New Message" at bounding box center [153, 609] width 57 height 15
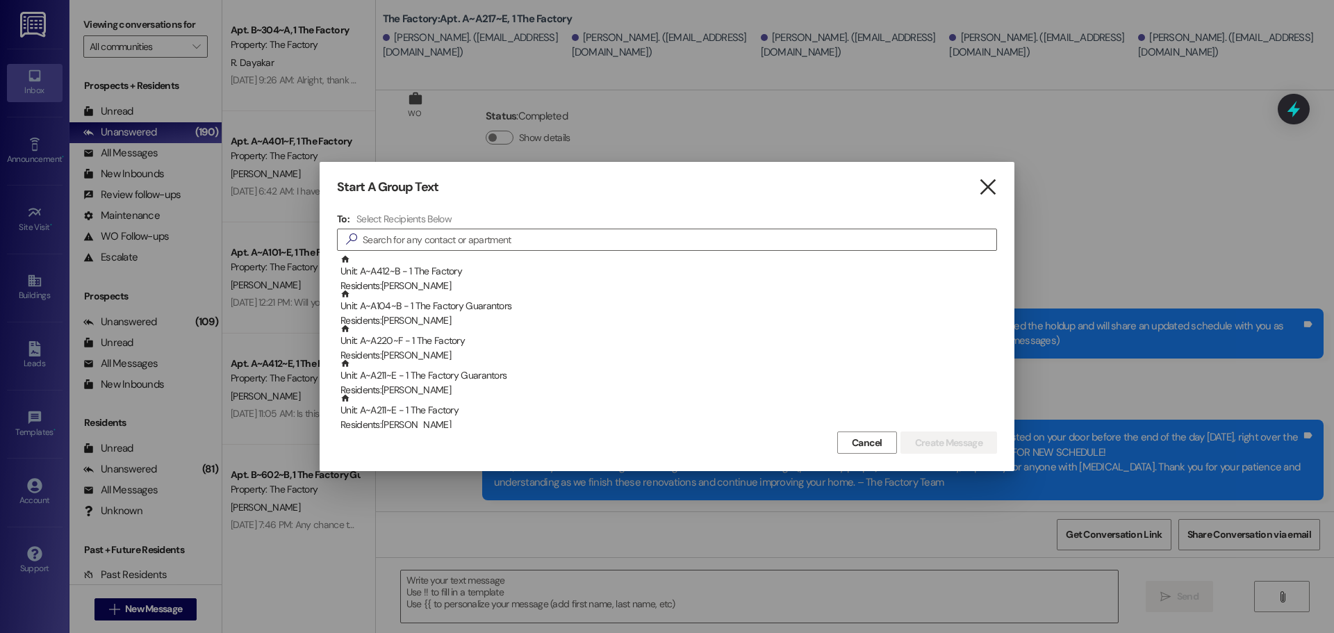
click at [990, 181] on icon "" at bounding box center [987, 187] width 19 height 15
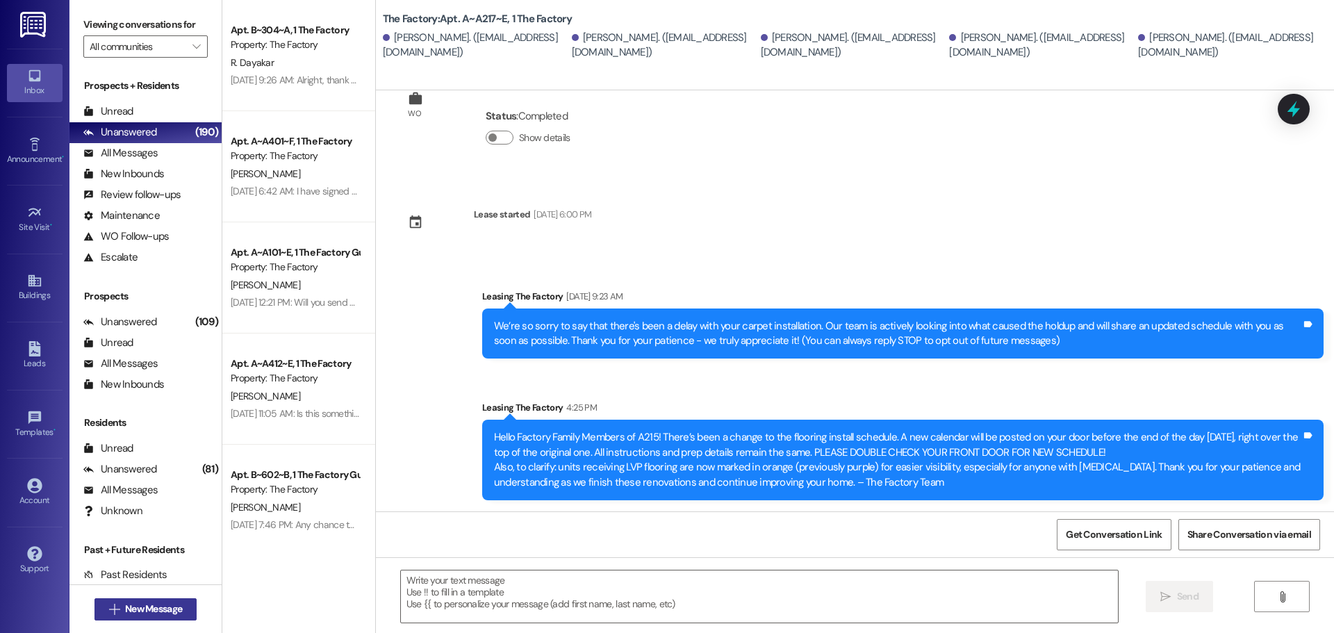
click at [160, 609] on span "New Message" at bounding box center [153, 609] width 57 height 15
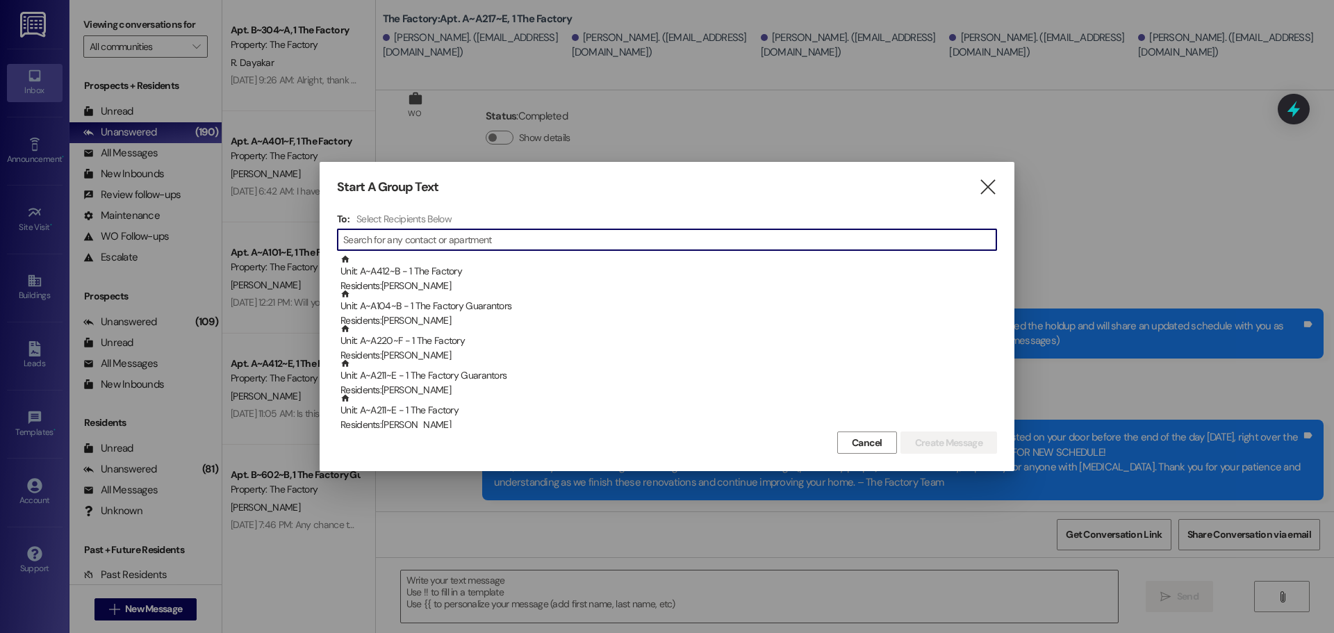
click at [462, 242] on input at bounding box center [669, 239] width 653 height 19
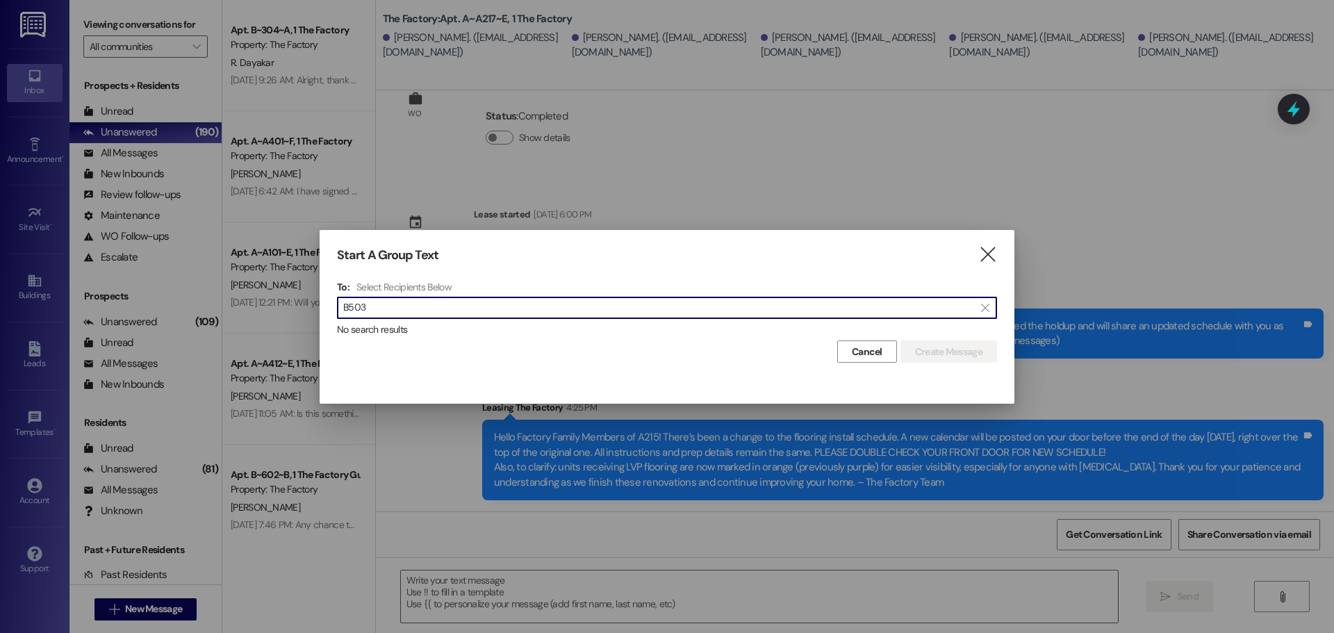
drag, startPoint x: 381, startPoint y: 303, endPoint x: 295, endPoint y: 311, distance: 86.5
click at [295, 311] on div "Start A Group Text  To: Select Recipients Below  B503  No search results Can…" at bounding box center [667, 316] width 1334 height 633
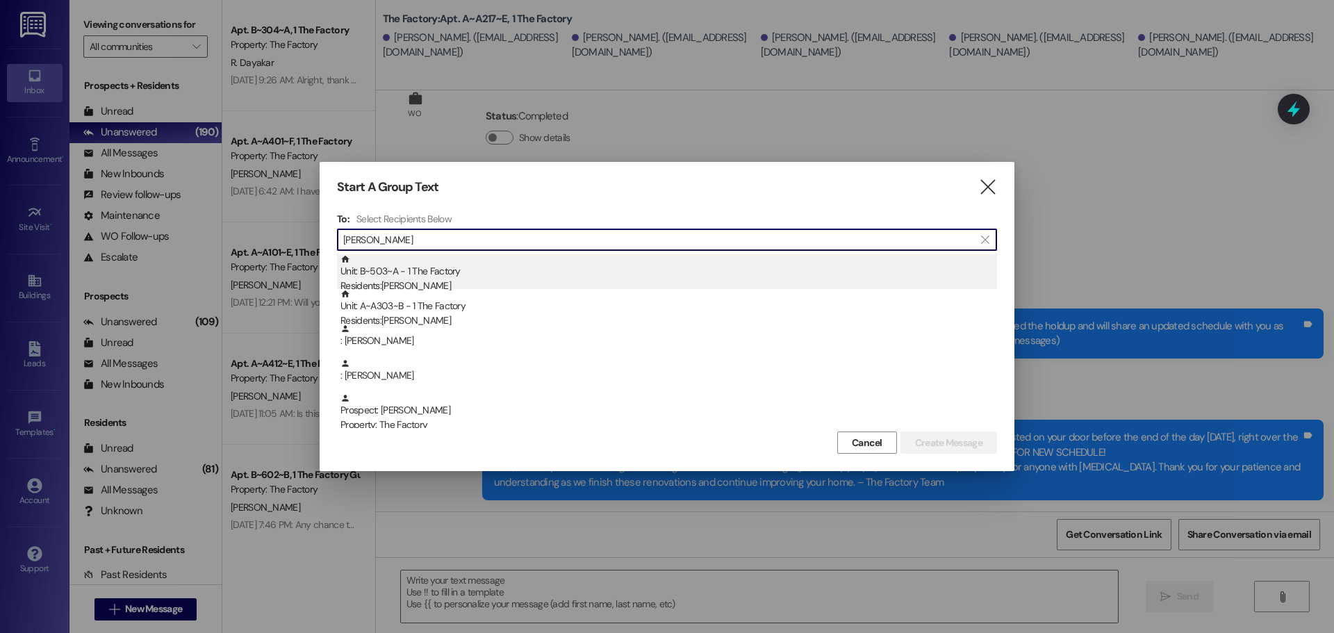
type input "[PERSON_NAME]"
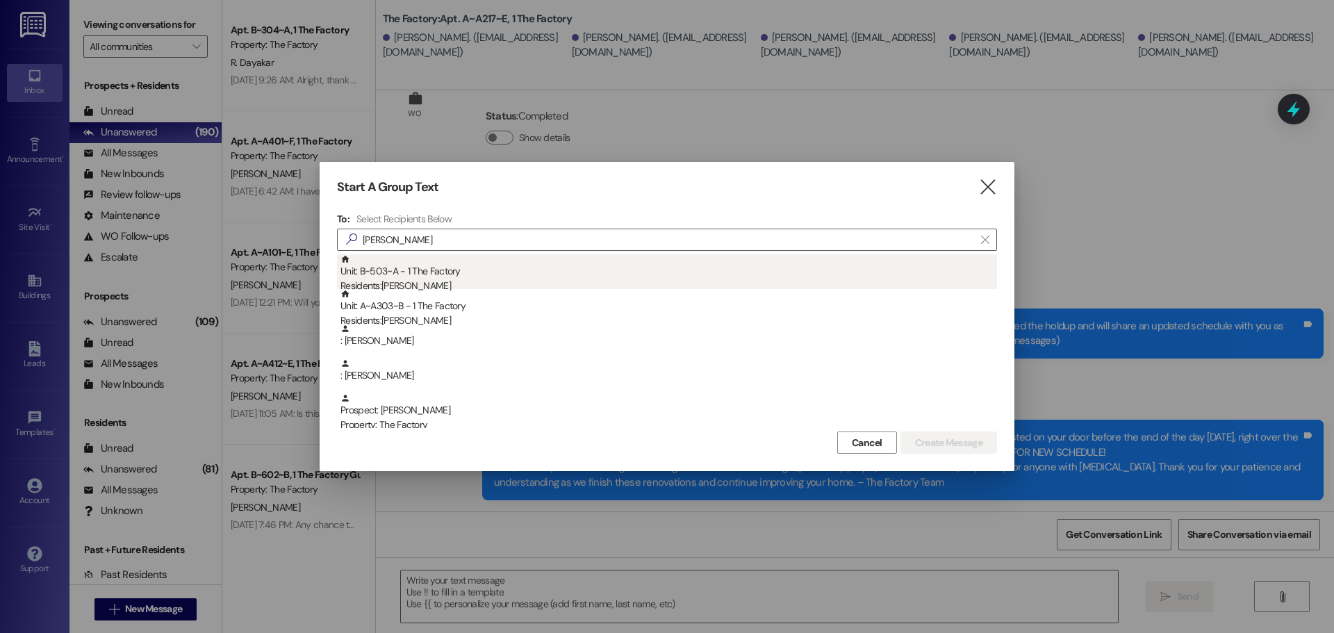
click at [401, 279] on div "Residents: [PERSON_NAME]" at bounding box center [668, 286] width 657 height 15
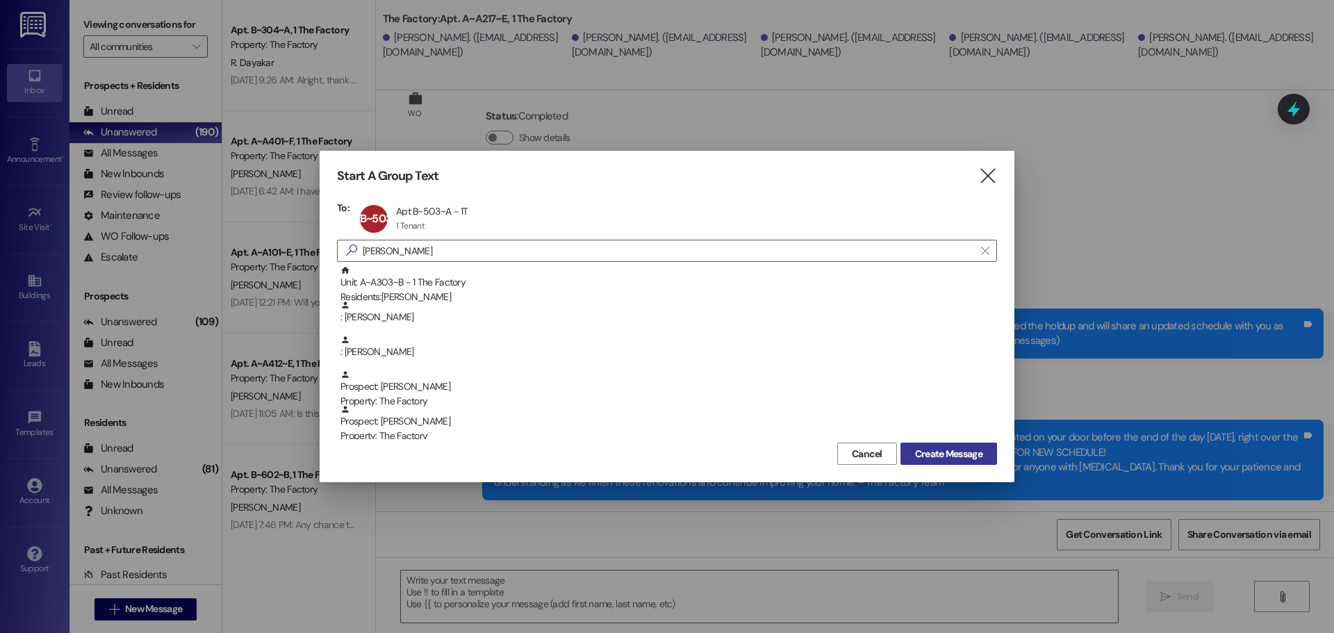
click at [946, 450] on span "Create Message" at bounding box center [948, 454] width 67 height 15
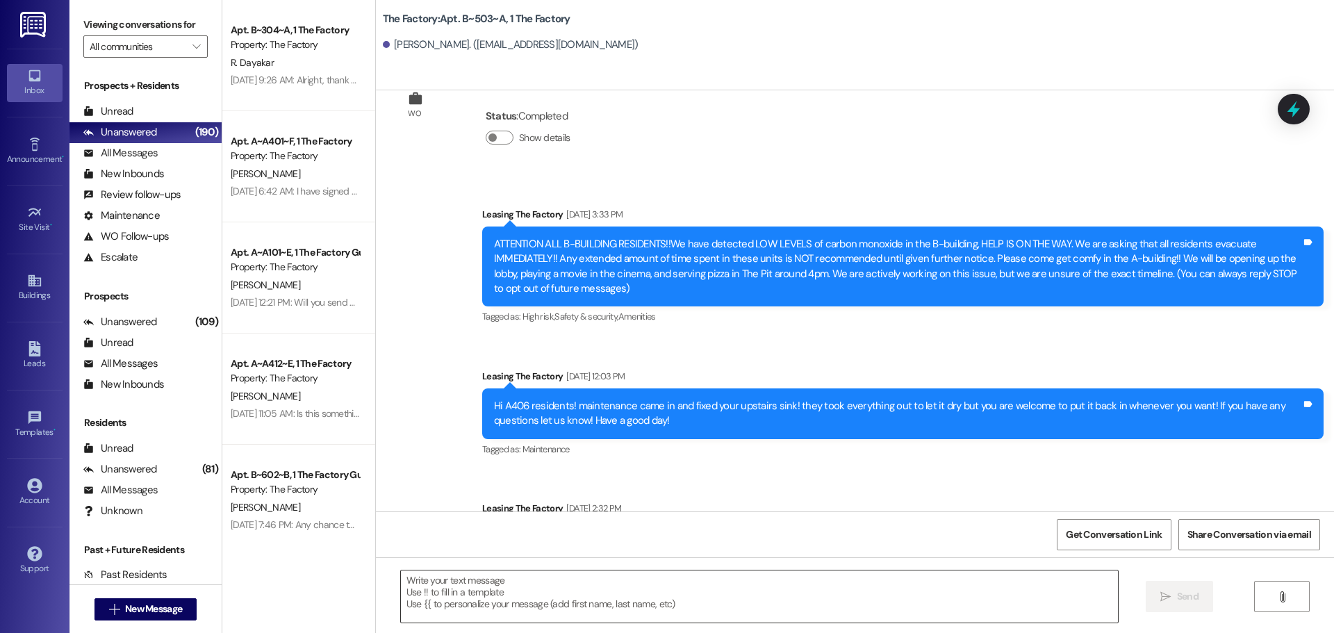
scroll to position [8524, 0]
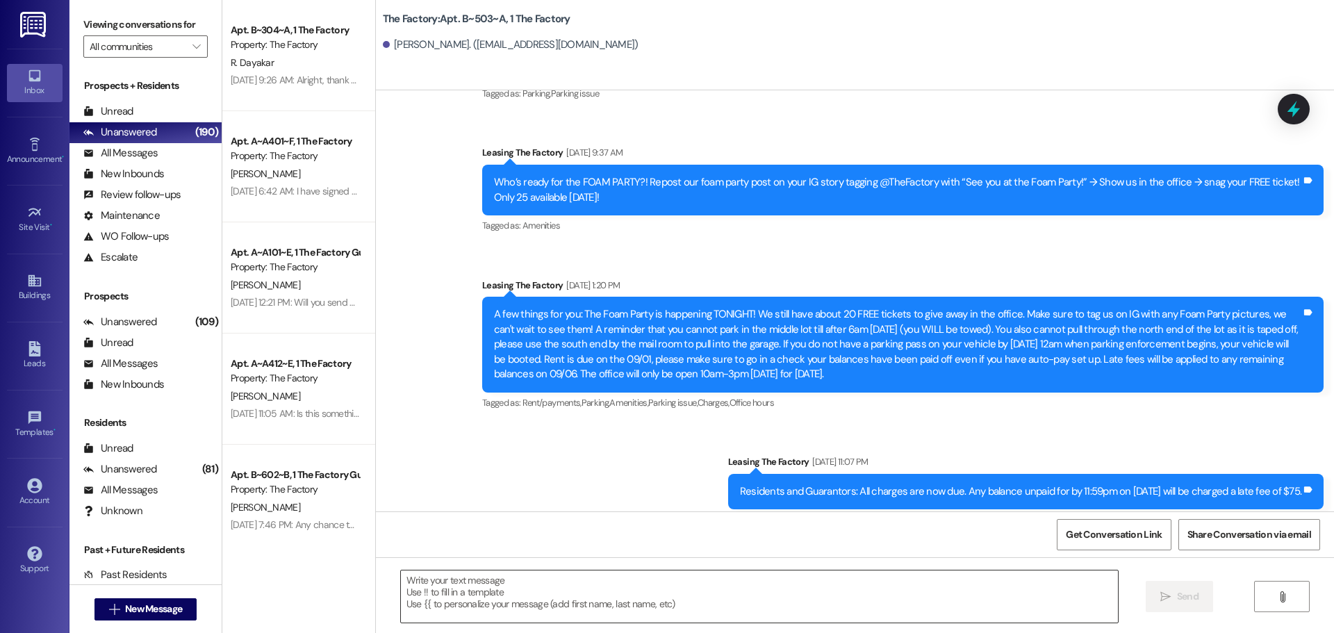
click at [432, 589] on textarea at bounding box center [759, 596] width 717 height 52
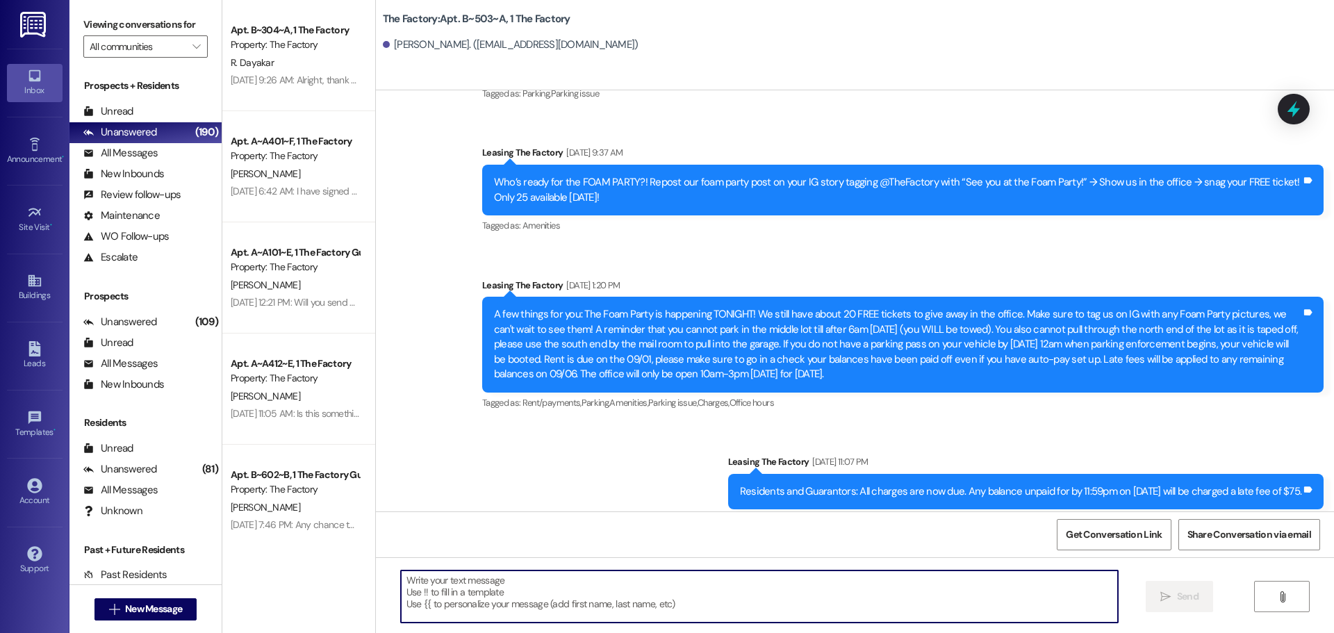
paste textarea "Hello Factory Family Members of A215! There’s been a change to the flooring ins…"
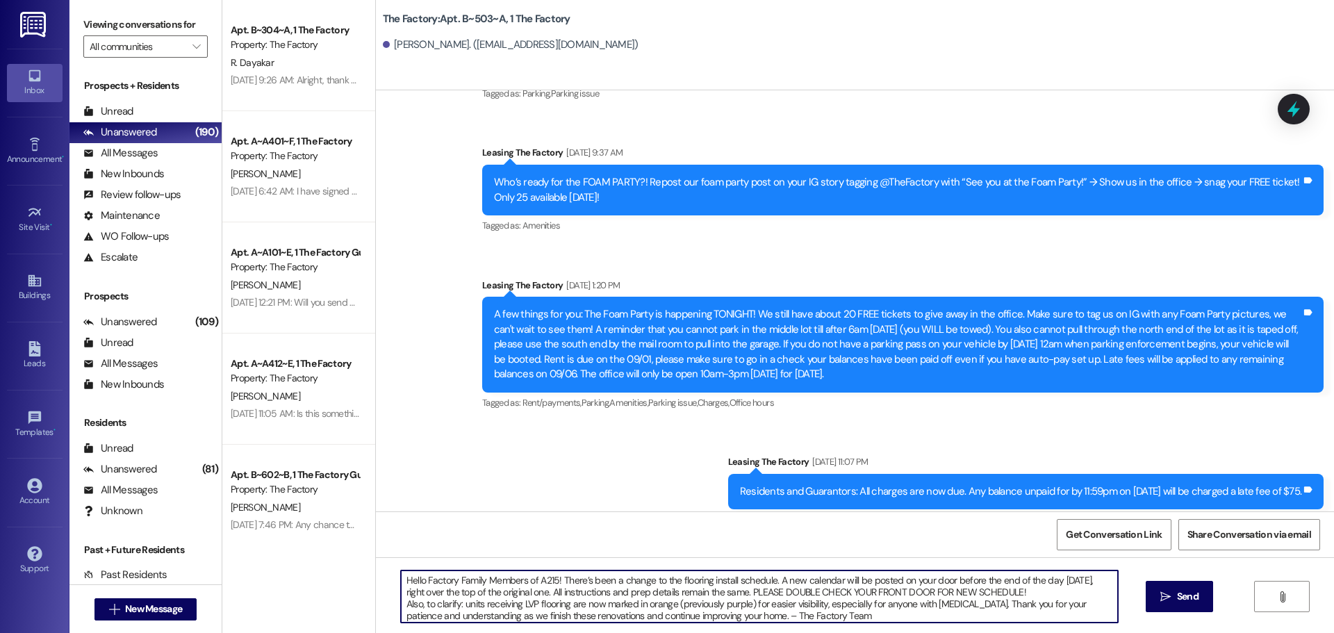
click at [544, 578] on textarea "Hello Factory Family Members of A215! There’s been a change to the flooring ins…" at bounding box center [759, 596] width 717 height 52
drag, startPoint x: 868, startPoint y: 623, endPoint x: 322, endPoint y: 580, distance: 547.0
click at [322, 580] on div "Apt. B~304~A, 1 The Factory Property: The Factory R. Dayakar [DATE] 9:26 AM: Al…" at bounding box center [778, 316] width 1112 height 633
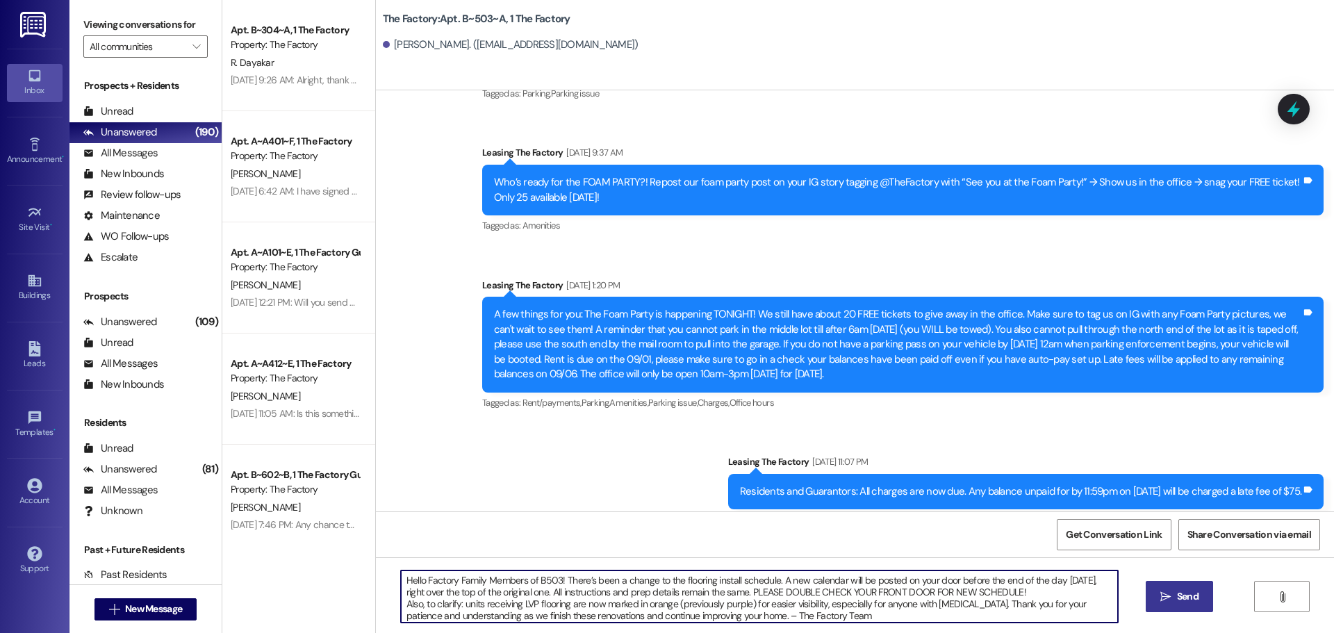
type textarea "Hello Factory Family Members of B503! There’s been a change to the flooring ins…"
click at [1169, 595] on icon "" at bounding box center [1165, 596] width 10 height 11
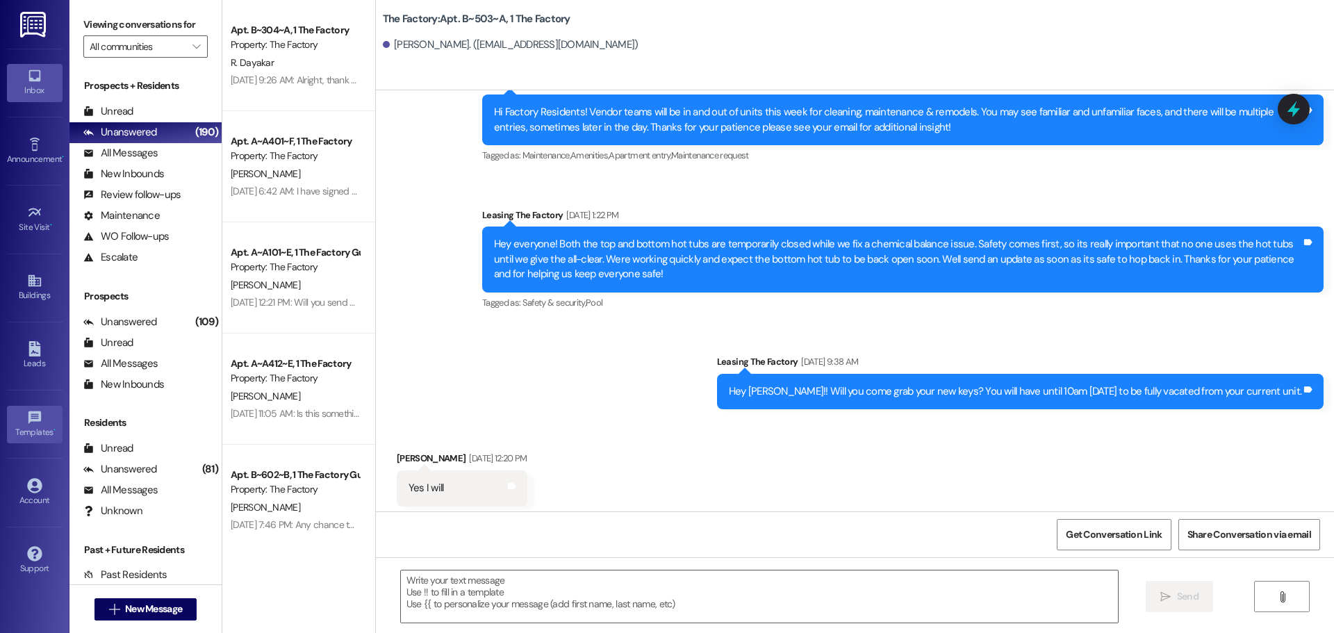
scroll to position [7309, 0]
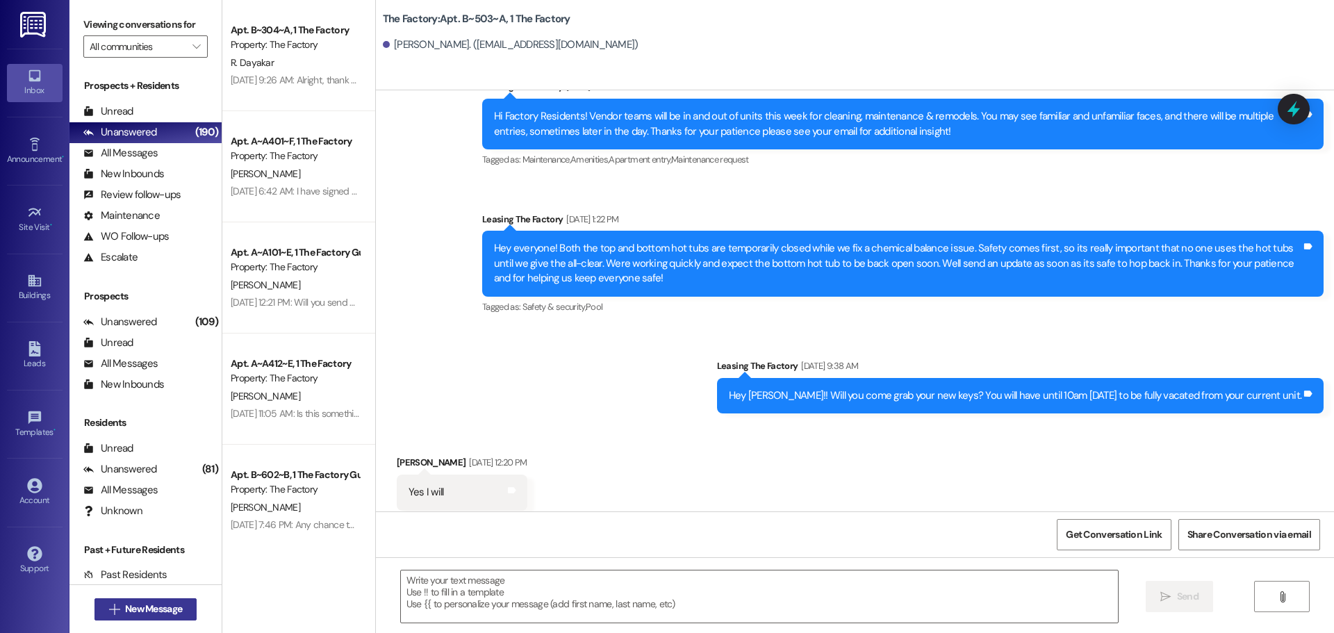
click at [164, 599] on button " New Message" at bounding box center [145, 609] width 103 height 22
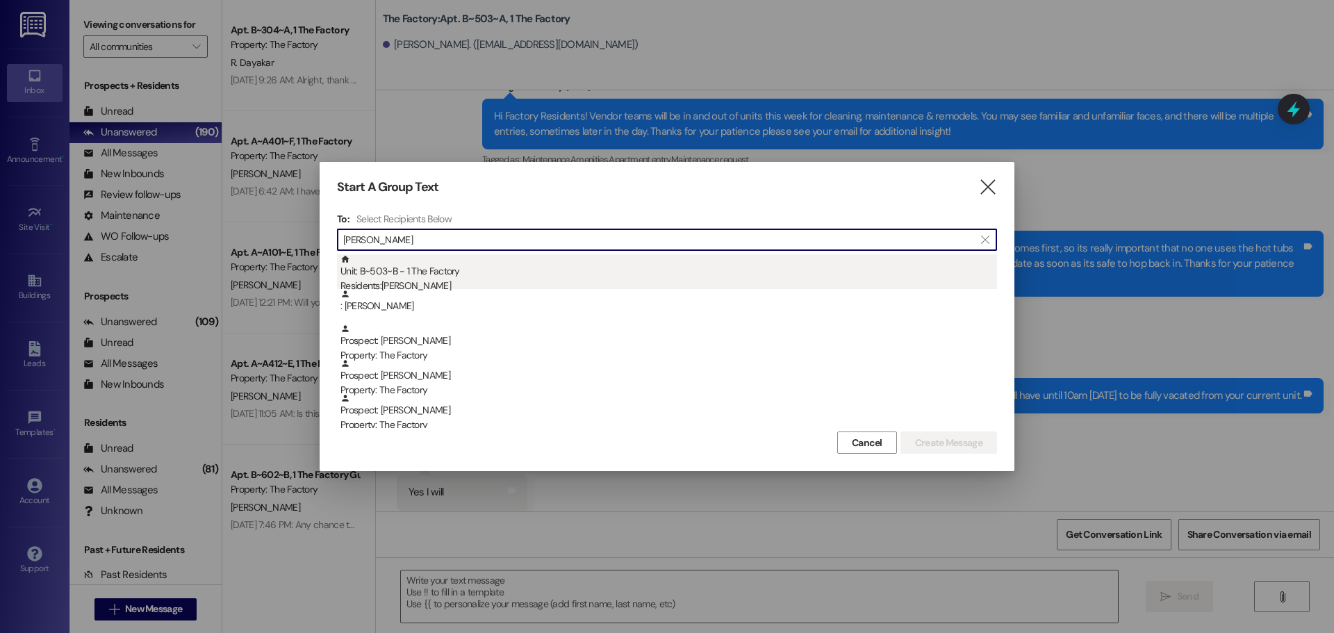
type input "[PERSON_NAME]"
click at [466, 272] on div "Unit: B~503~B - 1 The Factory Residents: [PERSON_NAME]" at bounding box center [668, 274] width 657 height 40
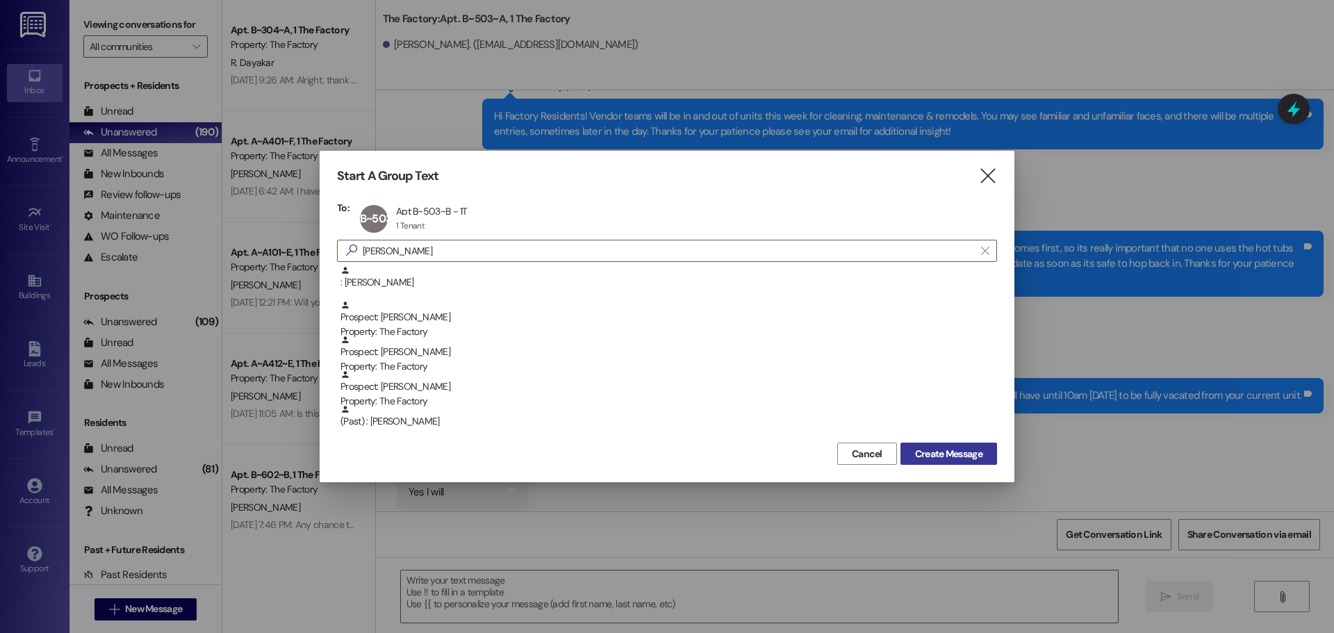
click at [969, 455] on span "Create Message" at bounding box center [948, 454] width 67 height 15
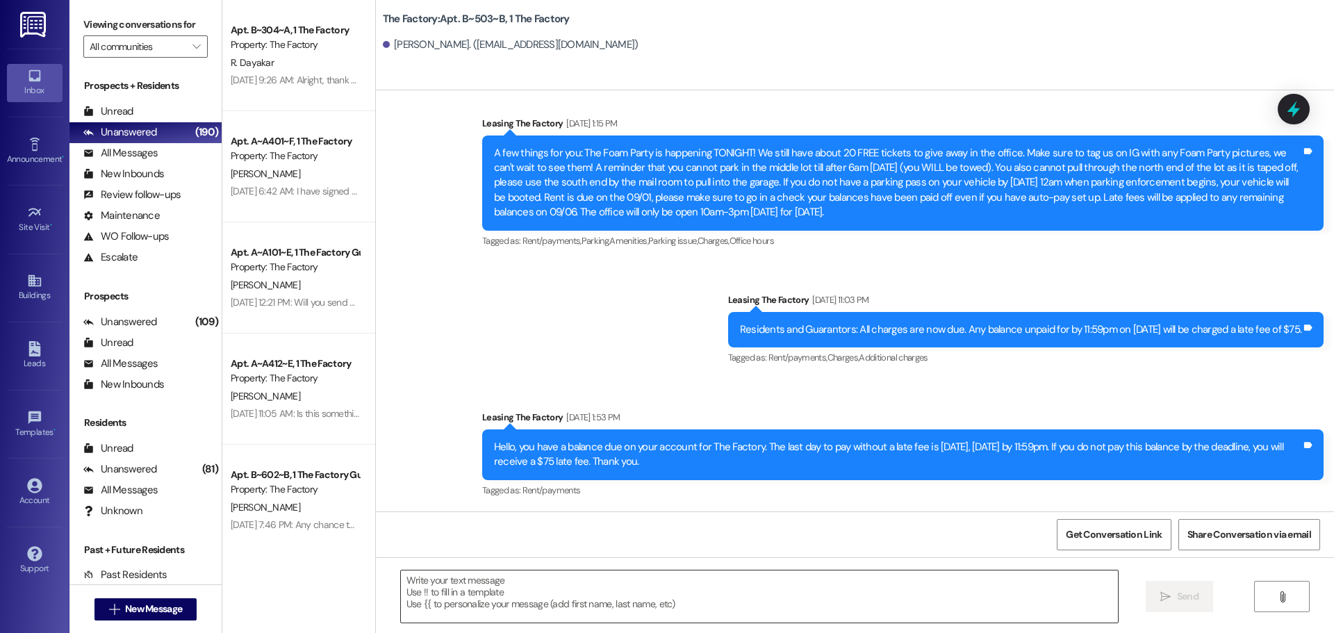
scroll to position [1885, 0]
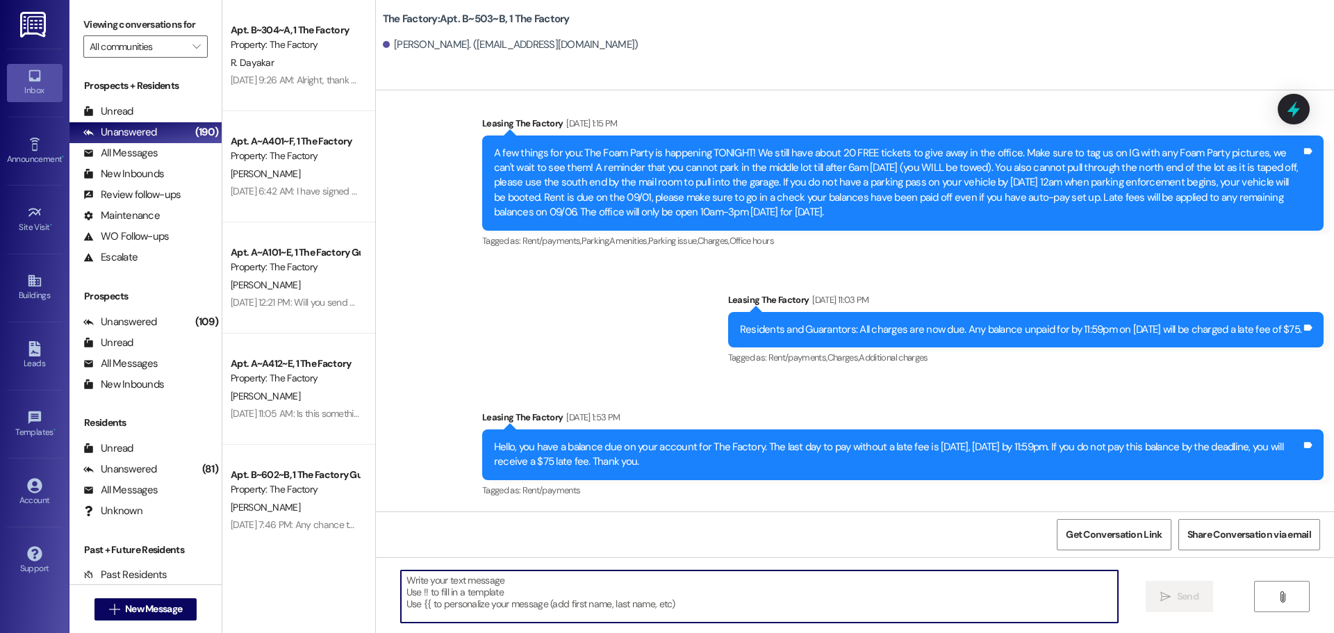
click at [494, 593] on textarea at bounding box center [759, 596] width 717 height 52
paste textarea "Hello Factory Family Members of B503! There’s been a change to the flooring ins…"
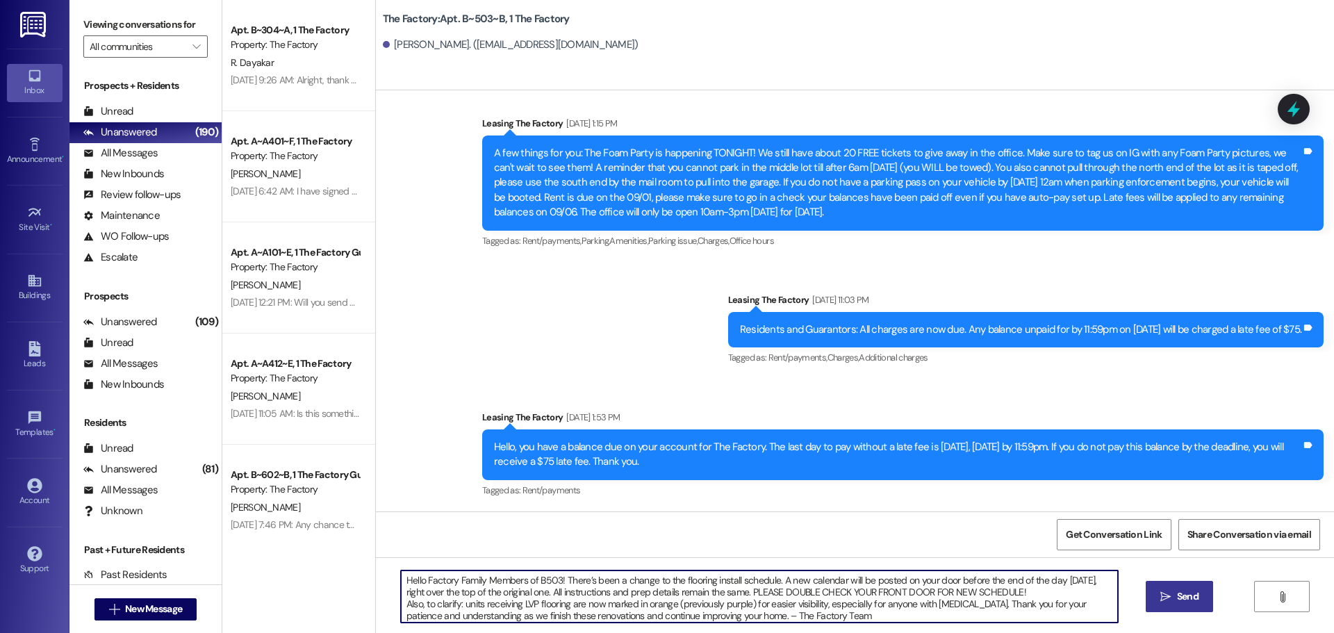
type textarea "Hello Factory Family Members of B503! There’s been a change to the flooring ins…"
click at [1185, 598] on span "Send" at bounding box center [1188, 596] width 22 height 15
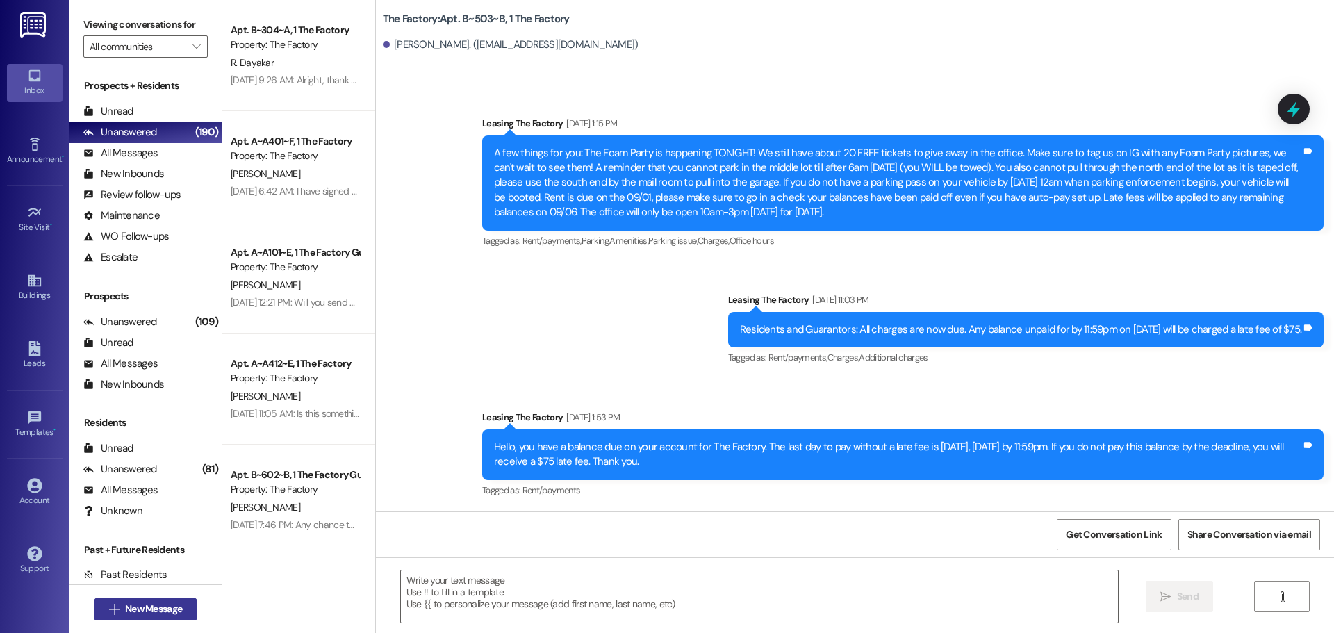
click at [170, 609] on span "New Message" at bounding box center [153, 609] width 57 height 15
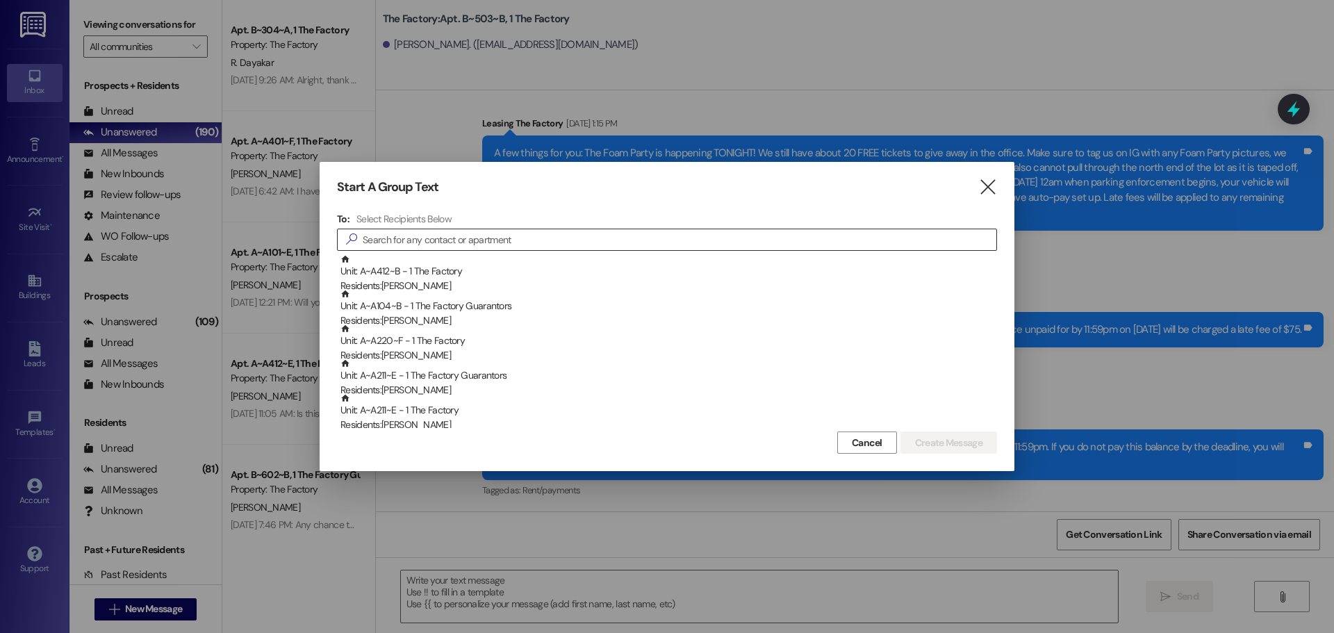
click at [421, 242] on input at bounding box center [680, 239] width 634 height 19
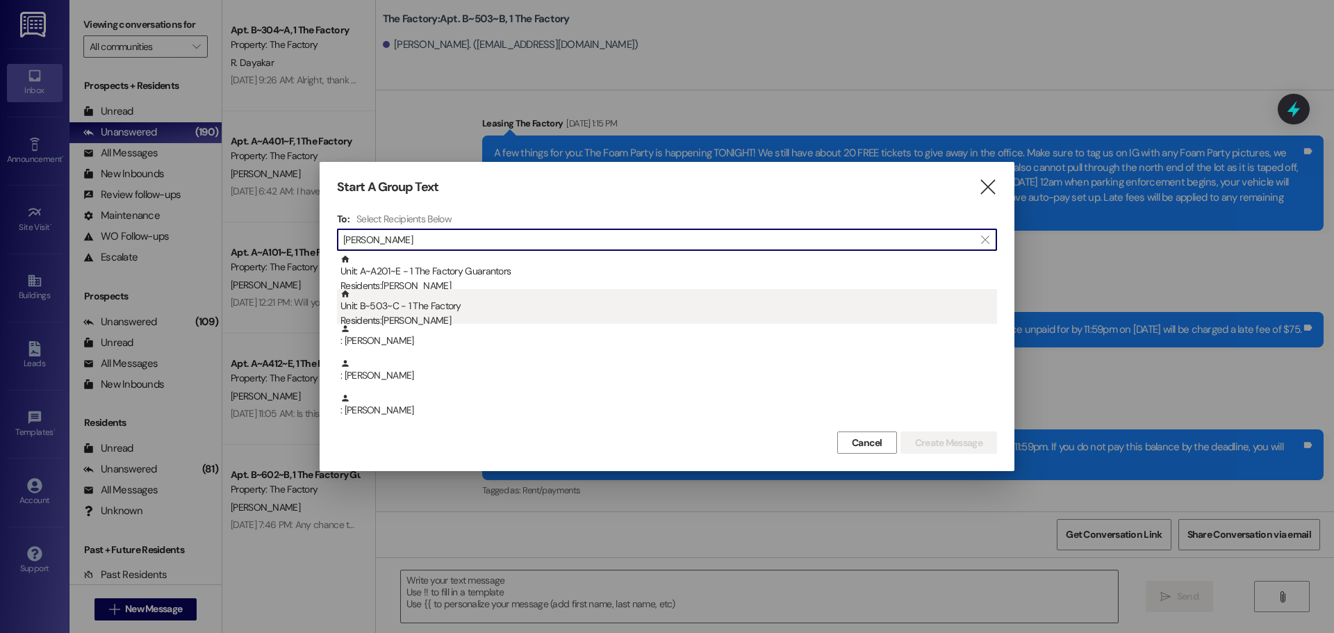
type input "[PERSON_NAME]"
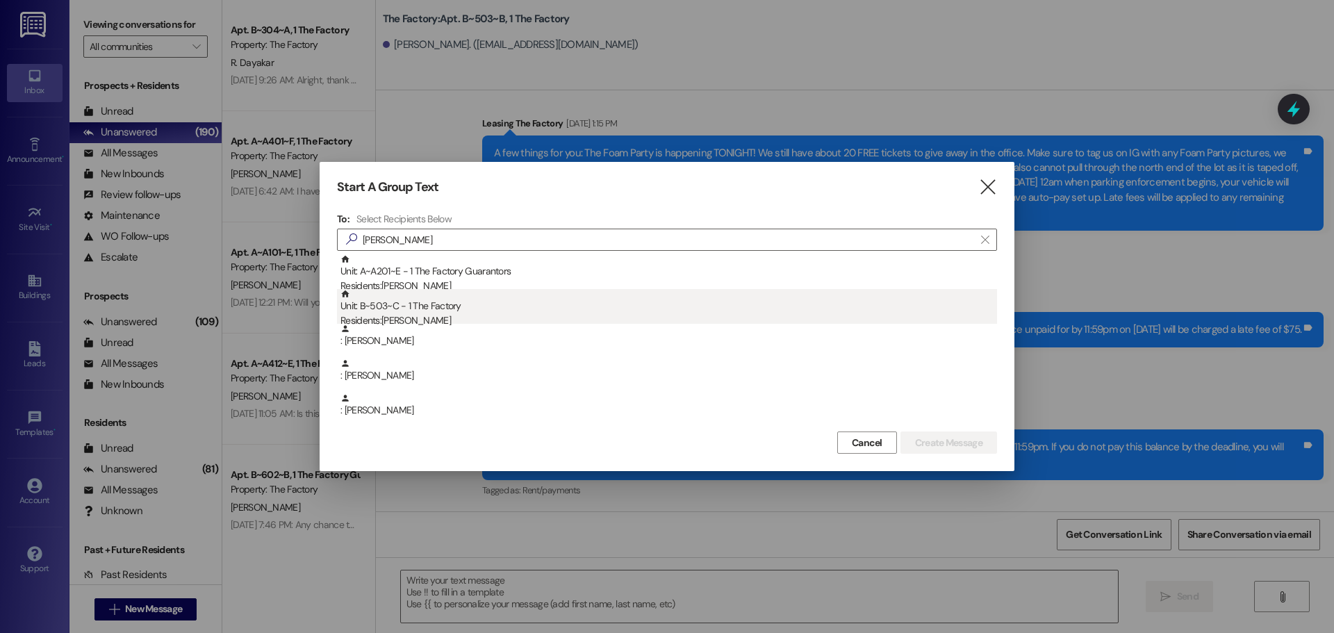
click at [422, 309] on div "Unit: B~503~C - 1 The Factory Residents: [PERSON_NAME]" at bounding box center [668, 309] width 657 height 40
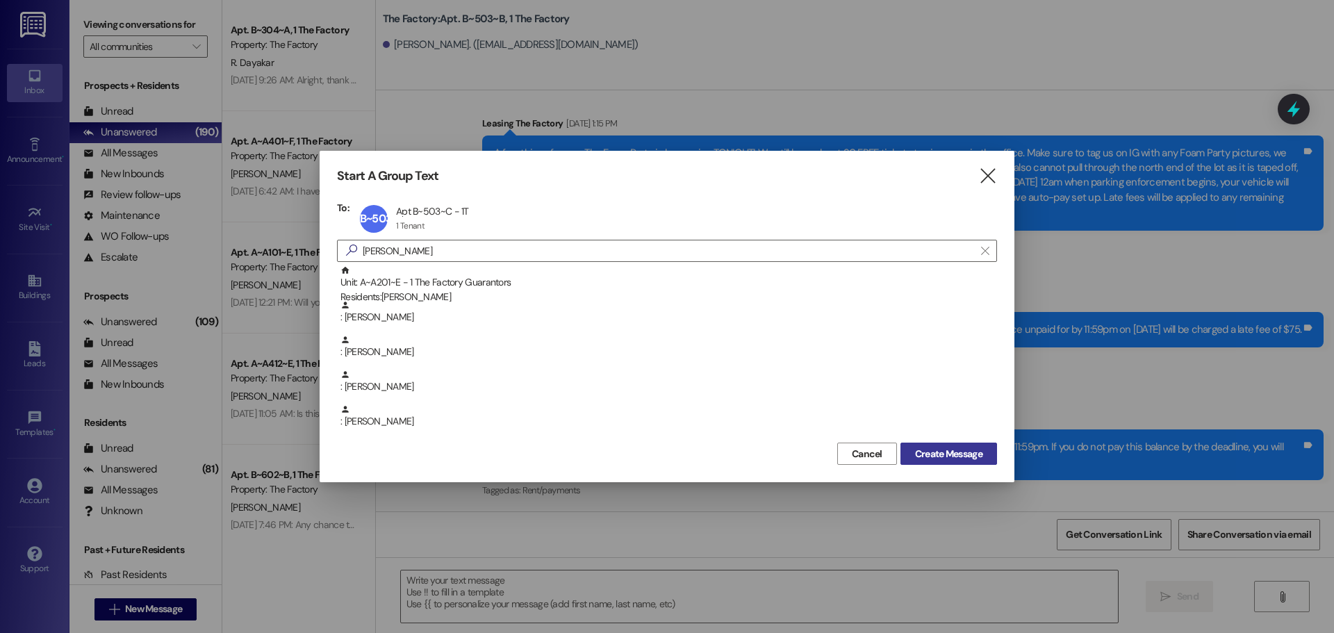
click at [921, 447] on span "Create Message" at bounding box center [948, 454] width 67 height 15
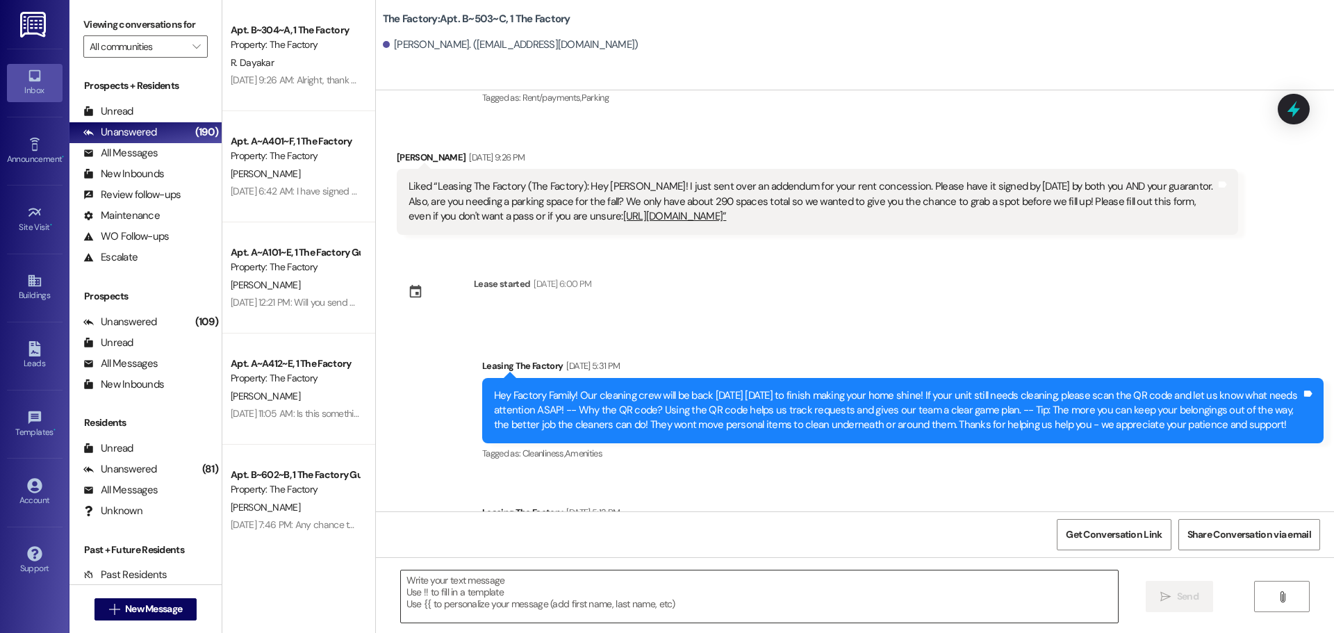
scroll to position [456, 0]
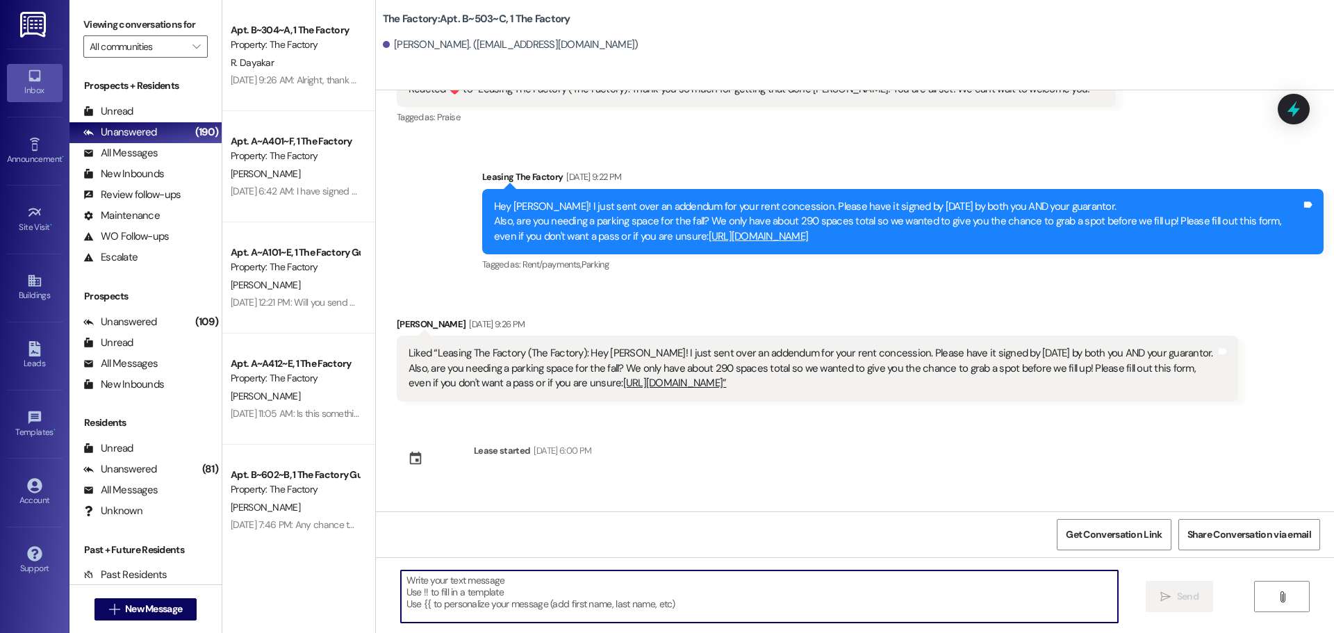
click at [434, 590] on textarea at bounding box center [759, 596] width 717 height 52
paste textarea "Hello Factory Family Members of B503! There’s been a change to the flooring ins…"
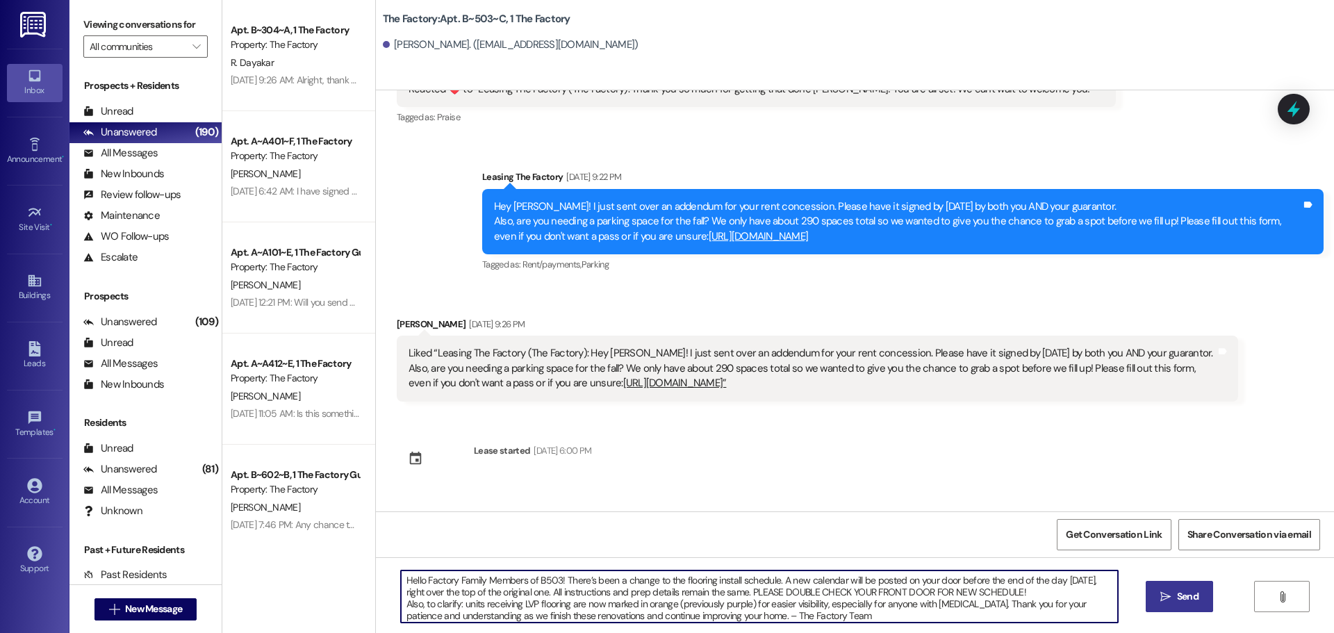
type textarea "Hello Factory Family Members of B503! There’s been a change to the flooring ins…"
click at [1169, 594] on icon "" at bounding box center [1165, 596] width 10 height 11
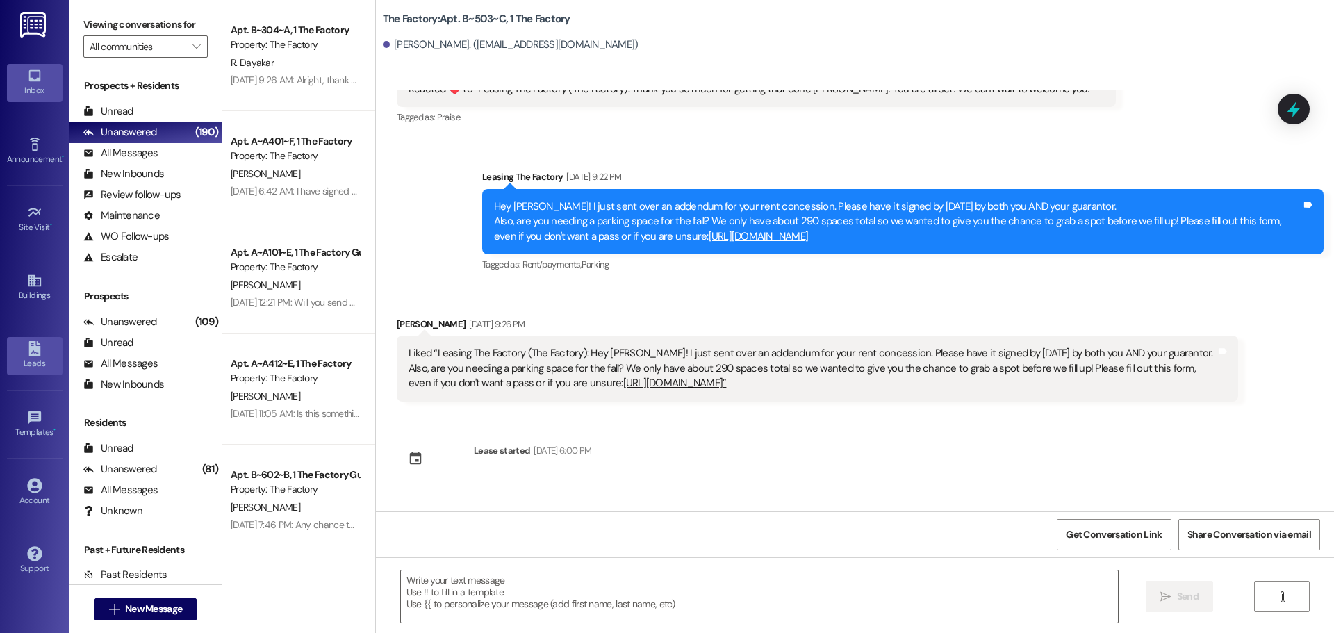
scroll to position [357, 0]
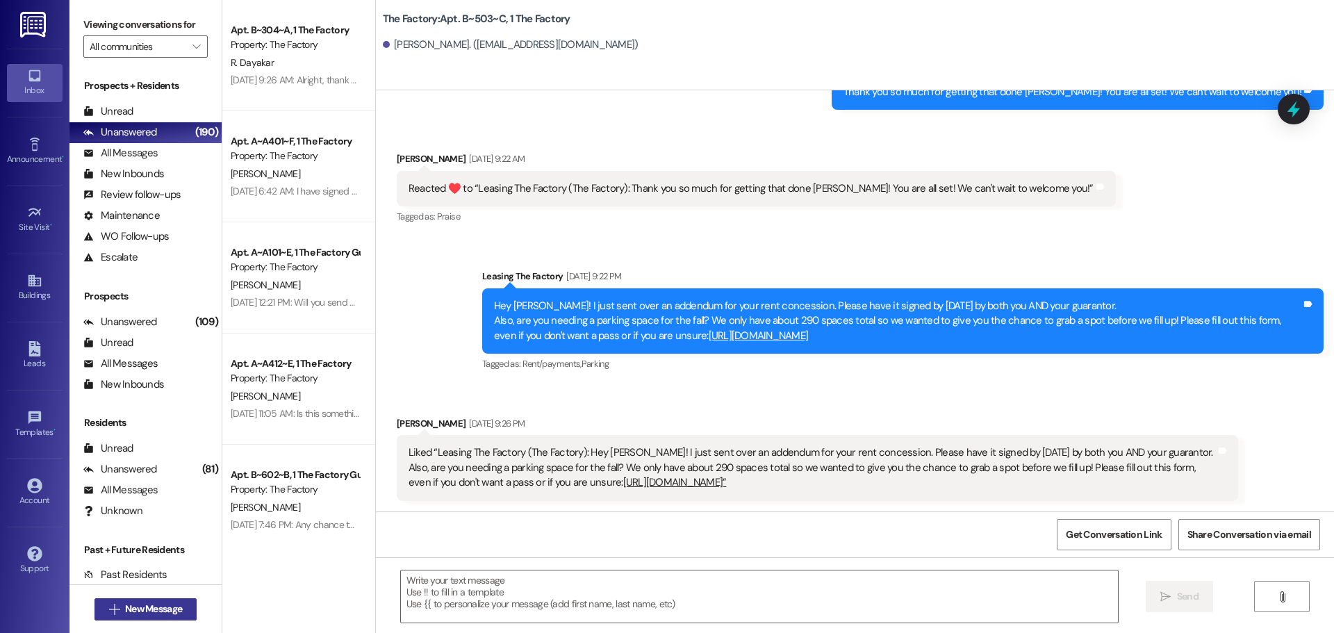
click at [140, 607] on span "New Message" at bounding box center [153, 609] width 57 height 15
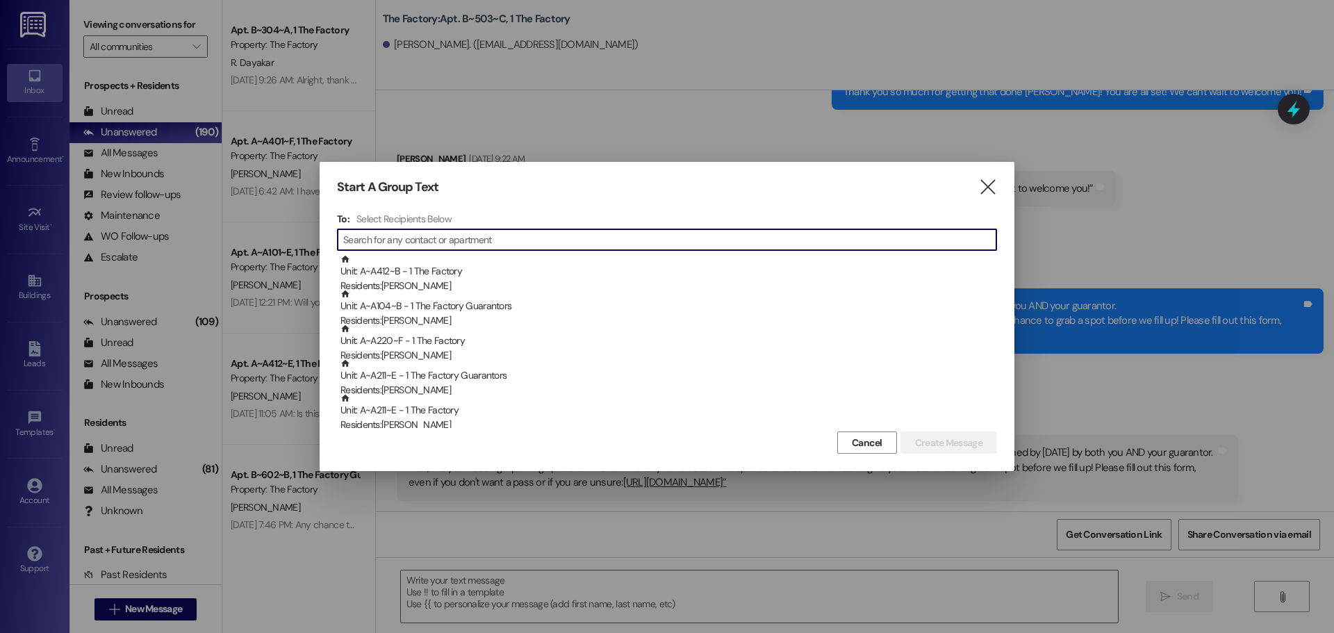
click at [456, 242] on input at bounding box center [669, 239] width 653 height 19
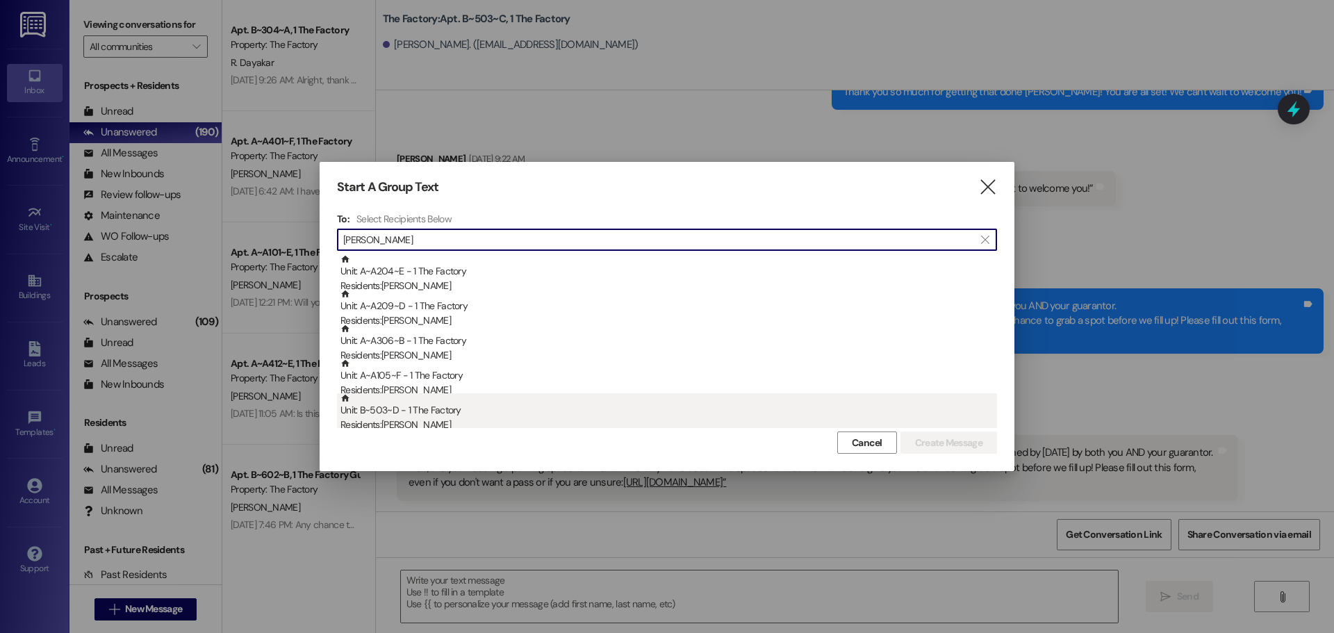
type input "[PERSON_NAME]"
click at [434, 415] on div "Unit: B~503~D - 1 The Factory Residents: [PERSON_NAME]" at bounding box center [668, 413] width 657 height 40
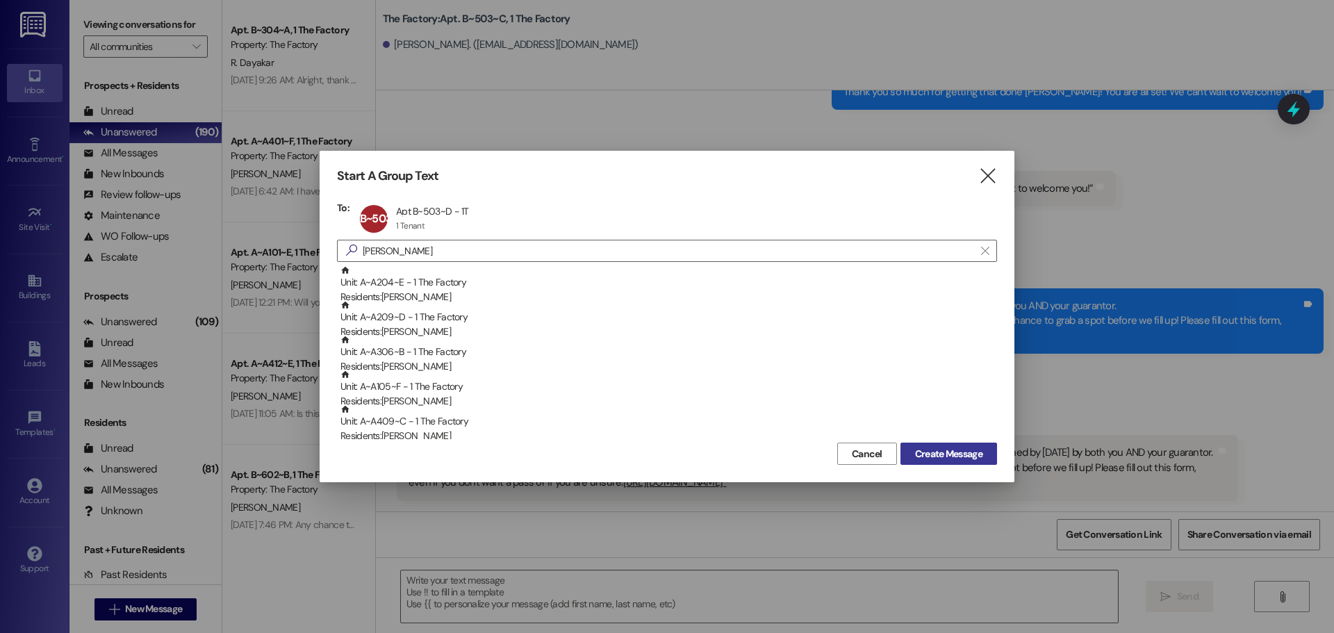
click at [959, 453] on span "Create Message" at bounding box center [948, 454] width 67 height 15
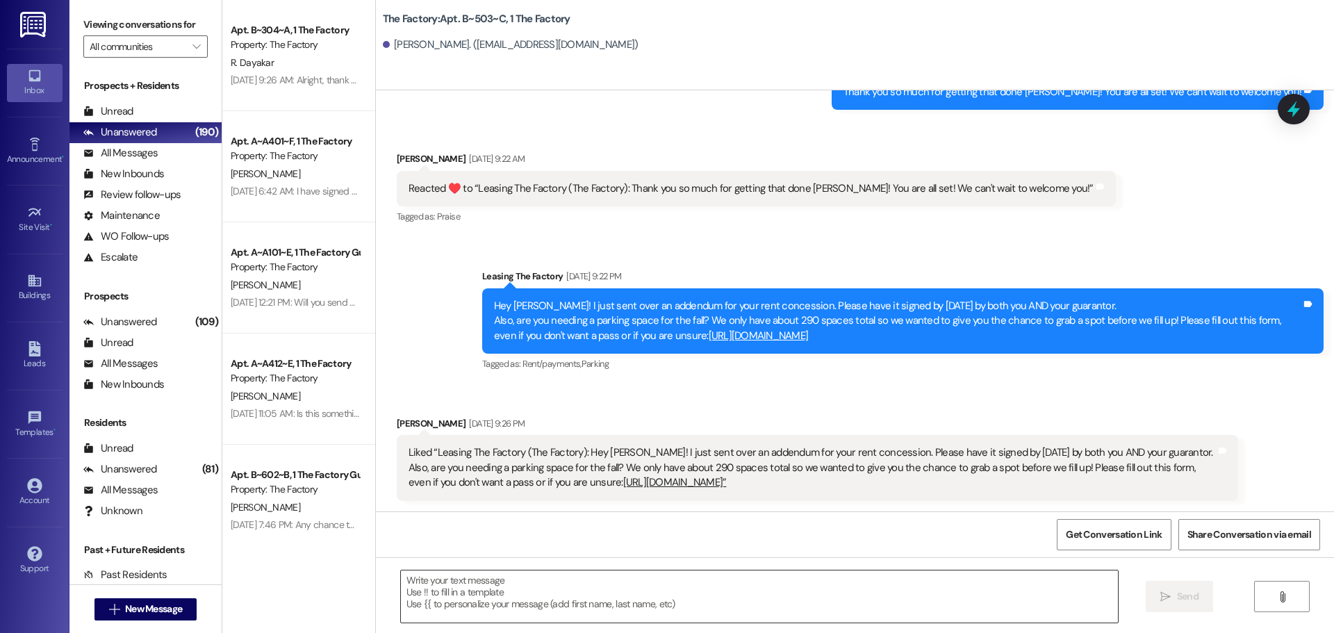
scroll to position [368, 0]
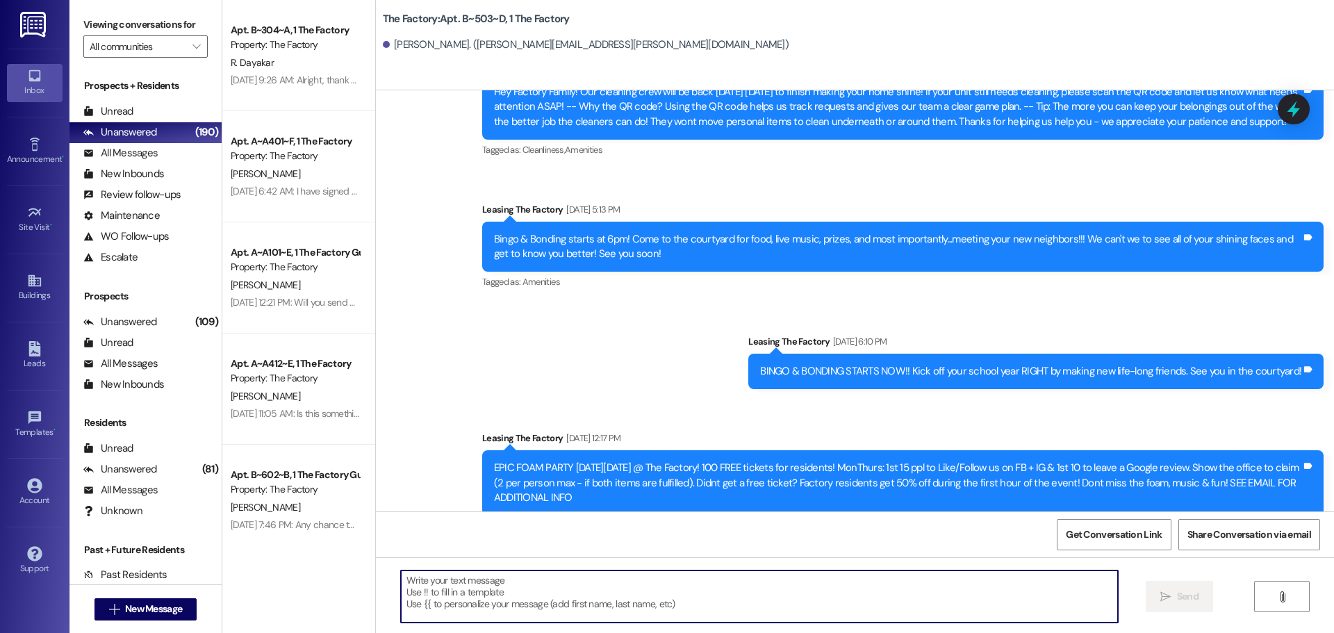
click at [455, 594] on textarea at bounding box center [759, 596] width 717 height 52
paste textarea "Hello Factory Family Members of B503! There’s been a change to the flooring ins…"
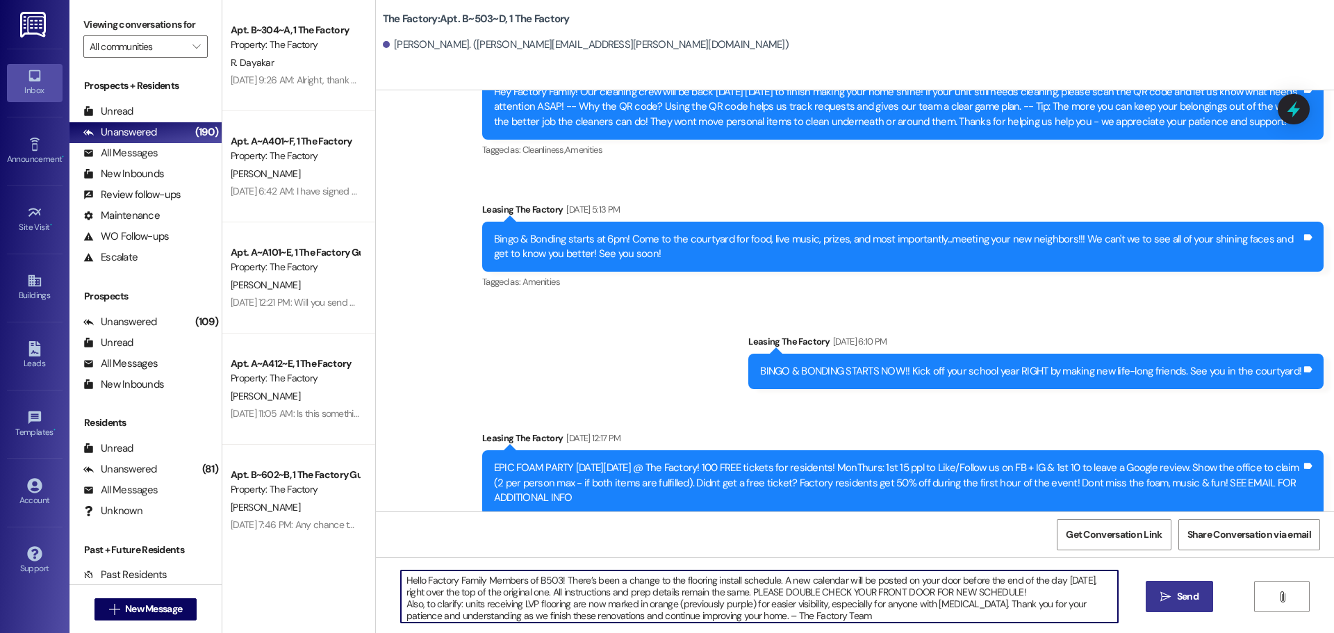
type textarea "Hello Factory Family Members of B503! There’s been a change to the flooring ins…"
click at [1187, 598] on span "Send" at bounding box center [1188, 596] width 22 height 15
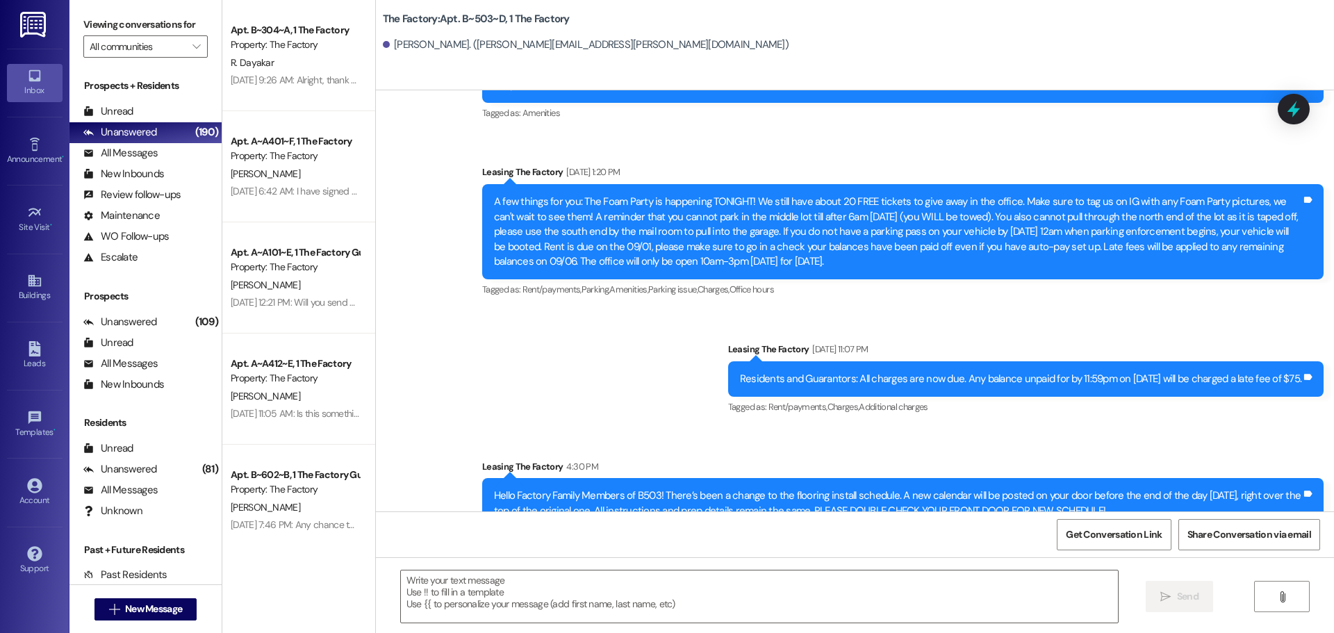
scroll to position [1236, 0]
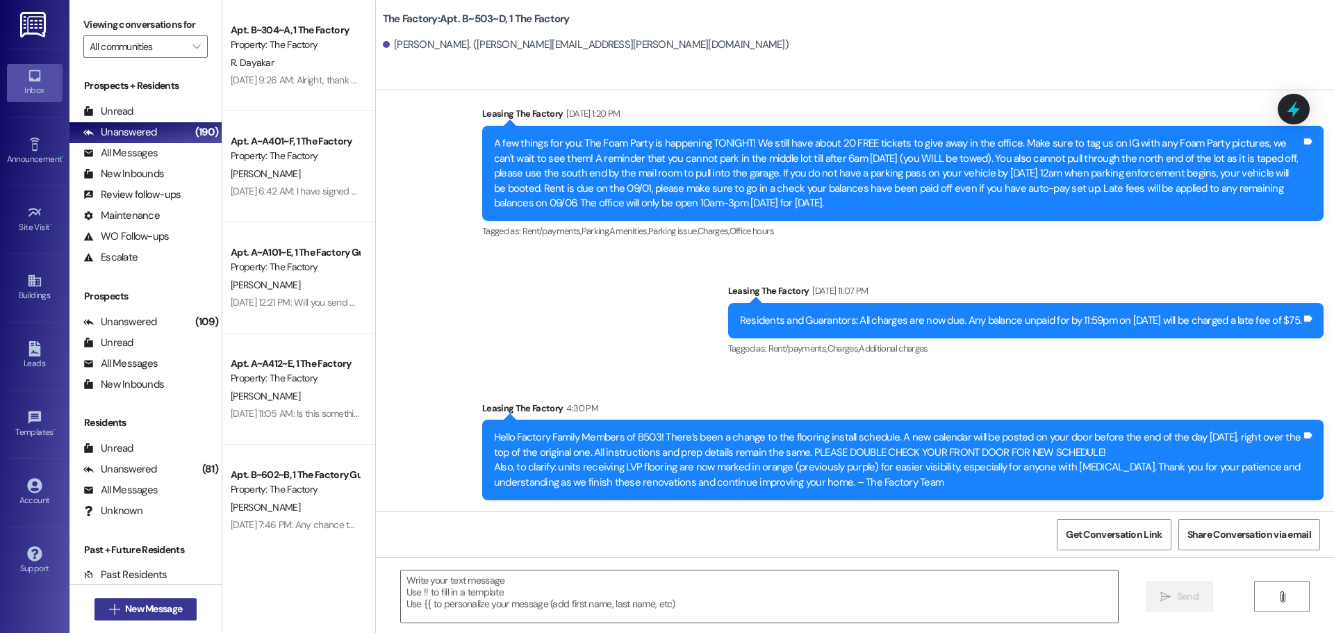
click at [170, 607] on span "New Message" at bounding box center [153, 609] width 57 height 15
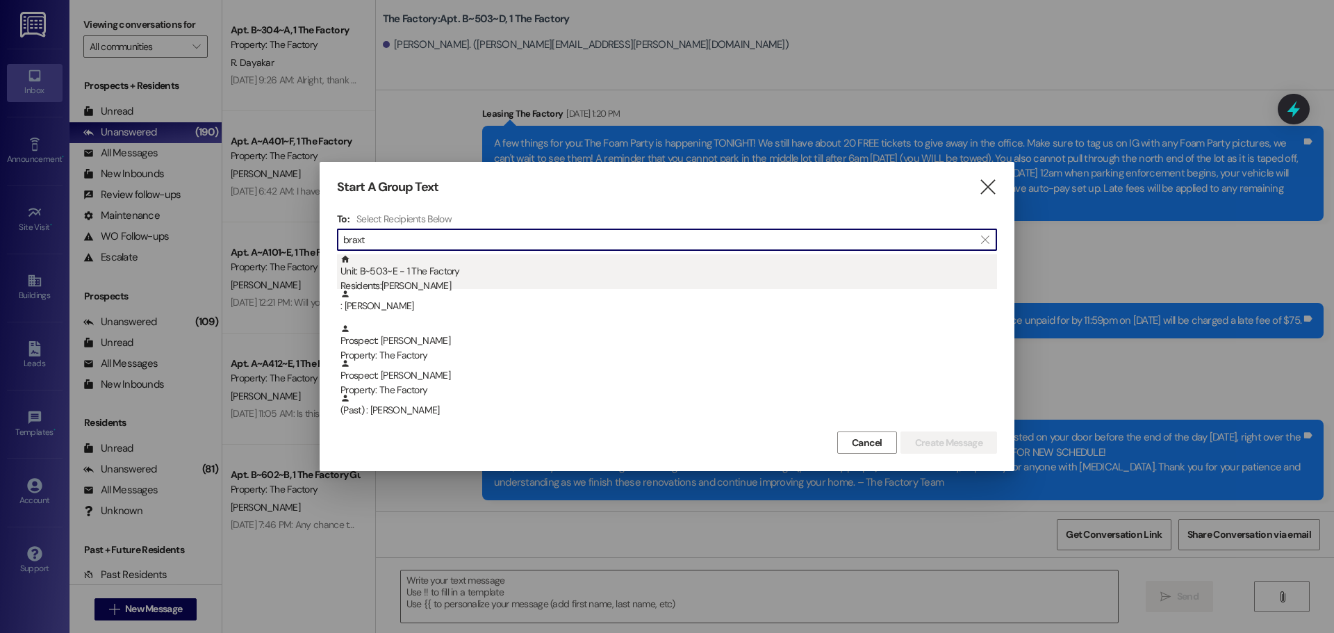
type input "braxt"
click at [466, 262] on div "Unit: B~503~E - 1 The Factory Residents: [PERSON_NAME]" at bounding box center [668, 274] width 657 height 40
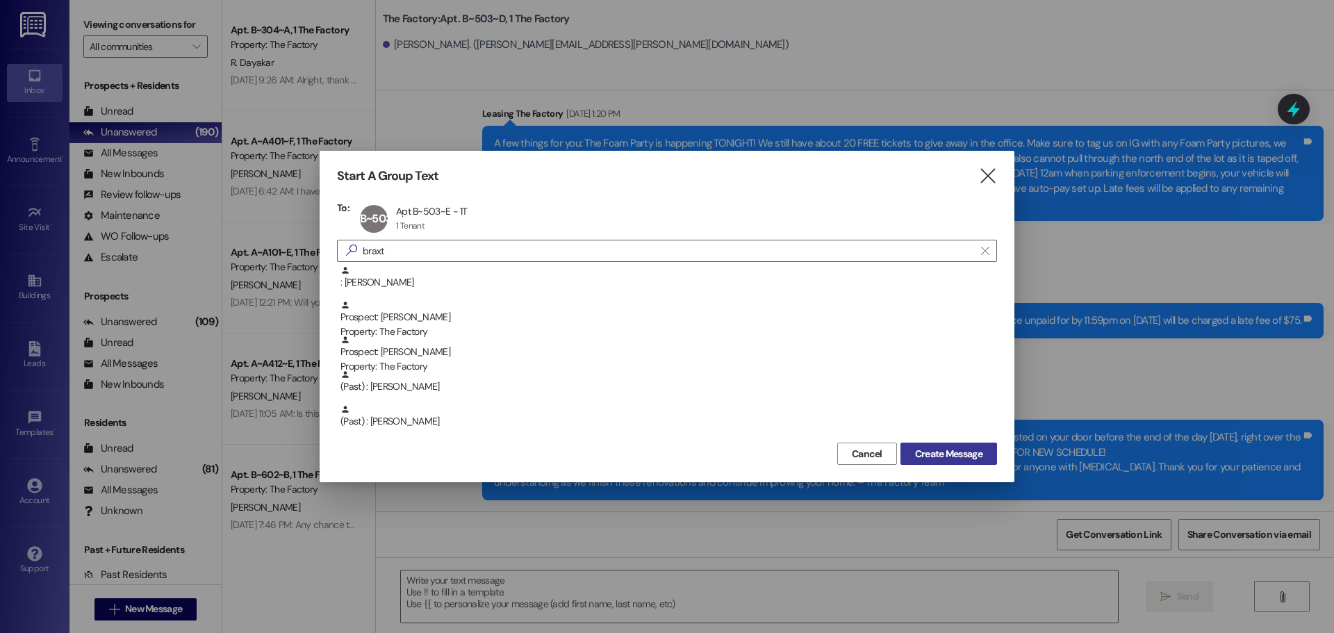
click at [933, 450] on span "Create Message" at bounding box center [948, 454] width 67 height 15
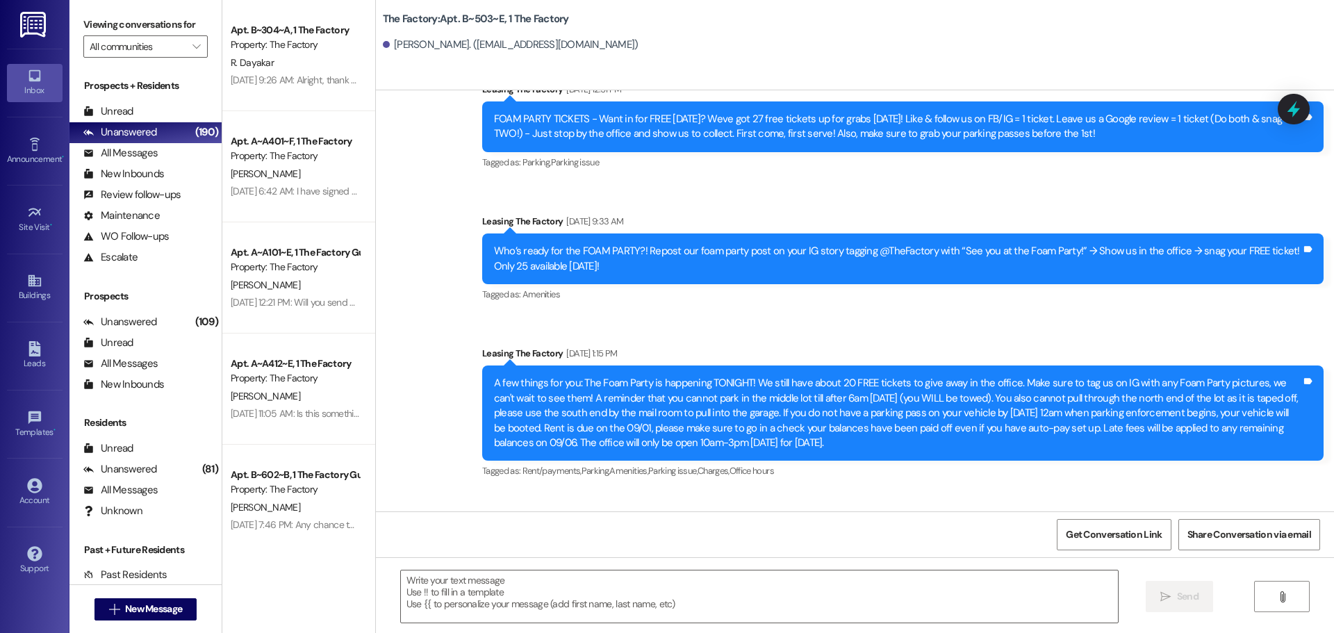
scroll to position [1448, 0]
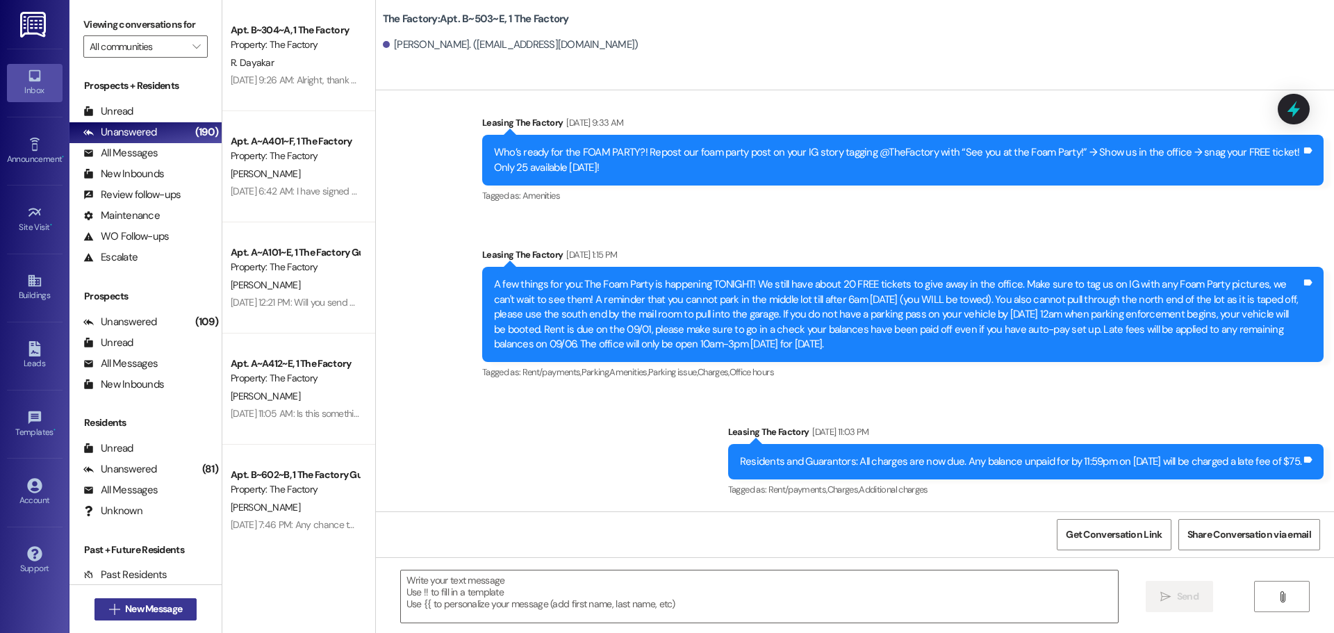
click at [142, 599] on button " New Message" at bounding box center [145, 609] width 103 height 22
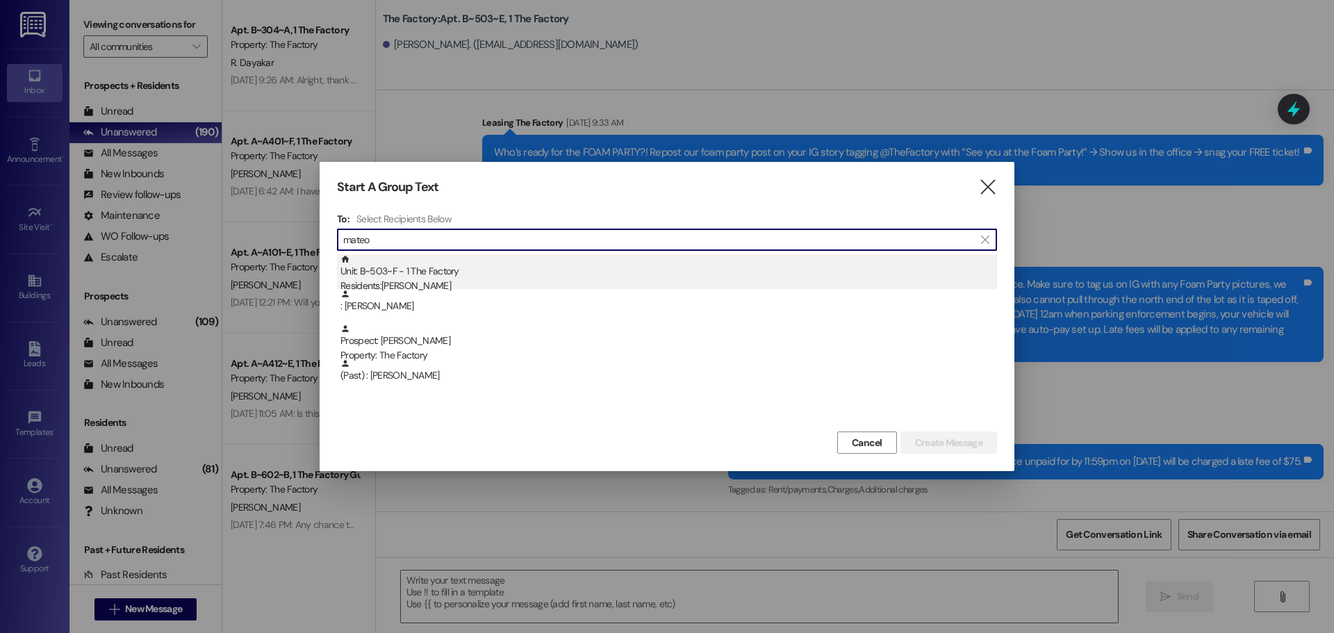
type input "mateo"
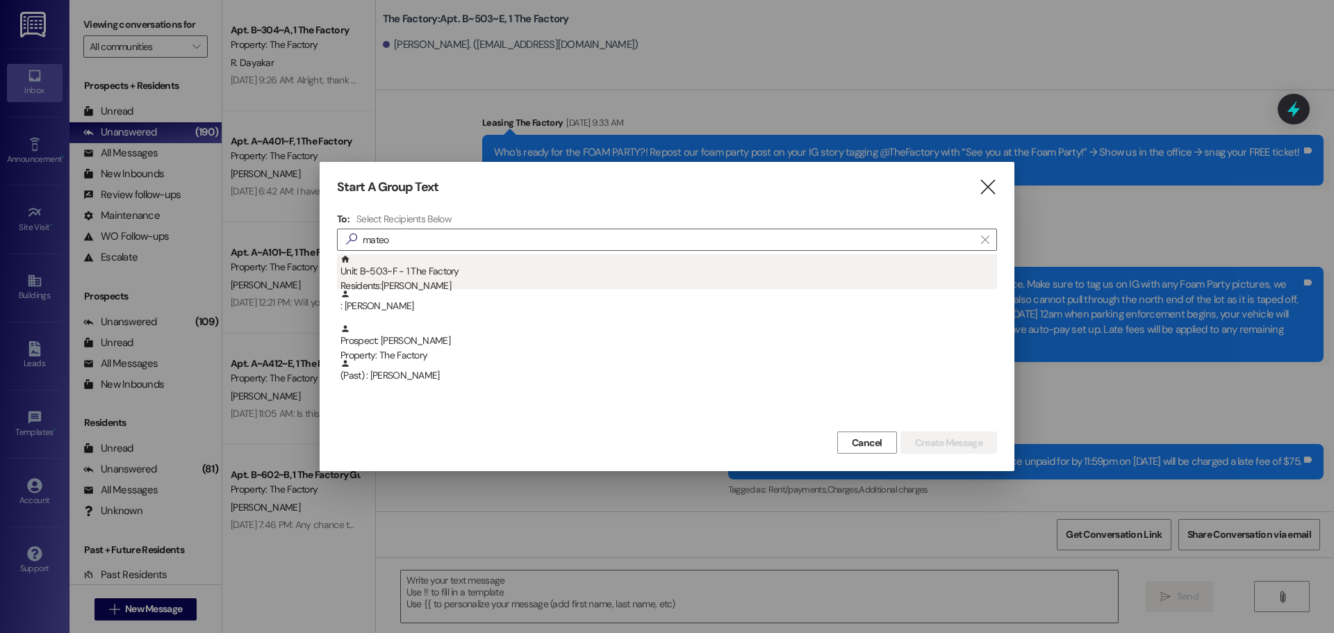
click at [438, 283] on div "Residents: [PERSON_NAME]" at bounding box center [668, 286] width 657 height 15
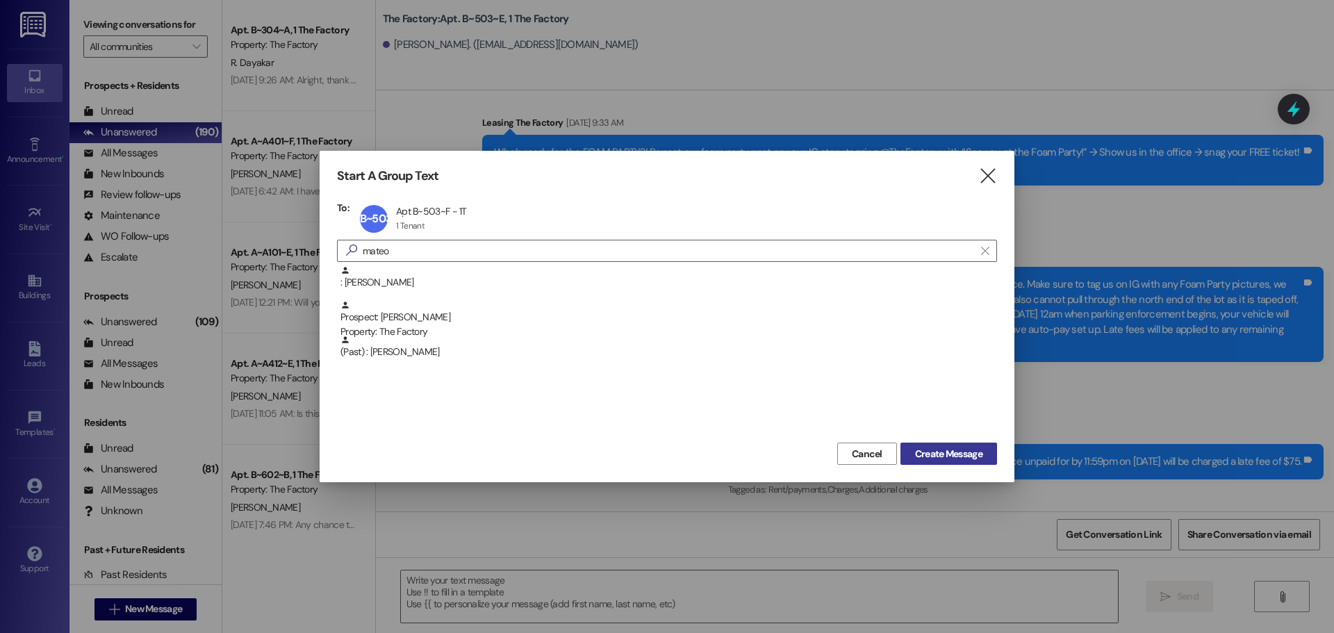
drag, startPoint x: 951, startPoint y: 457, endPoint x: 940, endPoint y: 456, distance: 11.1
click at [951, 457] on span "Create Message" at bounding box center [948, 454] width 67 height 15
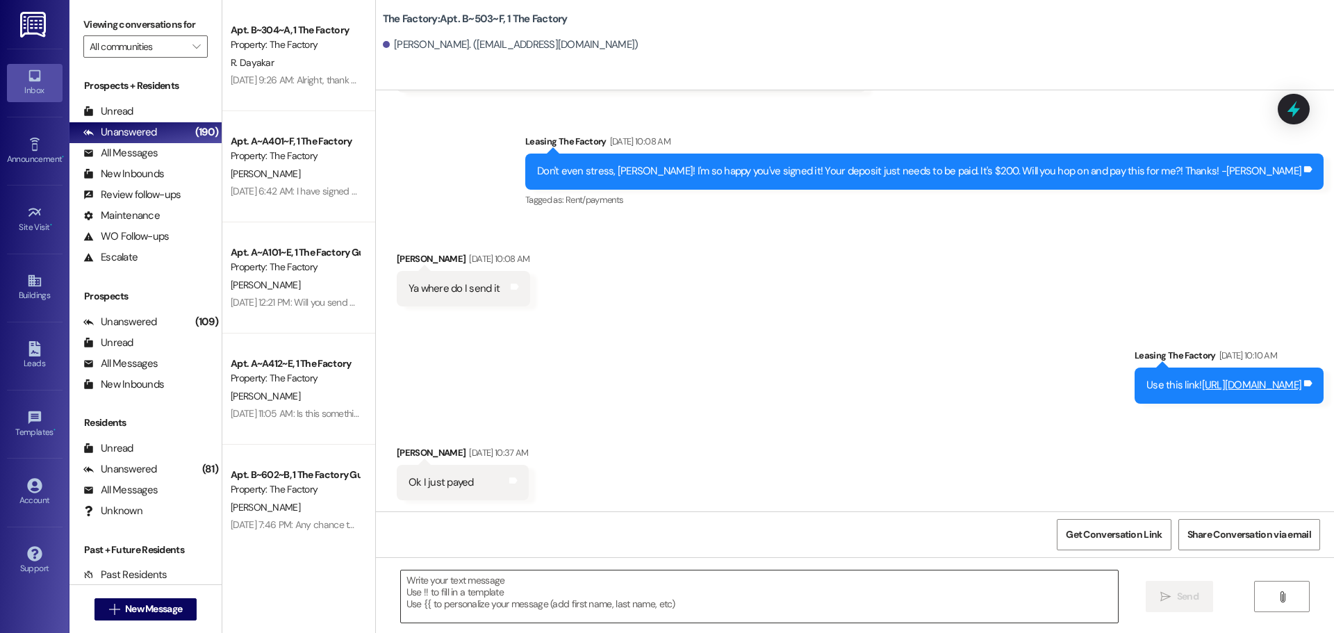
scroll to position [338, 0]
click at [447, 586] on textarea at bounding box center [759, 596] width 717 height 52
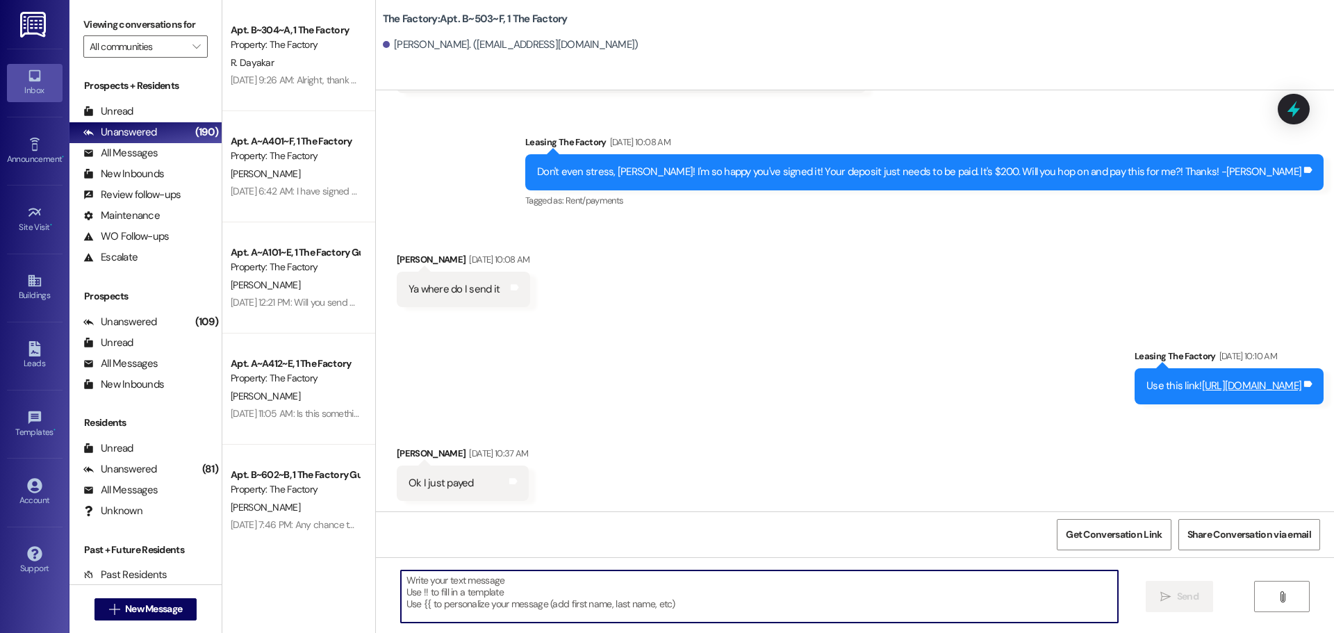
paste textarea "Hello Factory Family Members of B503! There’s been a change to the flooring ins…"
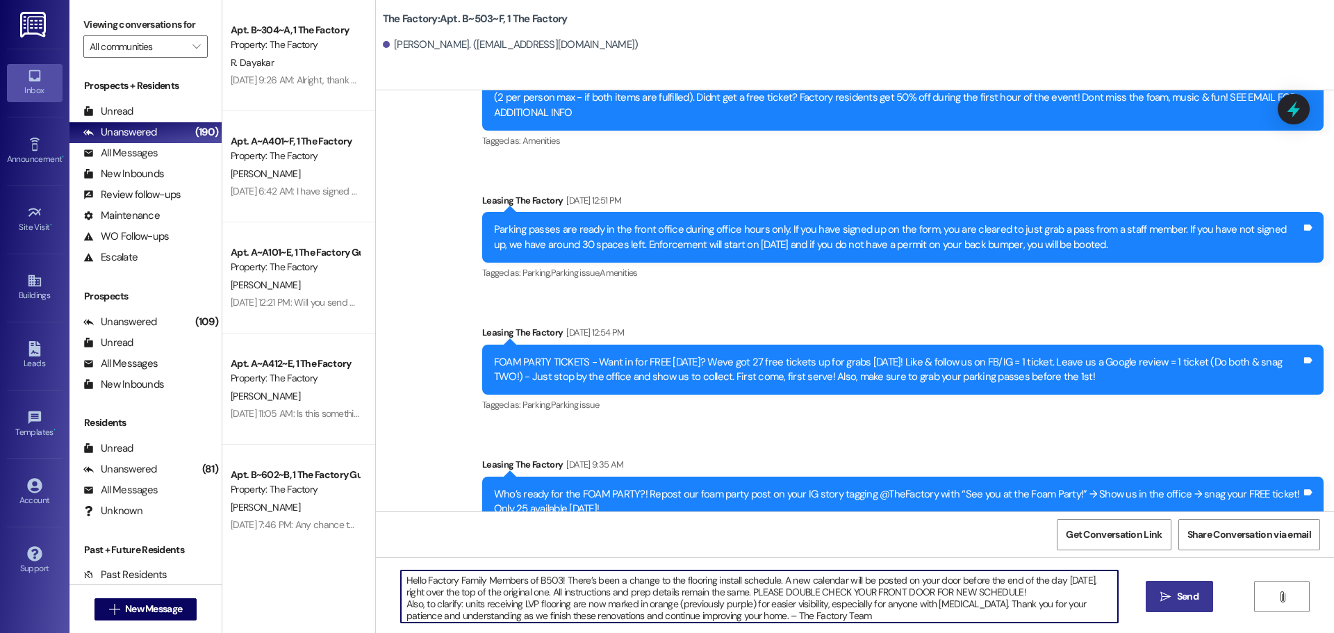
scroll to position [1731, 0]
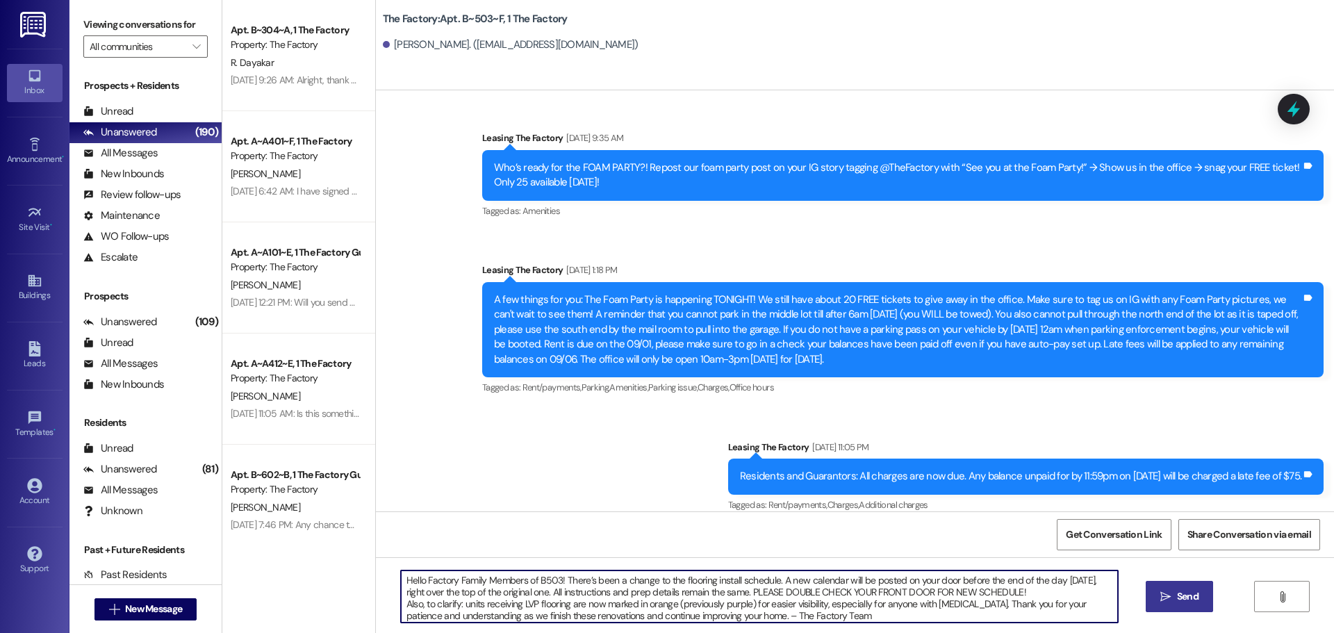
type textarea "Hello Factory Family Members of B503! There’s been a change to the flooring ins…"
click at [1166, 593] on icon "" at bounding box center [1165, 596] width 10 height 11
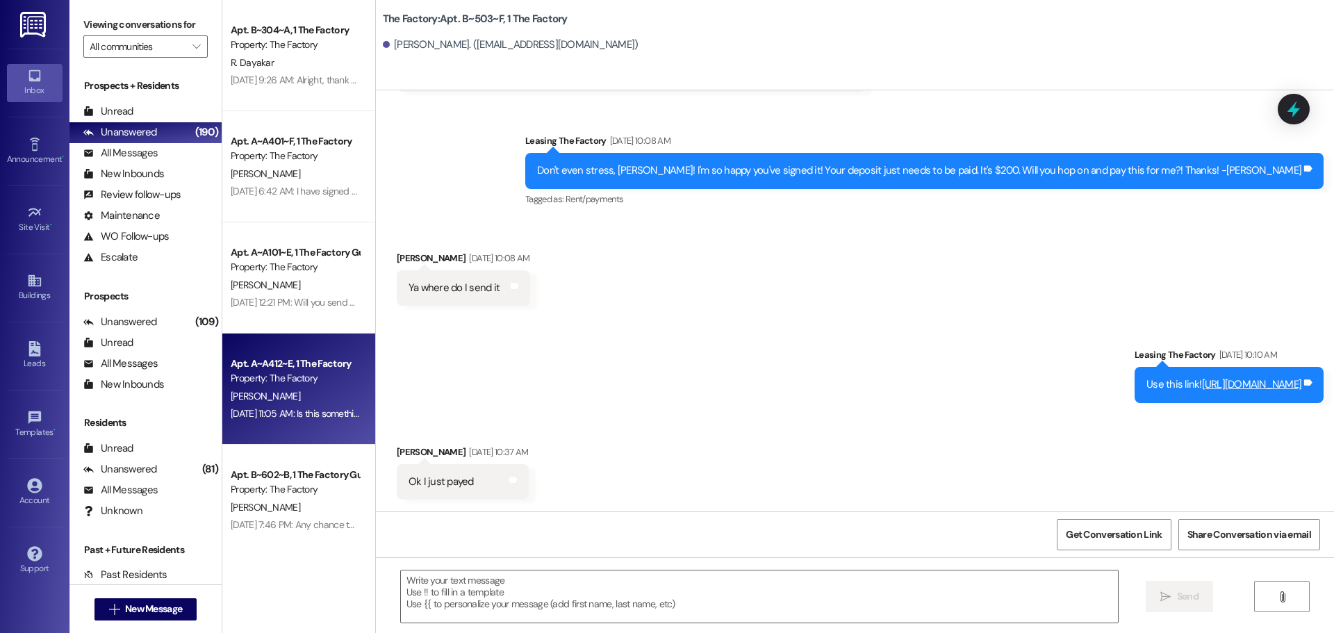
scroll to position [338, 0]
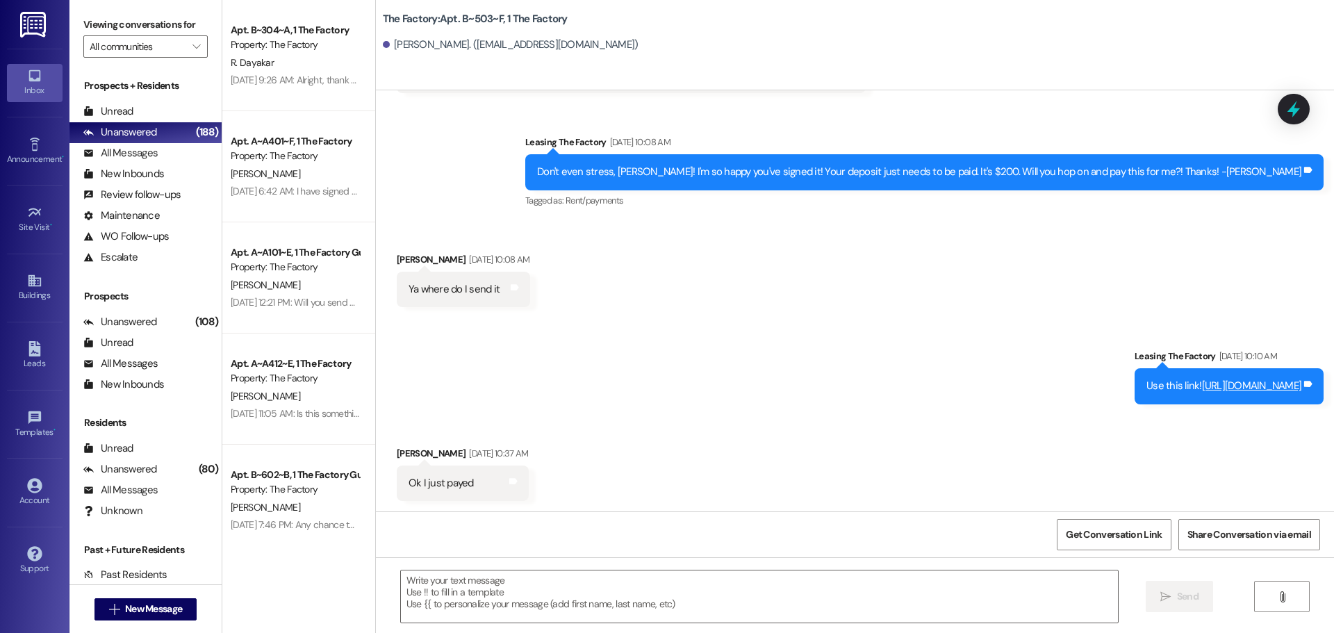
click at [181, 594] on div " New Message" at bounding box center [145, 609] width 103 height 35
click at [176, 609] on span "New Message" at bounding box center [153, 609] width 57 height 15
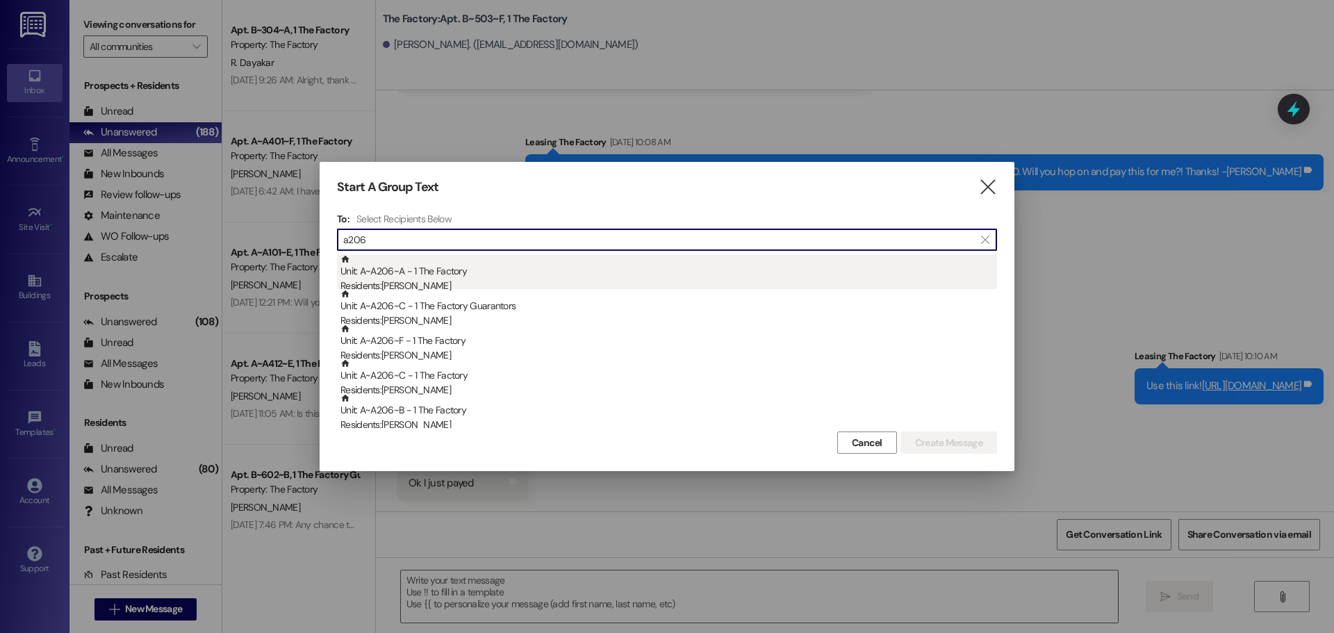
type input "a206"
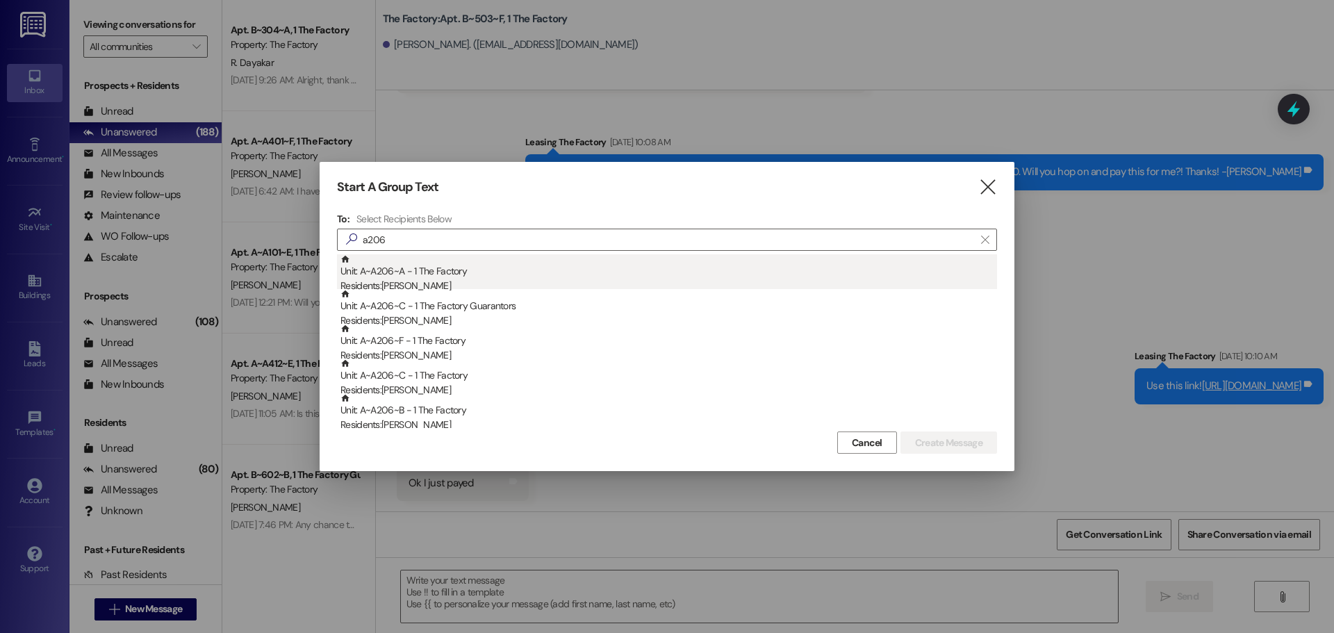
click at [481, 276] on div "Unit: A~A206~A - 1 The Factory Residents: [PERSON_NAME]" at bounding box center [668, 274] width 657 height 40
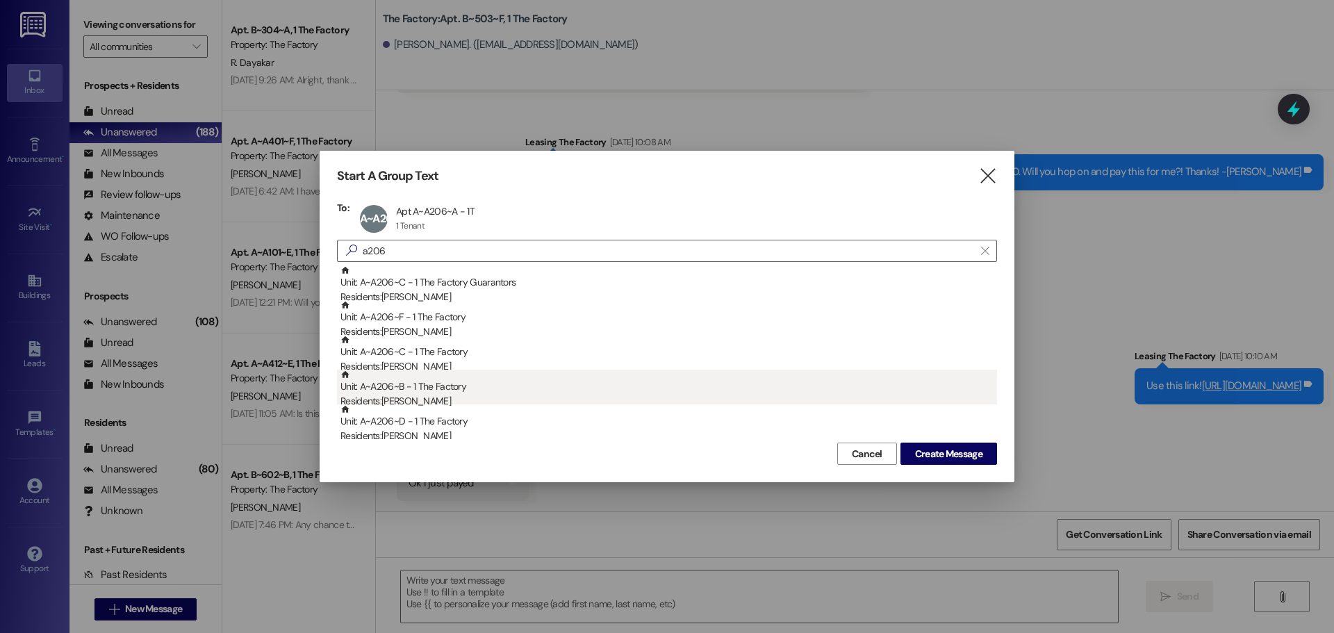
click at [437, 390] on div "Unit: A~A206~B - 1 The Factory Residents: [PERSON_NAME]" at bounding box center [668, 390] width 657 height 40
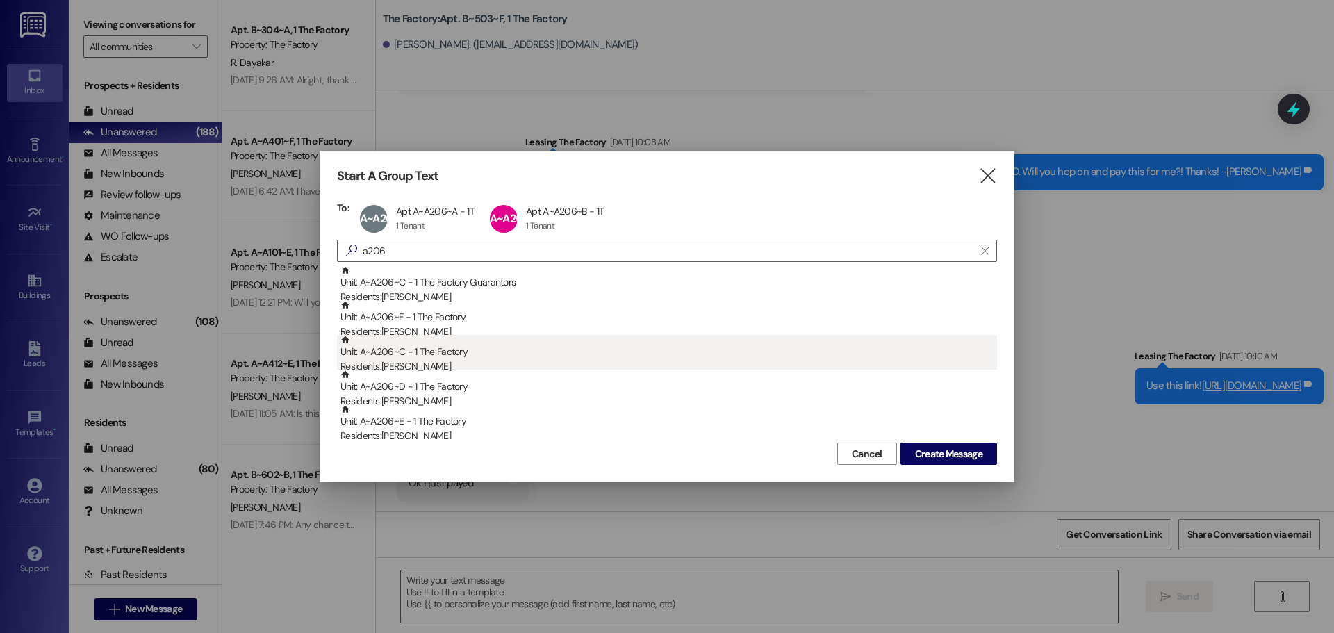
click at [456, 353] on div "Unit: A~A206~C - 1 The Factory Residents: [PERSON_NAME]" at bounding box center [668, 355] width 657 height 40
click at [429, 354] on div "Unit: A~A206~D - 1 The Factory Residents: [PERSON_NAME]" at bounding box center [668, 355] width 657 height 40
click at [431, 356] on div "Unit: A~A206~E - 1 The Factory Residents: [PERSON_NAME]" at bounding box center [668, 355] width 657 height 40
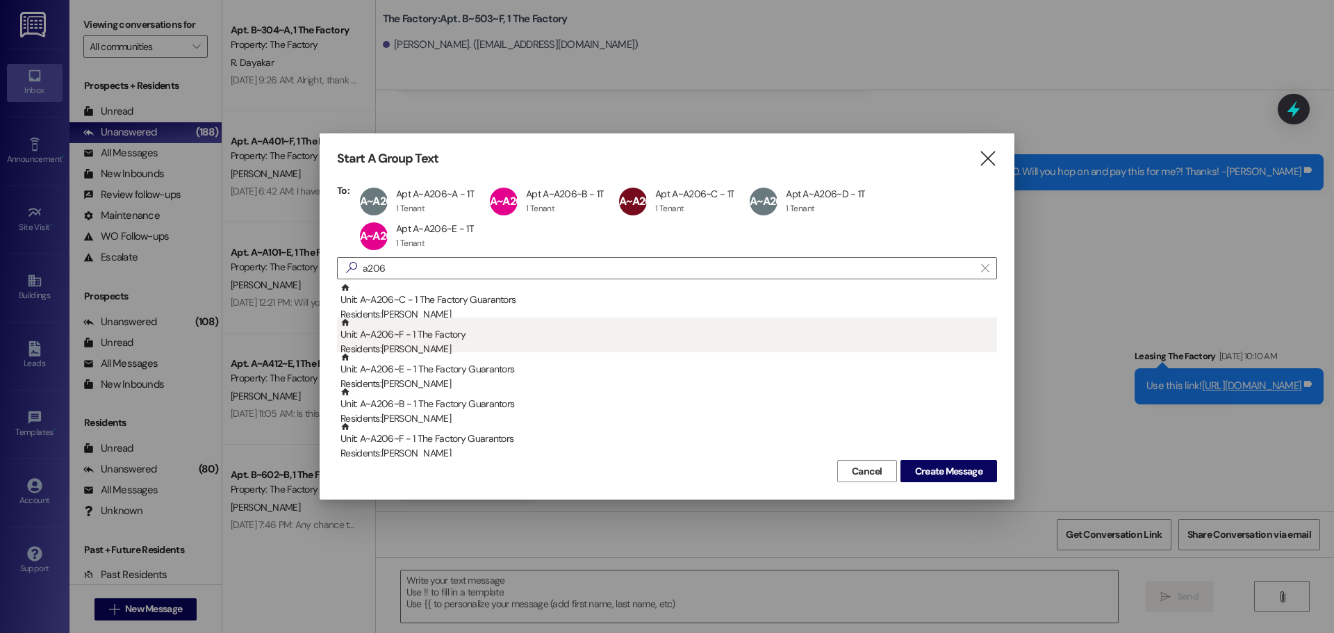
click at [412, 336] on div "Unit: A~A206~F - 1 The Factory Residents: [PERSON_NAME]" at bounding box center [668, 338] width 657 height 40
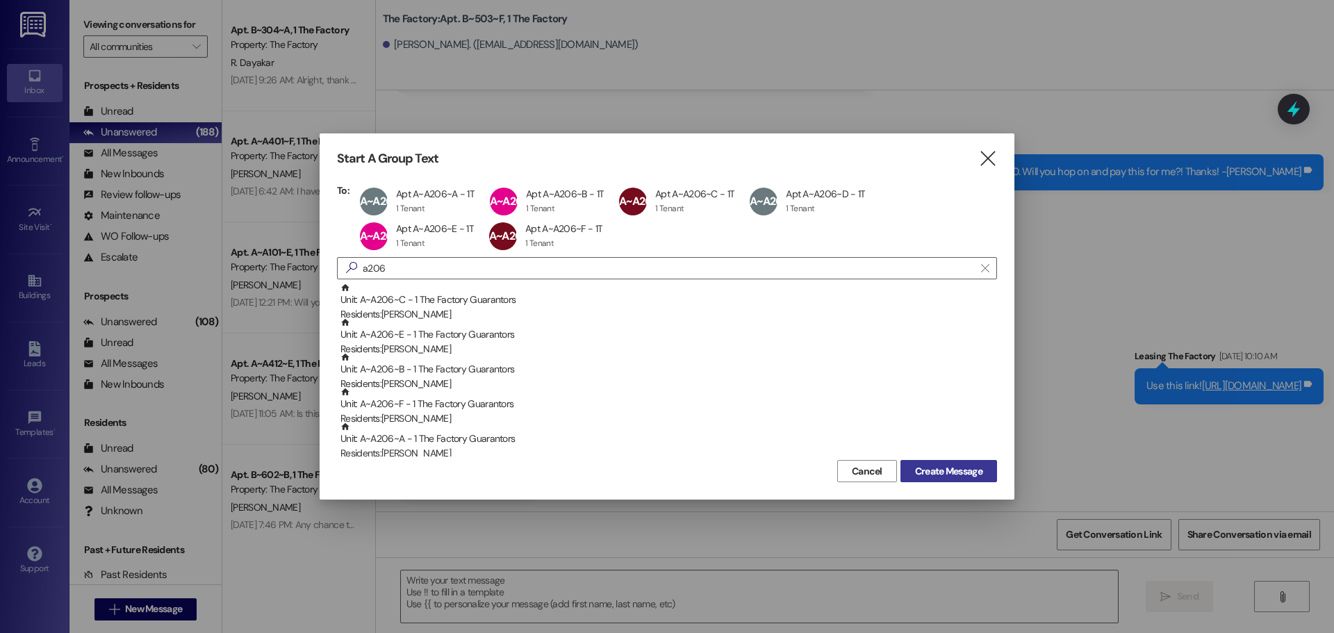
click at [943, 471] on span "Create Message" at bounding box center [948, 471] width 67 height 15
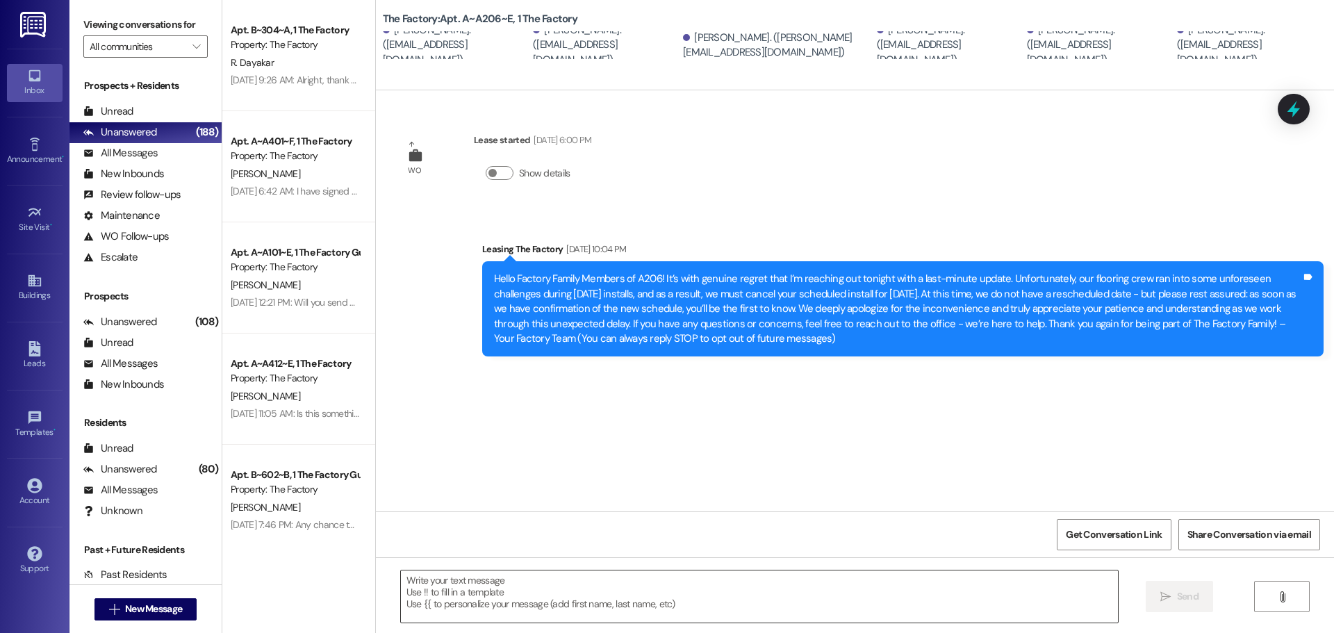
scroll to position [0, 0]
click at [442, 594] on textarea at bounding box center [759, 596] width 717 height 52
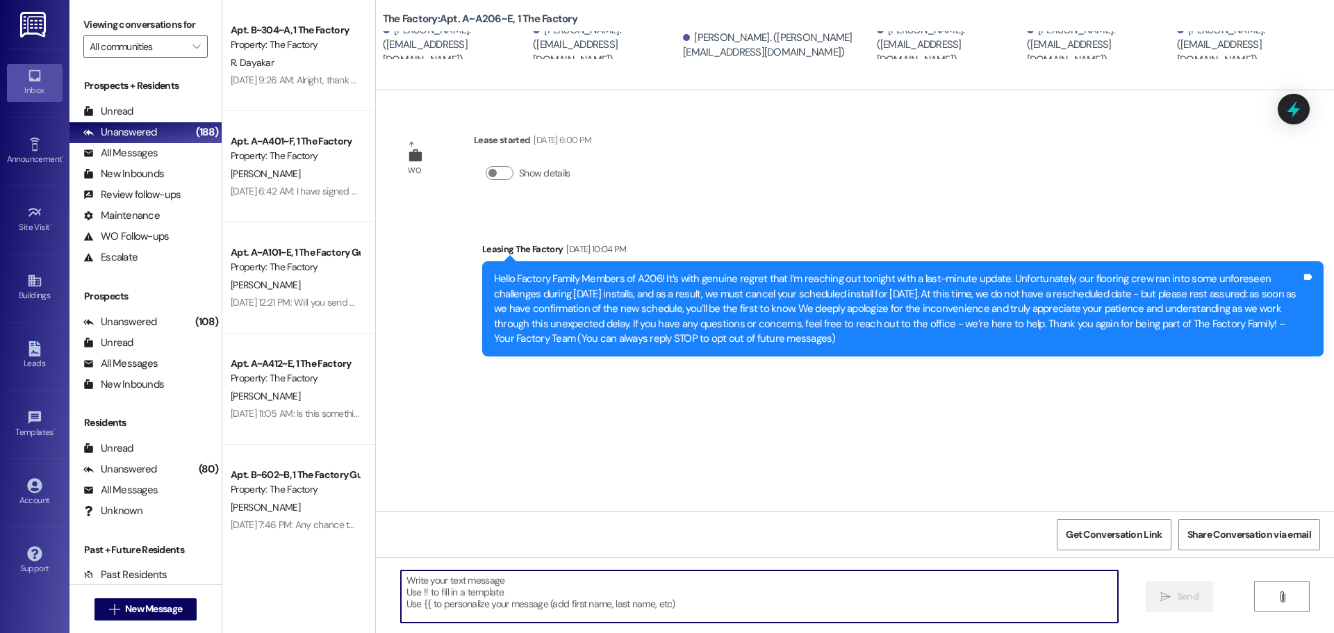
paste textarea "Hello Factory Family Members of B503! There’s been a change to the flooring ins…"
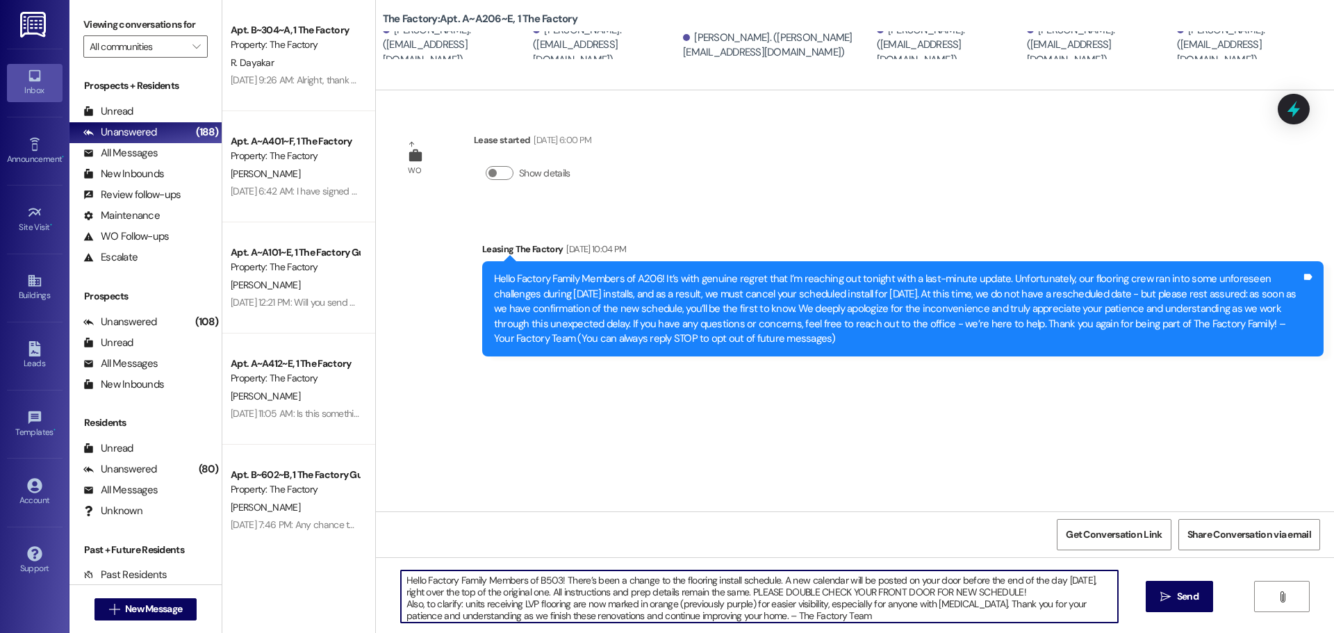
click at [547, 575] on textarea "Hello Factory Family Members of B503! There’s been a change to the flooring ins…" at bounding box center [759, 596] width 717 height 52
type textarea "Hello Factory Family Members of A206! There’s been a change to the flooring ins…"
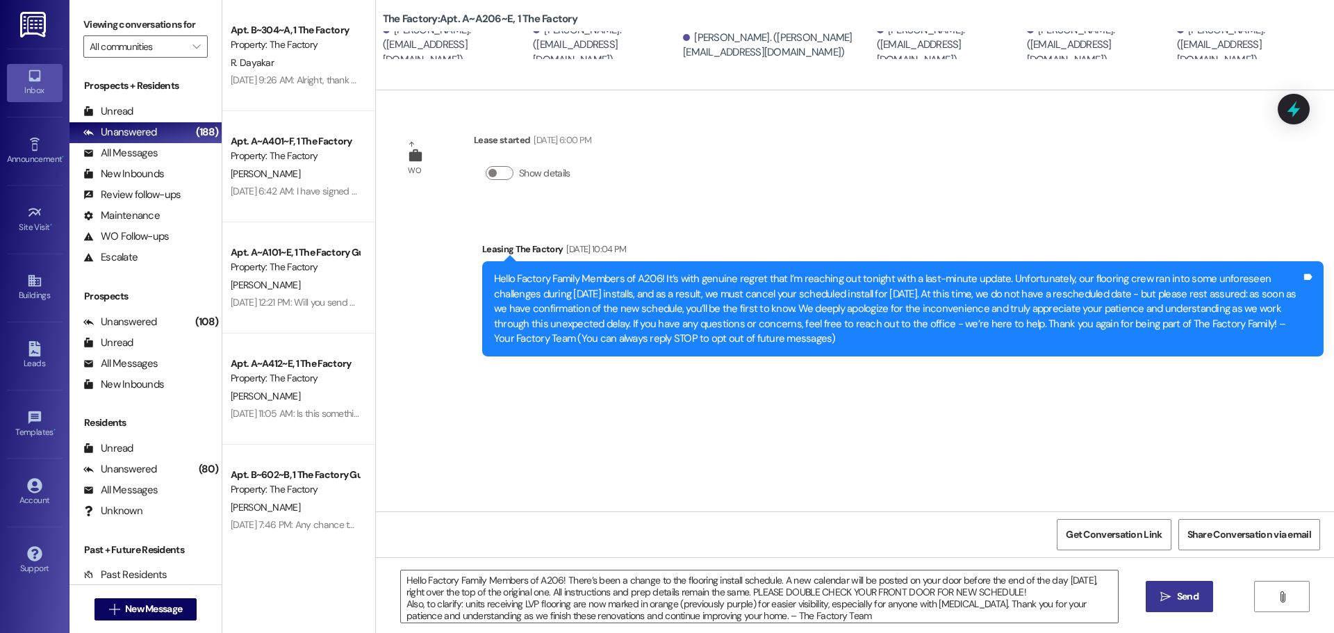
click at [1177, 597] on span "Send" at bounding box center [1188, 596] width 22 height 15
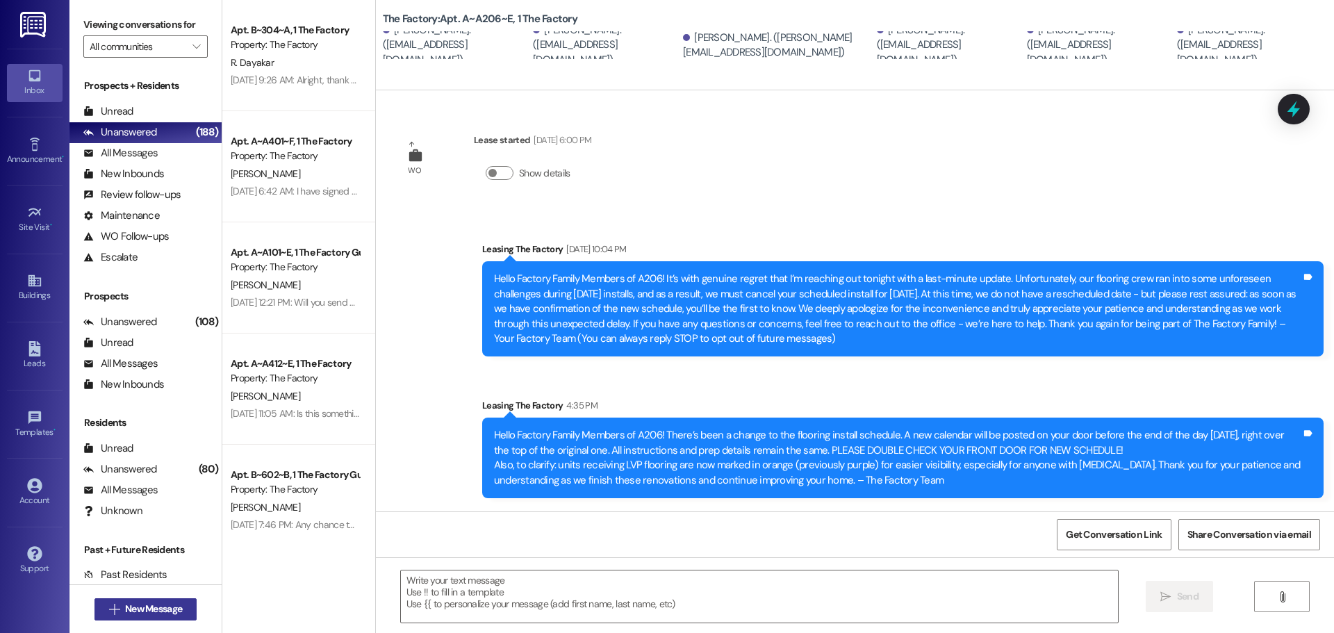
click at [156, 600] on button " New Message" at bounding box center [145, 609] width 103 height 22
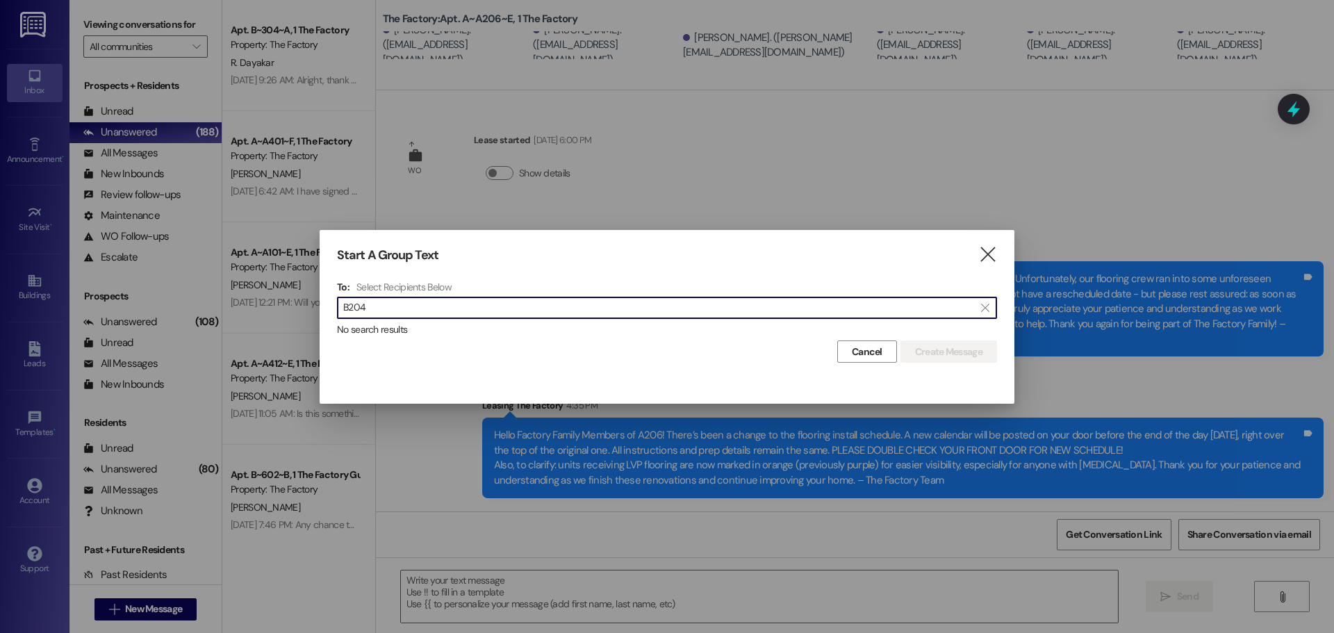
type input "B204"
drag, startPoint x: 421, startPoint y: 305, endPoint x: 297, endPoint y: 302, distance: 123.7
click at [297, 302] on div "Start A Group Text  To: Select Recipients Below  B204  No search results Can…" at bounding box center [667, 316] width 1334 height 633
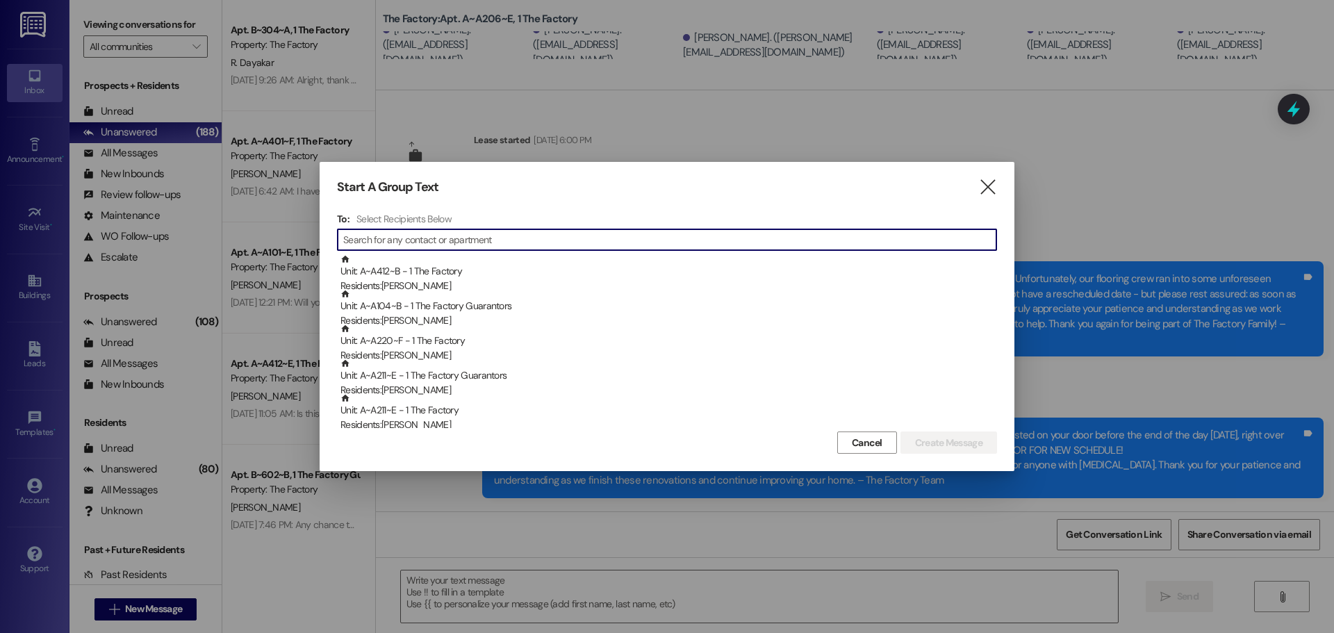
click at [384, 233] on input at bounding box center [669, 239] width 653 height 19
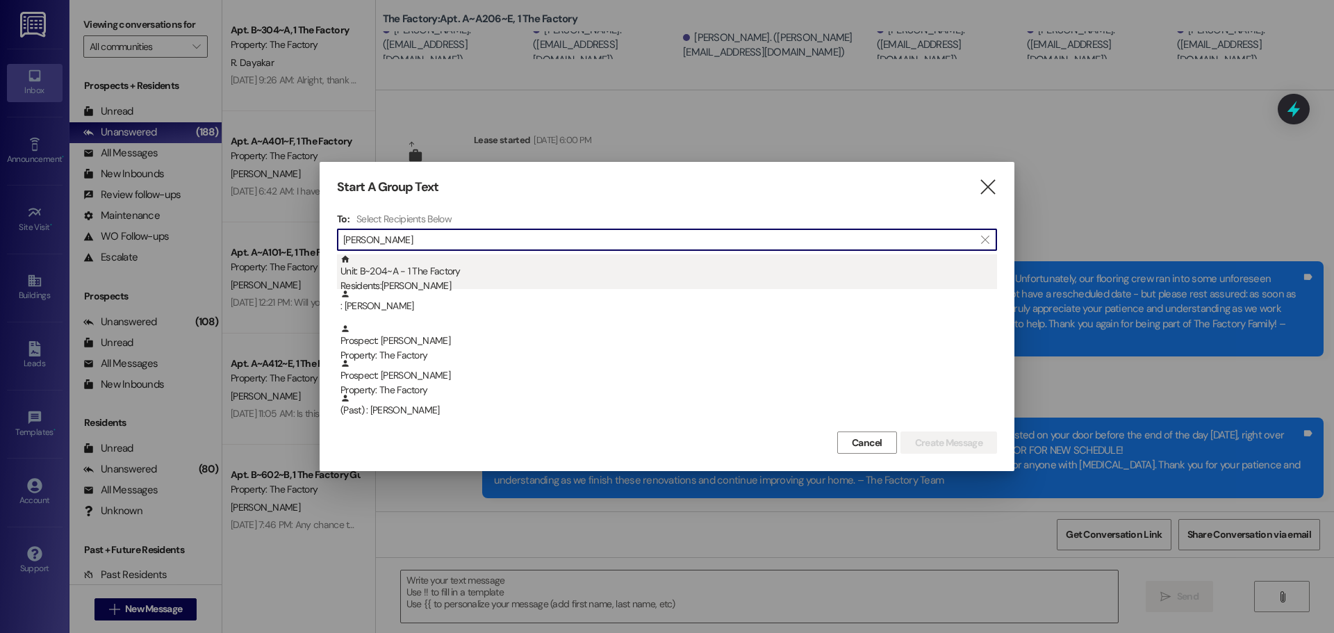
type input "[PERSON_NAME]"
click at [392, 274] on div "Unit: B~204~A - 1 The Factory Residents: [PERSON_NAME]" at bounding box center [668, 274] width 657 height 40
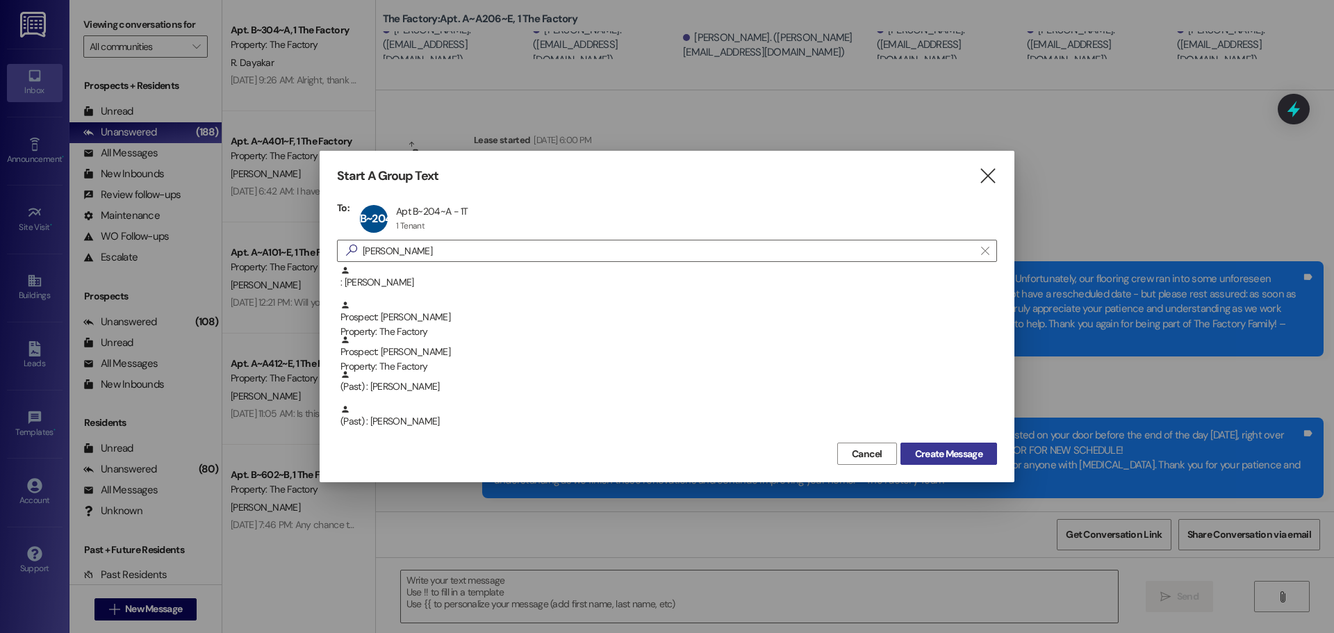
click at [959, 456] on span "Create Message" at bounding box center [948, 454] width 67 height 15
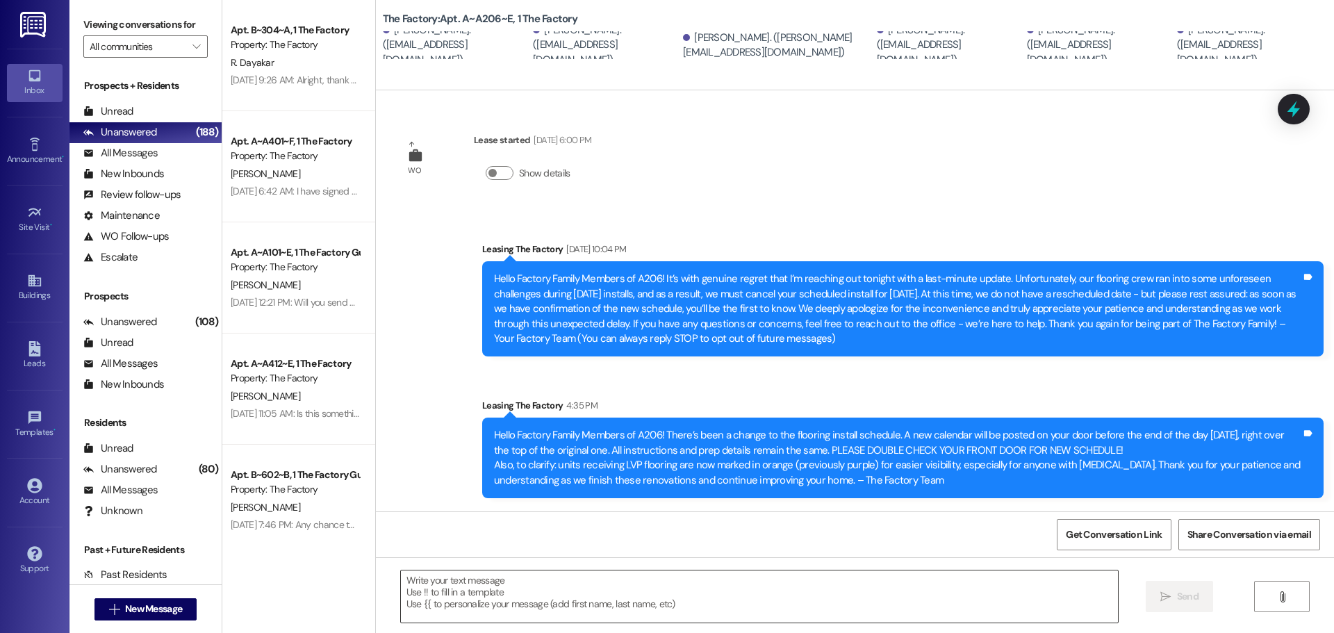
click at [472, 600] on textarea at bounding box center [759, 596] width 717 height 52
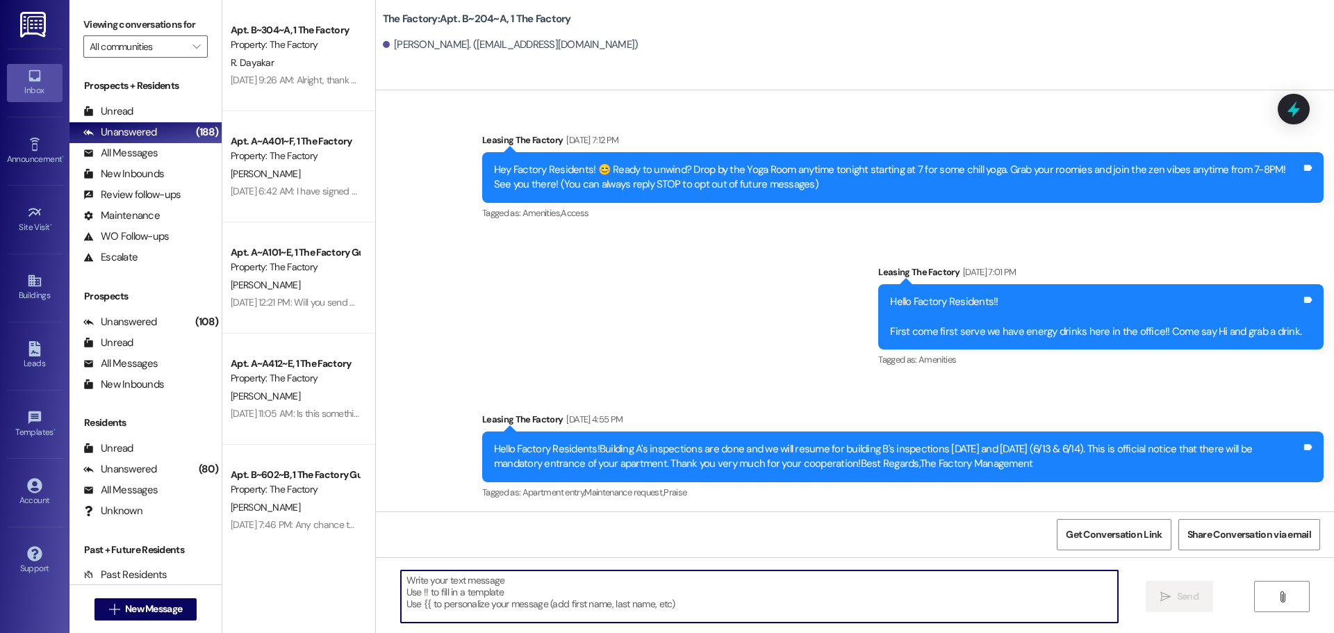
scroll to position [12738, 0]
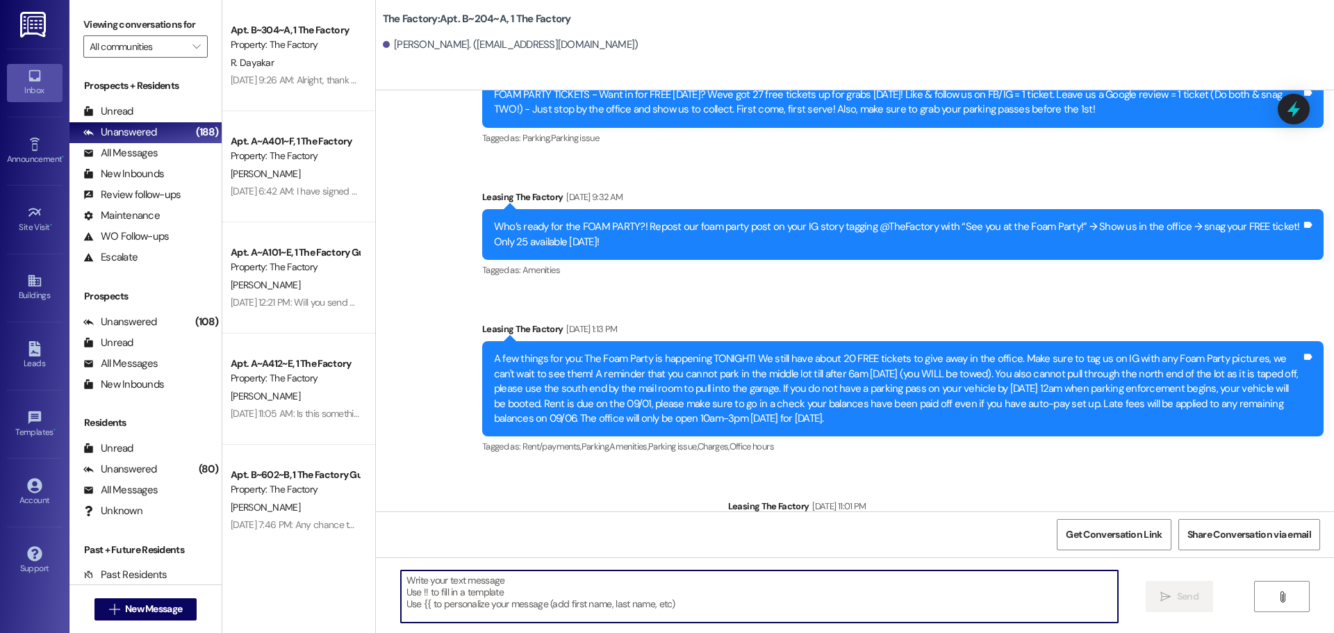
paste textarea "Hello Factory Family Members of B503! There’s been a change to the flooring ins…"
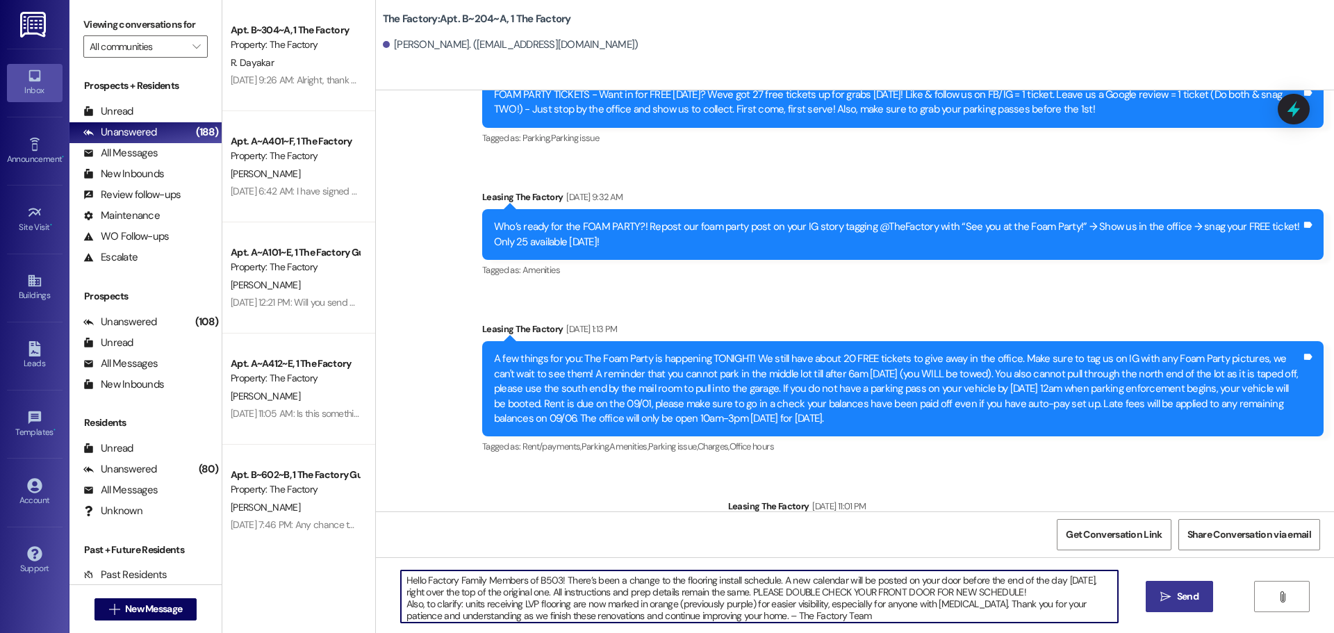
click at [552, 575] on textarea "Hello Factory Family Members of B503! There’s been a change to the flooring ins…" at bounding box center [759, 596] width 717 height 52
drag, startPoint x: 875, startPoint y: 613, endPoint x: 276, endPoint y: 573, distance: 600.9
click at [278, 571] on div "Apt. B~304~A, 1 The Factory Property: The Factory R. Dayakar [DATE] 9:26 AM: Al…" at bounding box center [778, 316] width 1112 height 633
type textarea "Hello Factory Family Members of B204! There’s been a change to the flooring ins…"
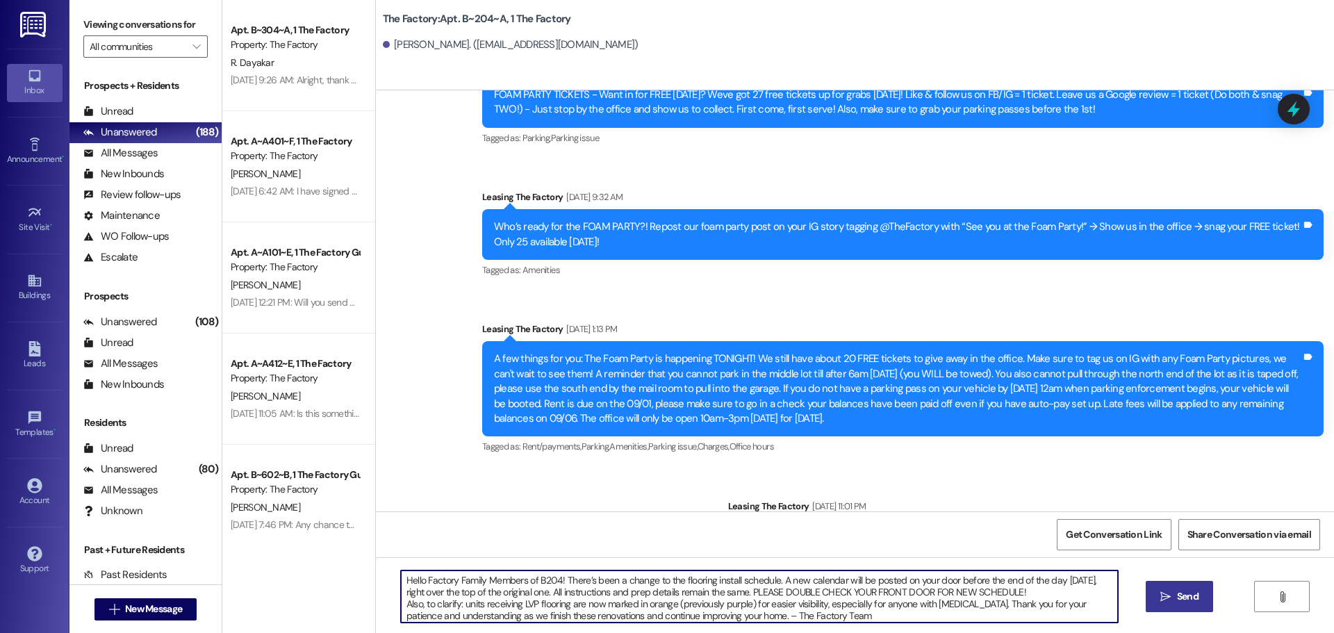
click at [1184, 597] on span "Send" at bounding box center [1188, 596] width 22 height 15
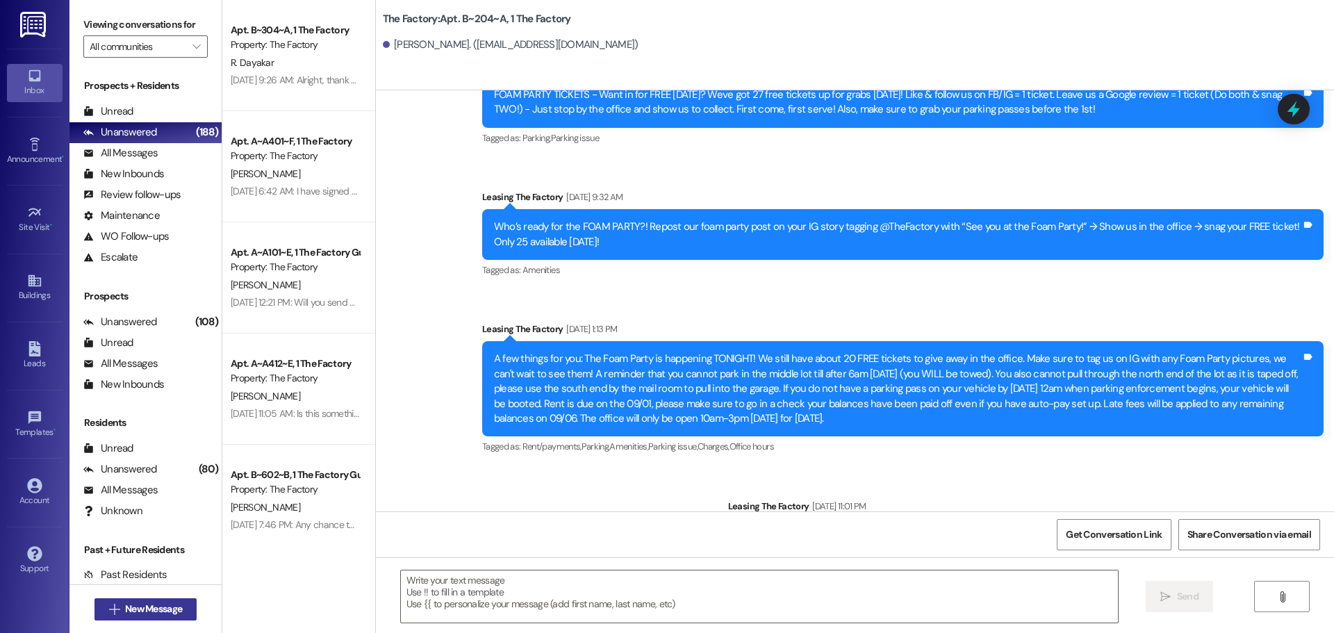
click at [161, 604] on span "New Message" at bounding box center [153, 609] width 57 height 15
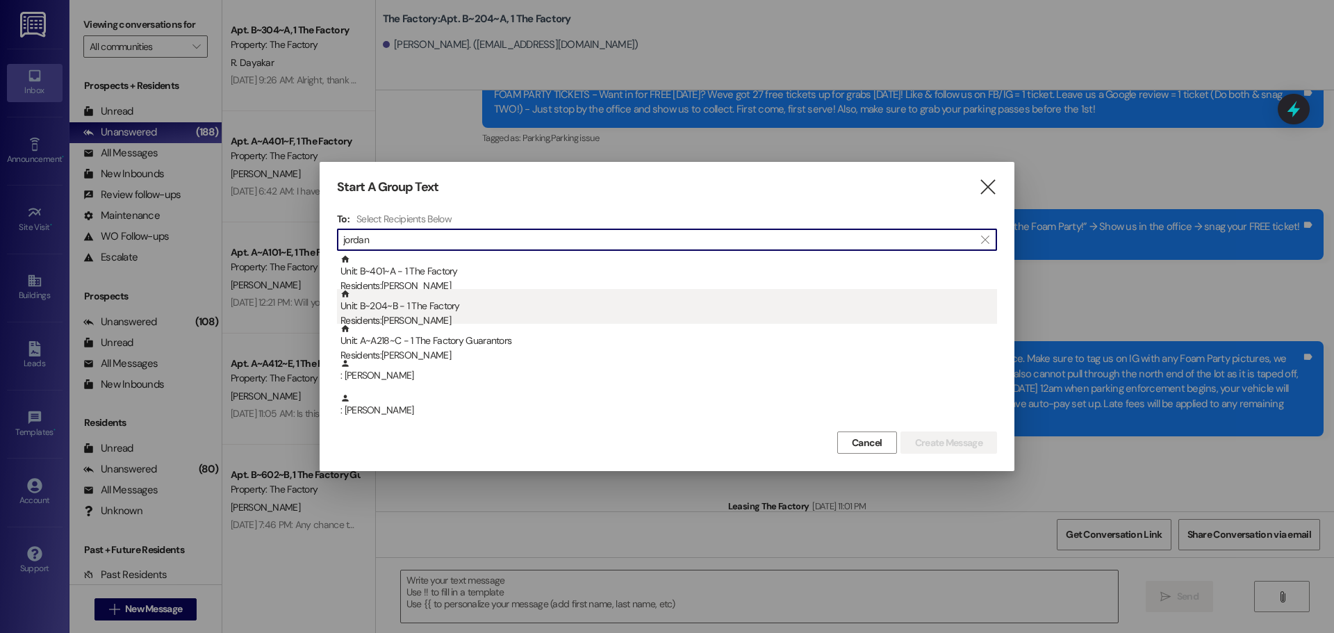
click at [447, 312] on div "Unit: B~204~B - 1 The Factory Residents: [DEMOGRAPHIC_DATA][PERSON_NAME]" at bounding box center [668, 309] width 657 height 40
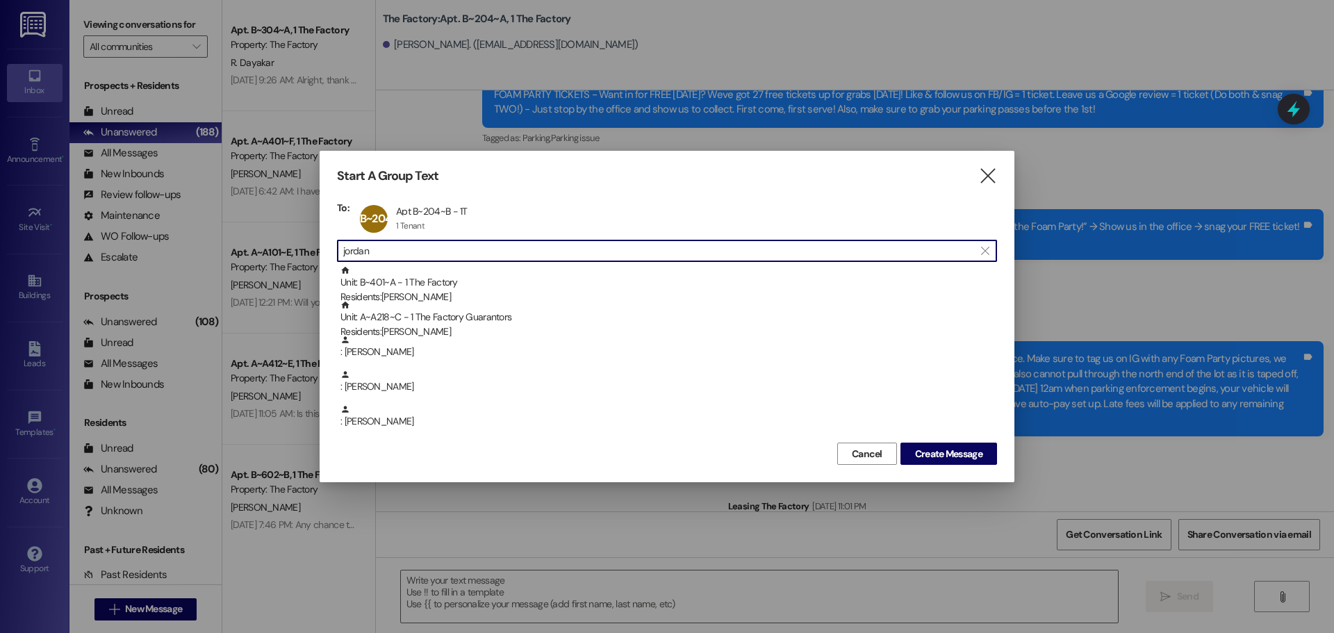
drag, startPoint x: 402, startPoint y: 253, endPoint x: 330, endPoint y: 246, distance: 72.6
click at [330, 246] on div "Start A Group Text  To: B~204~B Apt B~204~B - 1T Apt B~204~B - 1T 1 Tenant 1 T…" at bounding box center [667, 316] width 695 height 331
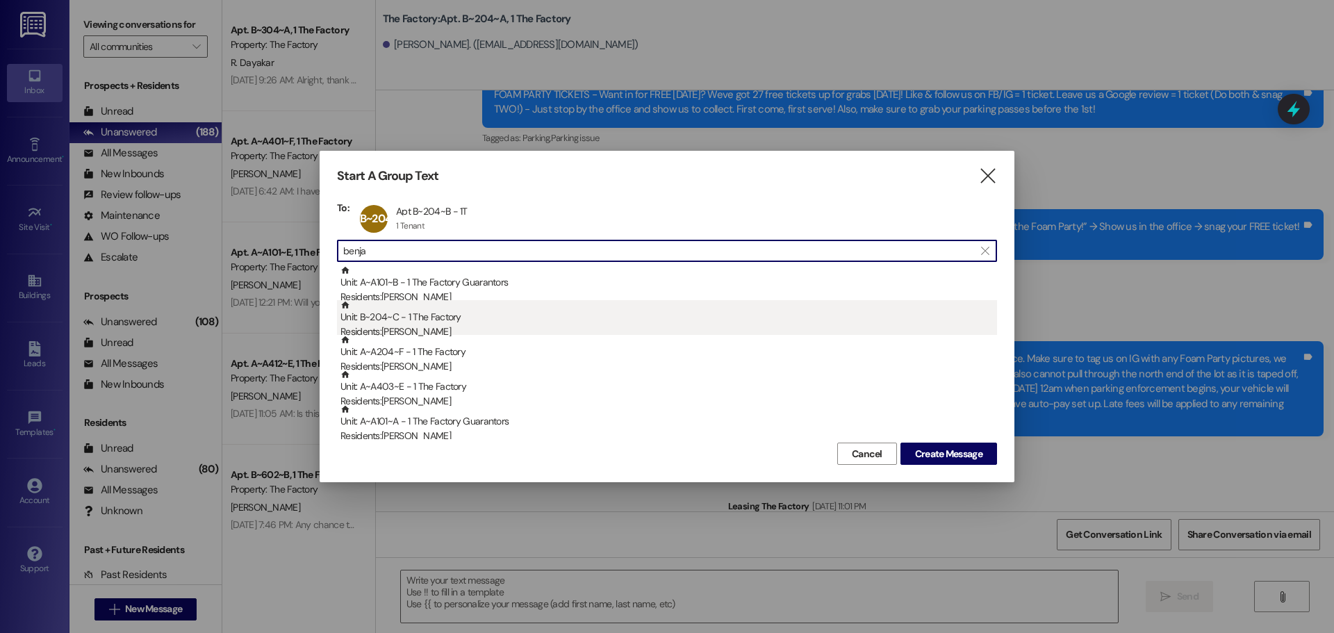
click at [424, 318] on div "Unit: B~204~C - 1 The Factory Residents: [PERSON_NAME]" at bounding box center [668, 320] width 657 height 40
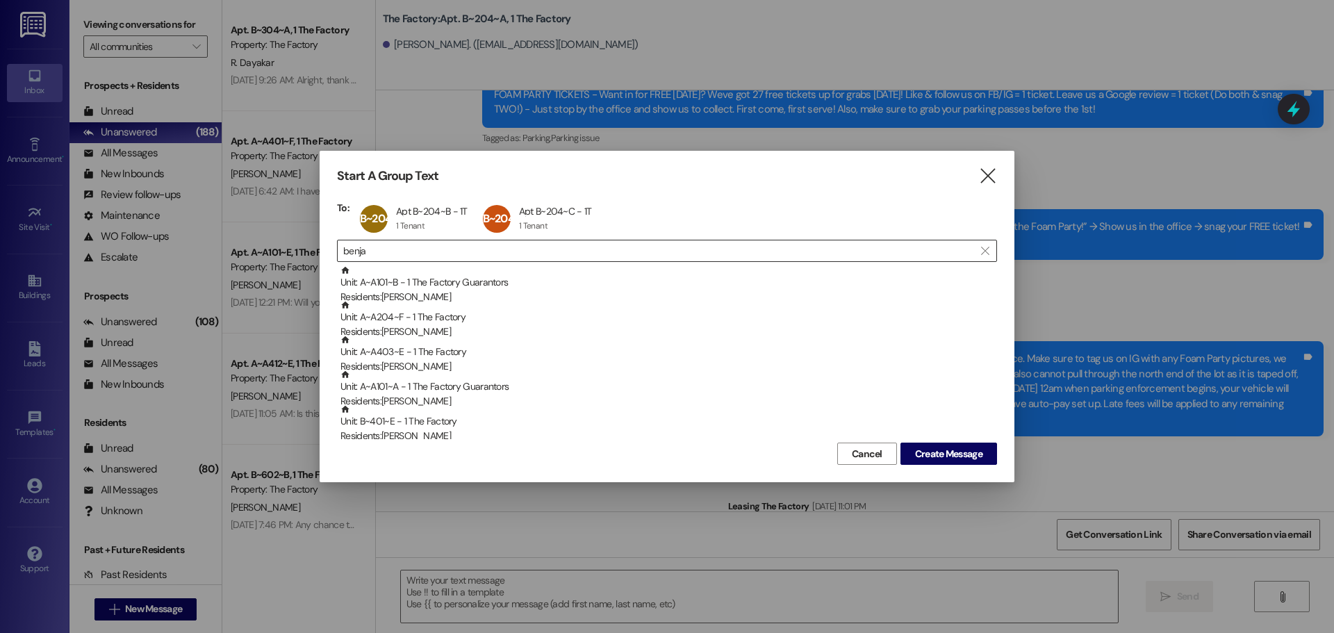
drag, startPoint x: 420, startPoint y: 240, endPoint x: 411, endPoint y: 242, distance: 9.3
click at [417, 241] on div " benja " at bounding box center [667, 251] width 660 height 22
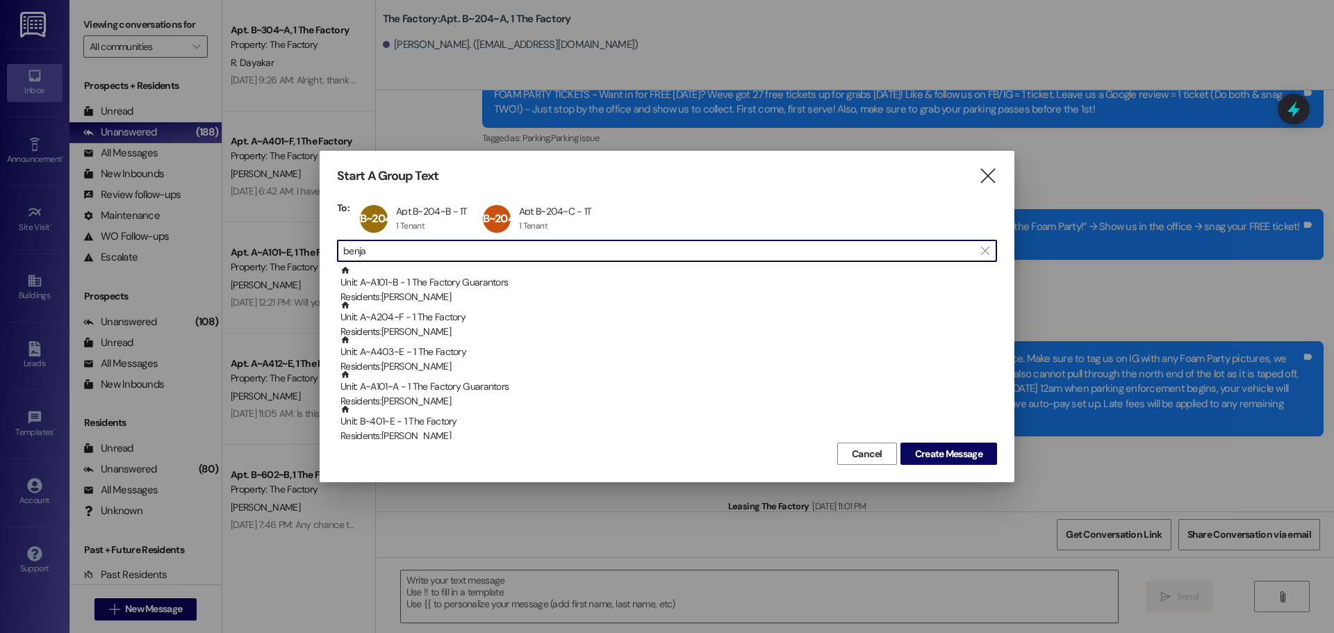
drag, startPoint x: 396, startPoint y: 249, endPoint x: 286, endPoint y: 248, distance: 110.5
click at [286, 248] on div "Start A Group Text  To: B~204~B Apt B~204~B - 1T Apt B~204~B - 1T 1 Tenant 1 T…" at bounding box center [667, 316] width 1334 height 633
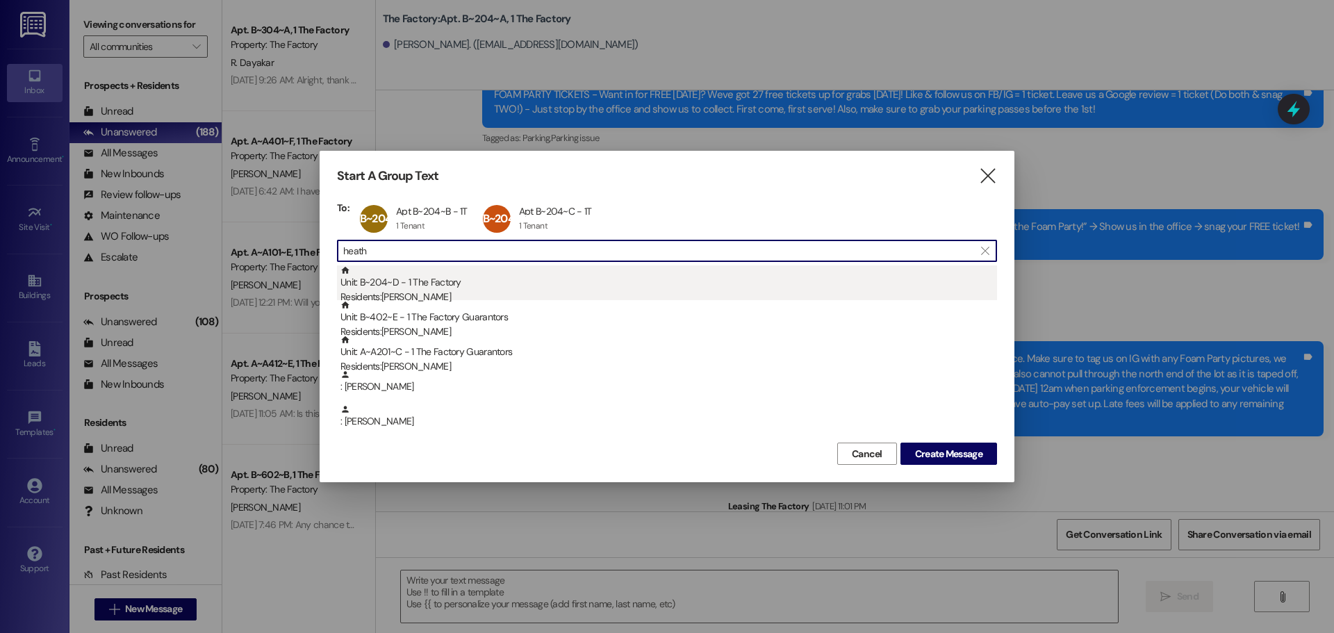
type input "heath"
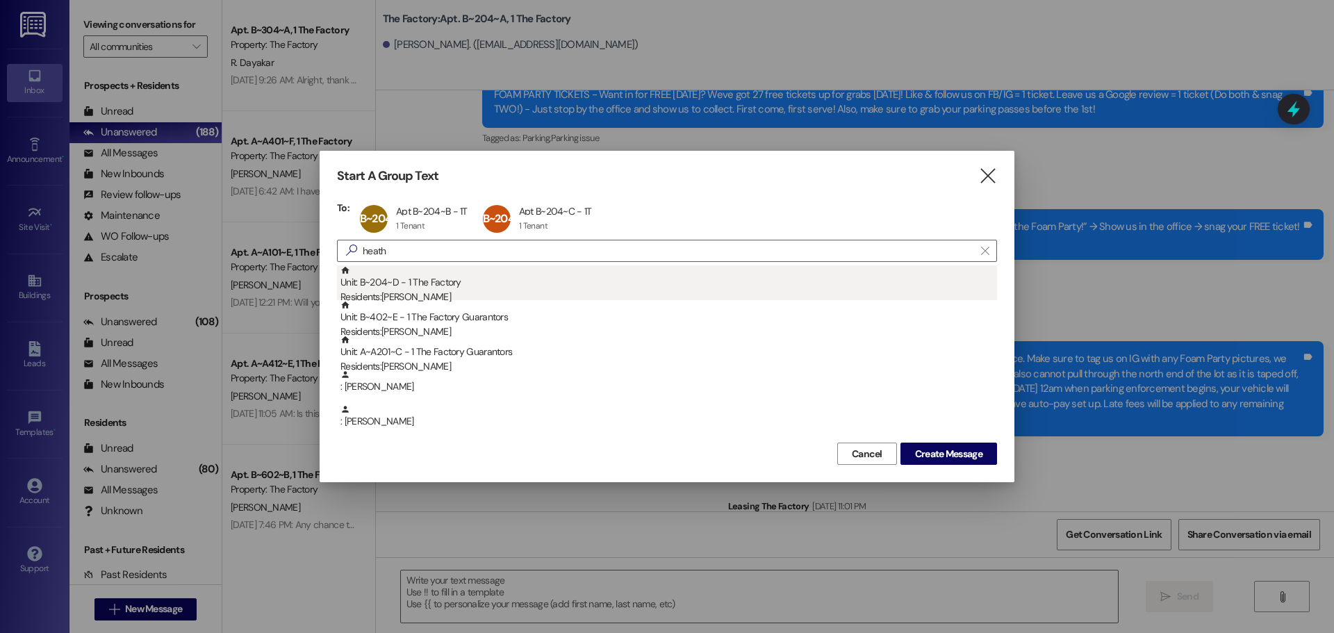
click at [449, 286] on div "Unit: B~204~D - 1 The Factory Residents: [PERSON_NAME]" at bounding box center [668, 285] width 657 height 40
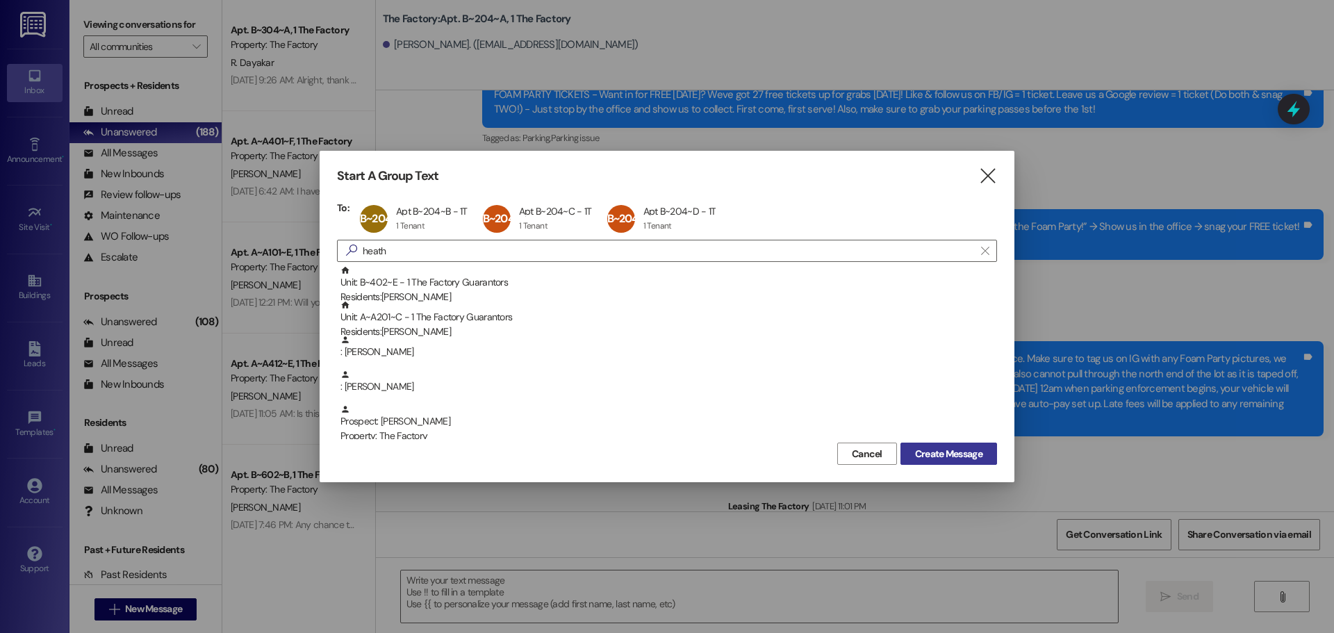
click at [957, 450] on span "Create Message" at bounding box center [948, 454] width 67 height 15
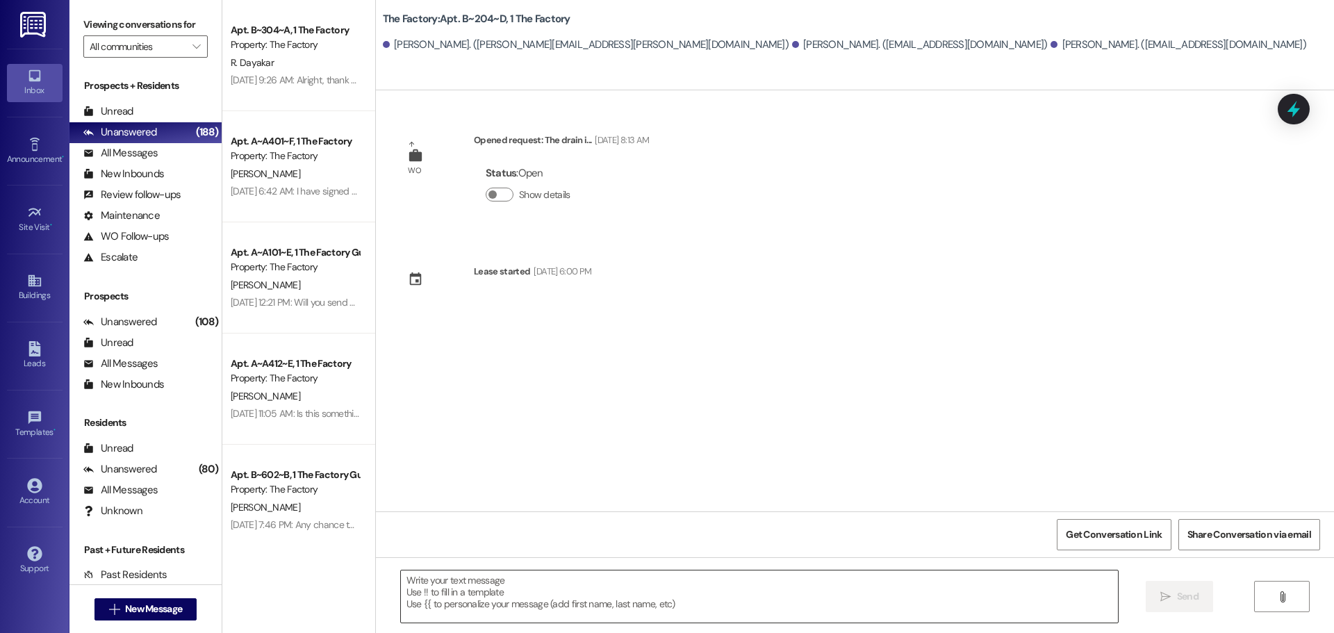
click at [465, 598] on textarea at bounding box center [759, 596] width 717 height 52
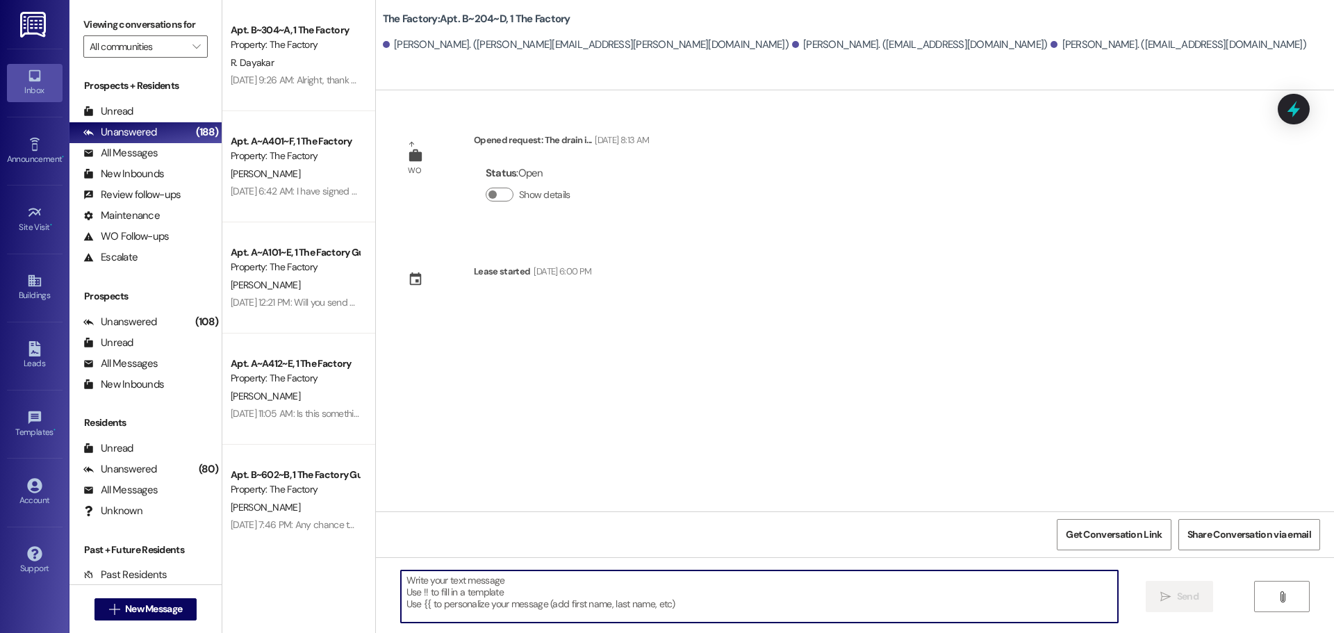
paste textarea "Hello Factory Family Members of B204! There’s been a change to the flooring ins…"
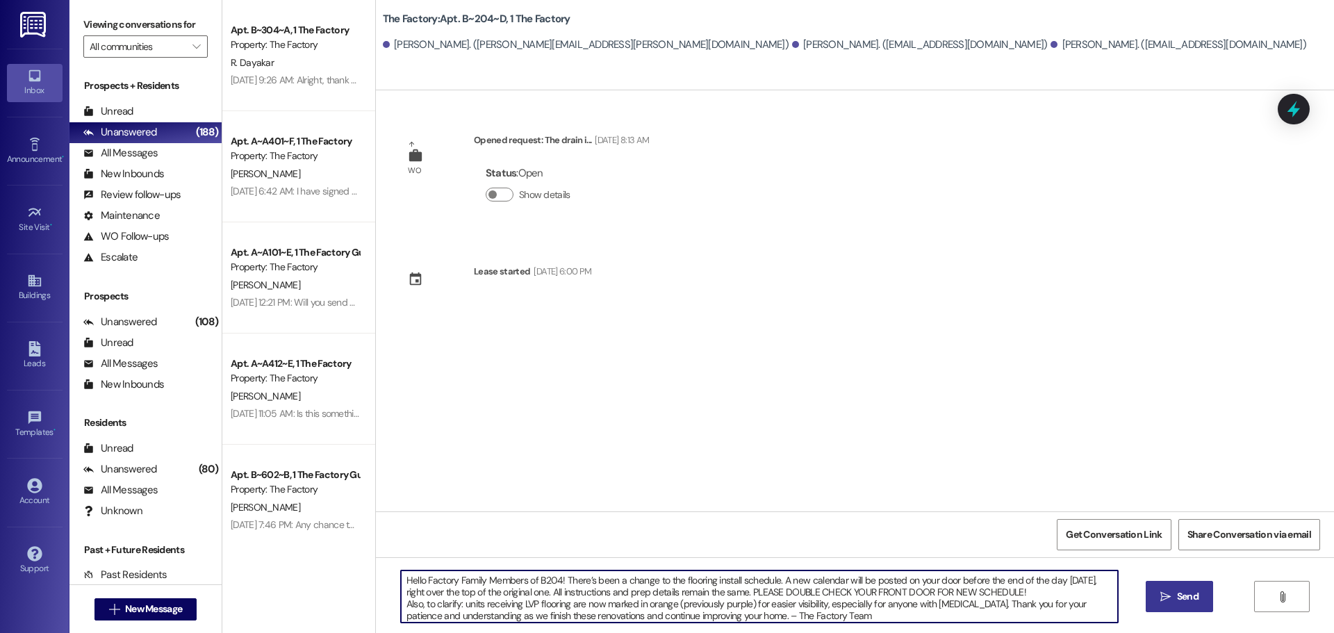
type textarea "Hello Factory Family Members of B204! There’s been a change to the flooring ins…"
click at [1179, 601] on span "Send" at bounding box center [1188, 596] width 22 height 15
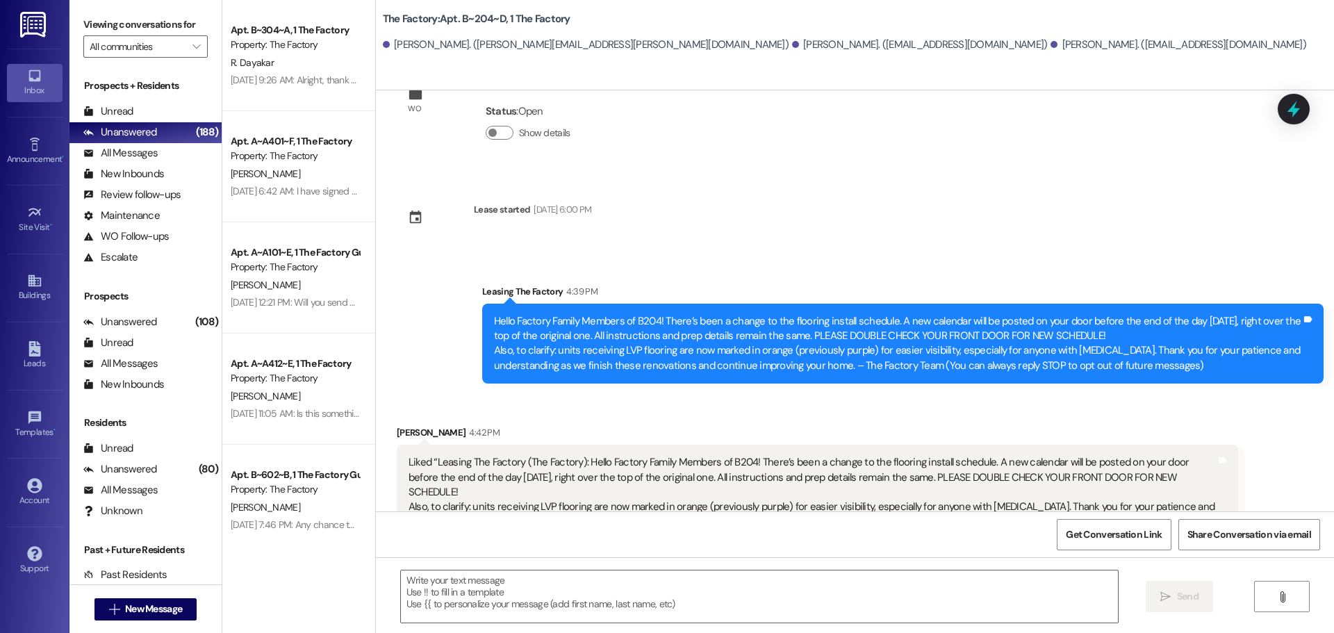
scroll to position [86, 0]
